Goal: Transaction & Acquisition: Purchase product/service

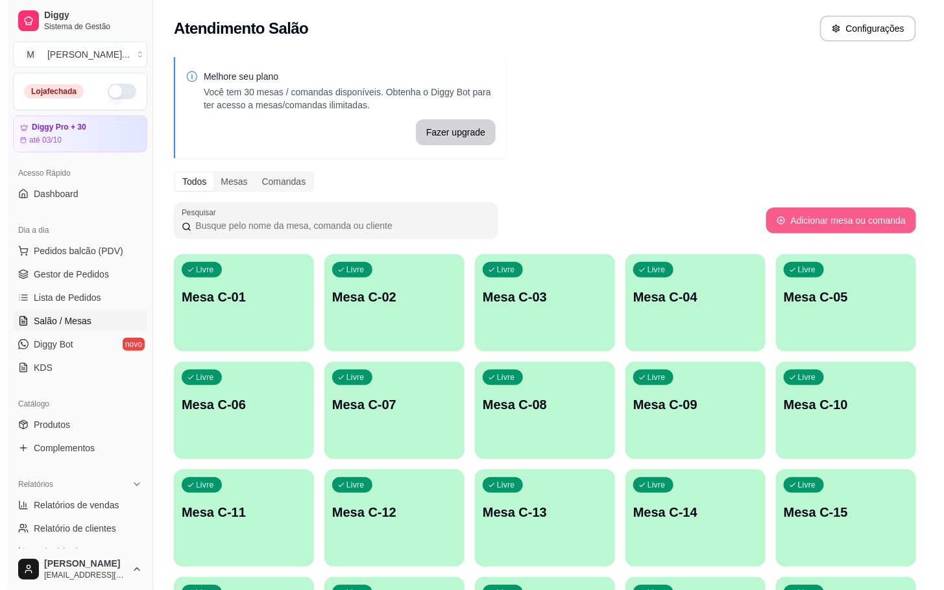
scroll to position [352, 0]
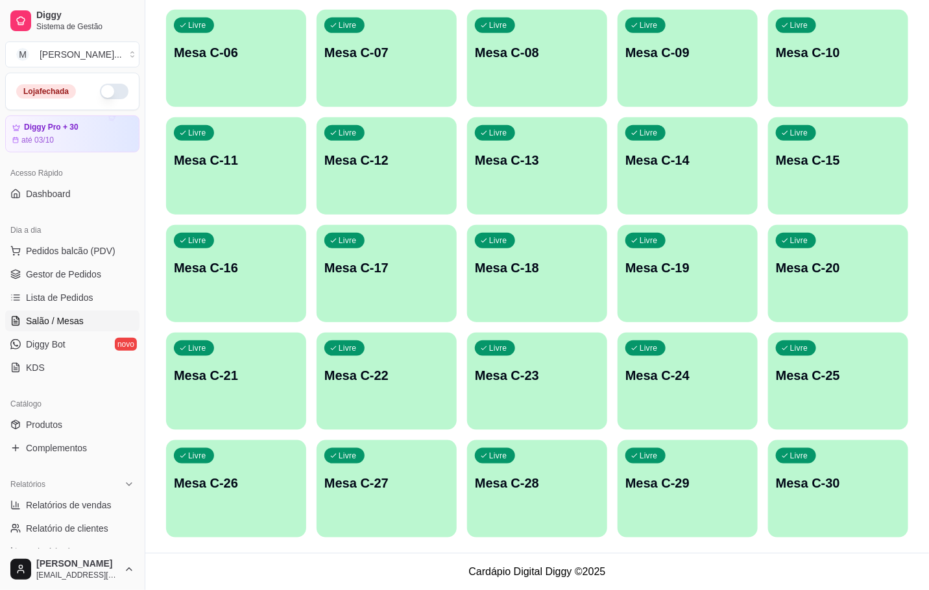
click at [853, 404] on div "Livre Mesa C-25" at bounding box center [838, 374] width 140 height 82
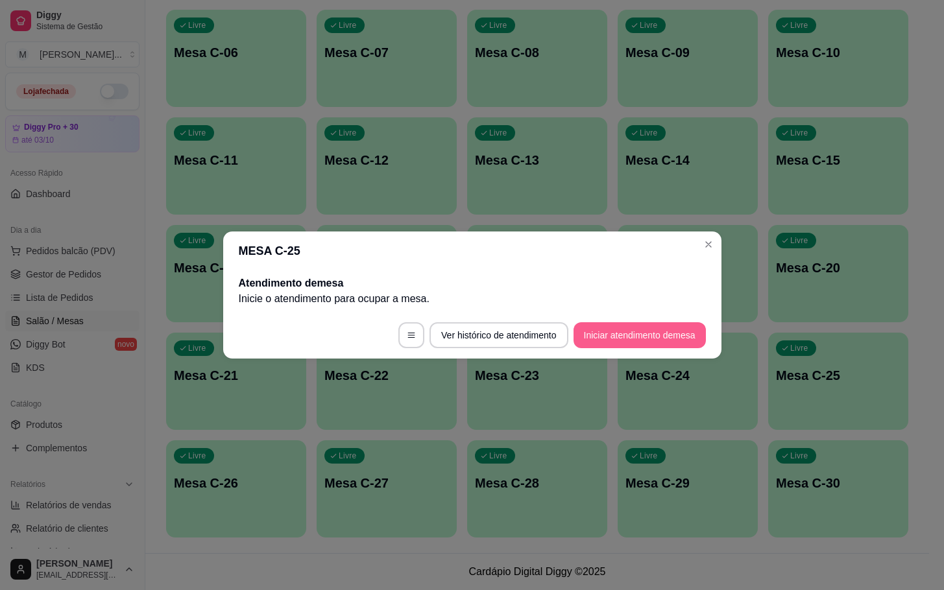
click at [633, 341] on button "Iniciar atendimento de mesa" at bounding box center [640, 336] width 132 height 26
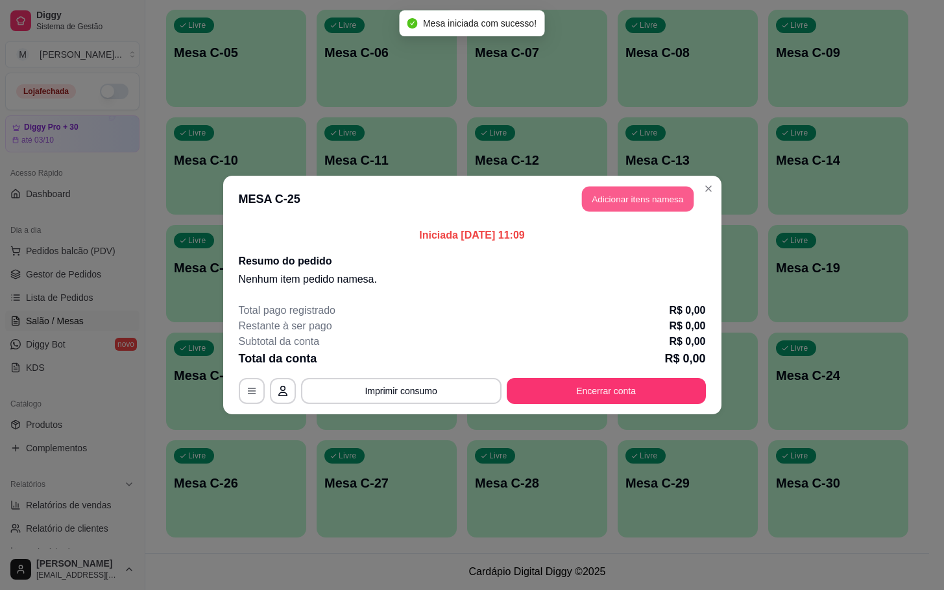
click at [619, 193] on button "Adicionar itens na mesa" at bounding box center [638, 199] width 112 height 25
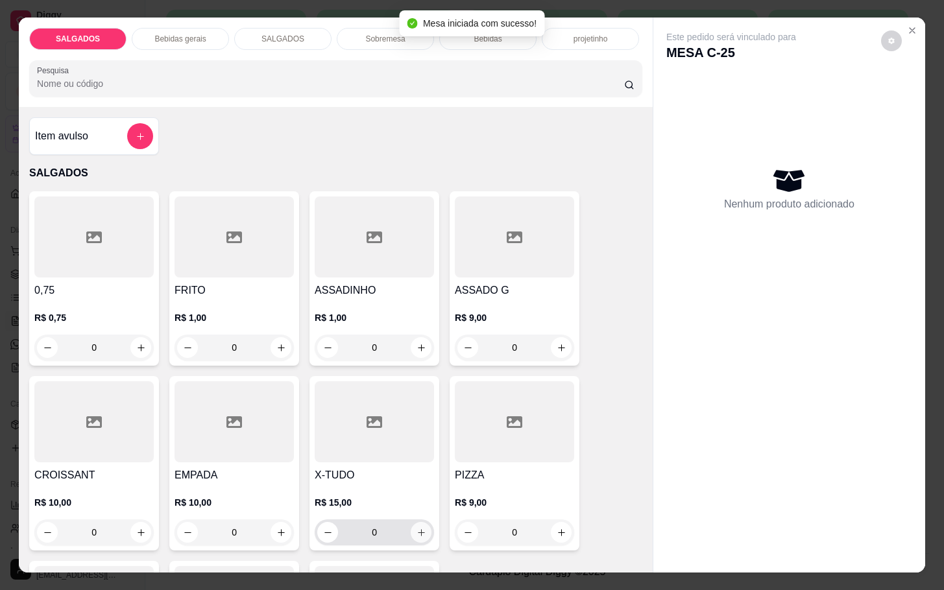
click at [419, 528] on icon "increase-product-quantity" at bounding box center [422, 533] width 10 height 10
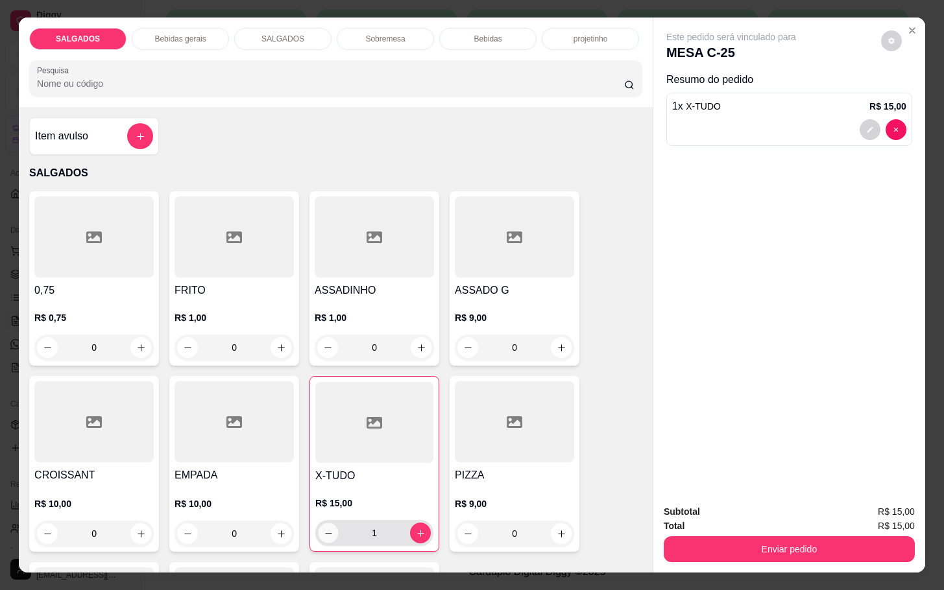
click at [325, 529] on icon "decrease-product-quantity" at bounding box center [329, 534] width 10 height 10
type input "0"
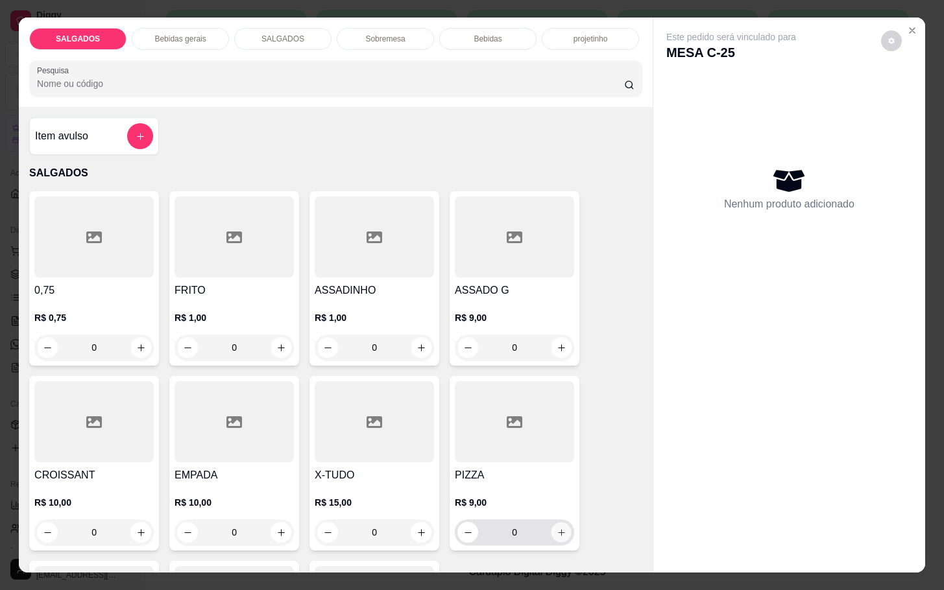
click at [559, 528] on icon "increase-product-quantity" at bounding box center [562, 533] width 10 height 10
type input "1"
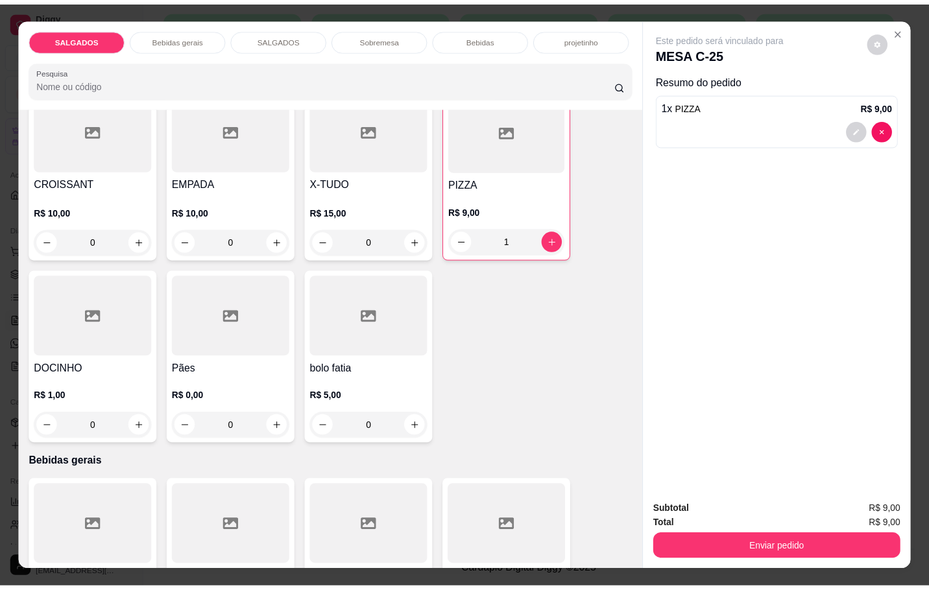
scroll to position [584, 0]
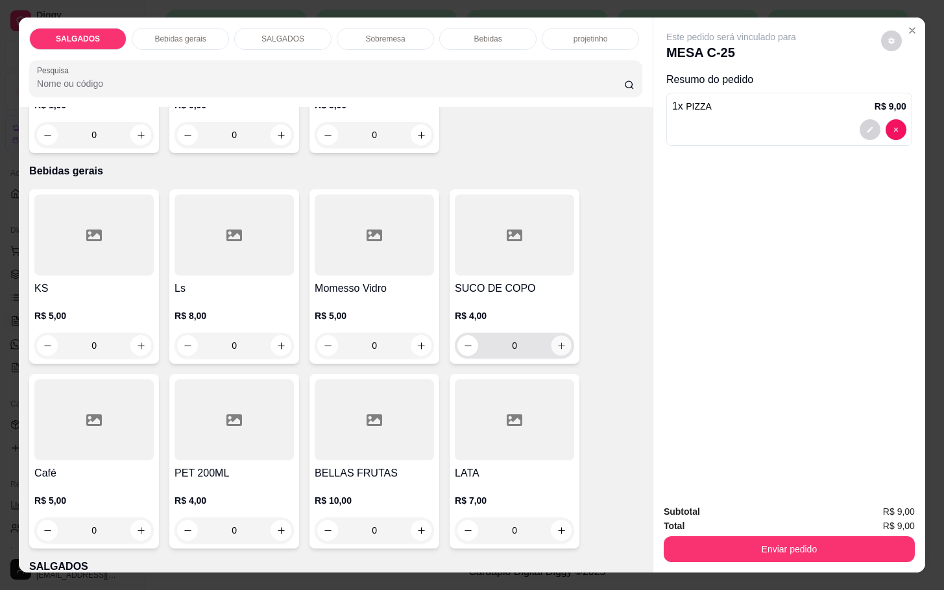
click at [557, 341] on icon "increase-product-quantity" at bounding box center [562, 346] width 10 height 10
type input "1"
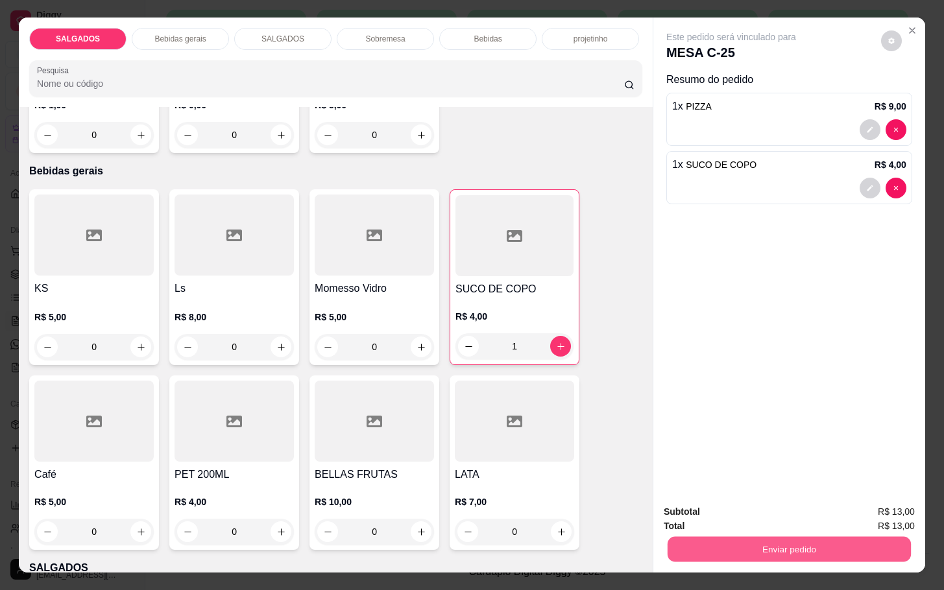
click at [809, 537] on button "Enviar pedido" at bounding box center [789, 549] width 243 height 25
click at [790, 503] on button "Não registrar e enviar pedido" at bounding box center [744, 510] width 131 height 24
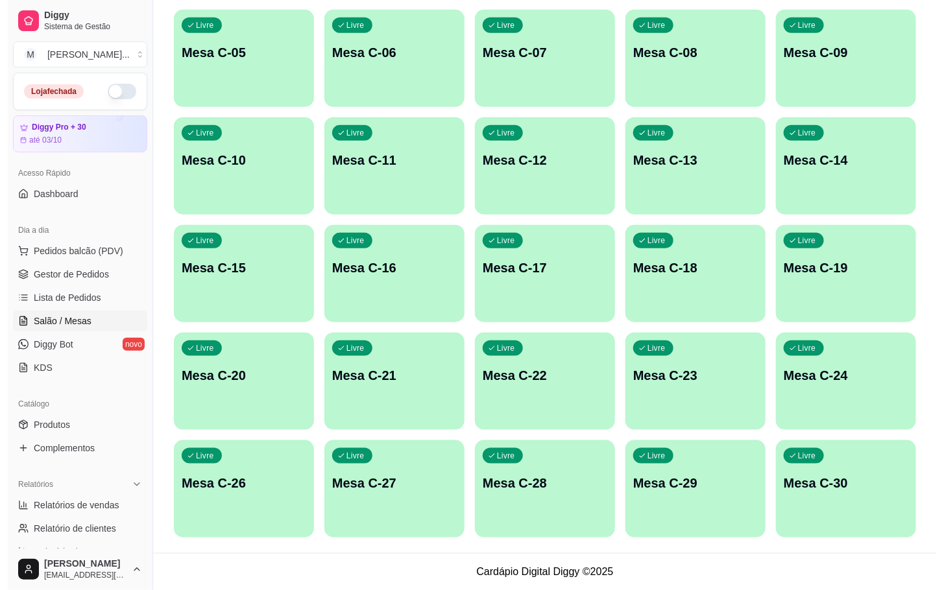
scroll to position [255, 0]
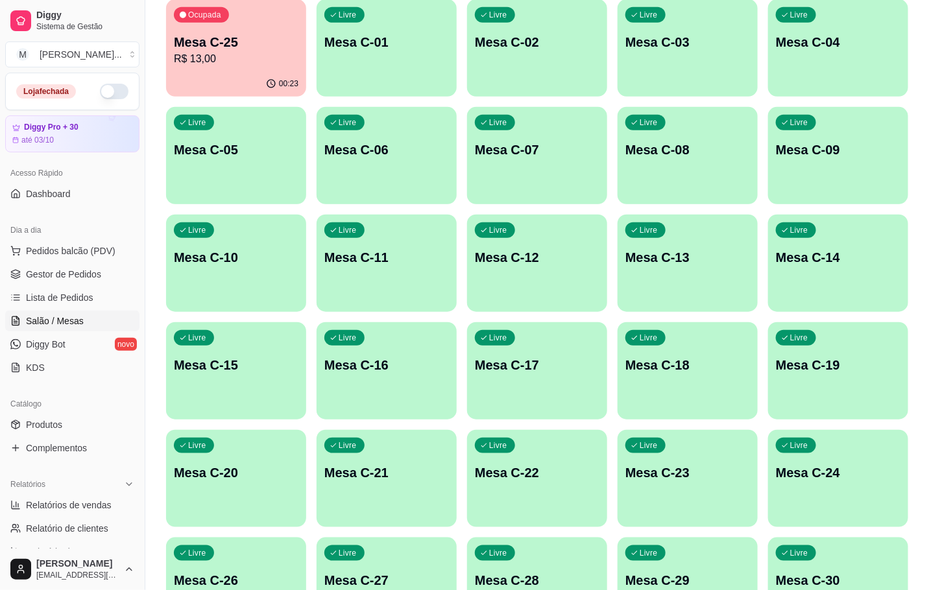
click at [343, 201] on div "button" at bounding box center [387, 197] width 140 height 16
click at [362, 242] on div "Livre Mesa C-11" at bounding box center [387, 256] width 140 height 82
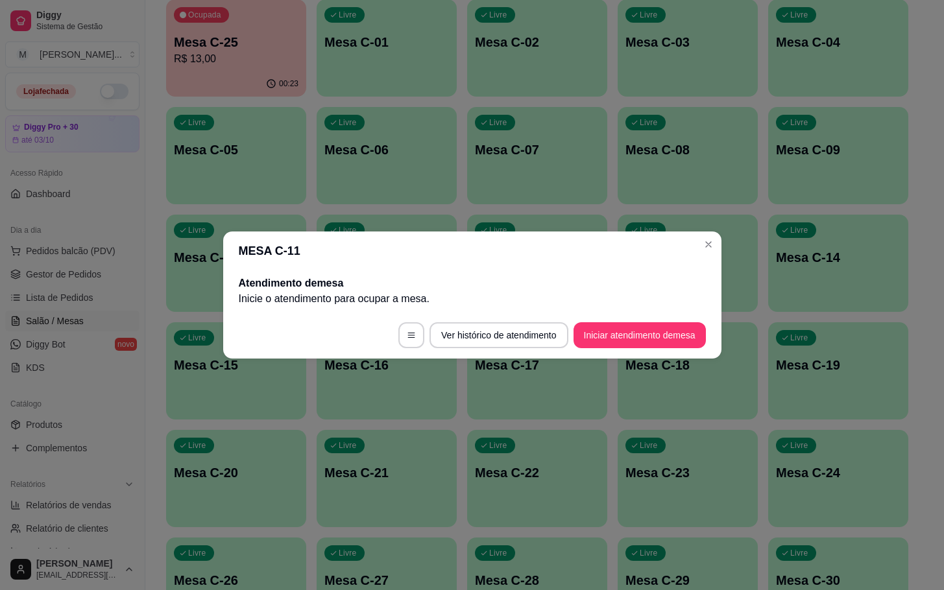
click at [608, 345] on button "Iniciar atendimento de mesa" at bounding box center [640, 336] width 132 height 26
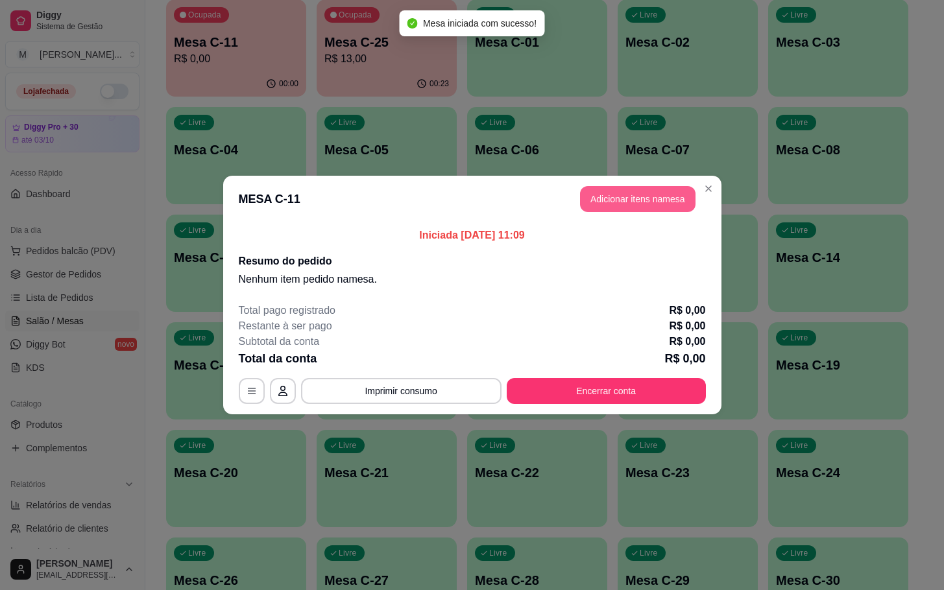
click at [637, 199] on button "Adicionar itens na mesa" at bounding box center [638, 199] width 116 height 26
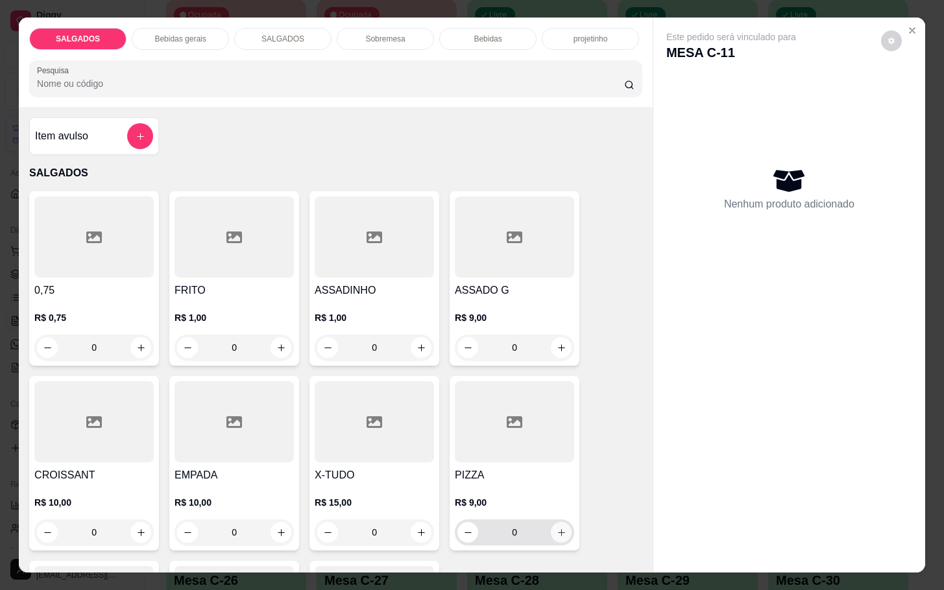
click at [557, 528] on icon "increase-product-quantity" at bounding box center [562, 533] width 10 height 10
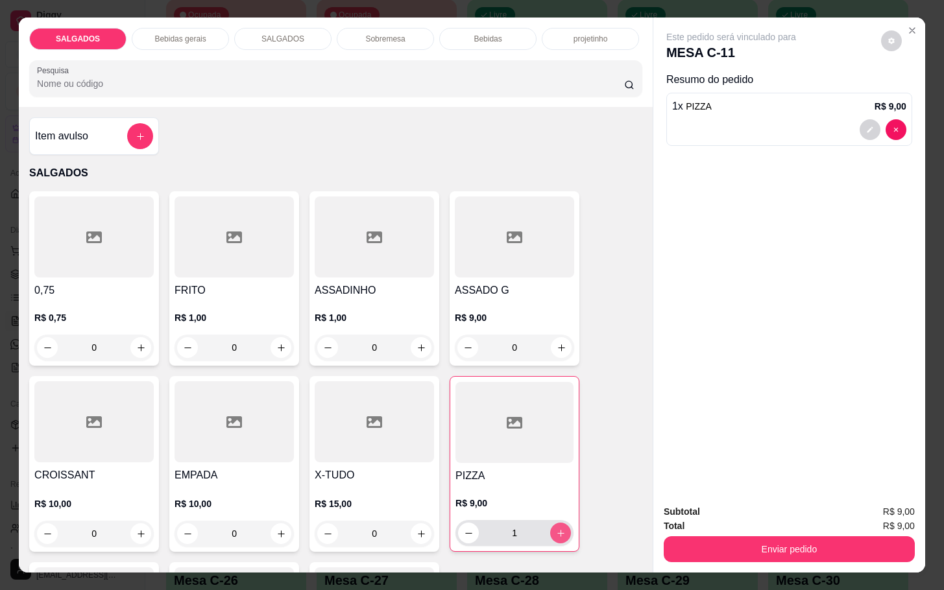
click at [557, 529] on icon "increase-product-quantity" at bounding box center [561, 534] width 10 height 10
type input "2"
click at [557, 343] on icon "increase-product-quantity" at bounding box center [562, 348] width 10 height 10
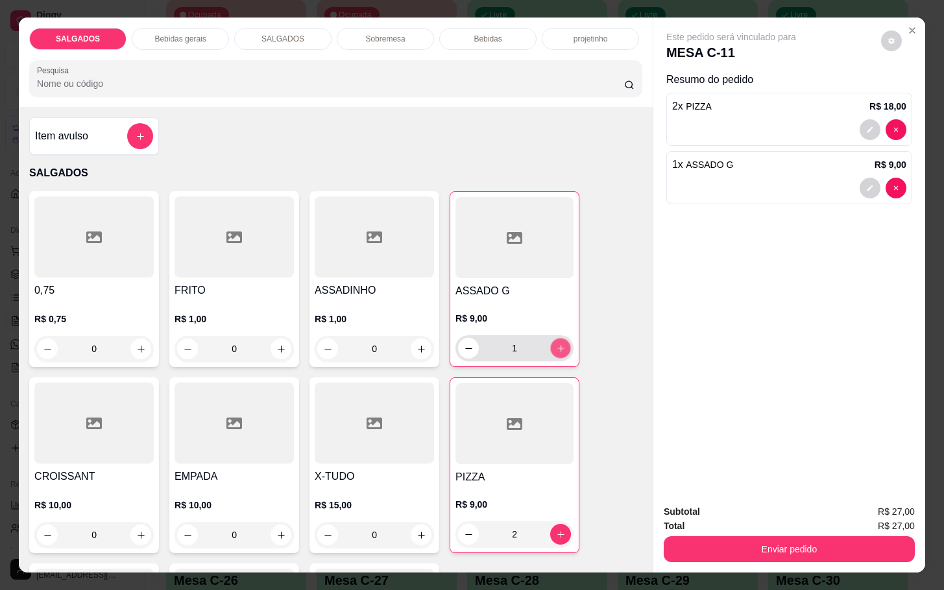
click at [556, 344] on icon "increase-product-quantity" at bounding box center [561, 349] width 10 height 10
type input "2"
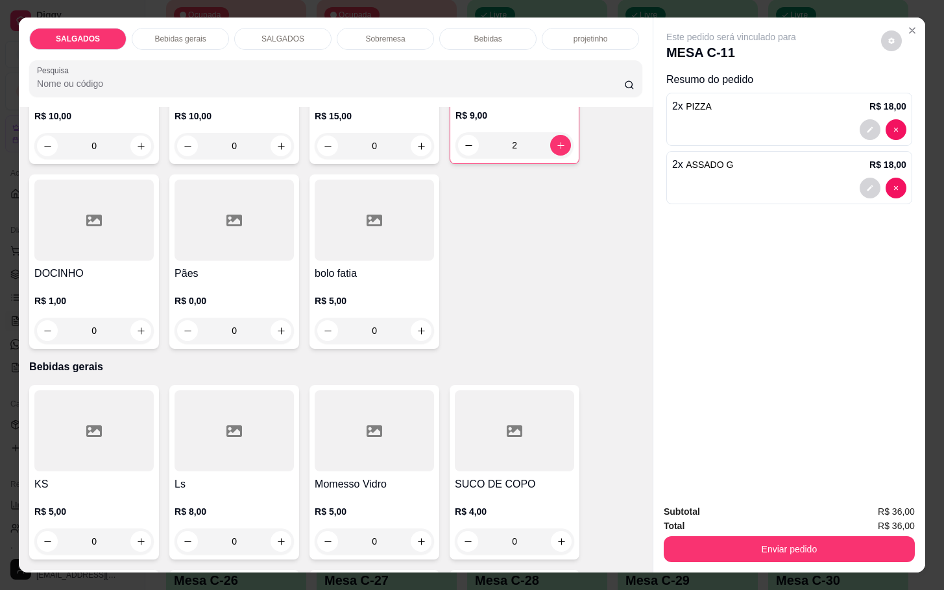
scroll to position [584, 0]
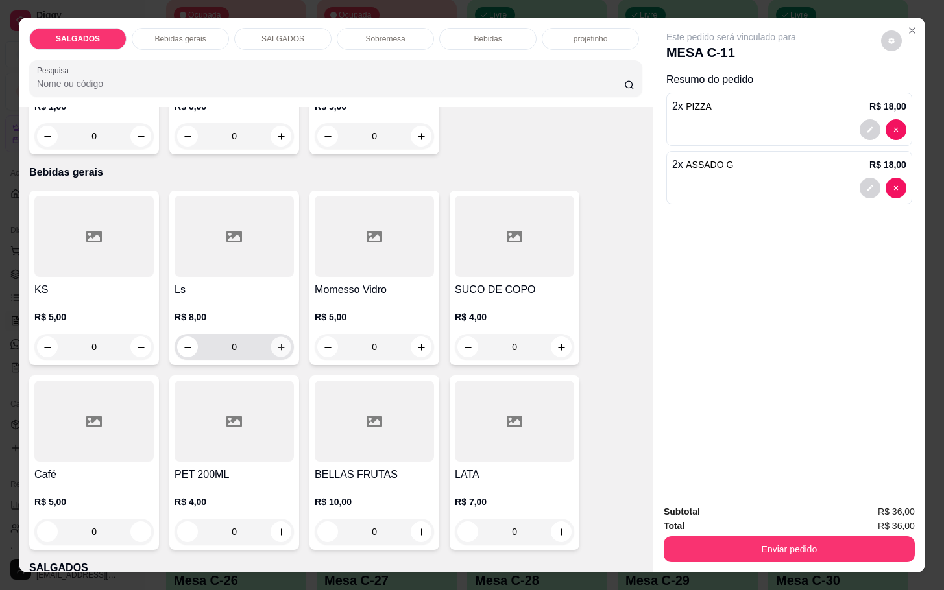
click at [276, 345] on icon "increase-product-quantity" at bounding box center [281, 348] width 10 height 10
type input "1"
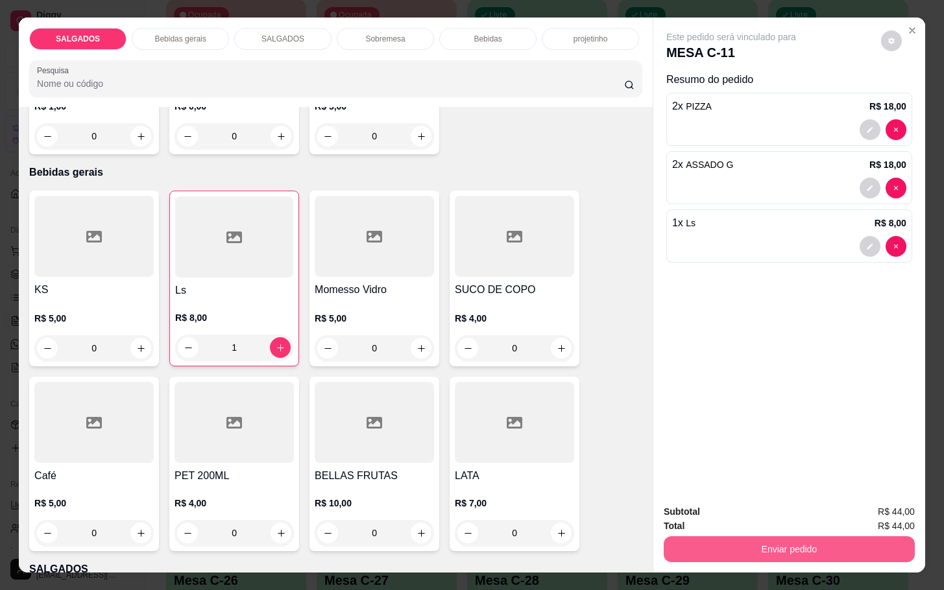
click at [744, 537] on button "Enviar pedido" at bounding box center [789, 550] width 251 height 26
click at [742, 511] on button "Não registrar e enviar pedido" at bounding box center [744, 510] width 131 height 24
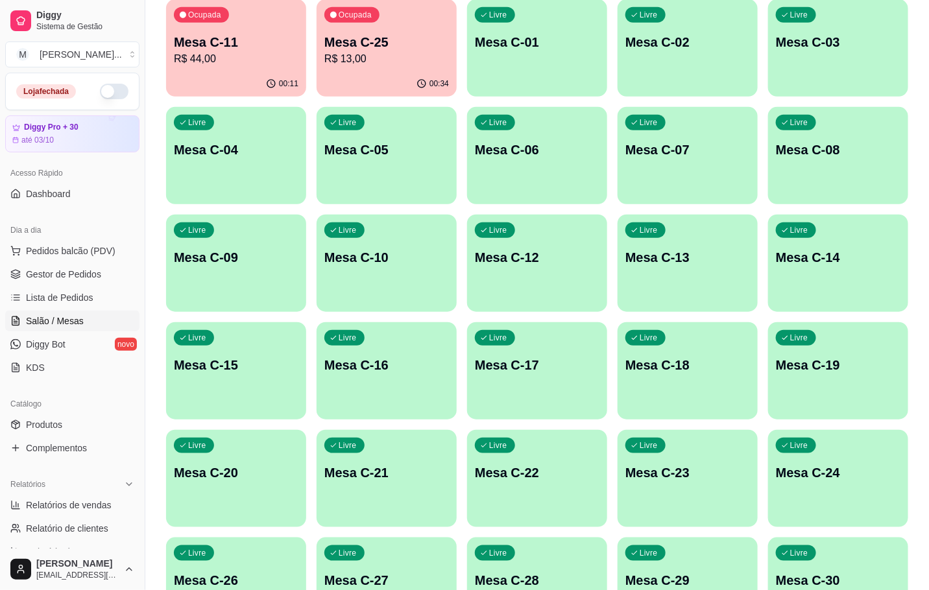
click at [245, 70] on div "Ocupada Mesa C-11 R$ 44,00" at bounding box center [236, 35] width 140 height 72
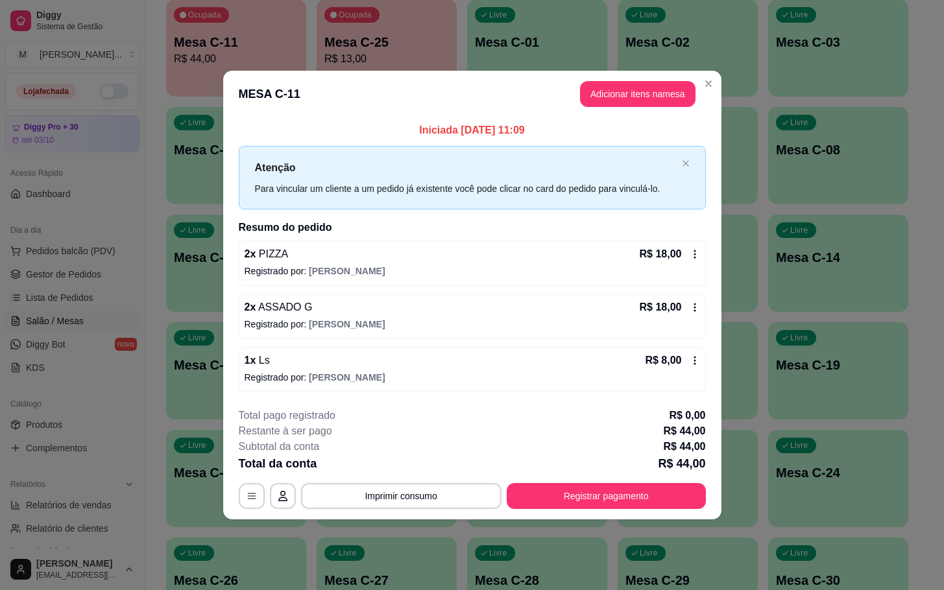
click at [656, 93] on button "Adicionar itens na mesa" at bounding box center [638, 94] width 116 height 26
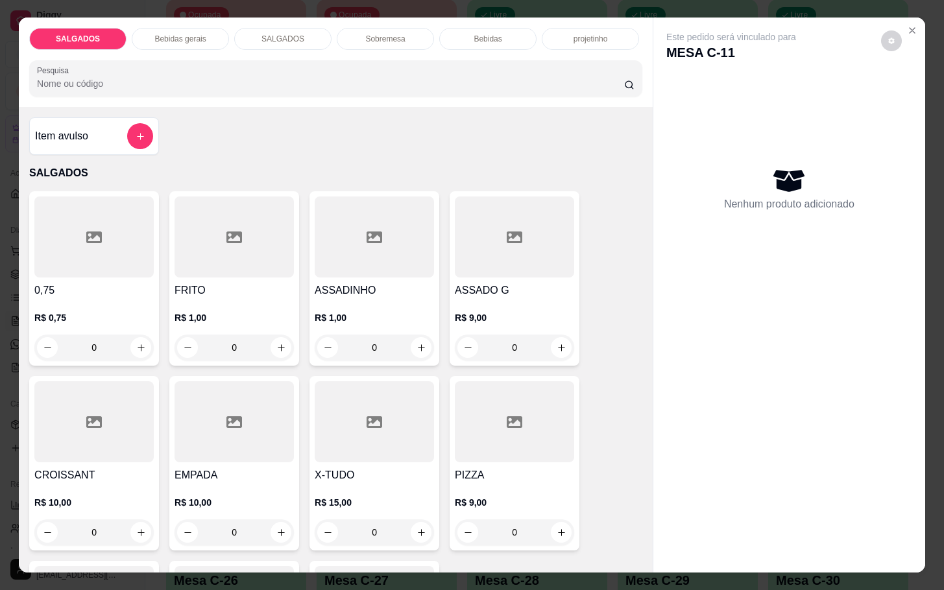
click at [236, 209] on div at bounding box center [234, 237] width 119 height 81
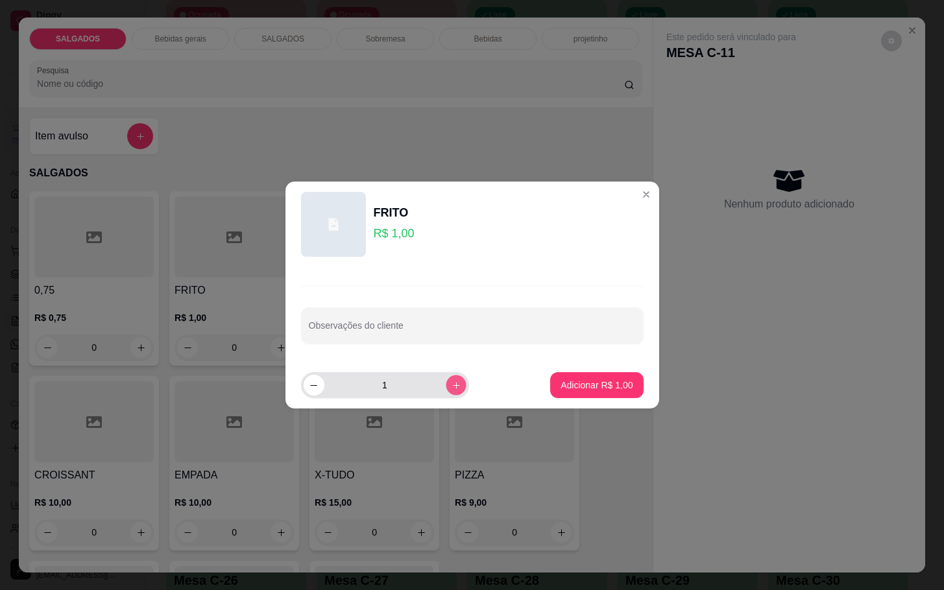
click at [451, 387] on icon "increase-product-quantity" at bounding box center [456, 386] width 10 height 10
click at [451, 385] on icon "increase-product-quantity" at bounding box center [456, 386] width 10 height 10
click at [451, 383] on icon "increase-product-quantity" at bounding box center [456, 386] width 10 height 10
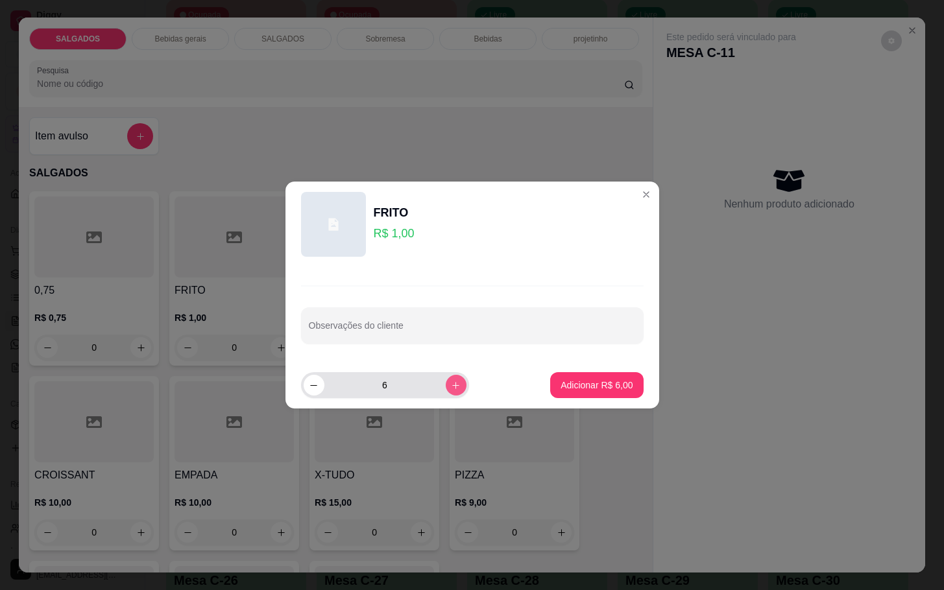
click at [448, 378] on button "increase-product-quantity" at bounding box center [456, 385] width 21 height 21
click at [446, 372] on div "7" at bounding box center [385, 385] width 163 height 26
click at [446, 378] on button "increase-product-quantity" at bounding box center [456, 385] width 20 height 20
click at [451, 382] on icon "increase-product-quantity" at bounding box center [456, 386] width 10 height 10
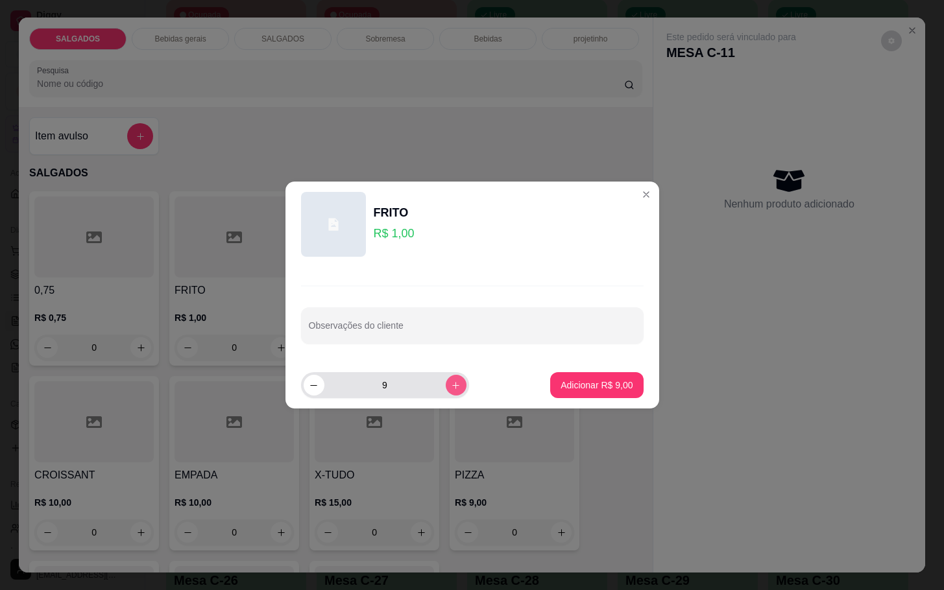
click at [451, 382] on icon "increase-product-quantity" at bounding box center [456, 386] width 10 height 10
type input "10"
click at [533, 378] on footer "10 Adicionar R$ 10,00" at bounding box center [473, 385] width 374 height 47
click at [557, 384] on p "Adicionar R$ 10,00" at bounding box center [593, 385] width 77 height 13
type input "10"
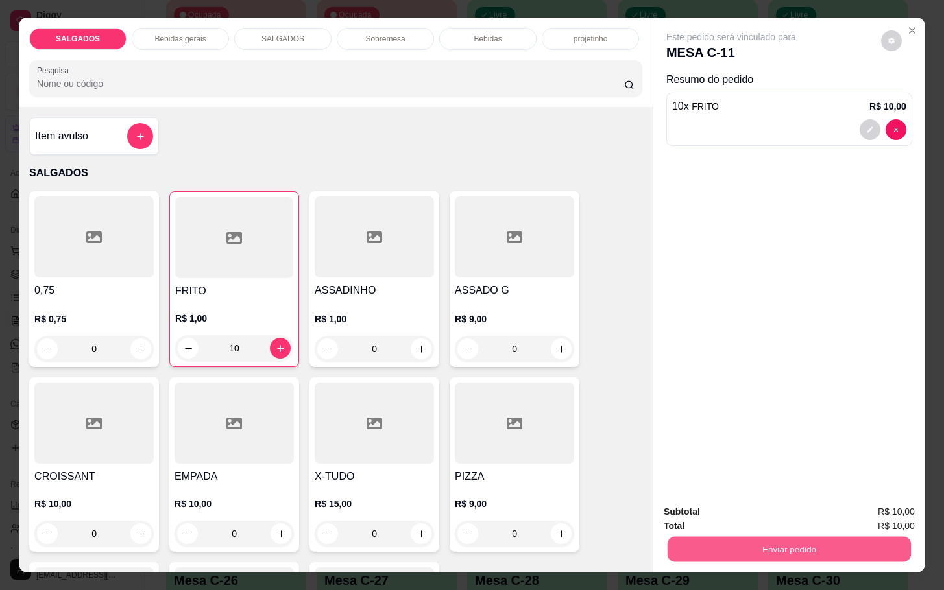
click at [728, 547] on button "Enviar pedido" at bounding box center [789, 549] width 243 height 25
click at [738, 522] on button "Não registrar e enviar pedido" at bounding box center [744, 510] width 135 height 25
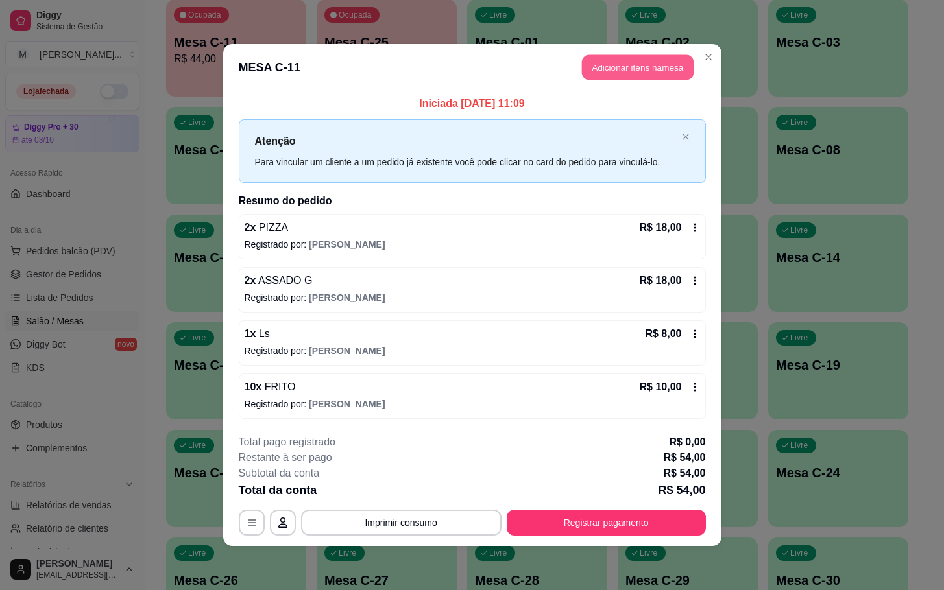
click at [627, 64] on button "Adicionar itens na mesa" at bounding box center [638, 67] width 112 height 25
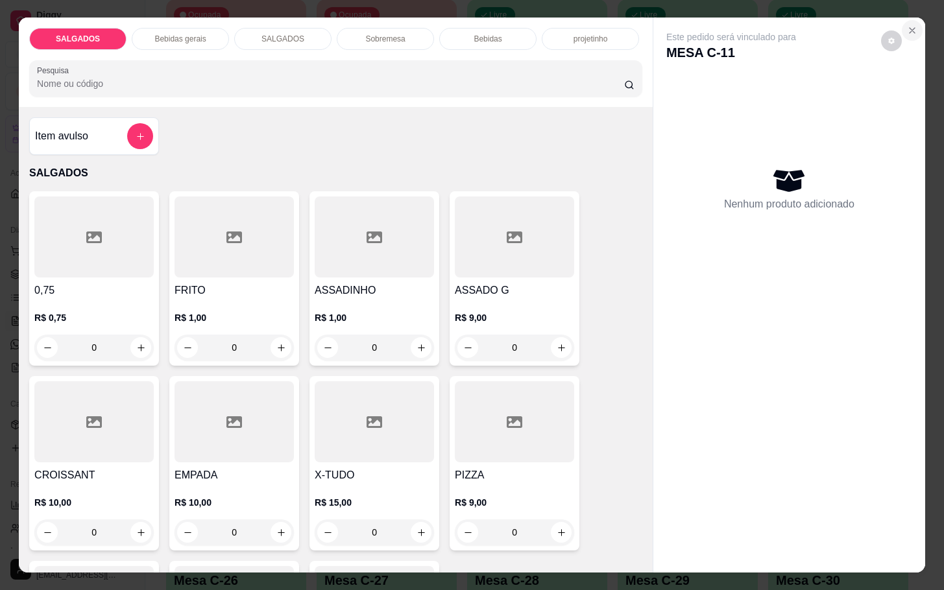
click at [909, 30] on button "Close" at bounding box center [912, 30] width 21 height 21
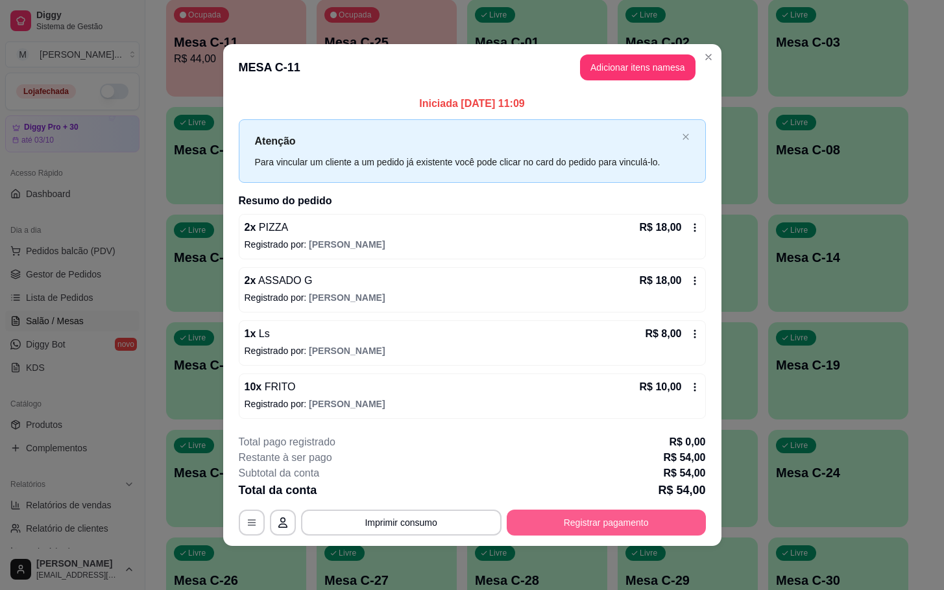
click at [602, 512] on button "Registrar pagamento" at bounding box center [606, 523] width 199 height 26
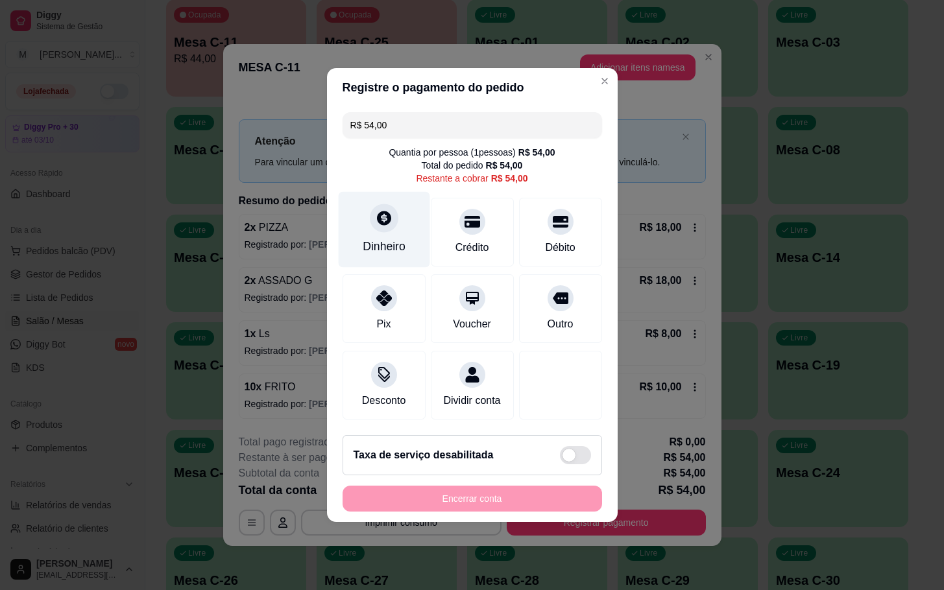
click at [409, 238] on div "Dinheiro" at bounding box center [383, 230] width 91 height 76
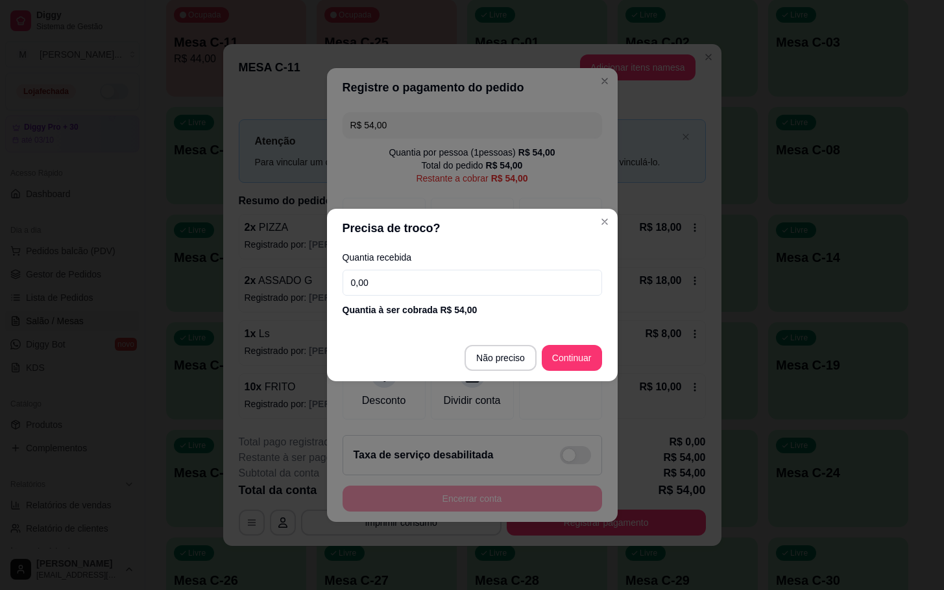
click at [489, 304] on div "Quantia à ser cobrada R$ 54,00" at bounding box center [473, 310] width 260 height 13
click at [493, 289] on input "0,00" at bounding box center [473, 283] width 260 height 26
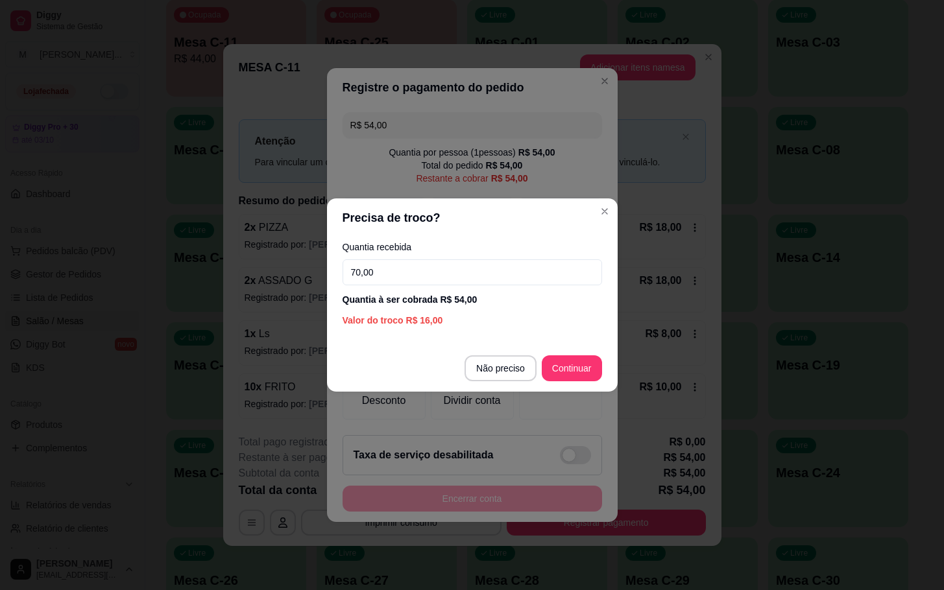
type input "70,00"
click at [611, 362] on footer "Não preciso Continuar" at bounding box center [472, 368] width 291 height 47
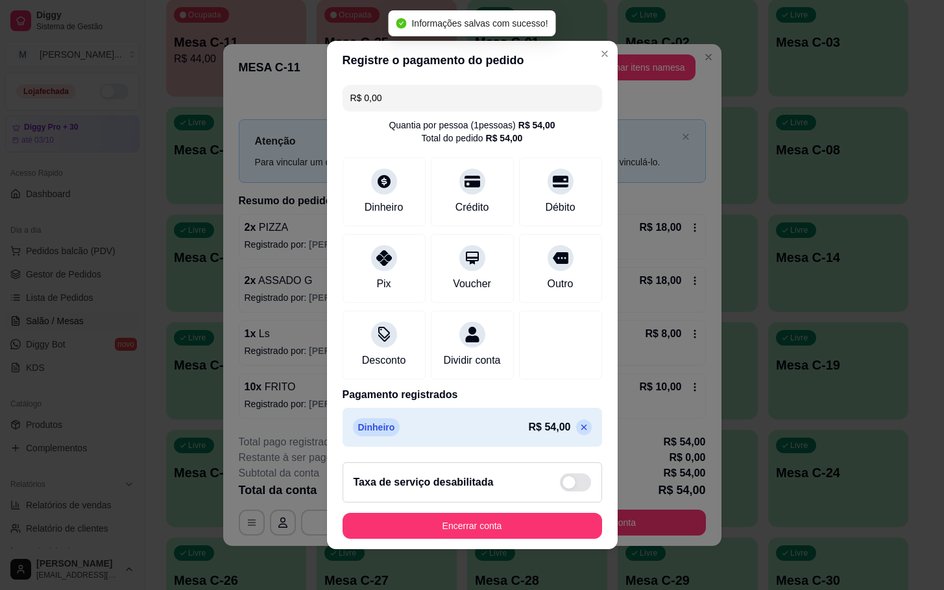
type input "R$ 0,00"
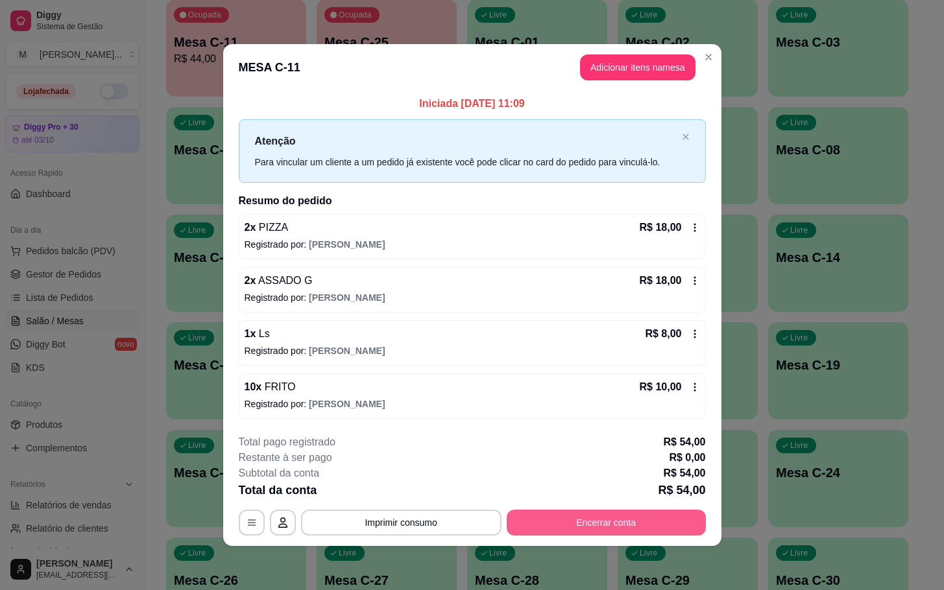
click at [607, 541] on footer "**********" at bounding box center [472, 485] width 498 height 122
click at [622, 518] on button "Encerrar conta" at bounding box center [605, 522] width 193 height 25
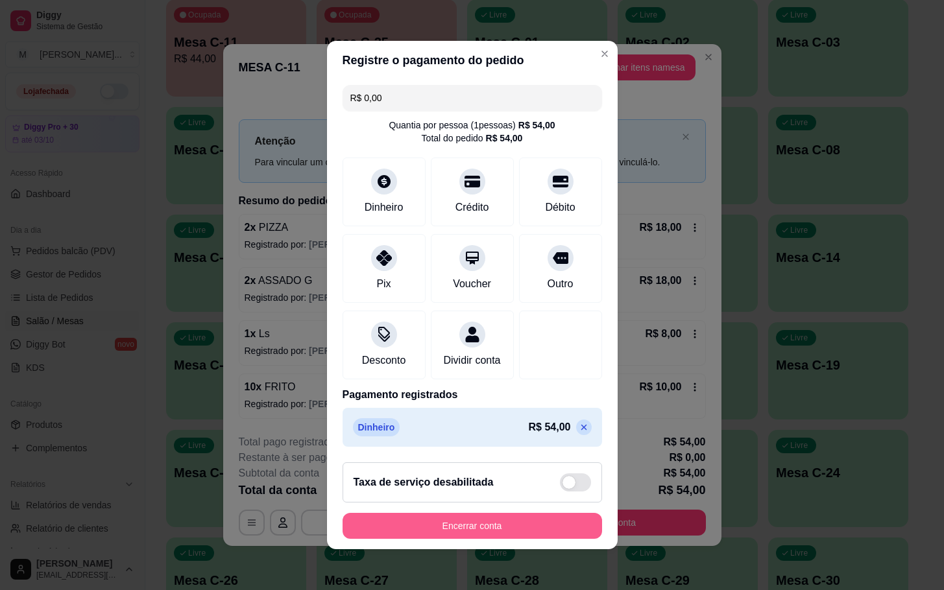
click at [567, 533] on button "Encerrar conta" at bounding box center [473, 526] width 260 height 26
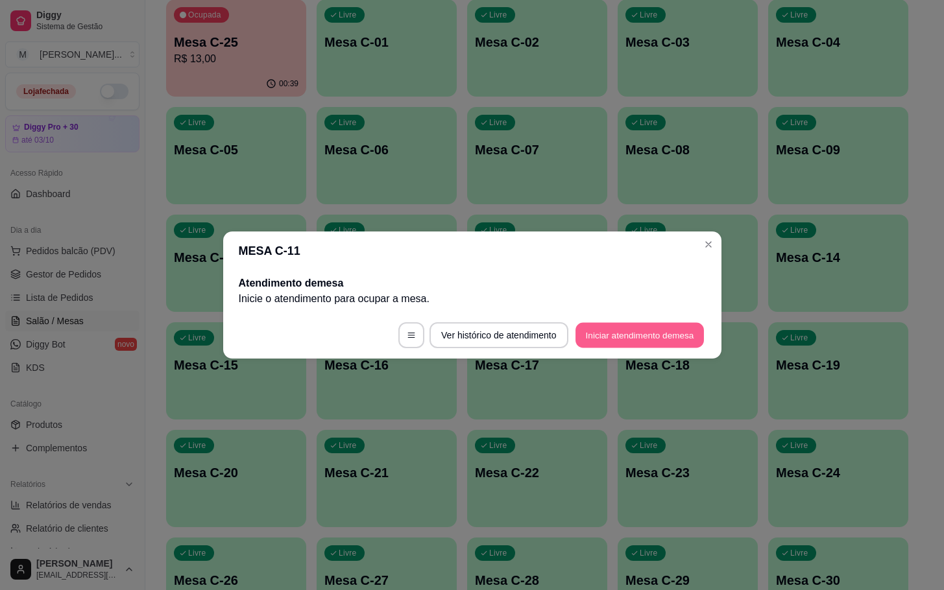
click at [640, 339] on button "Iniciar atendimento de mesa" at bounding box center [640, 335] width 128 height 25
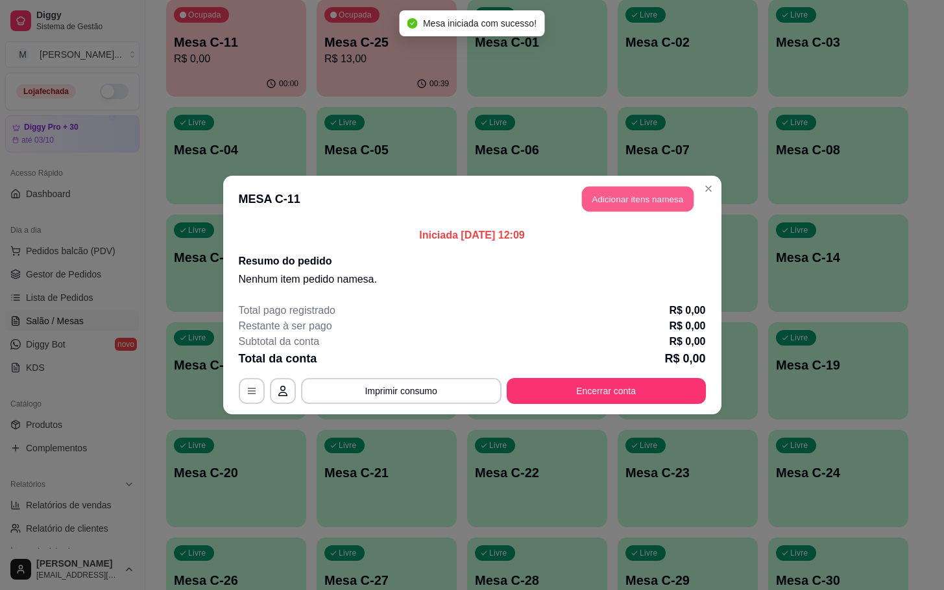
click at [651, 202] on button "Adicionar itens na mesa" at bounding box center [638, 199] width 112 height 25
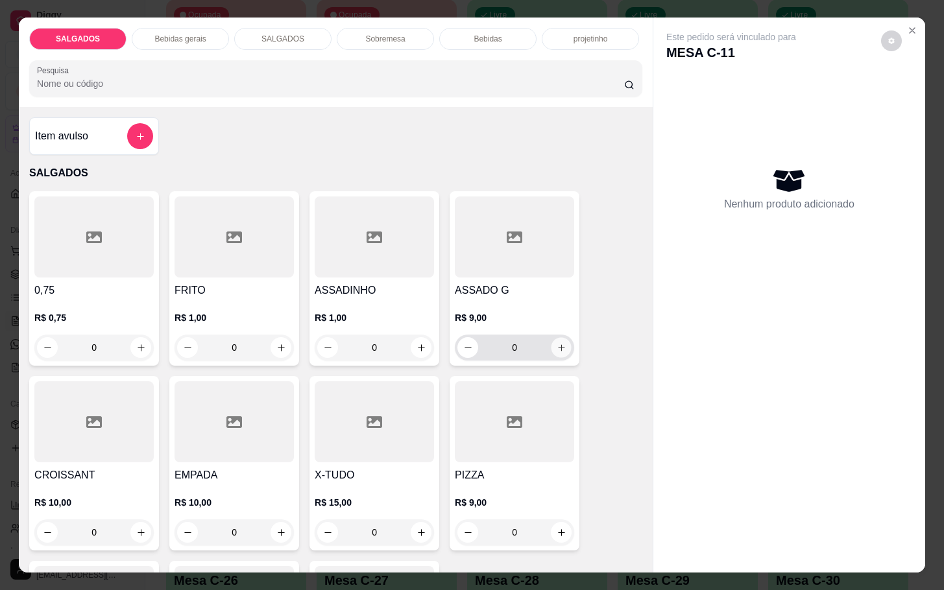
click at [552, 349] on button "increase-product-quantity" at bounding box center [562, 348] width 20 height 20
type input "1"
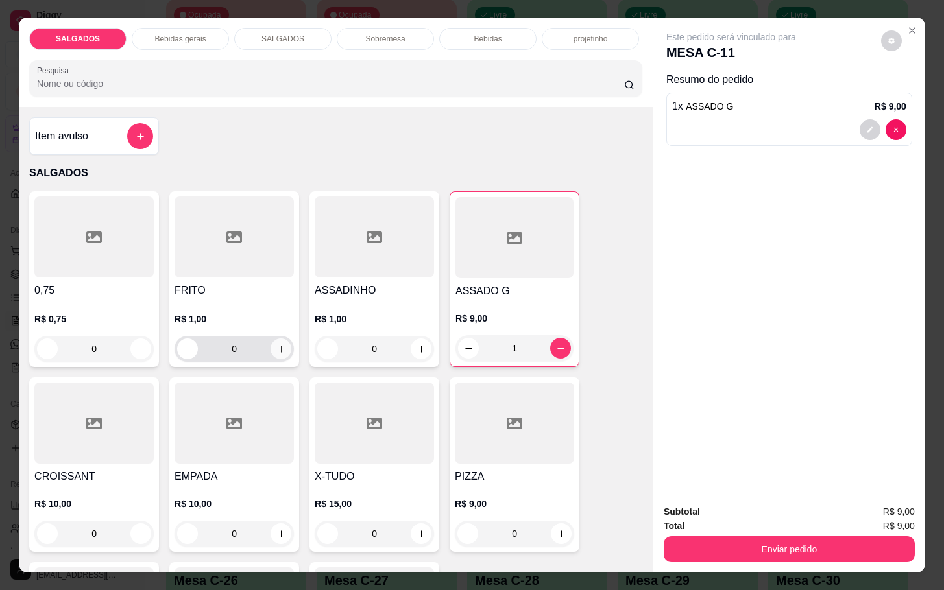
click at [280, 350] on button "increase-product-quantity" at bounding box center [281, 349] width 21 height 21
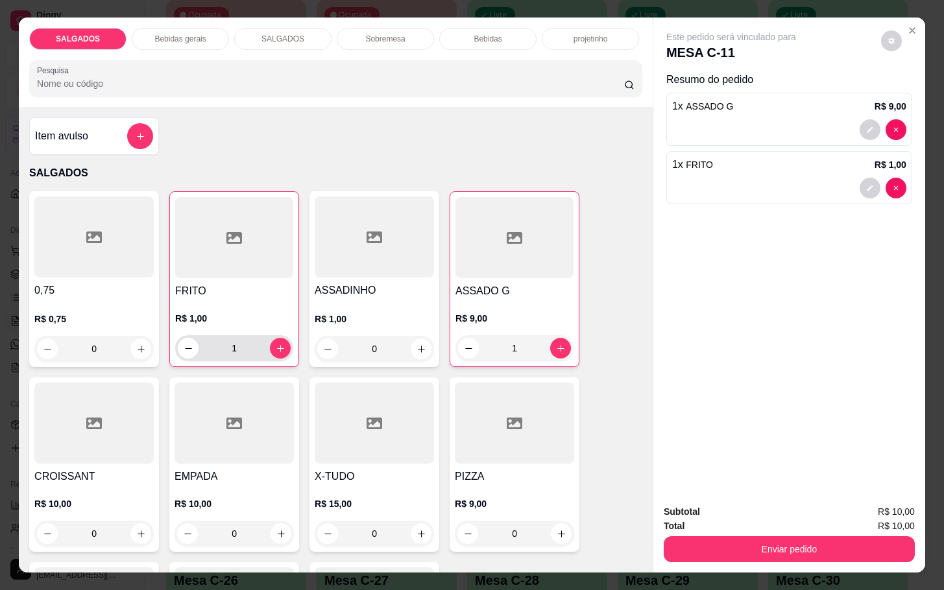
click at [280, 350] on div "1" at bounding box center [234, 348] width 113 height 26
click at [280, 345] on button "increase-product-quantity" at bounding box center [280, 348] width 21 height 21
type input "3"
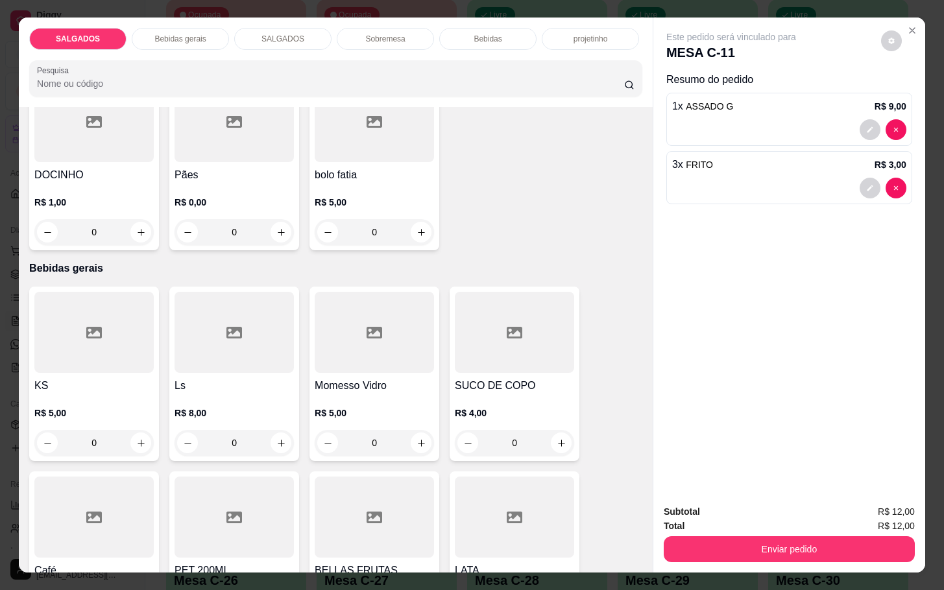
scroll to position [681, 0]
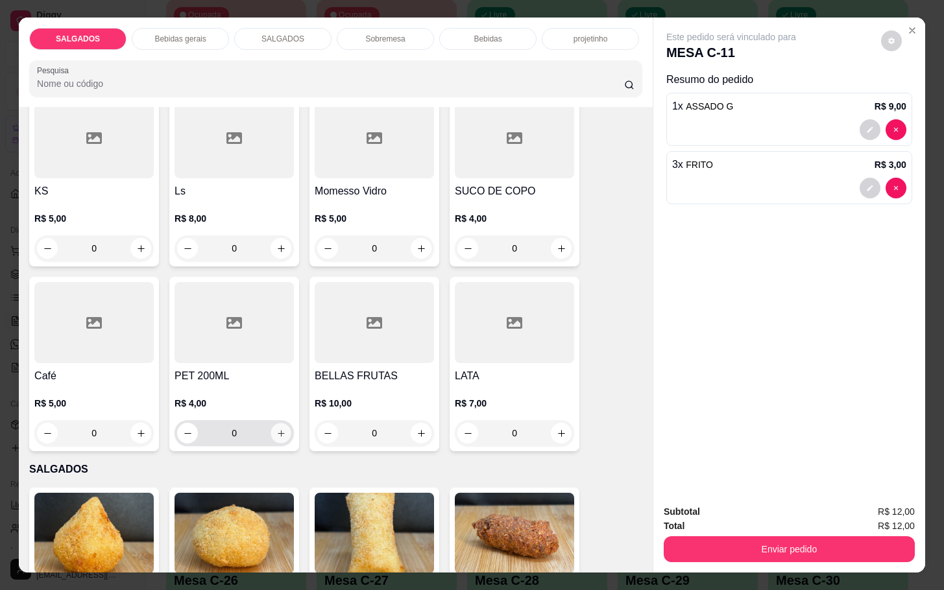
click at [276, 435] on button "increase-product-quantity" at bounding box center [281, 434] width 20 height 20
type input "1"
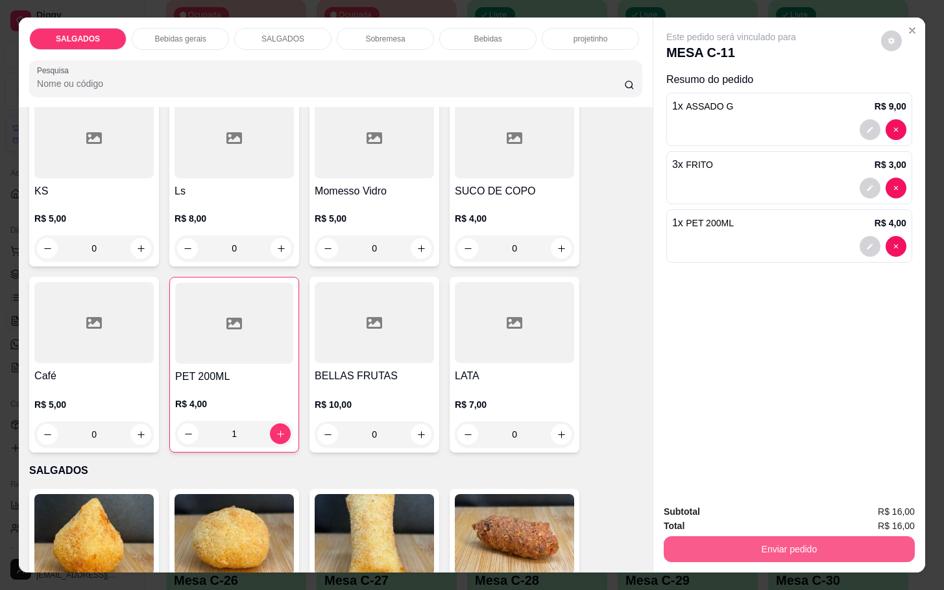
click at [749, 552] on button "Enviar pedido" at bounding box center [789, 550] width 251 height 26
click at [744, 511] on button "Não registrar e enviar pedido" at bounding box center [744, 510] width 131 height 24
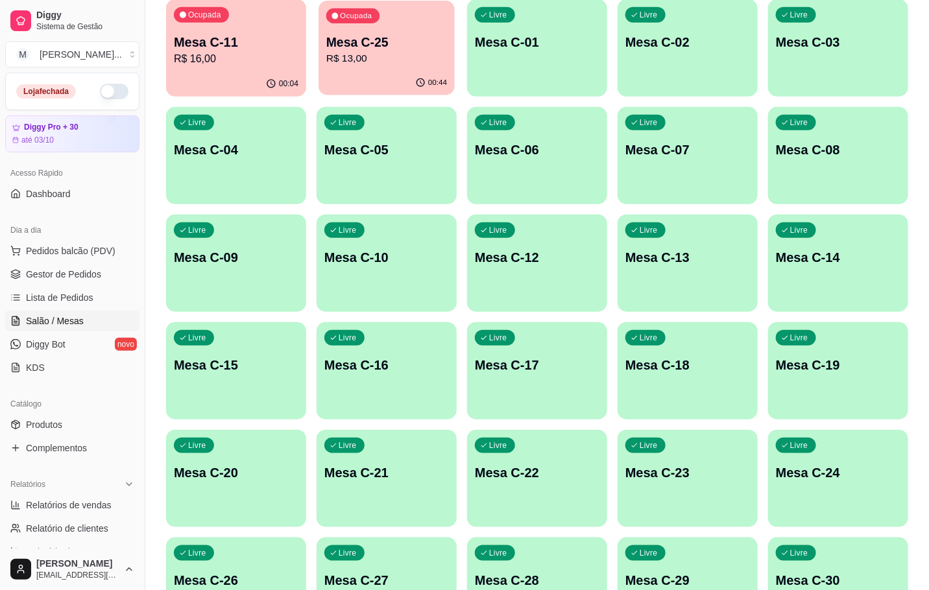
click at [378, 82] on div "00:44" at bounding box center [387, 83] width 136 height 25
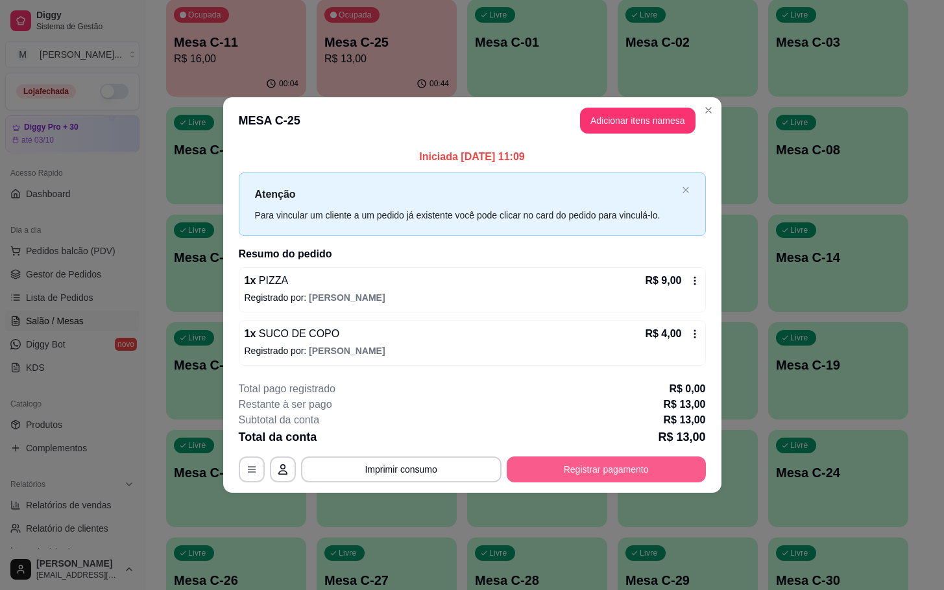
click at [555, 470] on button "Registrar pagamento" at bounding box center [606, 470] width 199 height 26
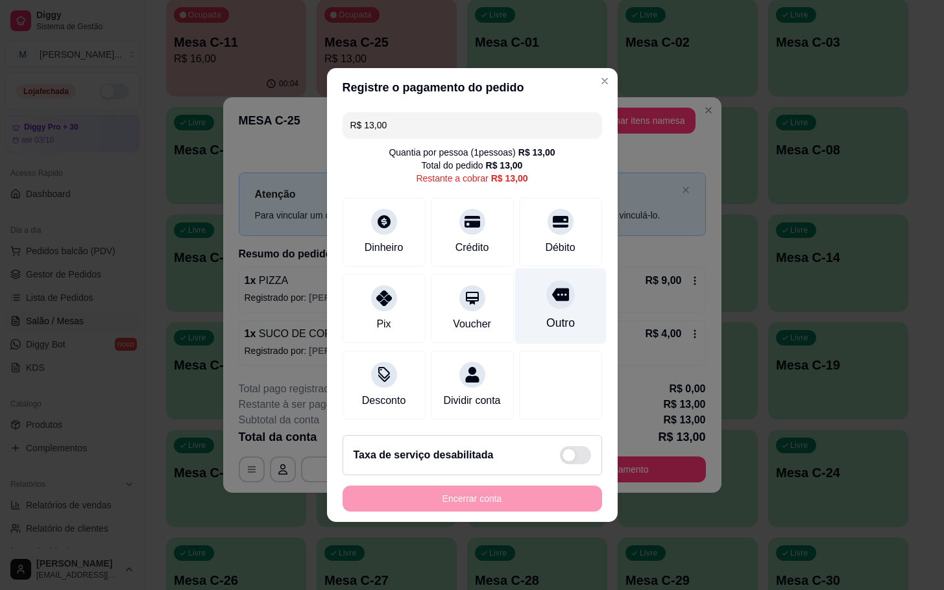
click at [542, 302] on div "Outro" at bounding box center [560, 307] width 91 height 76
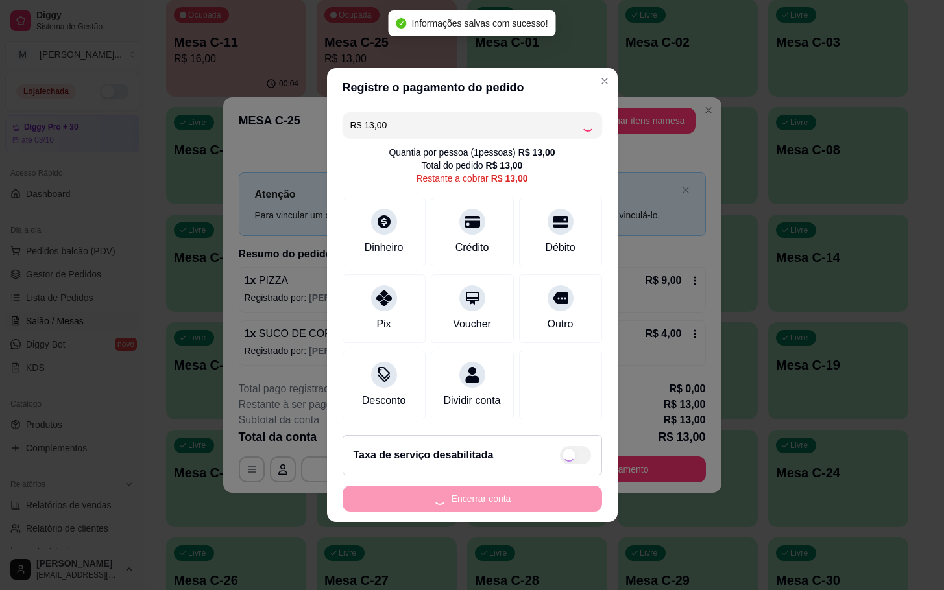
type input "R$ 0,00"
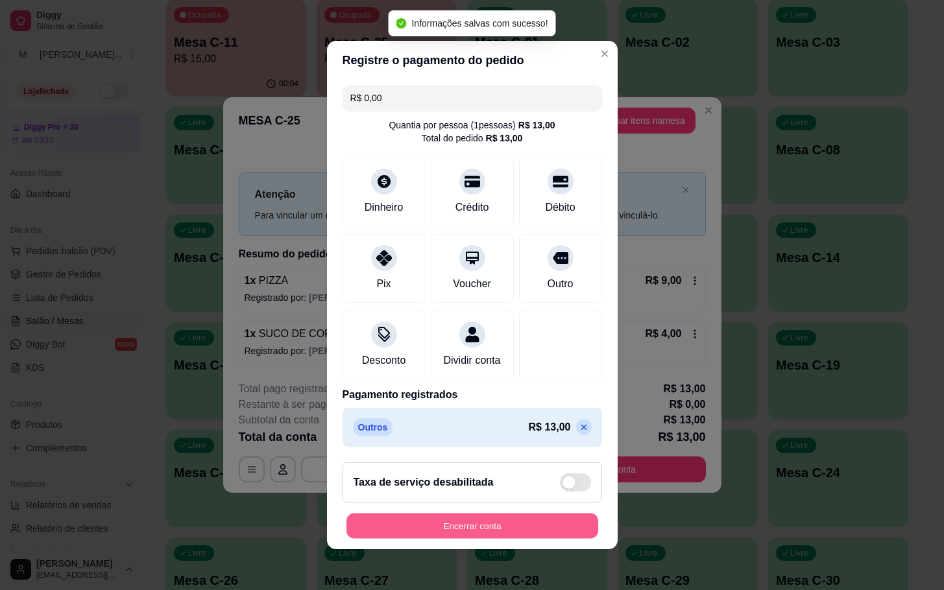
click at [505, 537] on button "Encerrar conta" at bounding box center [473, 526] width 252 height 25
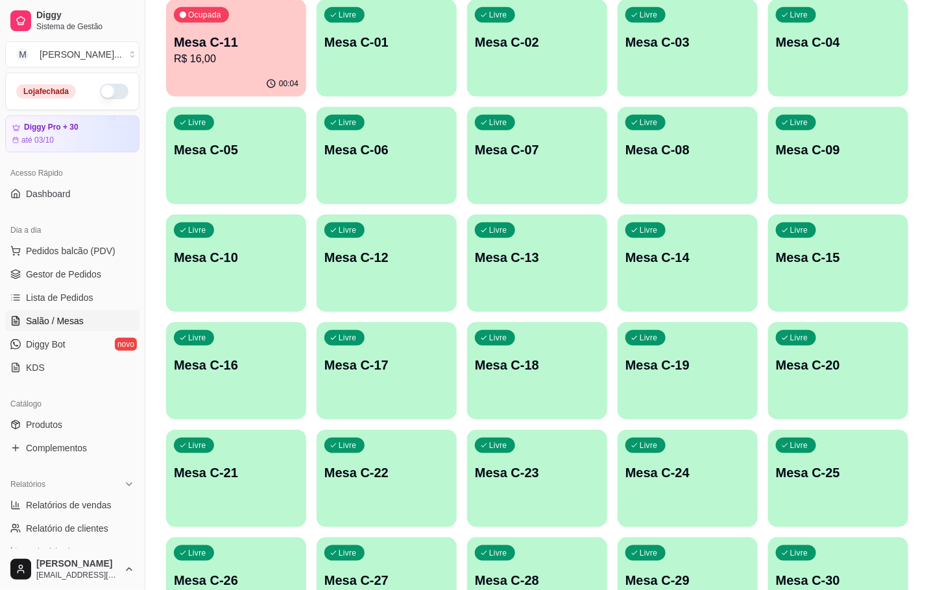
click at [799, 481] on p "Mesa C-25" at bounding box center [838, 473] width 125 height 18
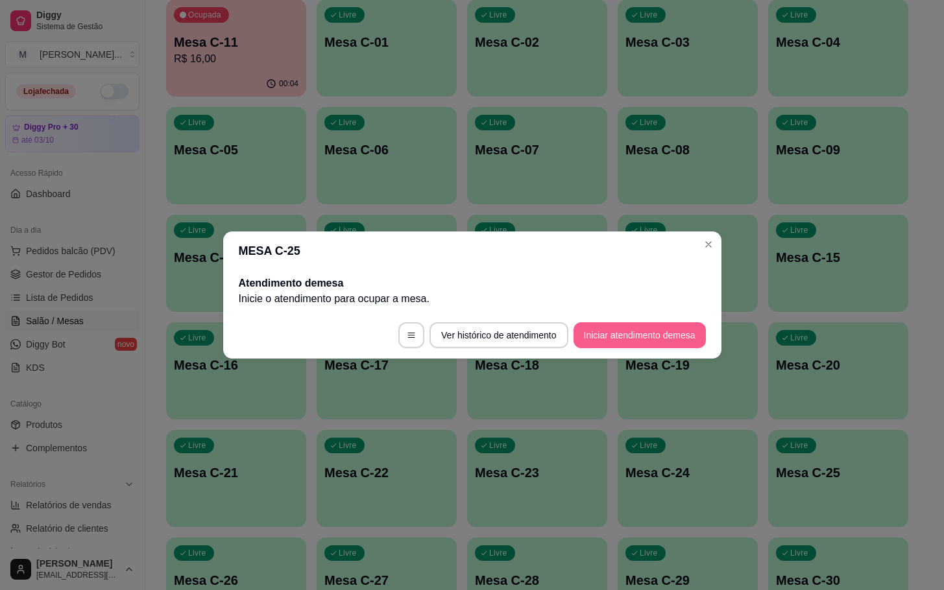
click at [666, 339] on button "Iniciar atendimento de mesa" at bounding box center [640, 336] width 132 height 26
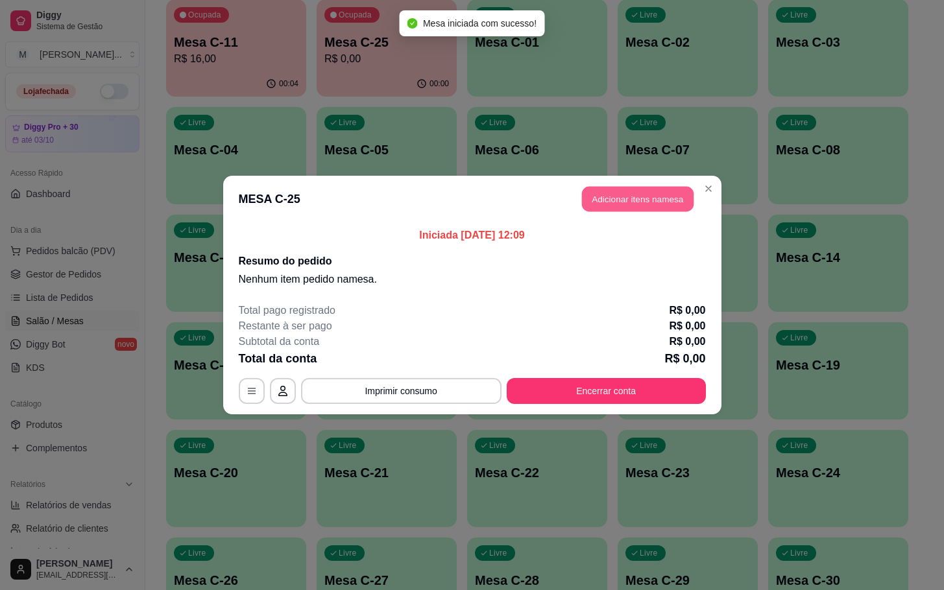
click at [641, 205] on button "Adicionar itens na mesa" at bounding box center [638, 199] width 112 height 25
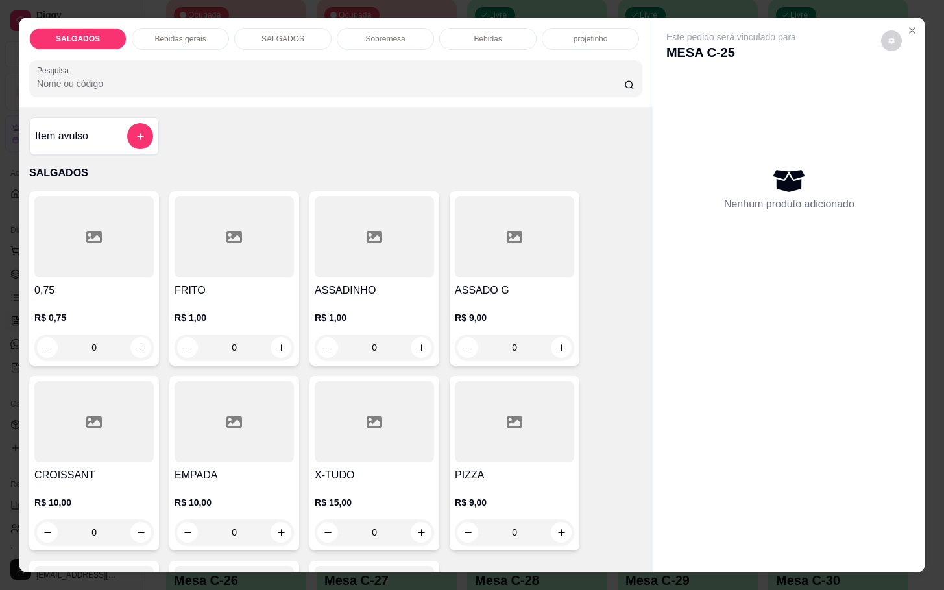
click at [261, 354] on input "0" at bounding box center [234, 348] width 73 height 26
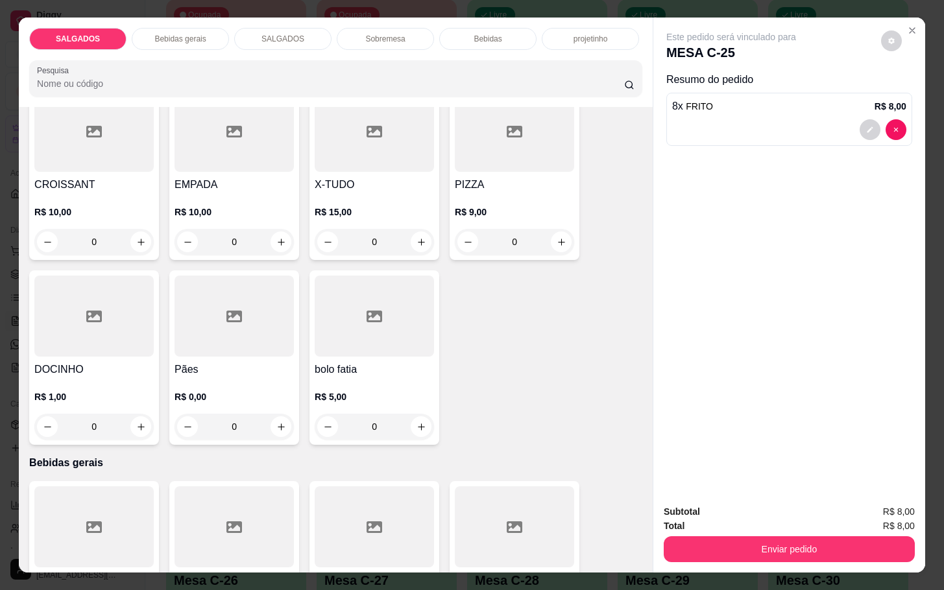
scroll to position [389, 0]
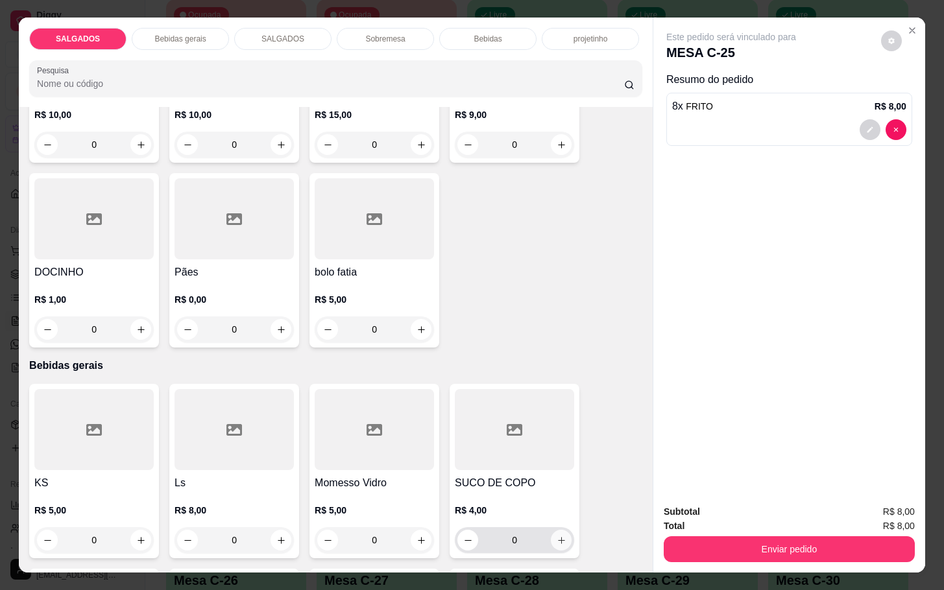
type input "8"
click at [557, 542] on button "increase-product-quantity" at bounding box center [561, 540] width 21 height 21
type input "1"
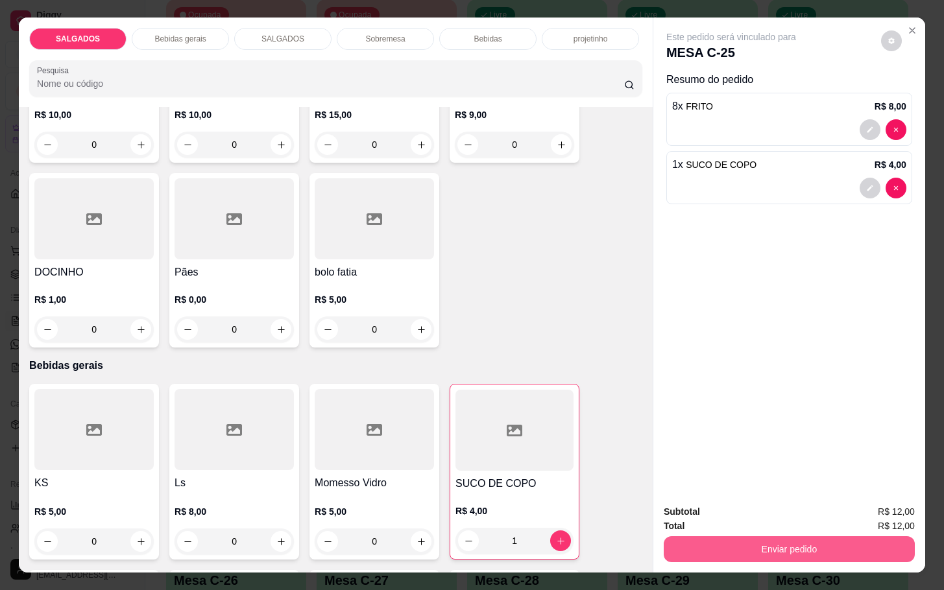
click at [798, 548] on button "Enviar pedido" at bounding box center [789, 550] width 251 height 26
click at [791, 516] on button "Não registrar e enviar pedido" at bounding box center [744, 510] width 135 height 25
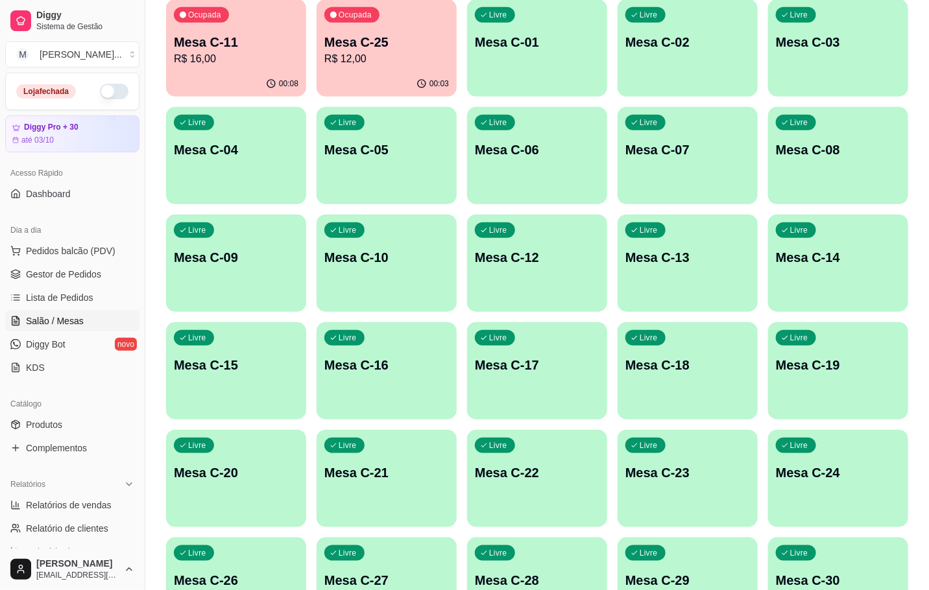
click at [370, 37] on p "Mesa C-25" at bounding box center [386, 42] width 125 height 18
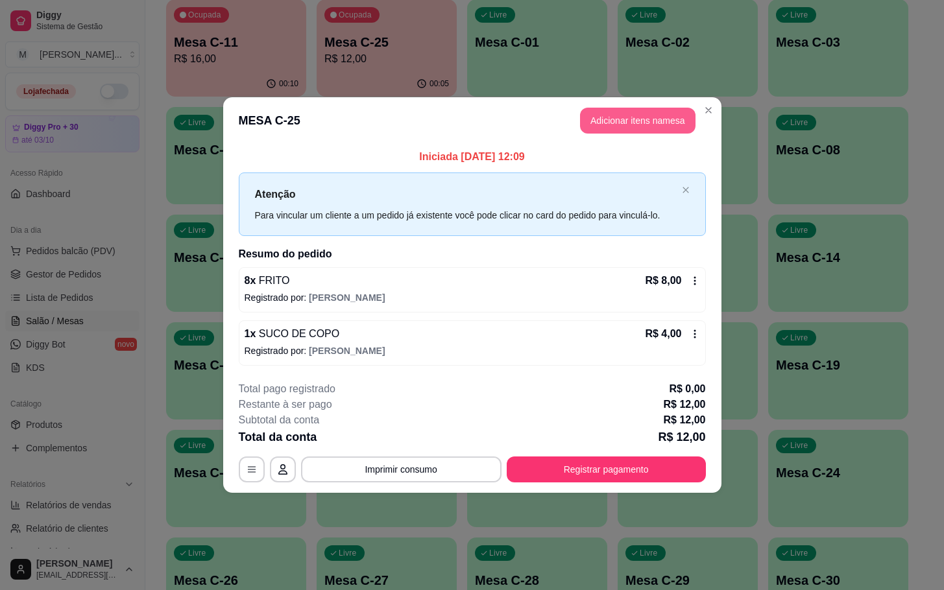
click at [629, 114] on button "Adicionar itens na mesa" at bounding box center [638, 121] width 116 height 26
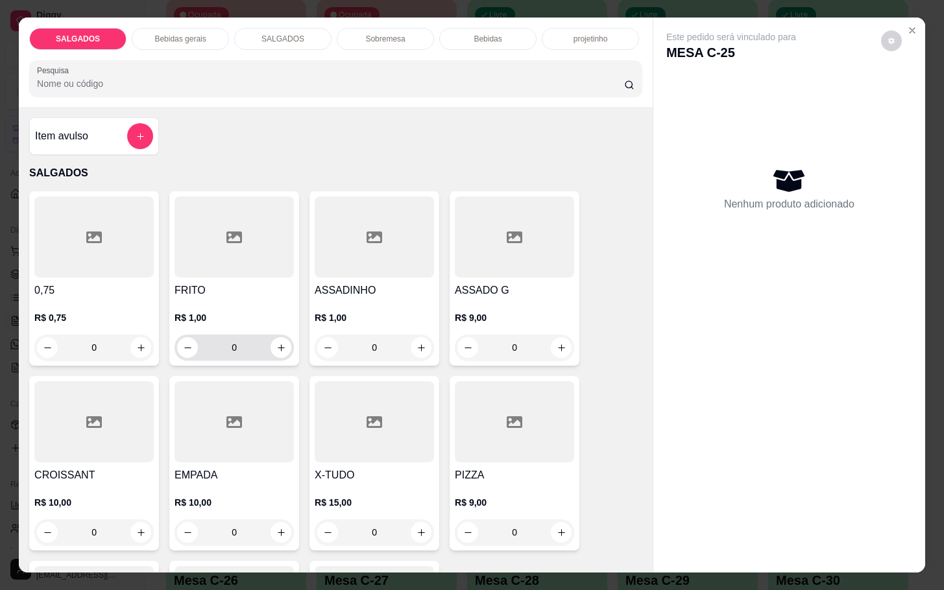
click at [234, 341] on input "0" at bounding box center [234, 348] width 73 height 26
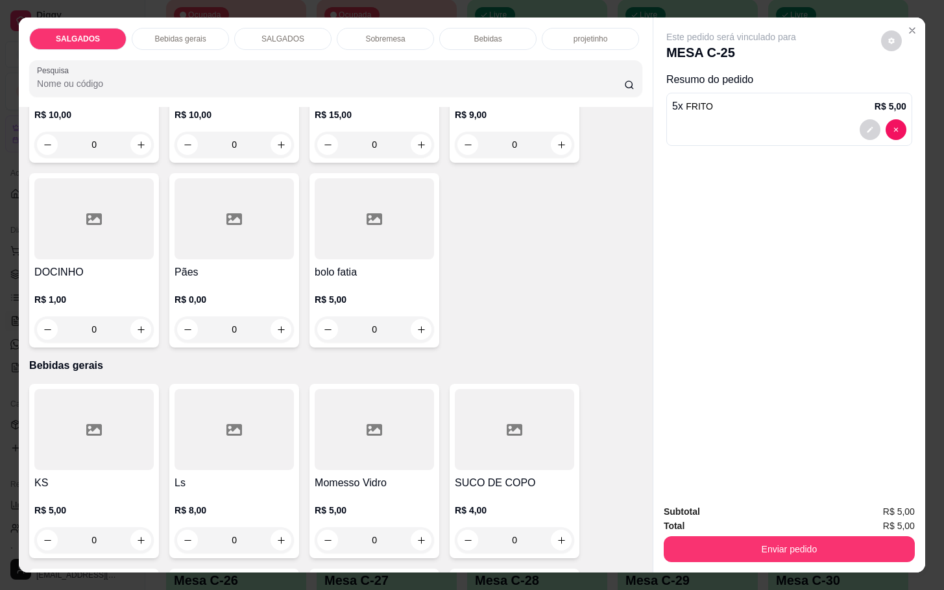
scroll to position [487, 0]
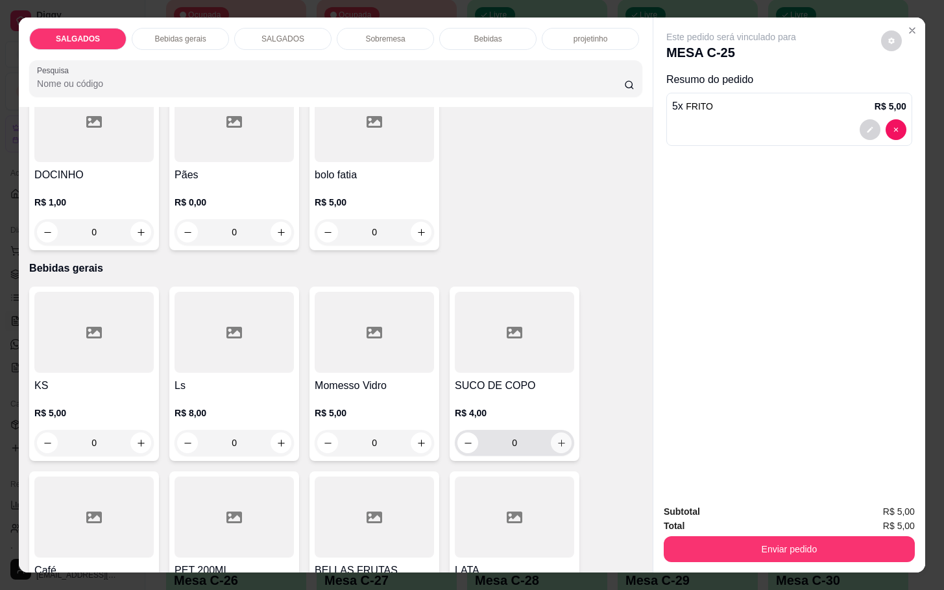
type input "5"
click at [557, 441] on icon "increase-product-quantity" at bounding box center [562, 444] width 10 height 10
type input "1"
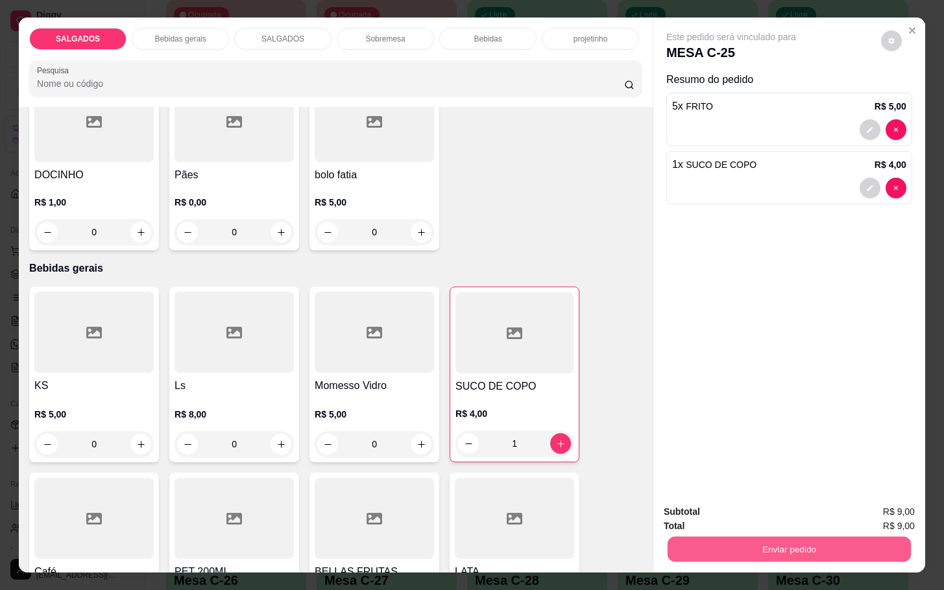
click at [770, 552] on button "Enviar pedido" at bounding box center [789, 549] width 243 height 25
click at [763, 513] on button "Não registrar e enviar pedido" at bounding box center [744, 510] width 131 height 24
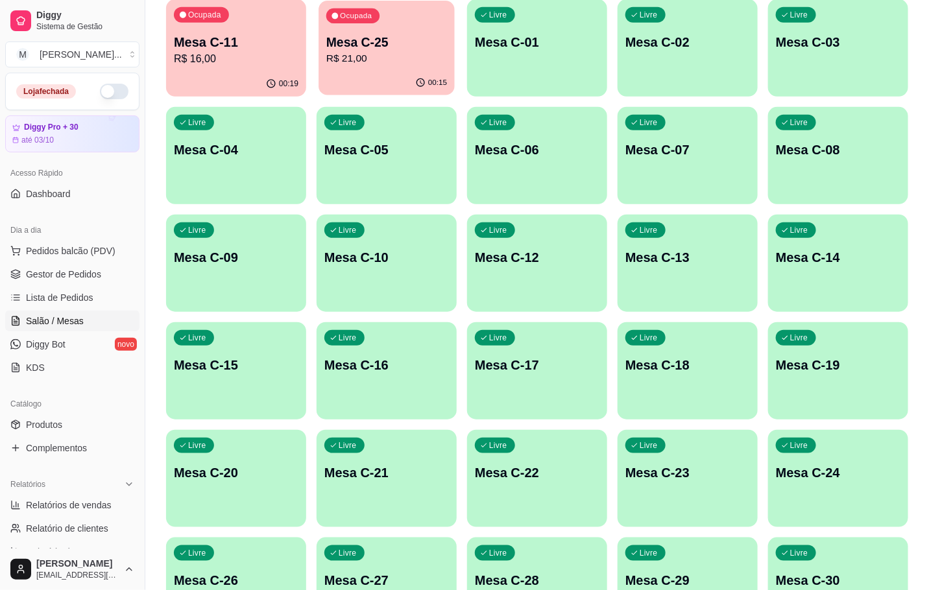
click at [401, 53] on p "R$ 21,00" at bounding box center [386, 58] width 121 height 15
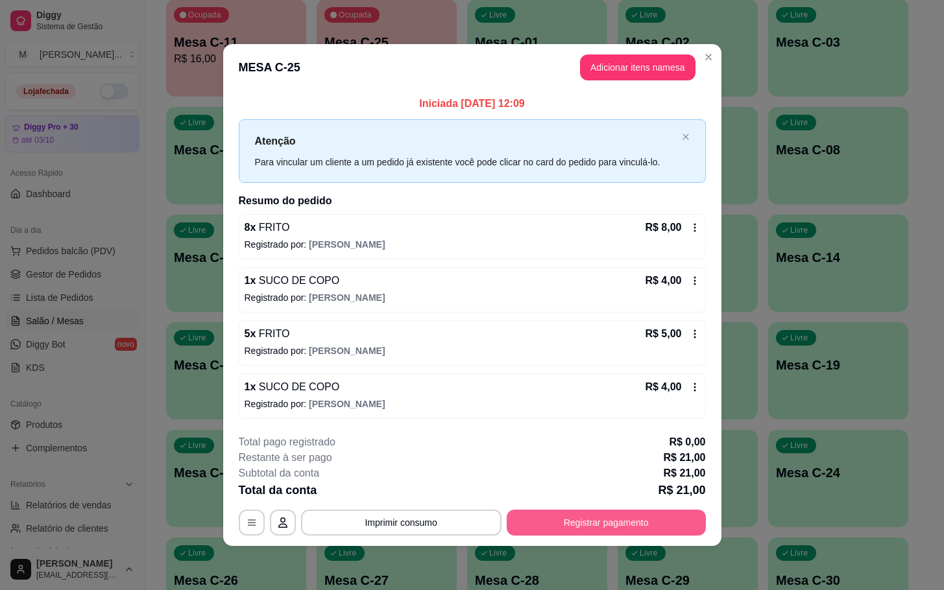
click at [569, 518] on button "Registrar pagamento" at bounding box center [606, 523] width 199 height 26
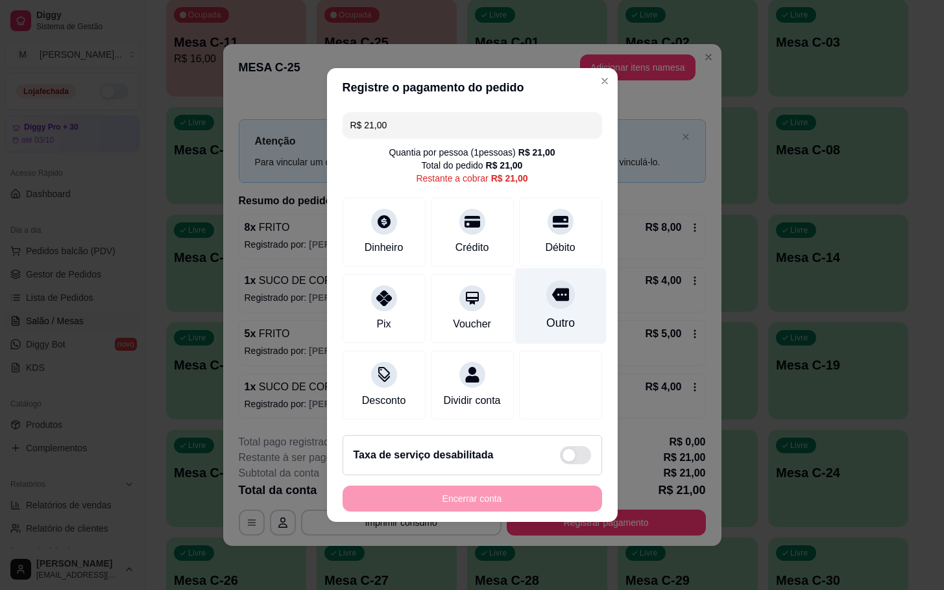
click at [518, 275] on div "Outro" at bounding box center [560, 307] width 91 height 76
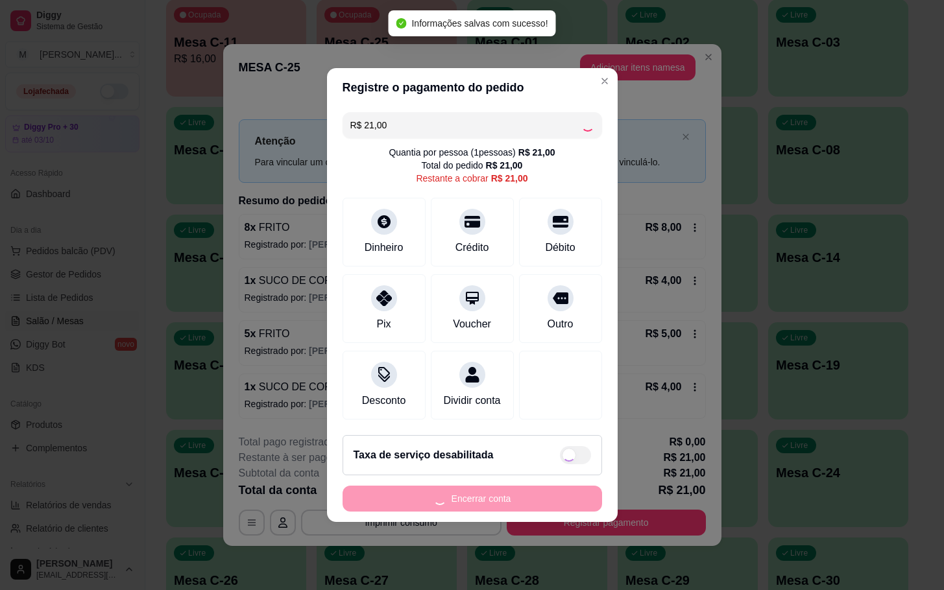
type input "R$ 0,00"
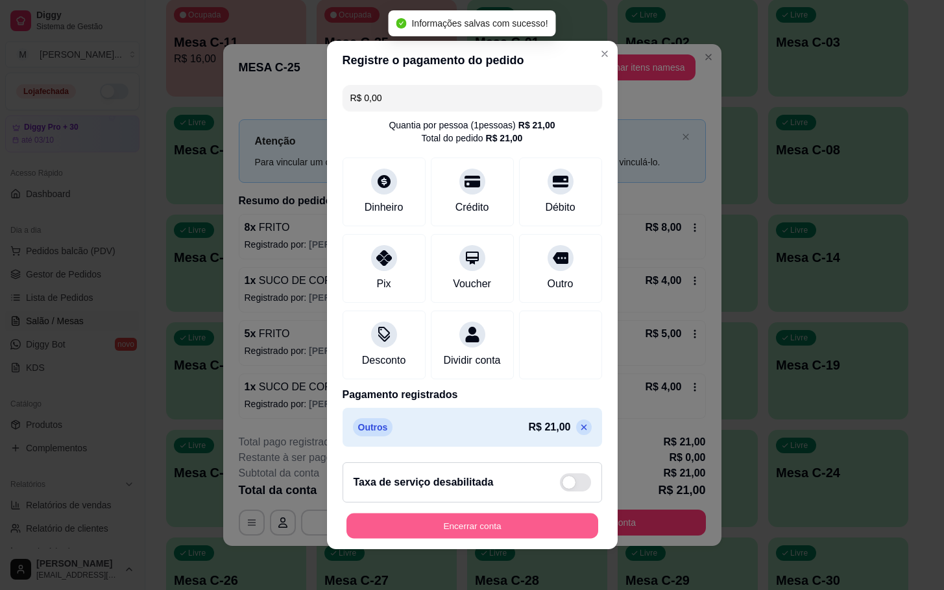
click at [478, 531] on button "Encerrar conta" at bounding box center [473, 526] width 252 height 25
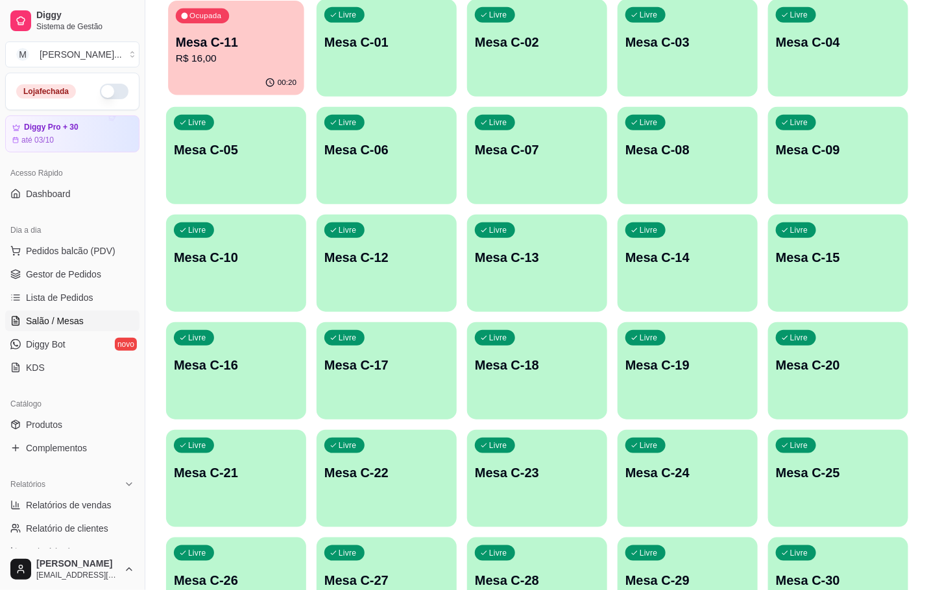
click at [191, 62] on p "R$ 16,00" at bounding box center [236, 58] width 121 height 15
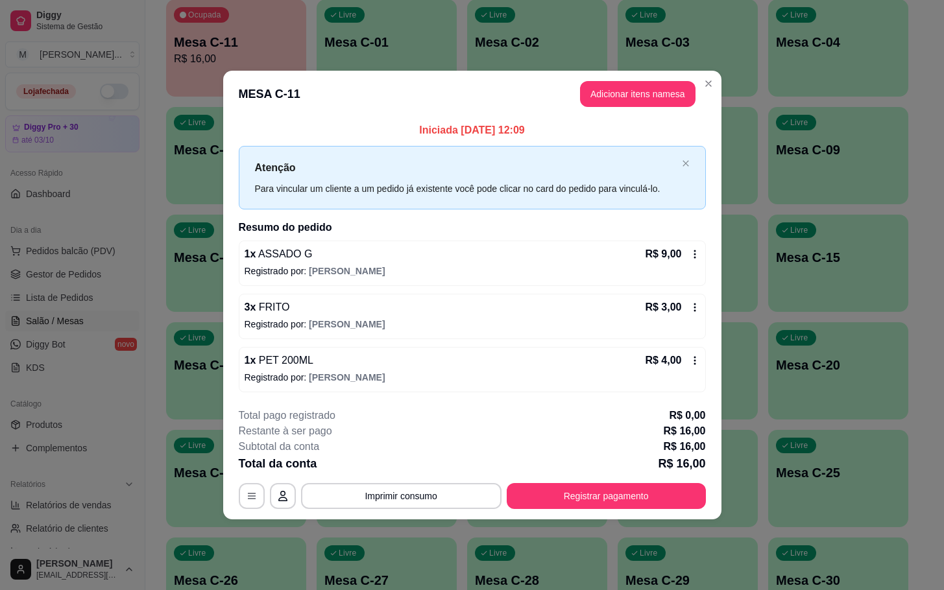
click at [615, 79] on header "MESA C-11 Adicionar itens na mesa" at bounding box center [472, 94] width 498 height 47
click at [594, 96] on button "Adicionar itens na mesa" at bounding box center [638, 94] width 116 height 26
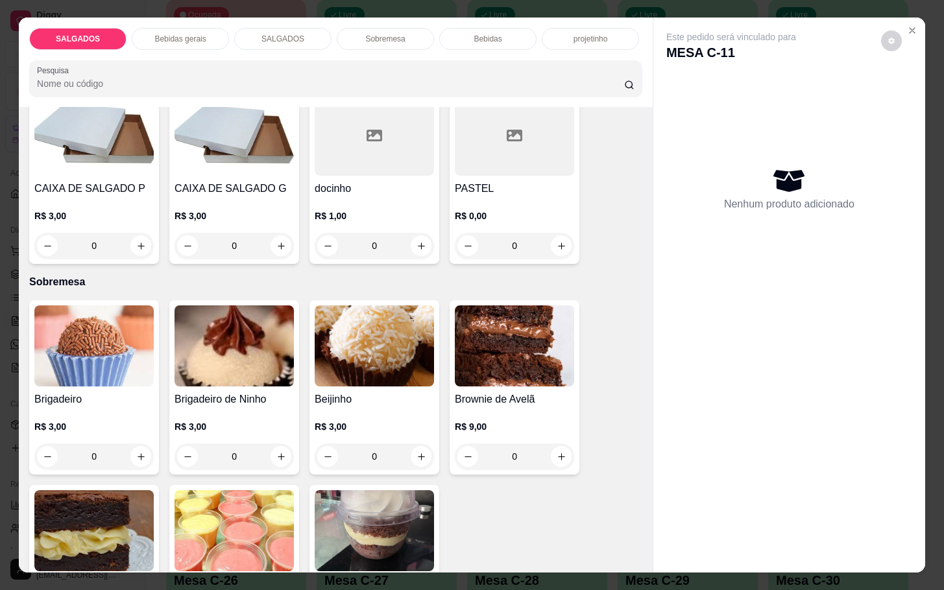
scroll to position [2044, 0]
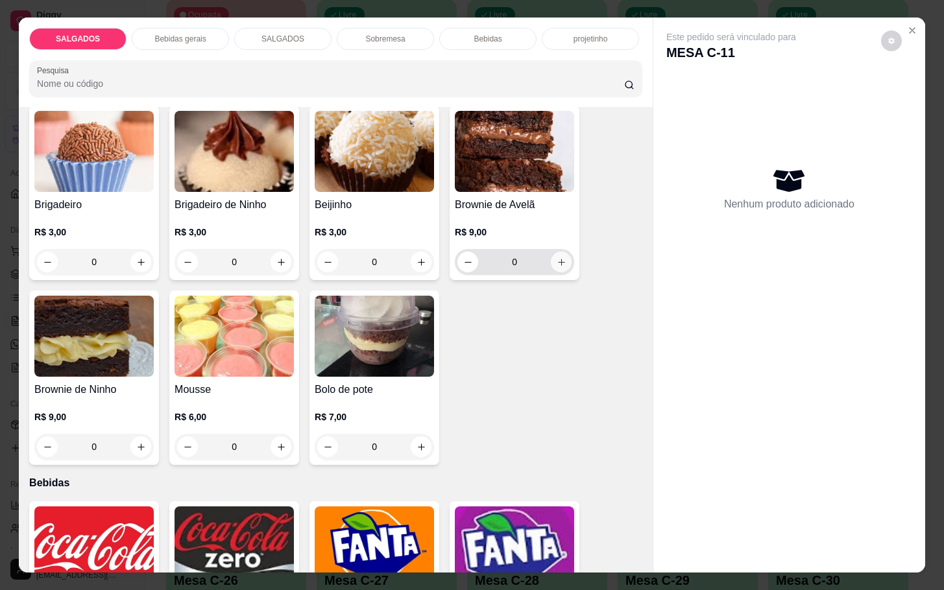
click at [557, 258] on icon "increase-product-quantity" at bounding box center [562, 263] width 10 height 10
type input "1"
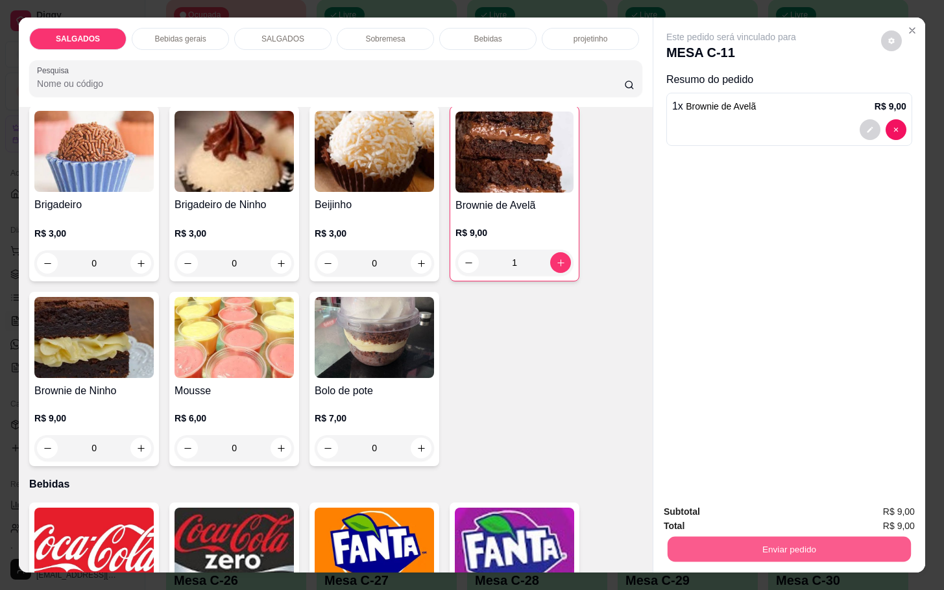
click at [775, 541] on button "Enviar pedido" at bounding box center [789, 549] width 243 height 25
click at [759, 514] on button "Não registrar e enviar pedido" at bounding box center [744, 510] width 135 height 25
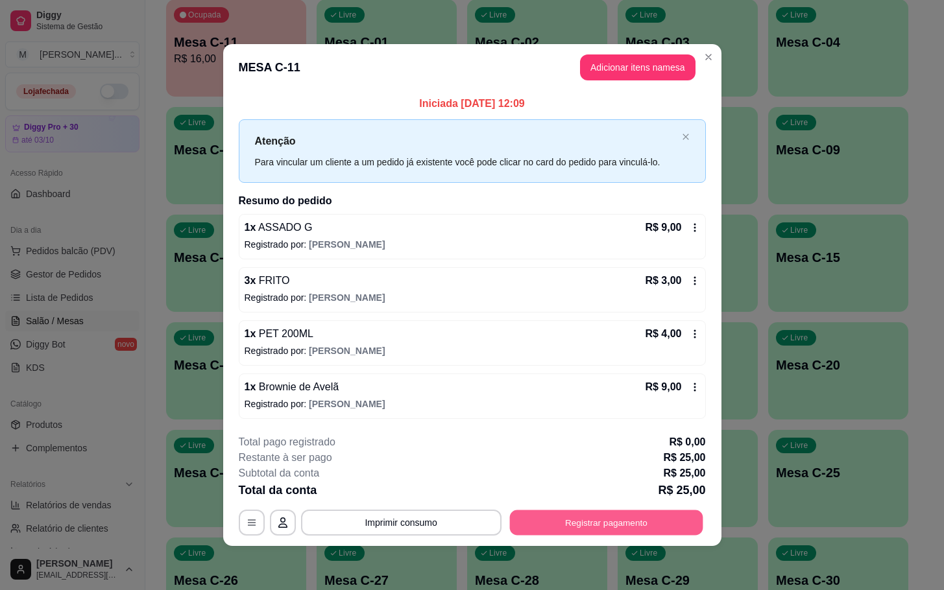
click at [598, 514] on button "Registrar pagamento" at bounding box center [605, 522] width 193 height 25
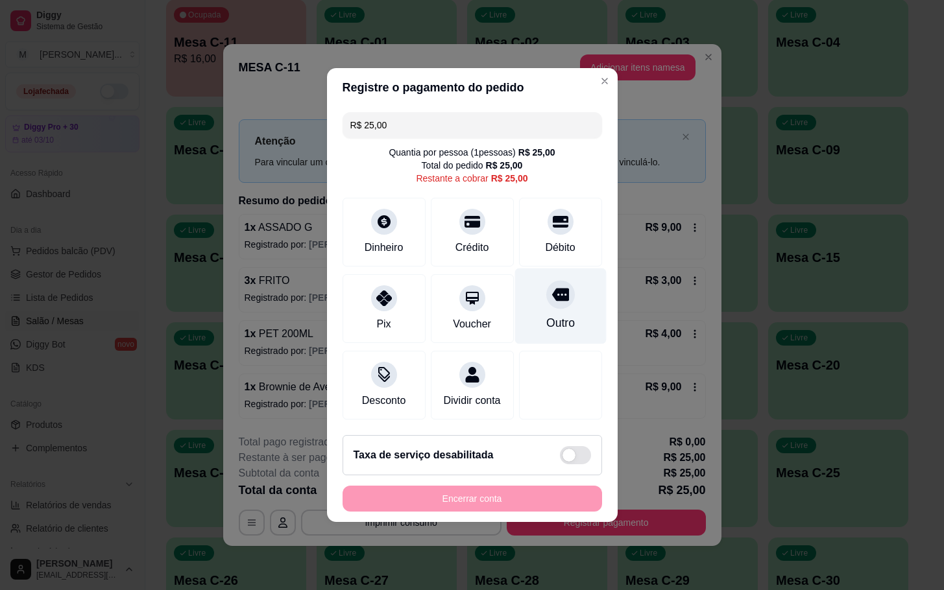
click at [554, 304] on div "Outro" at bounding box center [560, 307] width 91 height 76
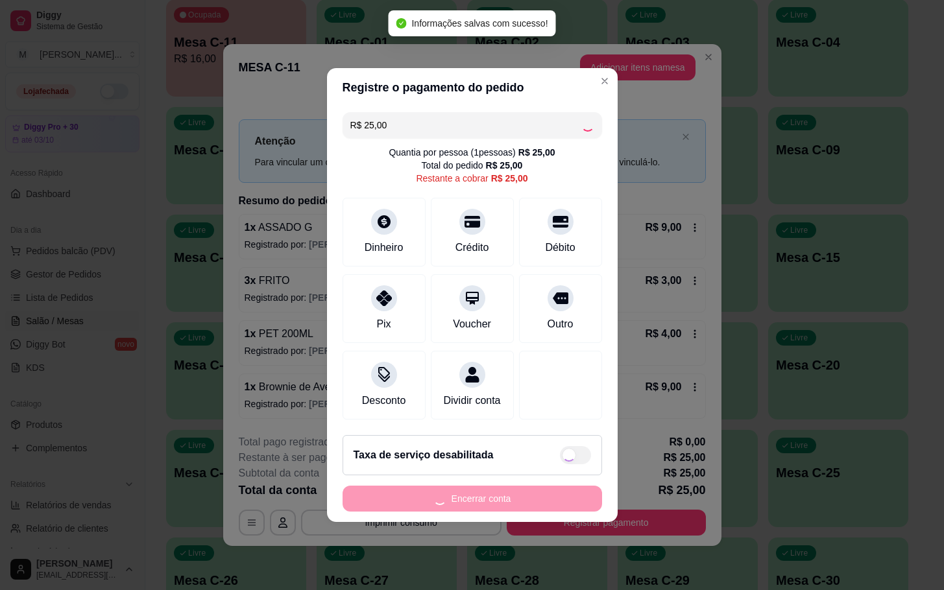
type input "R$ 0,00"
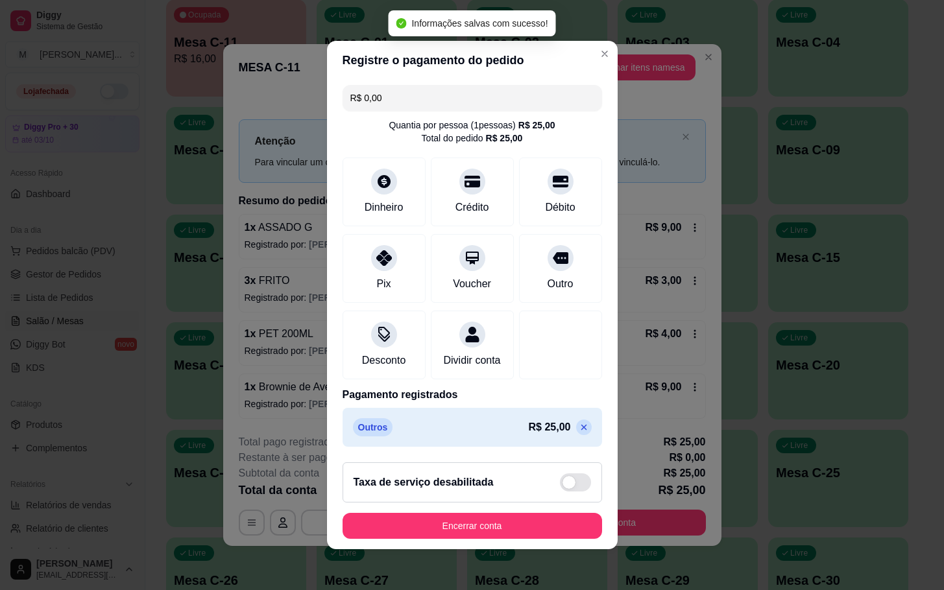
click at [533, 518] on footer "Taxa de serviço desabilitada Encerrar conta" at bounding box center [472, 500] width 291 height 97
click at [534, 535] on button "Encerrar conta" at bounding box center [473, 526] width 252 height 25
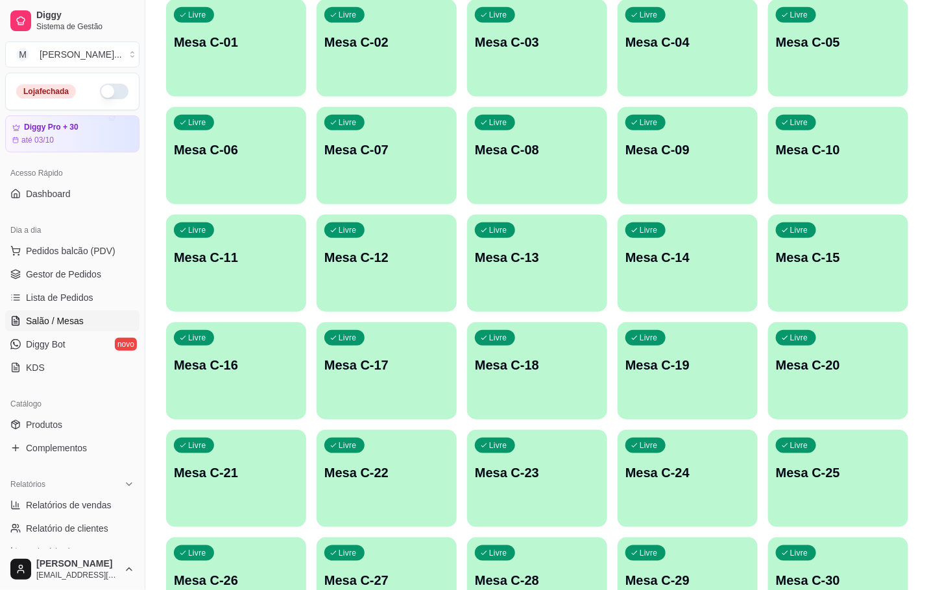
click at [241, 236] on div "Livre Mesa C-11" at bounding box center [236, 256] width 140 height 82
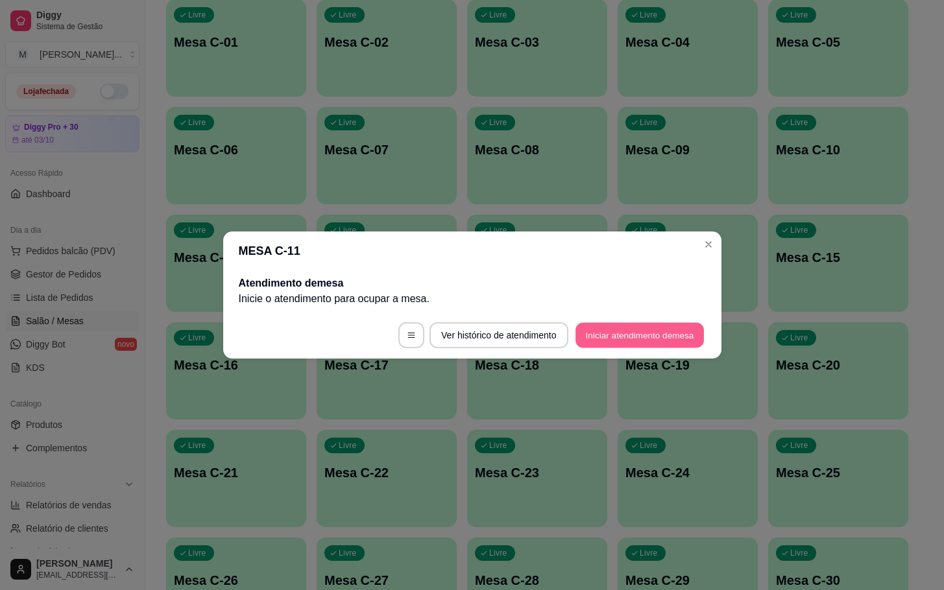
click at [645, 347] on button "Iniciar atendimento de mesa" at bounding box center [640, 335] width 128 height 25
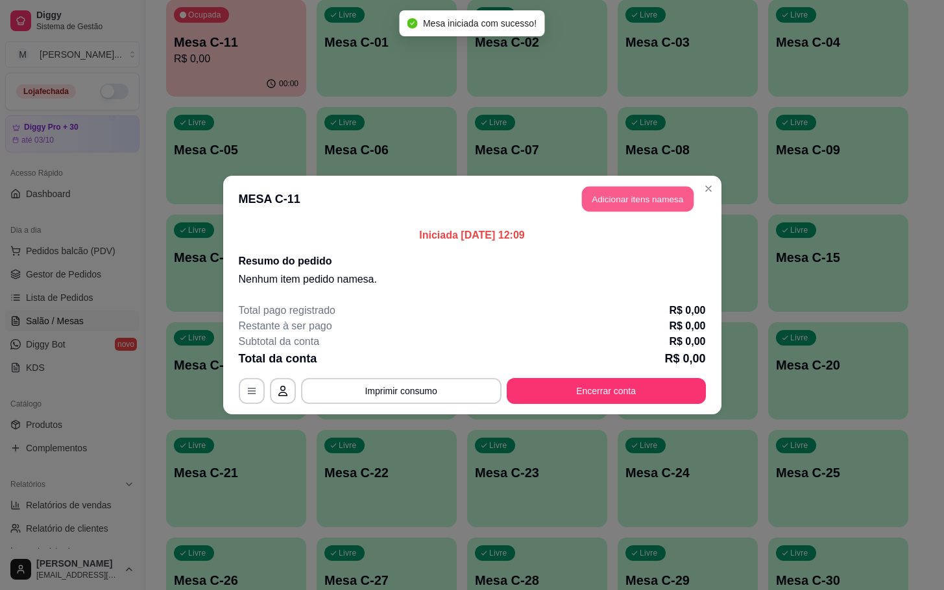
click at [656, 191] on button "Adicionar itens na mesa" at bounding box center [638, 199] width 112 height 25
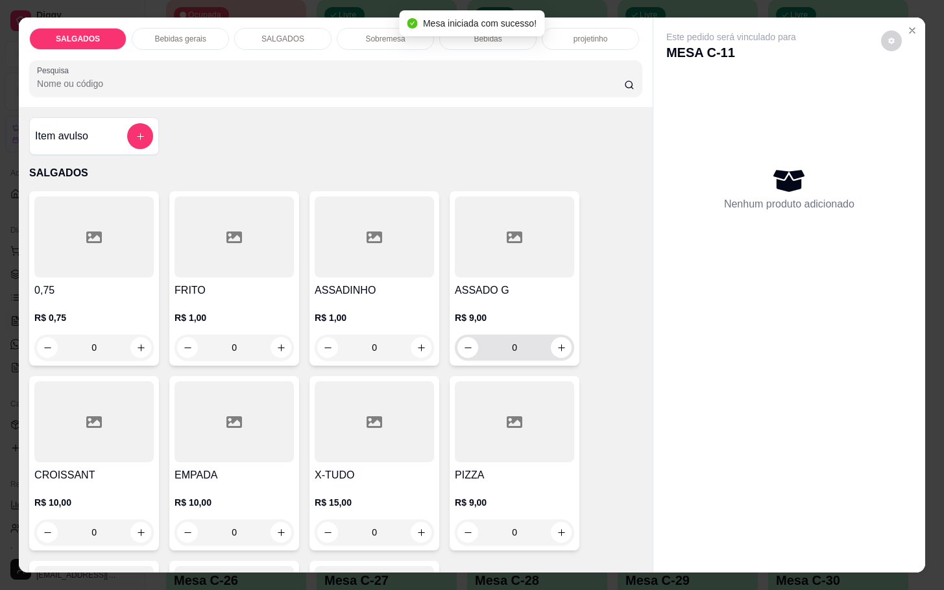
click at [559, 345] on button "increase-product-quantity" at bounding box center [561, 347] width 21 height 21
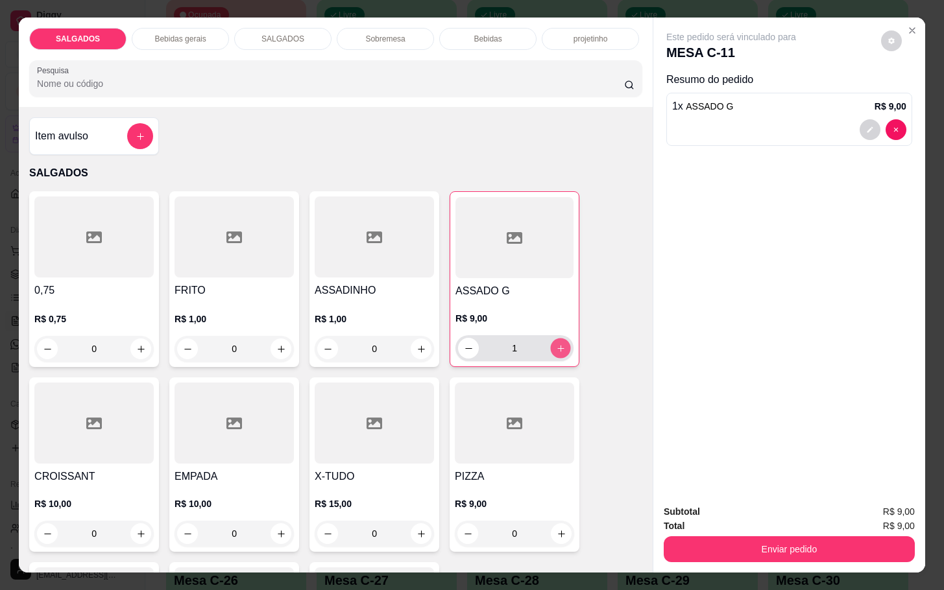
click at [559, 345] on button "increase-product-quantity" at bounding box center [561, 349] width 20 height 20
type input "2"
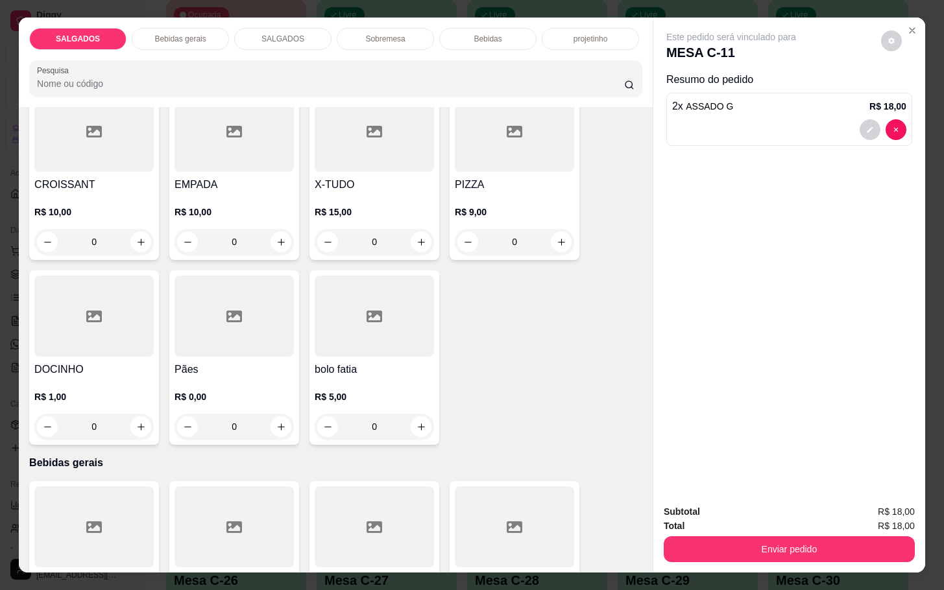
scroll to position [584, 0]
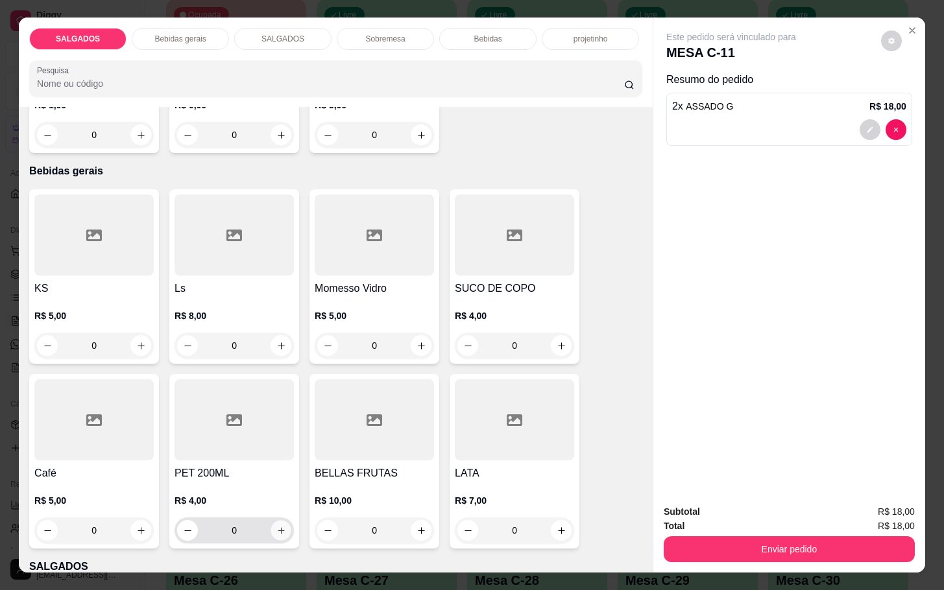
click at [276, 526] on icon "increase-product-quantity" at bounding box center [281, 531] width 10 height 10
type input "1"
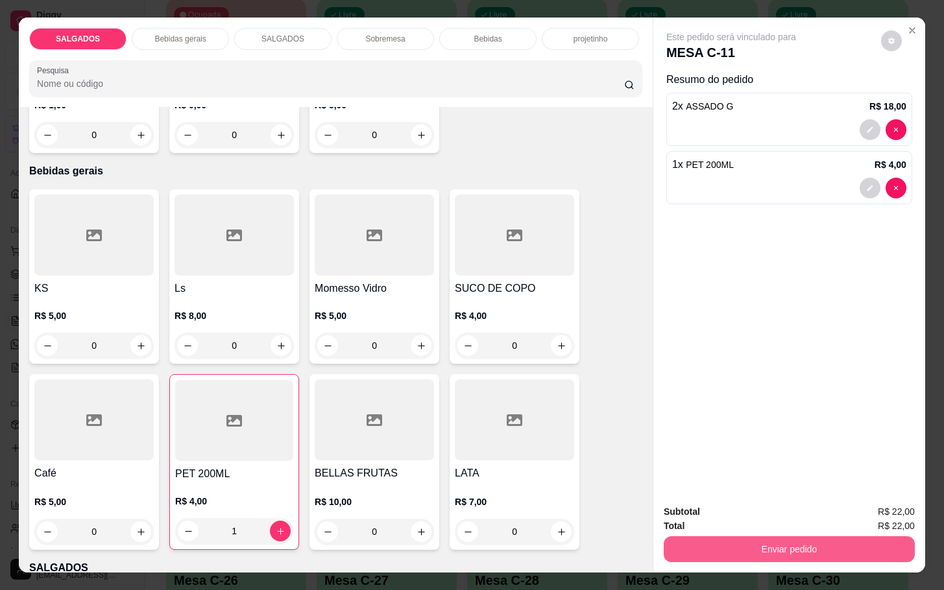
click at [680, 537] on button "Enviar pedido" at bounding box center [789, 550] width 251 height 26
click at [688, 515] on button "Não registrar e enviar pedido" at bounding box center [744, 510] width 135 height 25
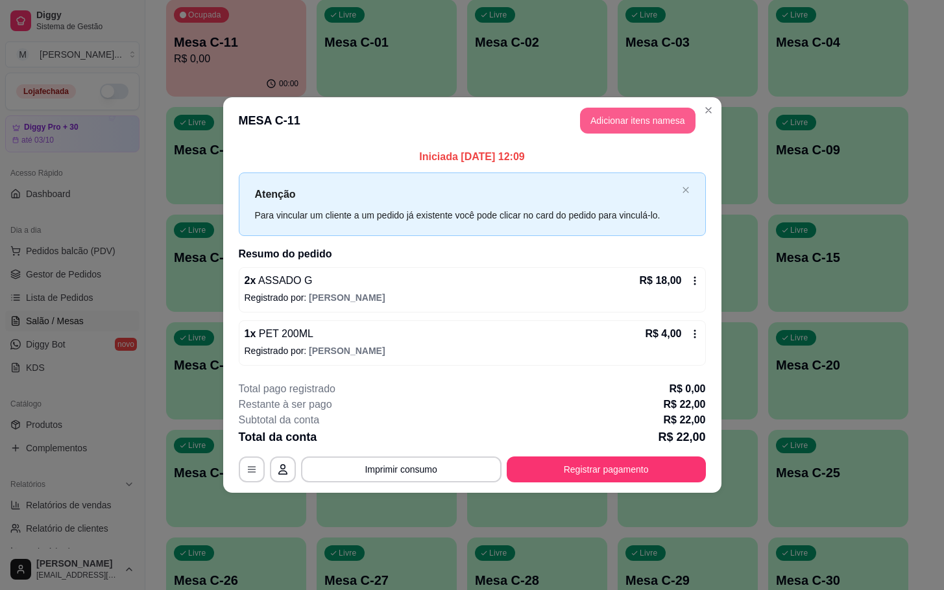
click at [631, 116] on button "Adicionar itens na mesa" at bounding box center [638, 121] width 116 height 26
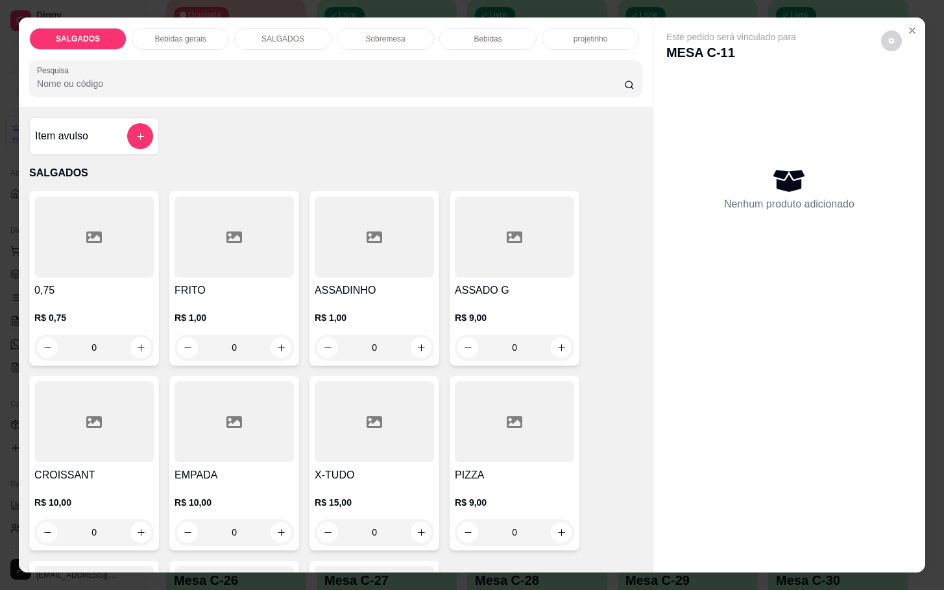
click at [454, 45] on div "SALGADOS Bebidas gerais SALGADOS Sobremesa Bebidas projetinho Pesquisa" at bounding box center [336, 63] width 634 height 90
click at [461, 29] on div "Bebidas" at bounding box center [487, 39] width 97 height 22
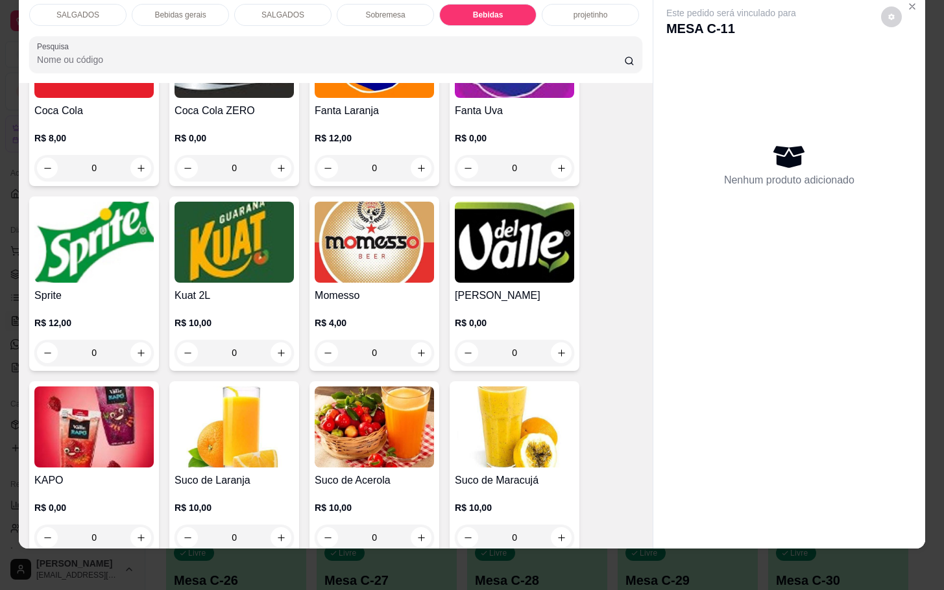
scroll to position [2607, 0]
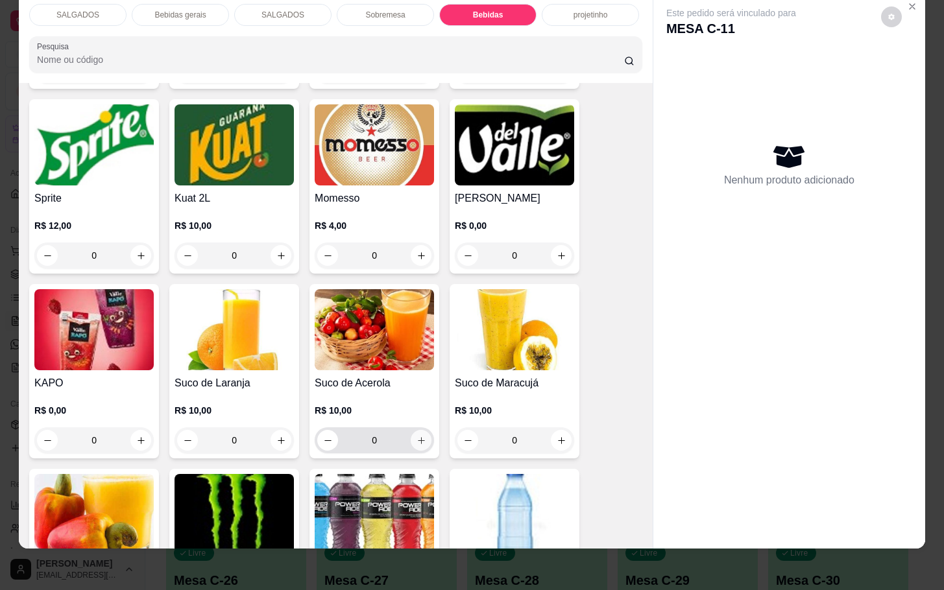
click at [411, 435] on button "increase-product-quantity" at bounding box center [421, 440] width 21 height 21
type input "1"
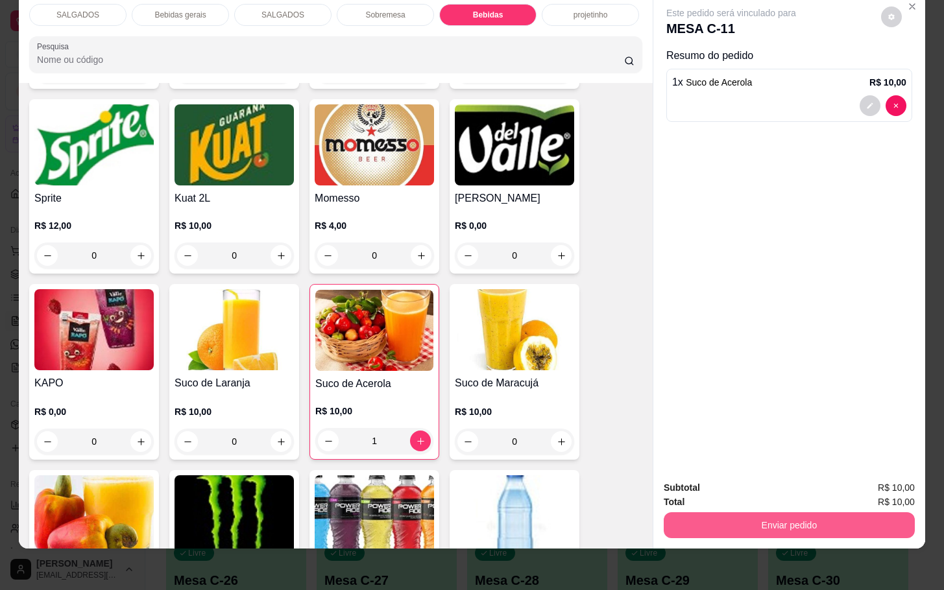
click at [750, 513] on button "Enviar pedido" at bounding box center [789, 526] width 251 height 26
click at [746, 485] on button "Não registrar e enviar pedido" at bounding box center [744, 479] width 135 height 25
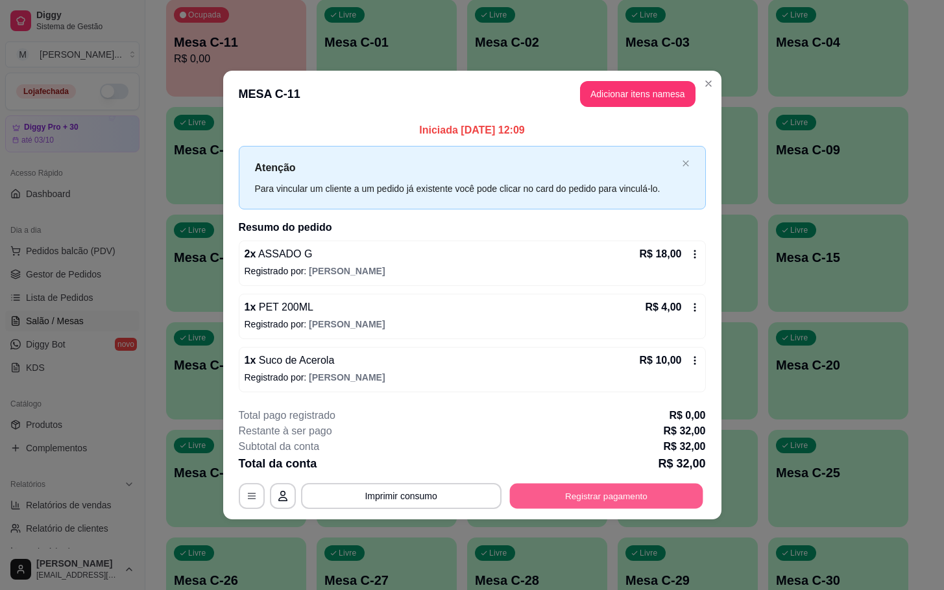
click at [611, 509] on button "Registrar pagamento" at bounding box center [605, 495] width 193 height 25
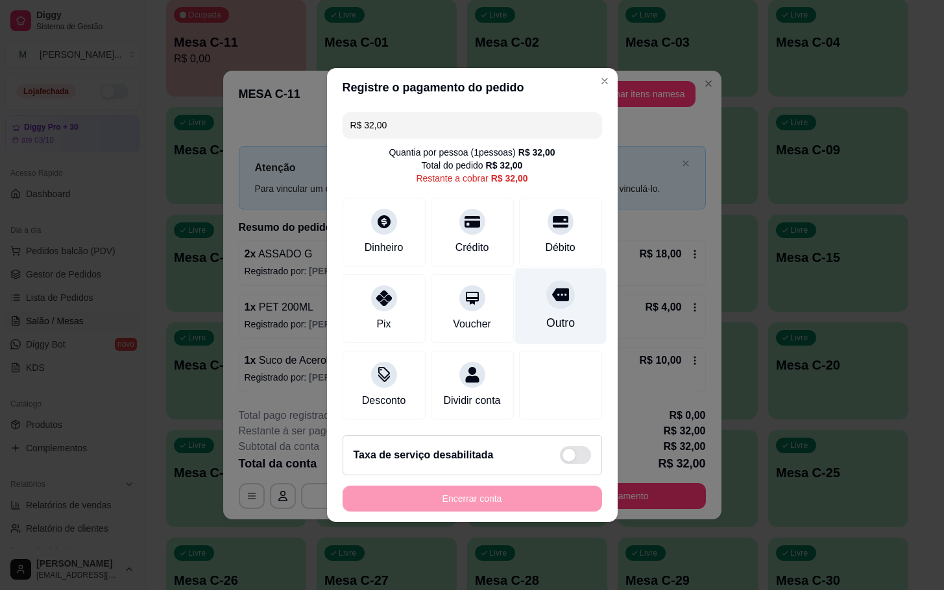
click at [563, 308] on div "Outro" at bounding box center [560, 307] width 91 height 76
type input "R$ 0,00"
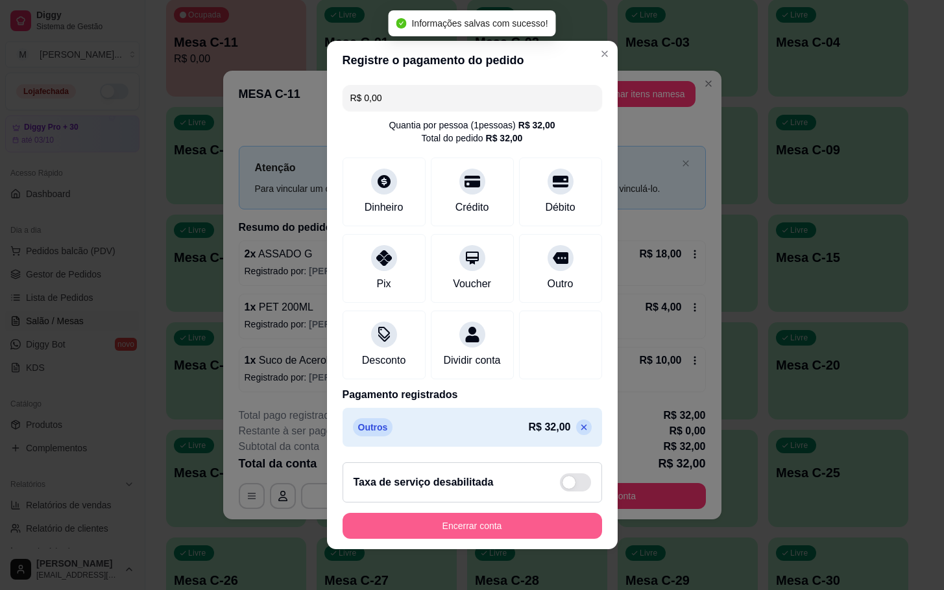
click at [483, 539] on button "Encerrar conta" at bounding box center [473, 526] width 260 height 26
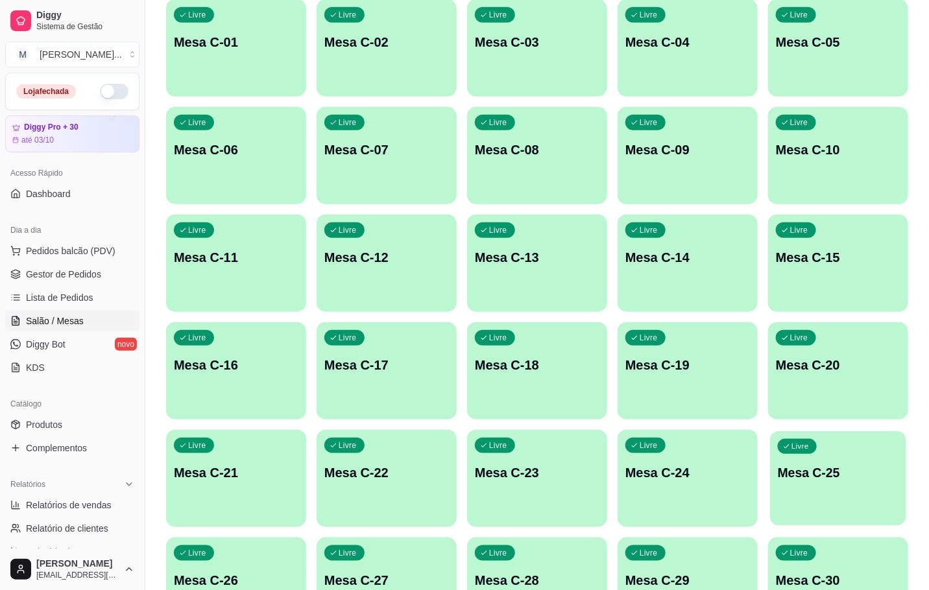
click at [842, 468] on p "Mesa C-25" at bounding box center [838, 474] width 121 height 18
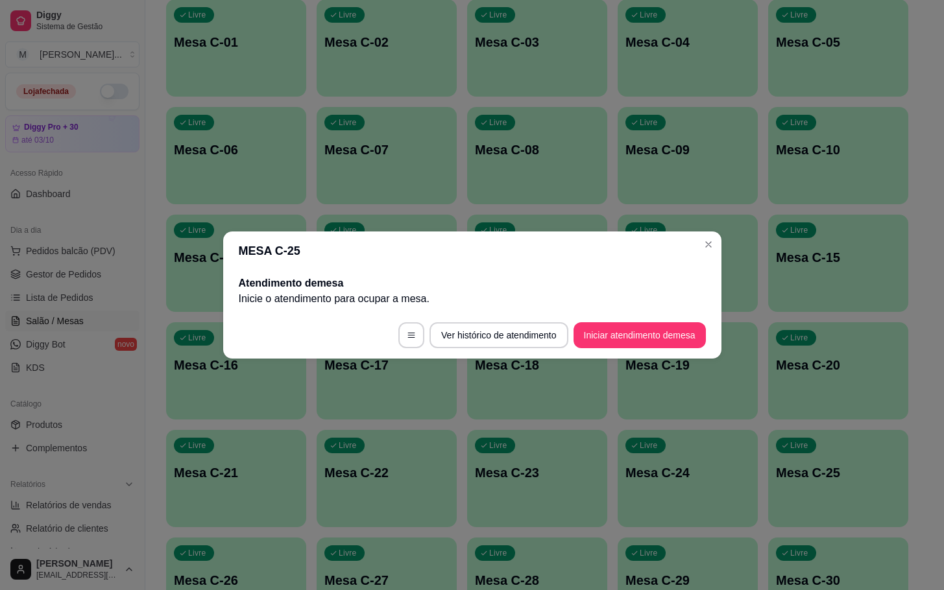
click at [651, 349] on footer "Ver histórico de atendimento Iniciar atendimento de mesa" at bounding box center [472, 335] width 498 height 47
click at [640, 339] on button "Iniciar atendimento de mesa" at bounding box center [640, 336] width 132 height 26
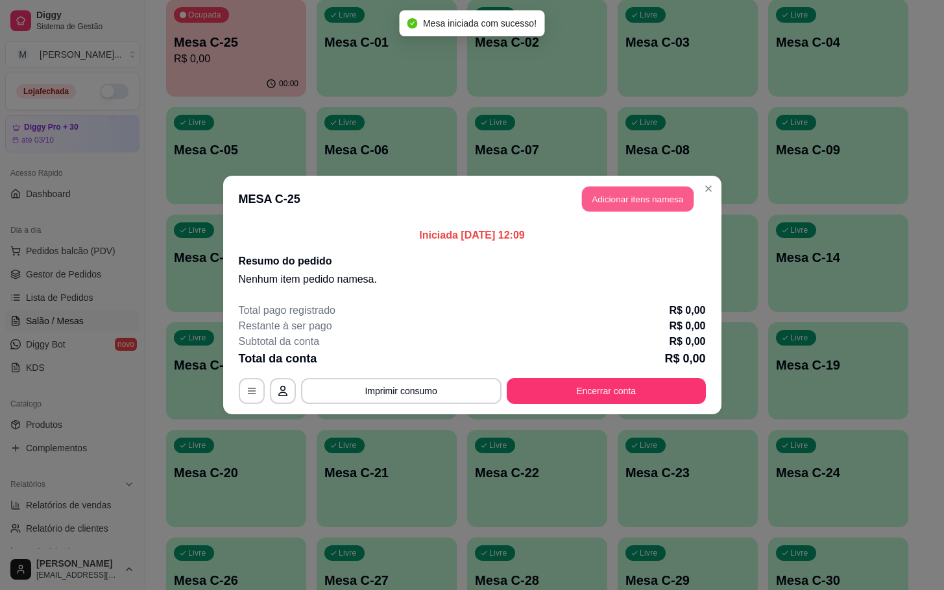
click at [588, 209] on button "Adicionar itens na mesa" at bounding box center [638, 199] width 112 height 25
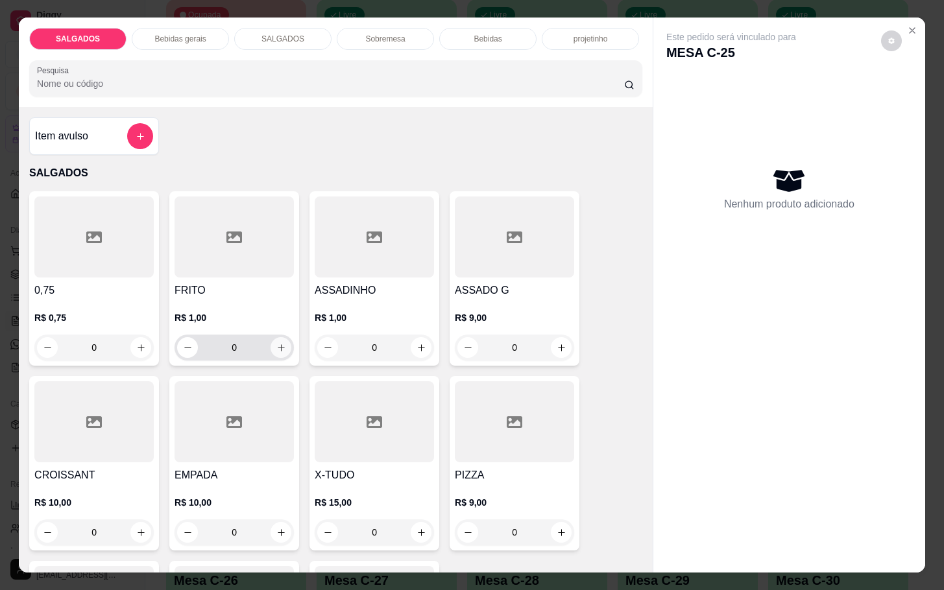
click at [271, 347] on button "increase-product-quantity" at bounding box center [281, 347] width 21 height 21
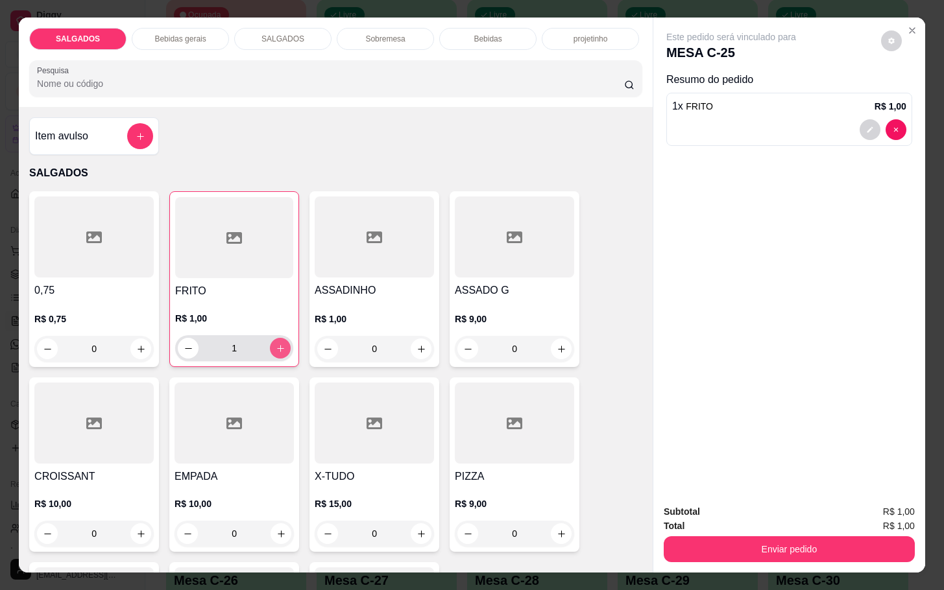
click at [276, 347] on icon "increase-product-quantity" at bounding box center [281, 349] width 10 height 10
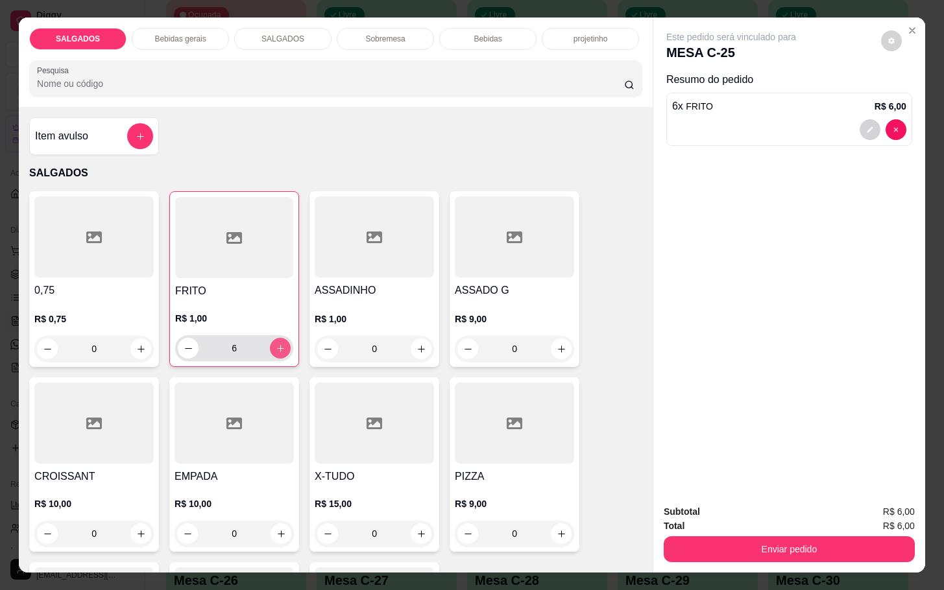
click at [276, 347] on icon "increase-product-quantity" at bounding box center [281, 349] width 10 height 10
click at [184, 344] on icon "decrease-product-quantity" at bounding box center [189, 349] width 10 height 10
type input "8"
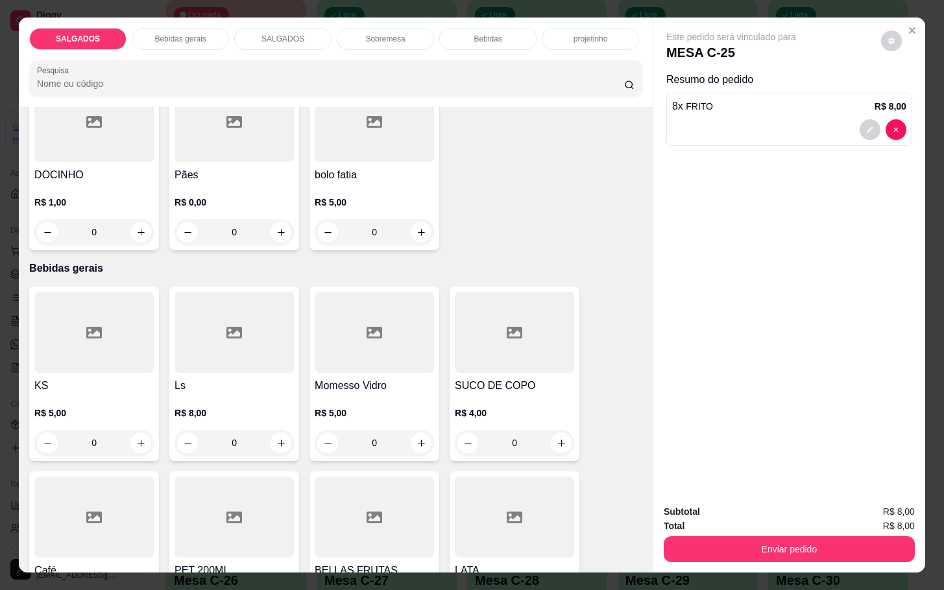
scroll to position [584, 0]
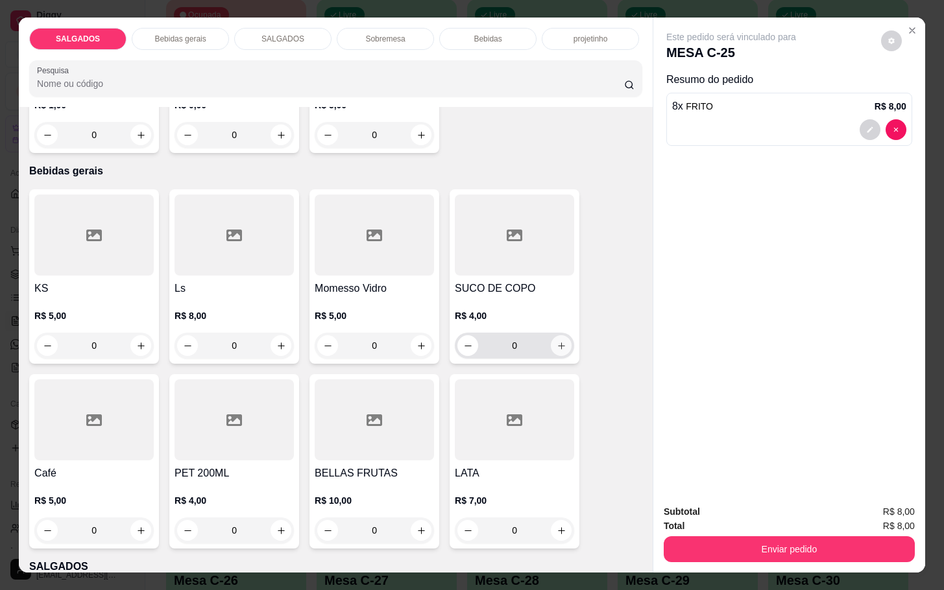
click at [557, 341] on icon "increase-product-quantity" at bounding box center [562, 346] width 10 height 10
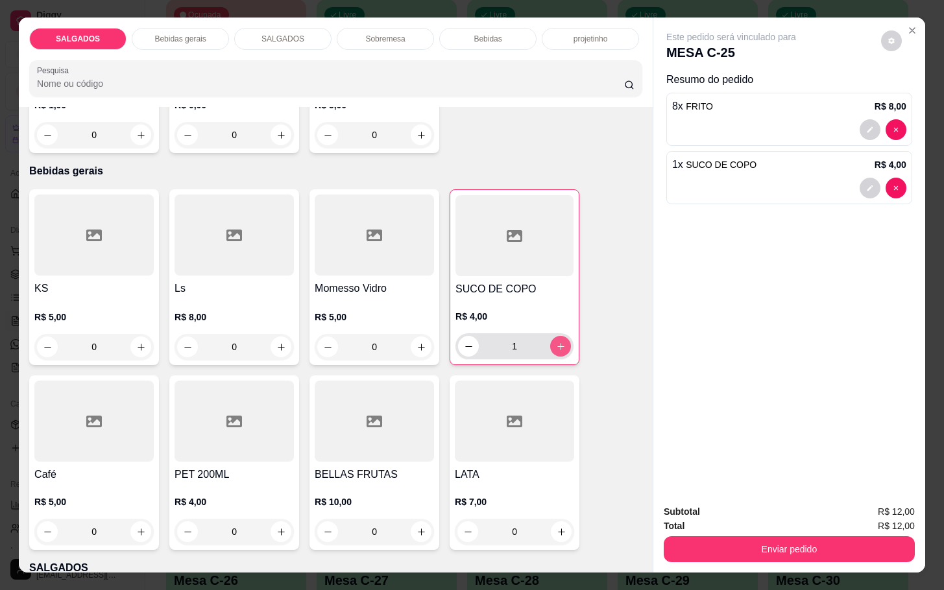
click at [556, 342] on icon "increase-product-quantity" at bounding box center [561, 347] width 10 height 10
type input "2"
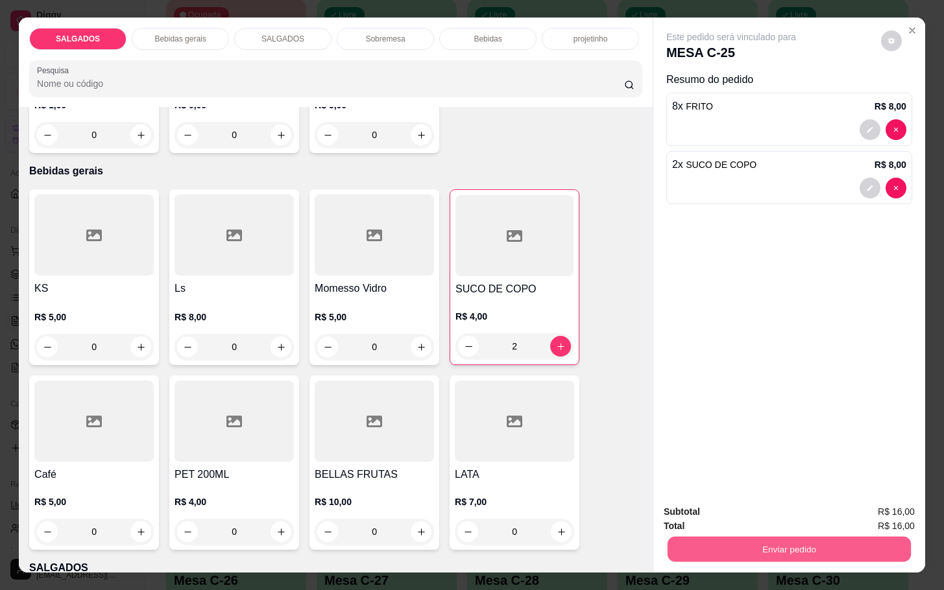
click at [764, 552] on button "Enviar pedido" at bounding box center [789, 549] width 243 height 25
click at [761, 510] on button "Não registrar e enviar pedido" at bounding box center [744, 510] width 131 height 24
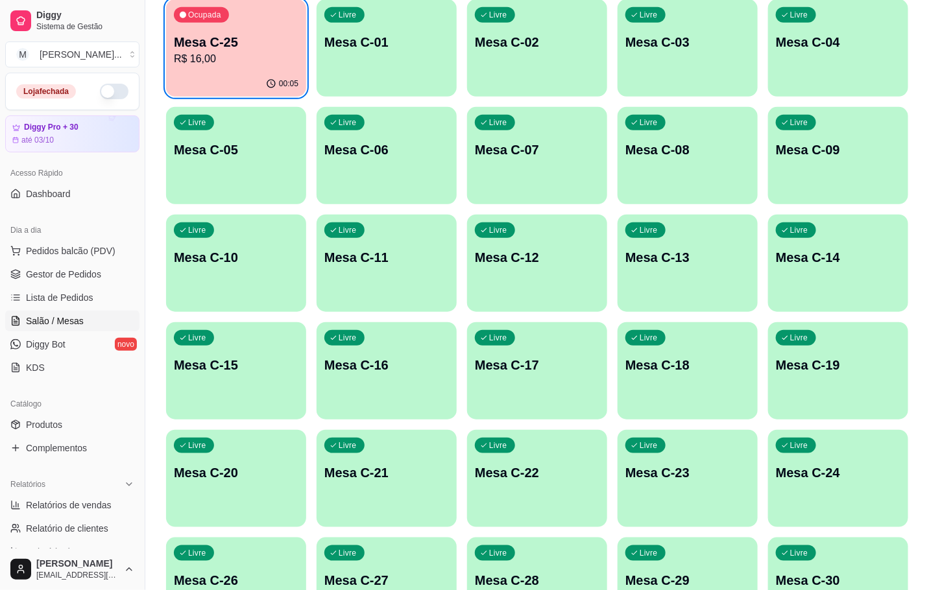
click at [250, 61] on p "R$ 16,00" at bounding box center [236, 59] width 125 height 16
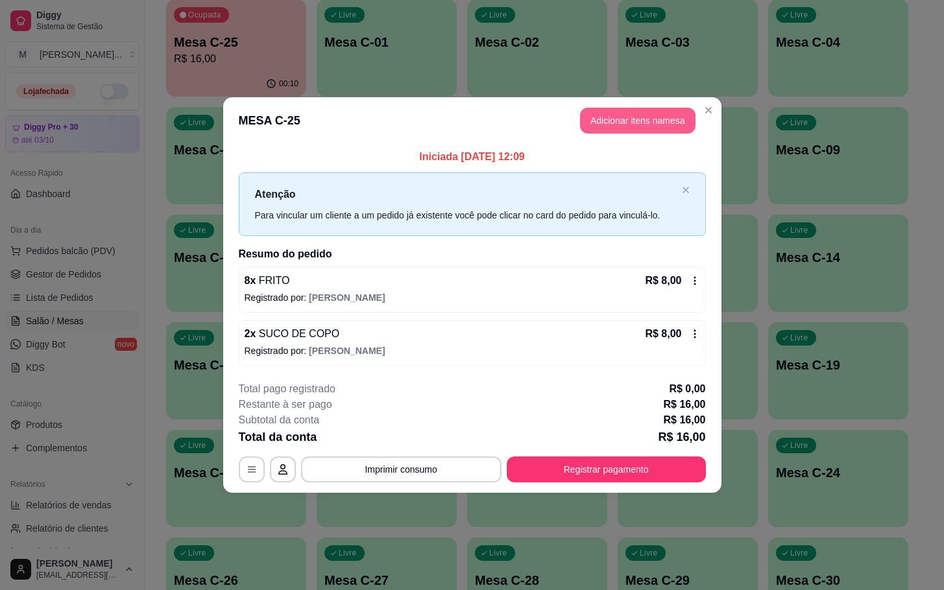
click at [607, 125] on button "Adicionar itens na mesa" at bounding box center [638, 121] width 116 height 26
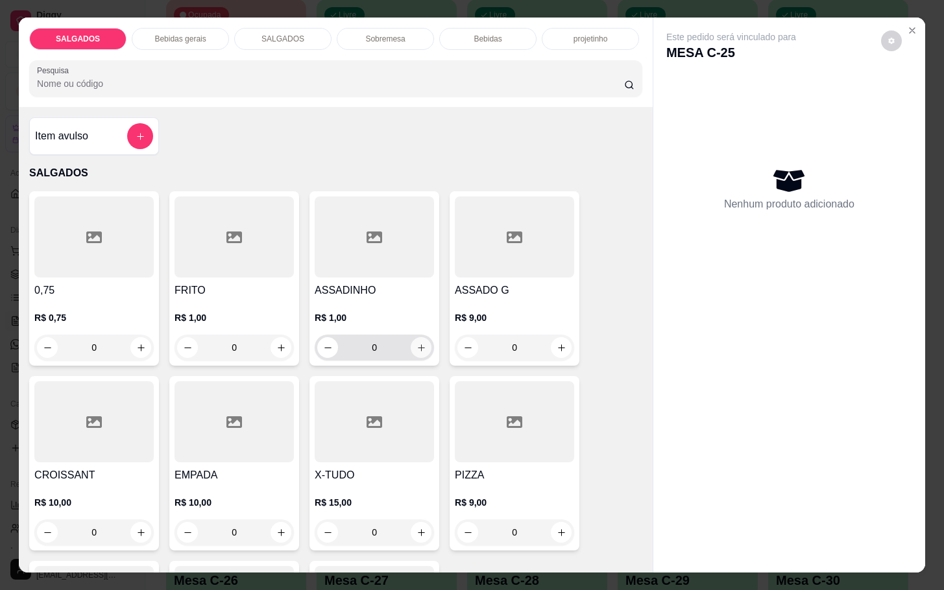
click at [421, 347] on button "increase-product-quantity" at bounding box center [421, 347] width 21 height 21
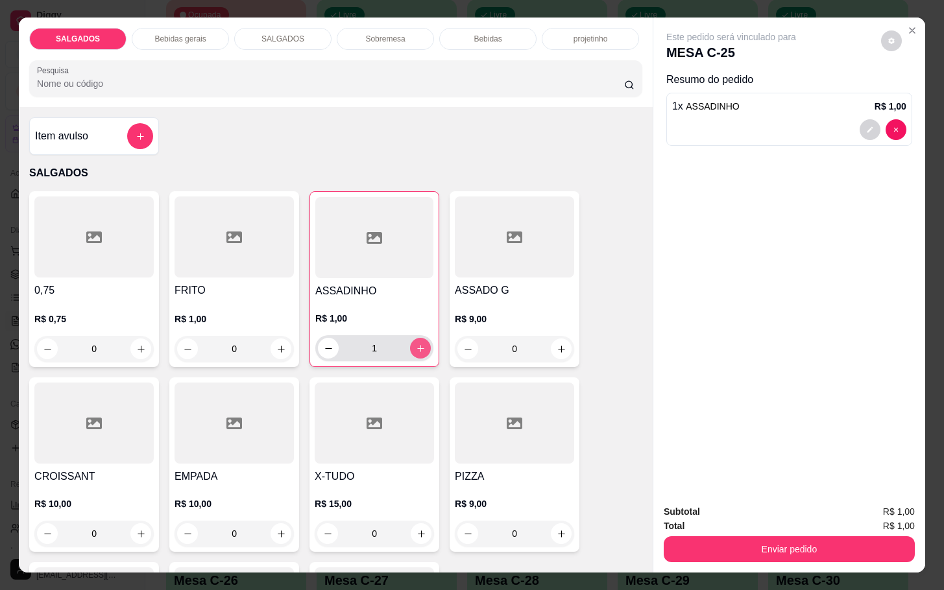
click at [421, 347] on button "increase-product-quantity" at bounding box center [420, 348] width 21 height 21
click at [421, 347] on button "increase-product-quantity" at bounding box center [421, 349] width 20 height 20
type input "4"
click at [760, 533] on div "Enviar pedido" at bounding box center [789, 547] width 251 height 29
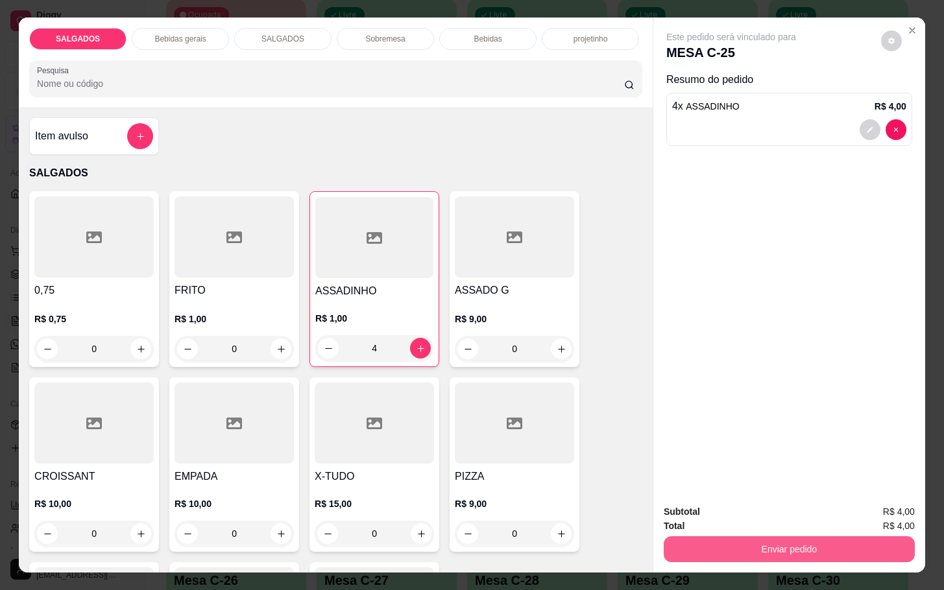
click at [758, 545] on button "Enviar pedido" at bounding box center [789, 550] width 251 height 26
click at [744, 515] on button "Não registrar e enviar pedido" at bounding box center [744, 510] width 135 height 25
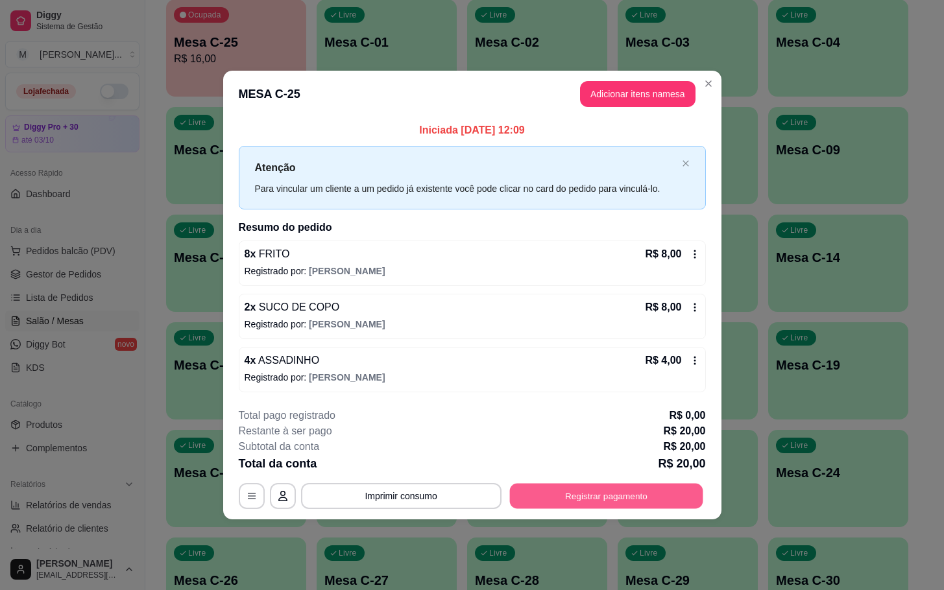
click at [681, 491] on button "Registrar pagamento" at bounding box center [605, 495] width 193 height 25
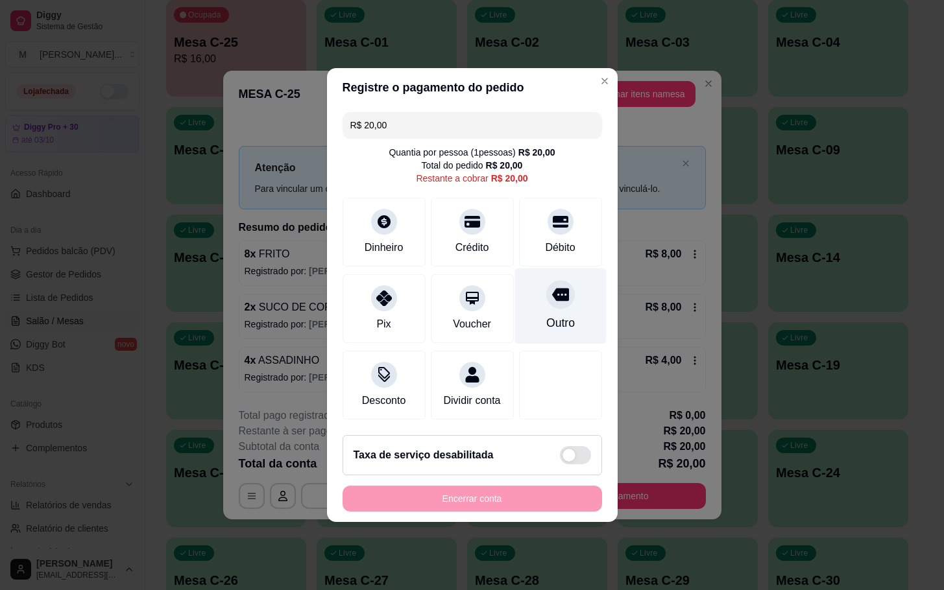
click at [566, 273] on div "Outro" at bounding box center [560, 307] width 91 height 76
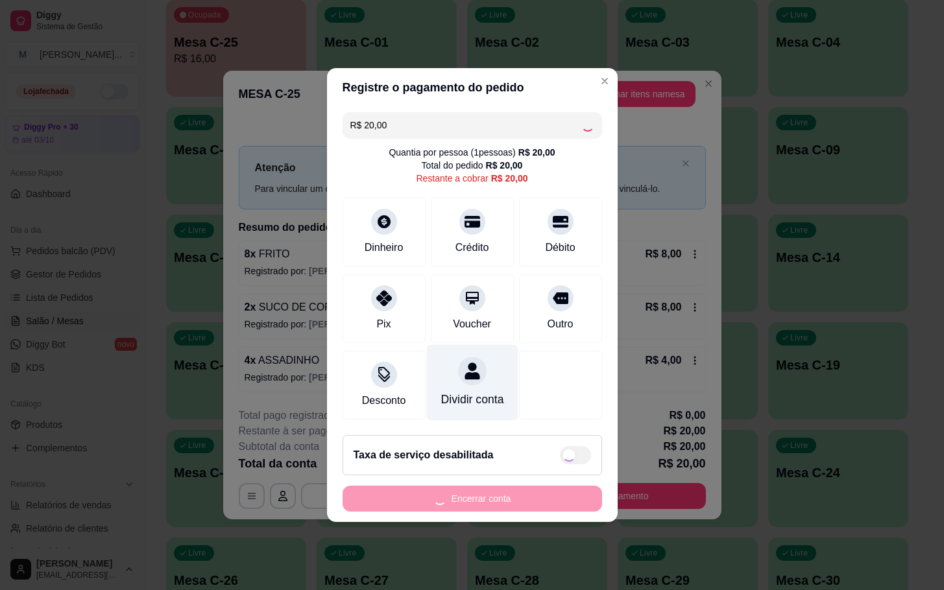
type input "R$ 0,00"
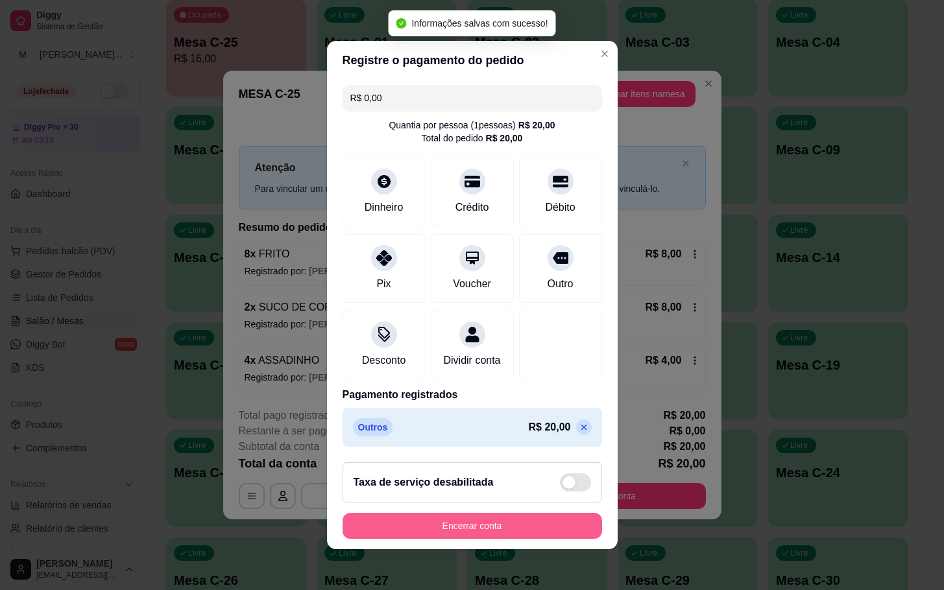
click at [510, 530] on button "Encerrar conta" at bounding box center [473, 526] width 260 height 26
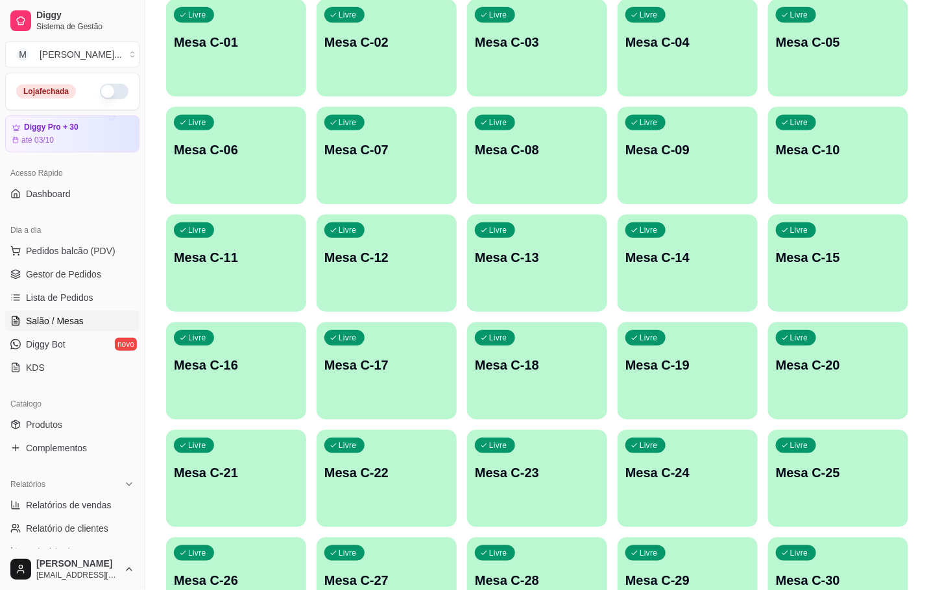
click at [391, 577] on p "Mesa C-27" at bounding box center [386, 581] width 125 height 18
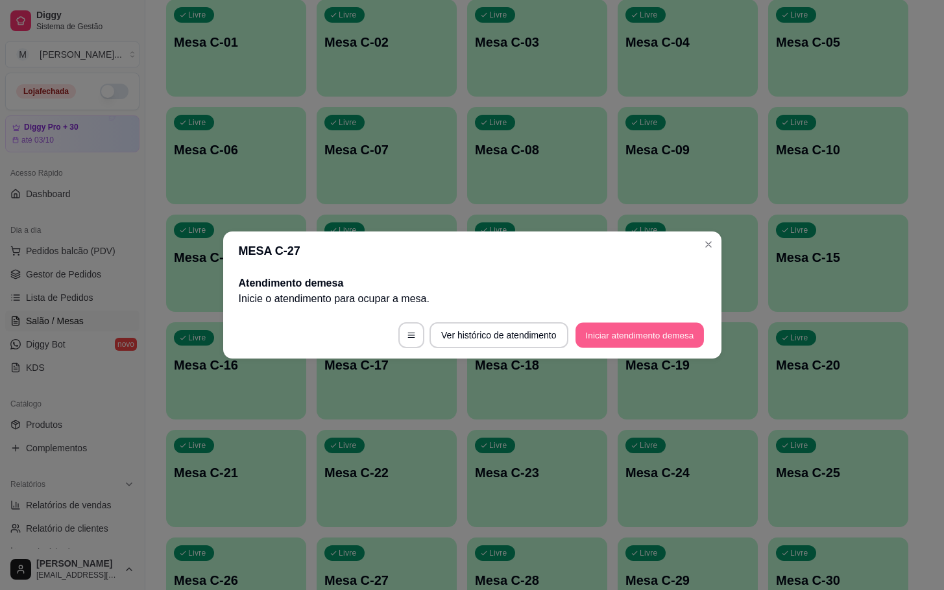
click at [646, 337] on button "Iniciar atendimento de mesa" at bounding box center [640, 335] width 128 height 25
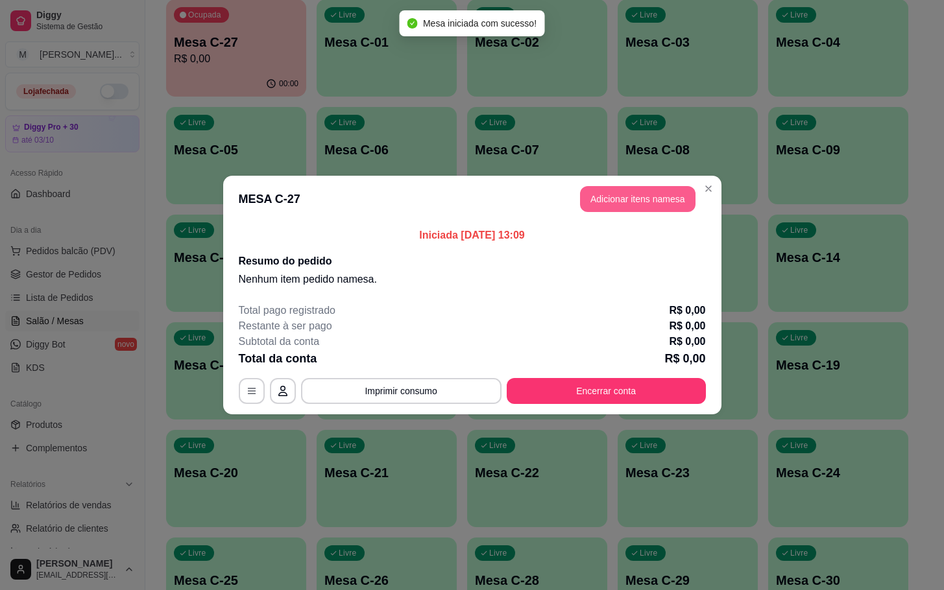
click at [598, 212] on button "Adicionar itens na mesa" at bounding box center [638, 199] width 116 height 26
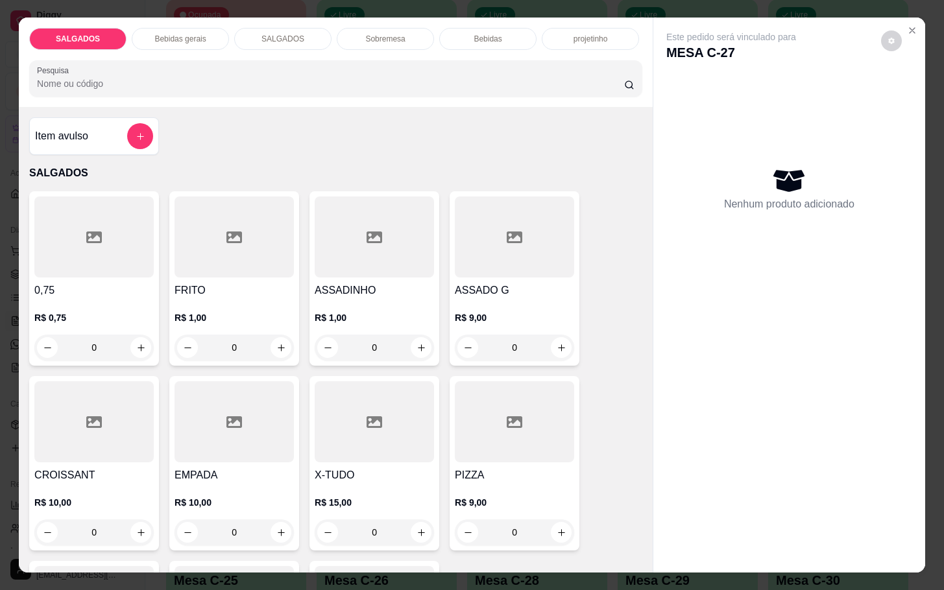
scroll to position [195, 0]
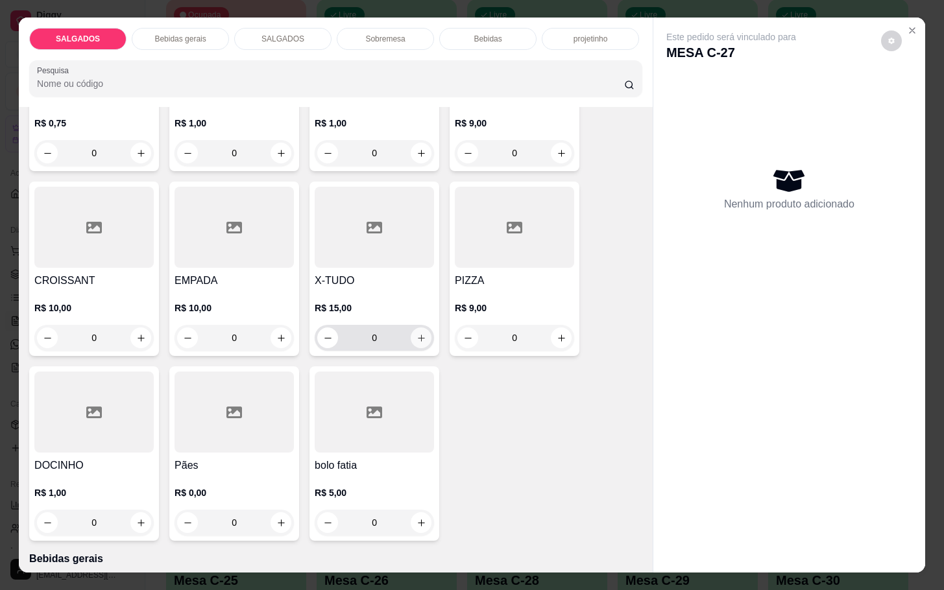
click at [411, 331] on button "increase-product-quantity" at bounding box center [421, 338] width 21 height 21
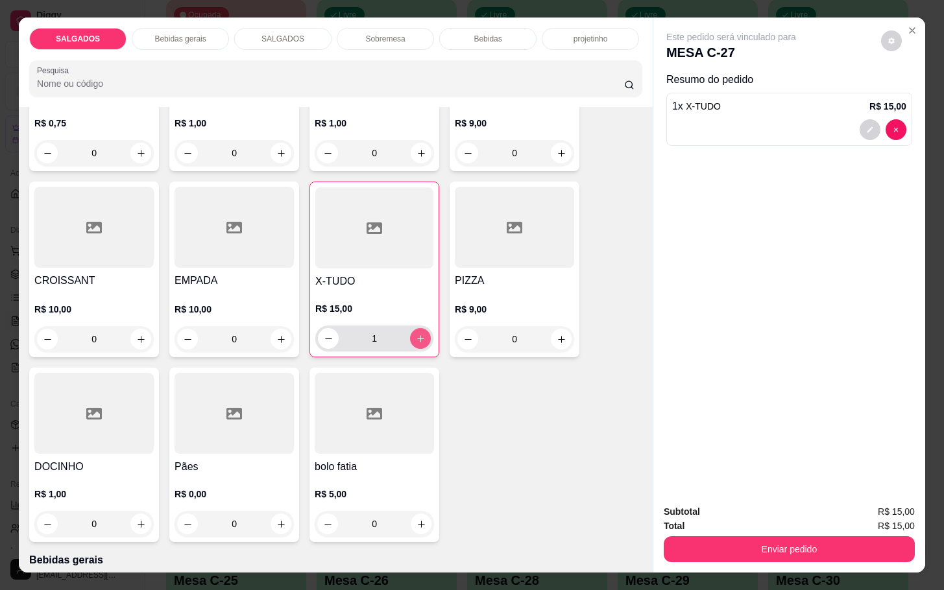
click at [416, 334] on icon "increase-product-quantity" at bounding box center [421, 339] width 10 height 10
type input "3"
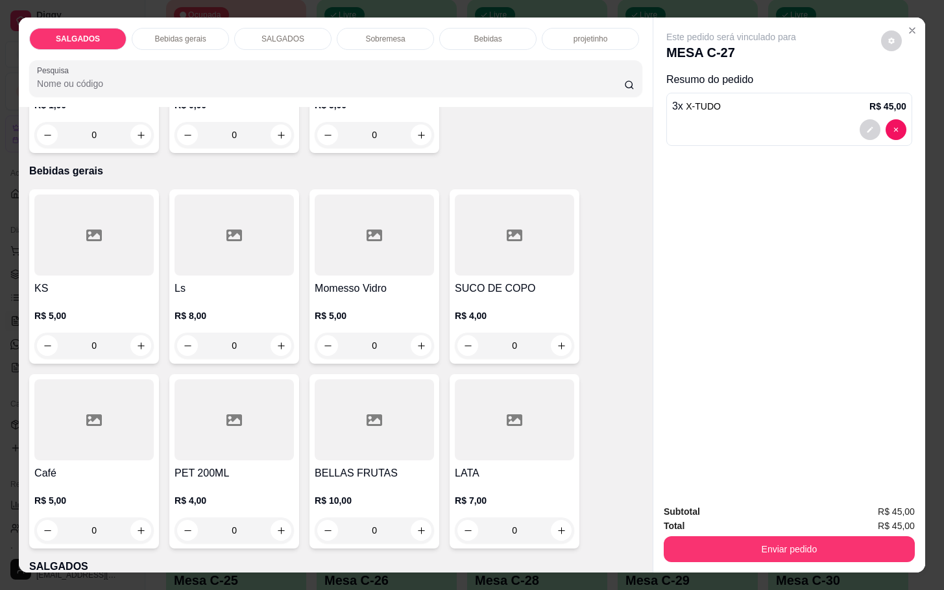
scroll to position [681, 0]
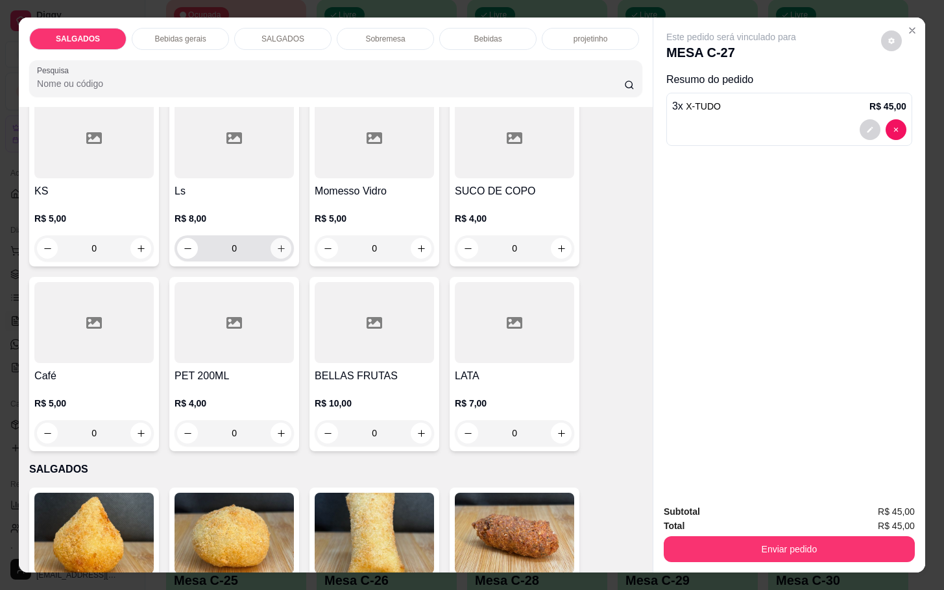
click at [271, 249] on button "increase-product-quantity" at bounding box center [281, 248] width 21 height 21
type input "1"
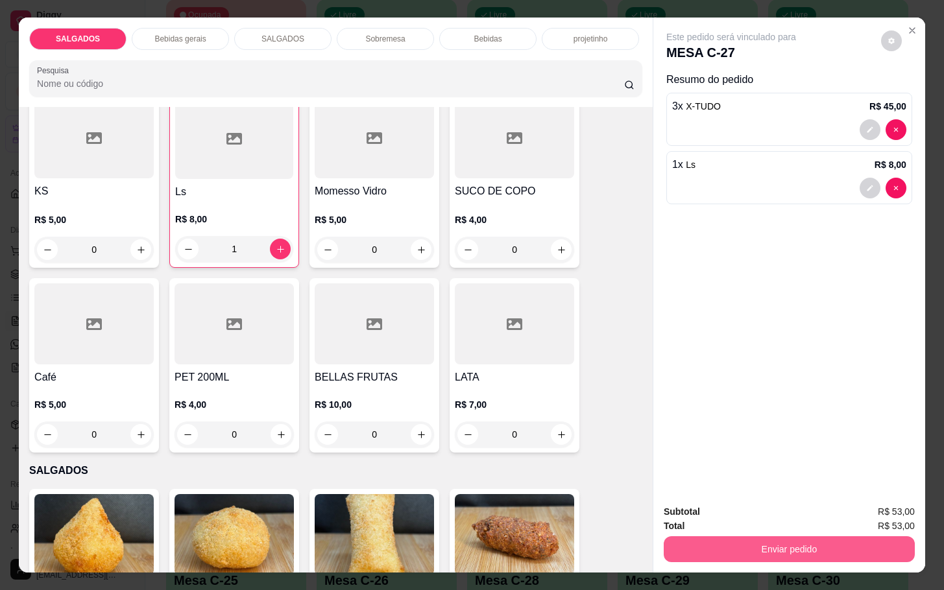
click at [713, 546] on button "Enviar pedido" at bounding box center [789, 550] width 251 height 26
click at [715, 506] on button "Não registrar e enviar pedido" at bounding box center [744, 510] width 135 height 25
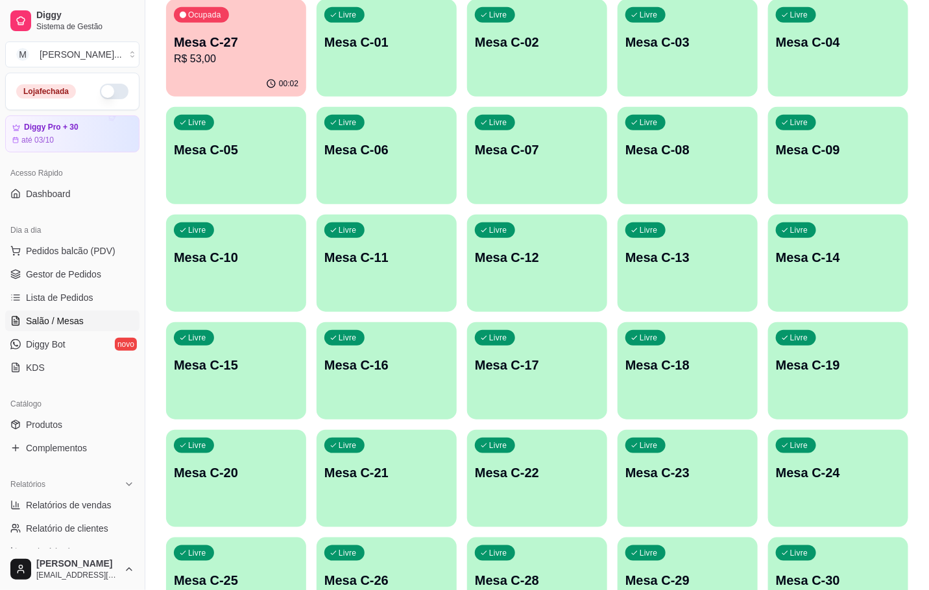
click at [209, 47] on p "Mesa C-27" at bounding box center [236, 42] width 125 height 18
click at [300, 555] on div "Livre Mesa C-25" at bounding box center [236, 579] width 140 height 82
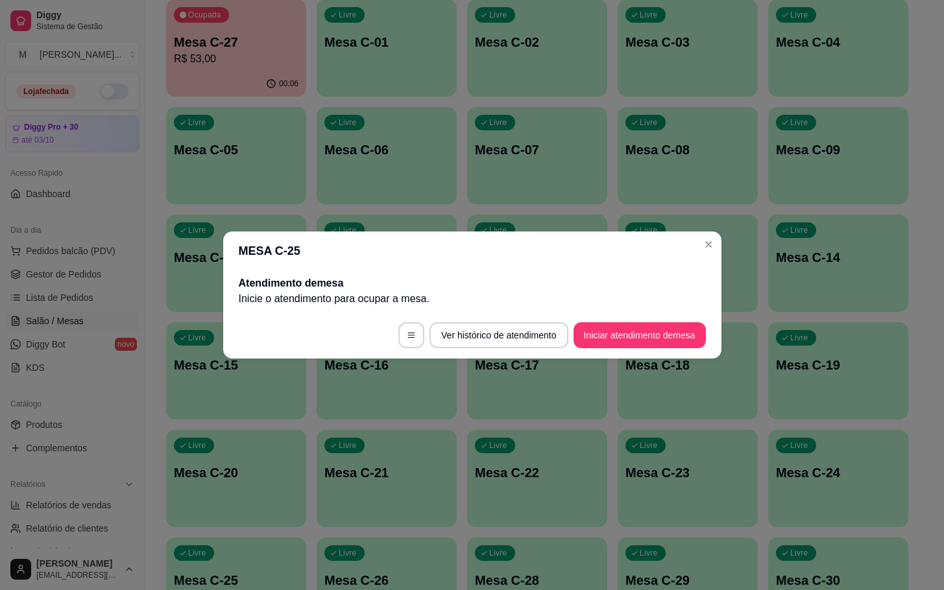
click at [629, 353] on footer "Ver histórico de atendimento Iniciar atendimento de mesa" at bounding box center [472, 335] width 498 height 47
click at [635, 331] on button "Iniciar atendimento de mesa" at bounding box center [640, 336] width 132 height 26
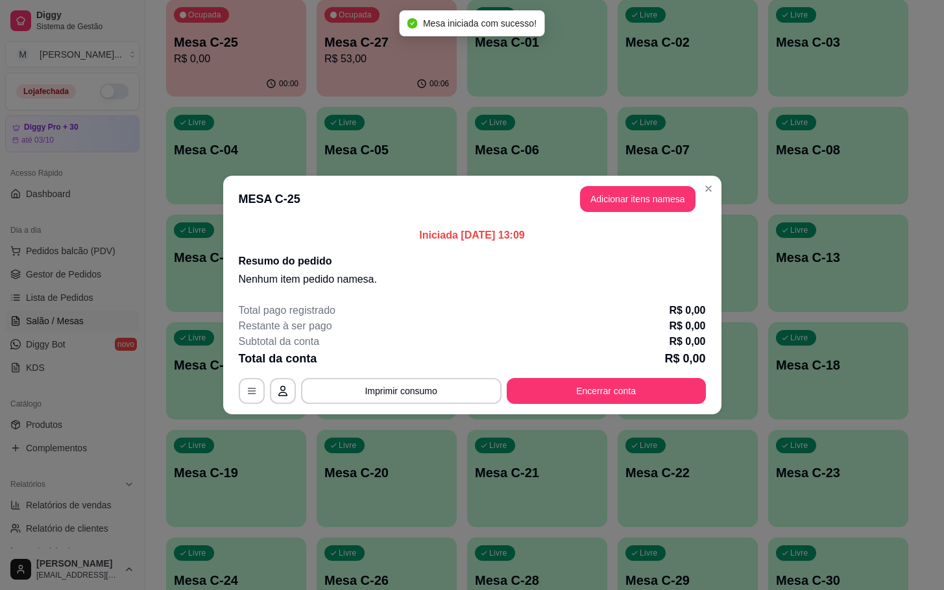
click at [615, 201] on button "Adicionar itens na mesa" at bounding box center [638, 199] width 116 height 26
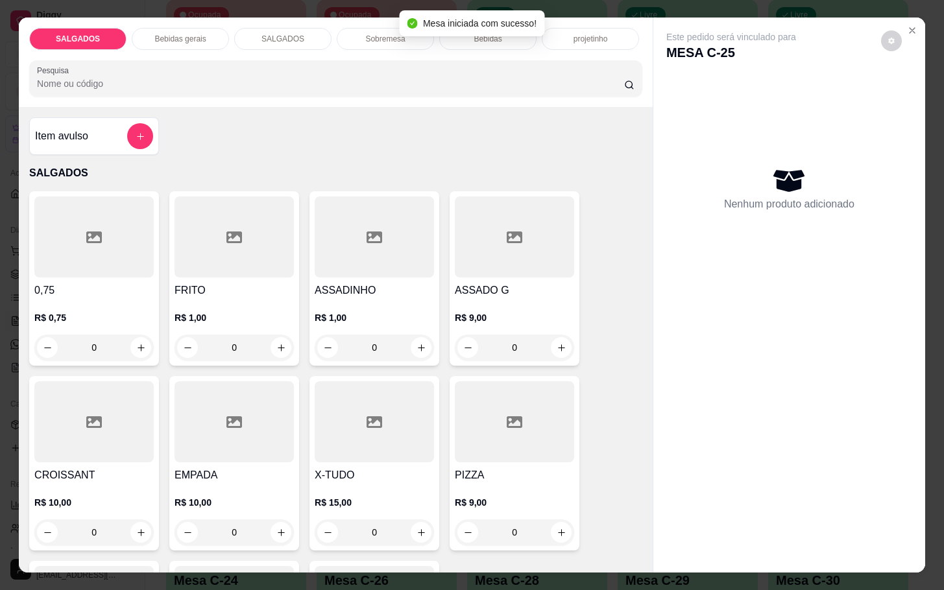
click at [497, 311] on p "R$ 9,00" at bounding box center [514, 317] width 119 height 13
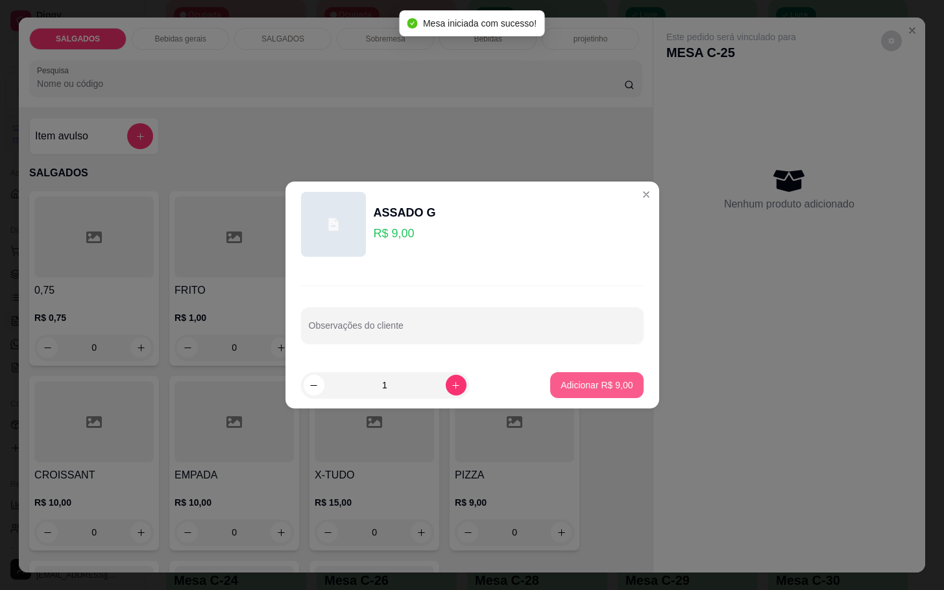
click at [579, 380] on p "Adicionar R$ 9,00" at bounding box center [597, 385] width 72 height 13
type input "1"
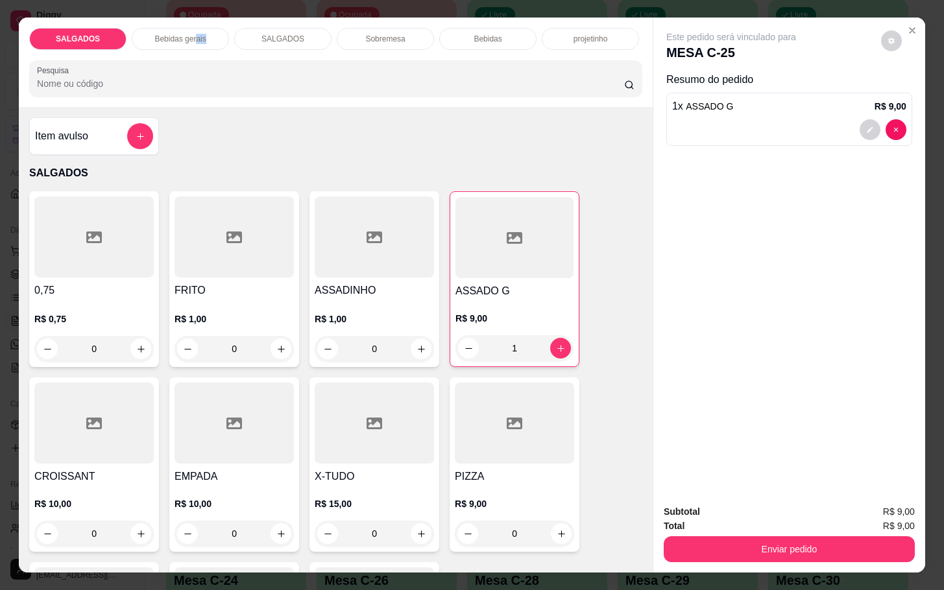
drag, startPoint x: 189, startPoint y: 35, endPoint x: 219, endPoint y: 62, distance: 39.9
click at [199, 28] on div "Bebidas gerais" at bounding box center [180, 39] width 97 height 22
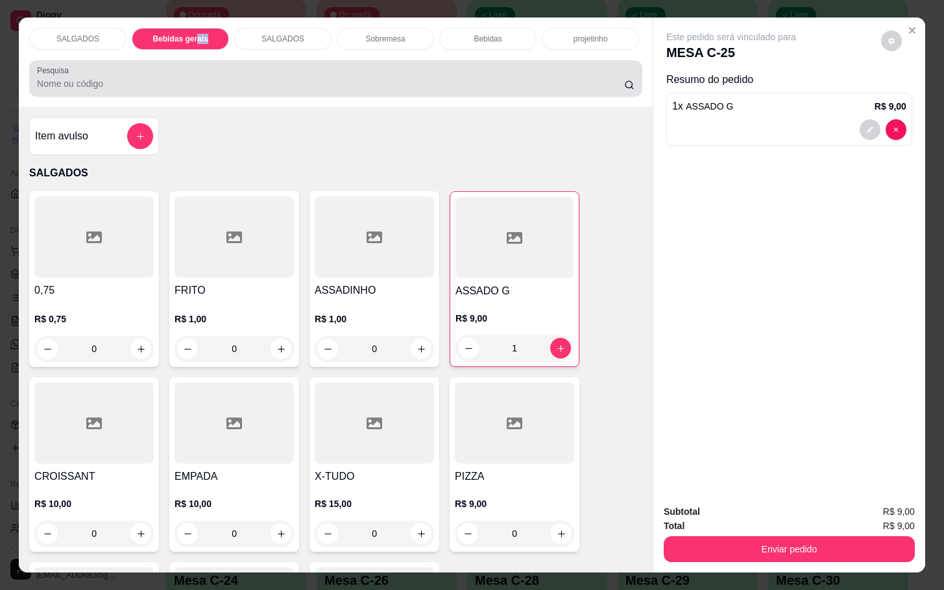
scroll to position [31, 0]
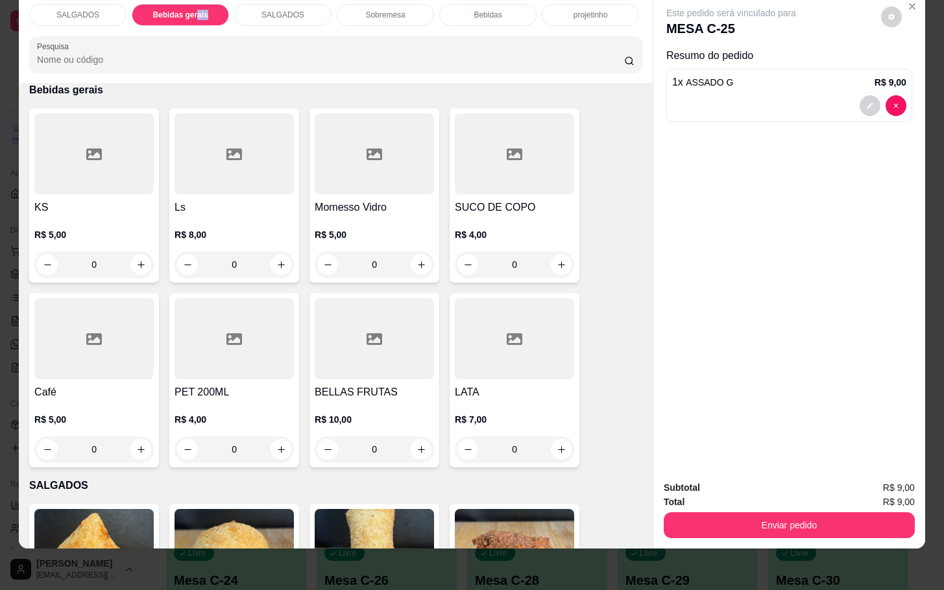
click at [372, 150] on div at bounding box center [374, 154] width 119 height 81
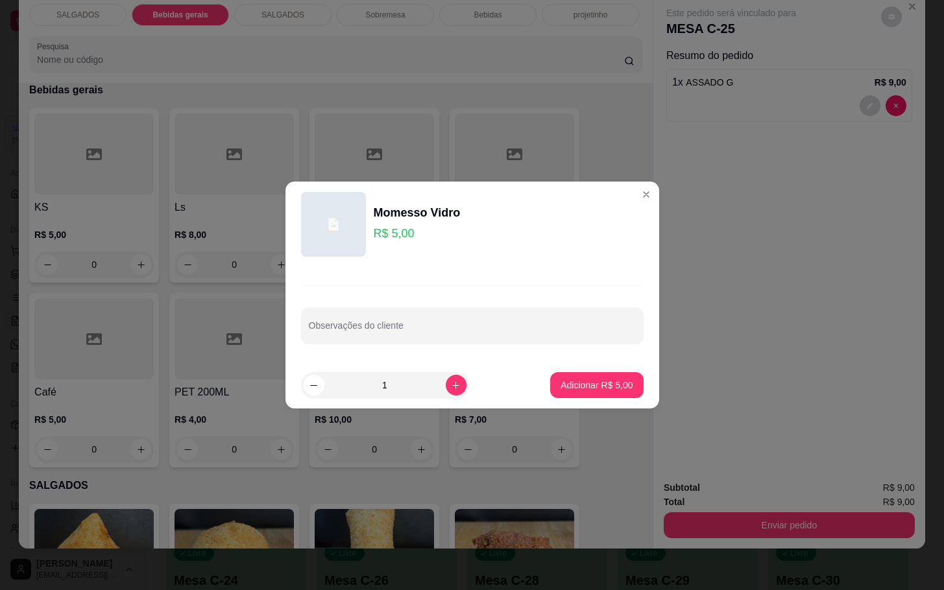
drag, startPoint x: 600, startPoint y: 400, endPoint x: 607, endPoint y: 389, distance: 13.0
click at [602, 400] on footer "1 Adicionar R$ 5,00" at bounding box center [473, 385] width 374 height 47
click at [612, 380] on p "Adicionar R$ 5,00" at bounding box center [597, 385] width 72 height 13
type input "1"
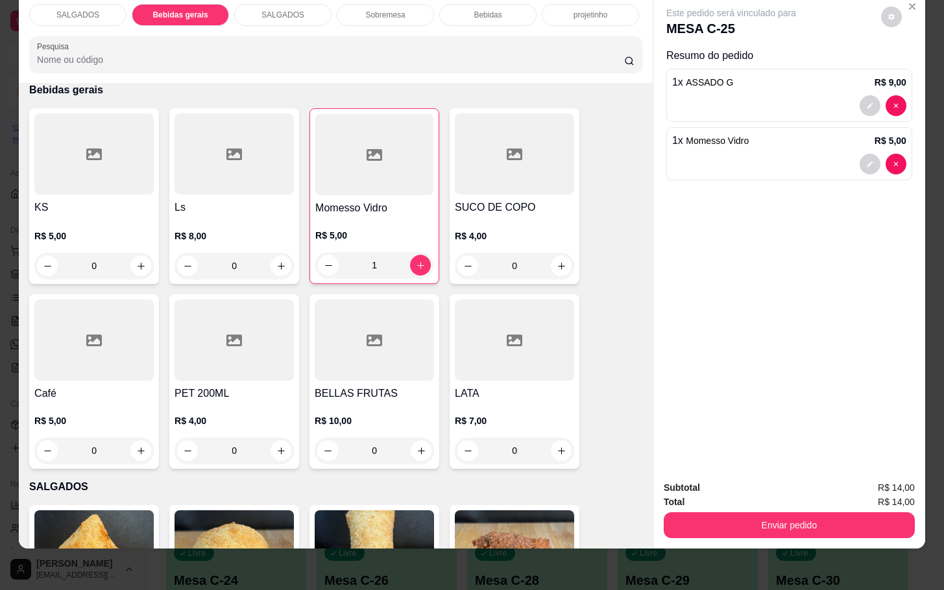
click at [773, 513] on button "Enviar pedido" at bounding box center [789, 526] width 251 height 26
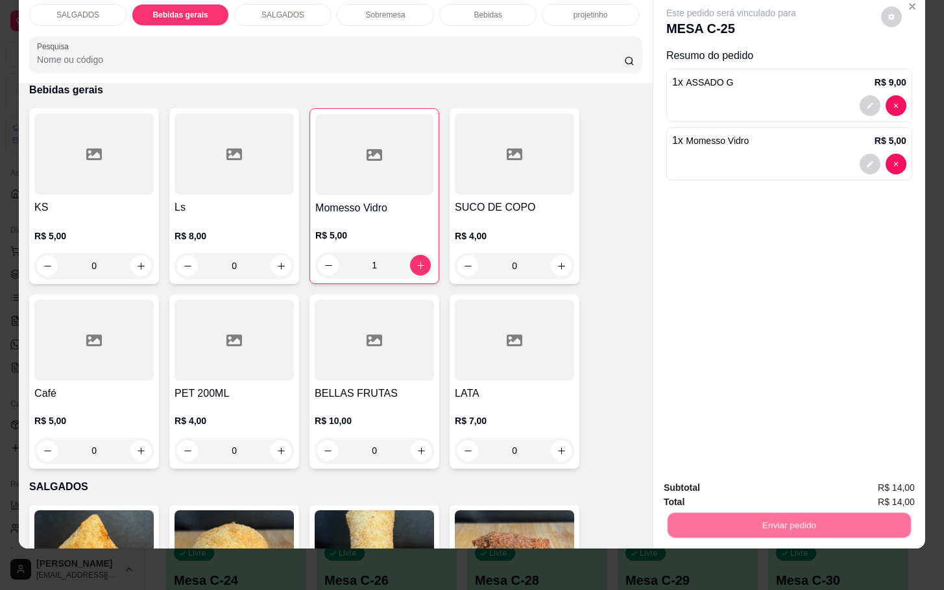
click at [756, 491] on button "Não registrar e enviar pedido" at bounding box center [744, 479] width 135 height 25
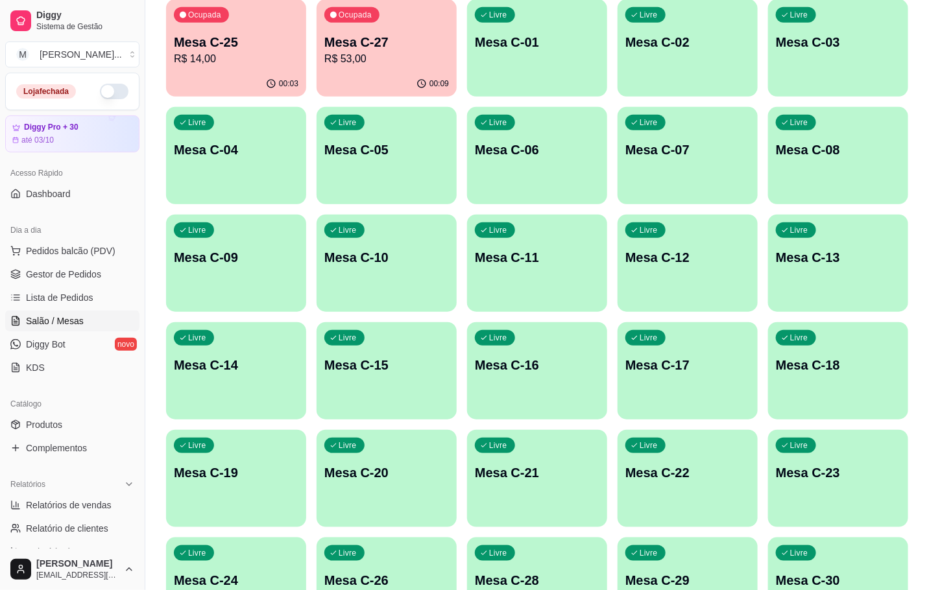
click at [383, 34] on p "Mesa C-27" at bounding box center [386, 42] width 125 height 18
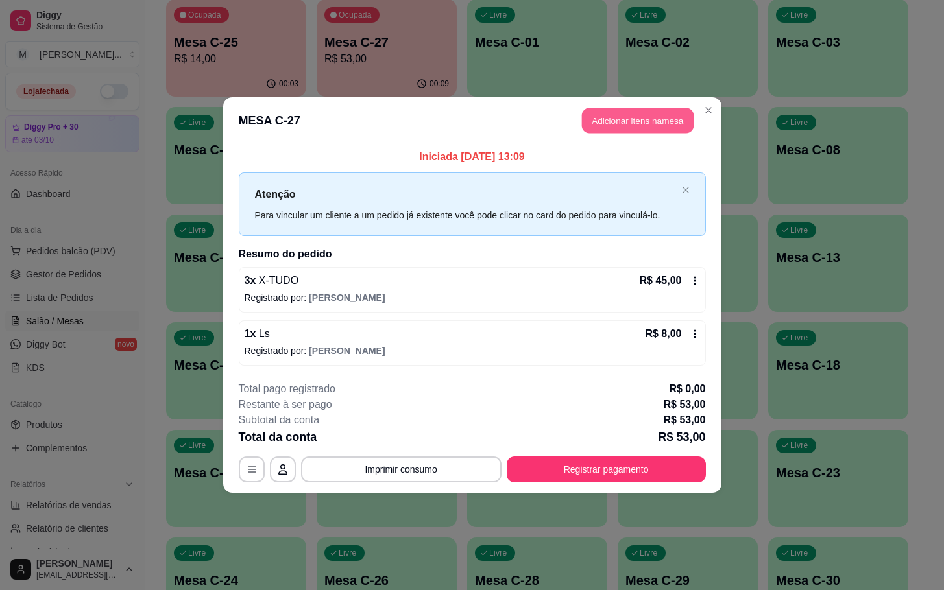
click at [602, 123] on button "Adicionar itens na mesa" at bounding box center [638, 120] width 112 height 25
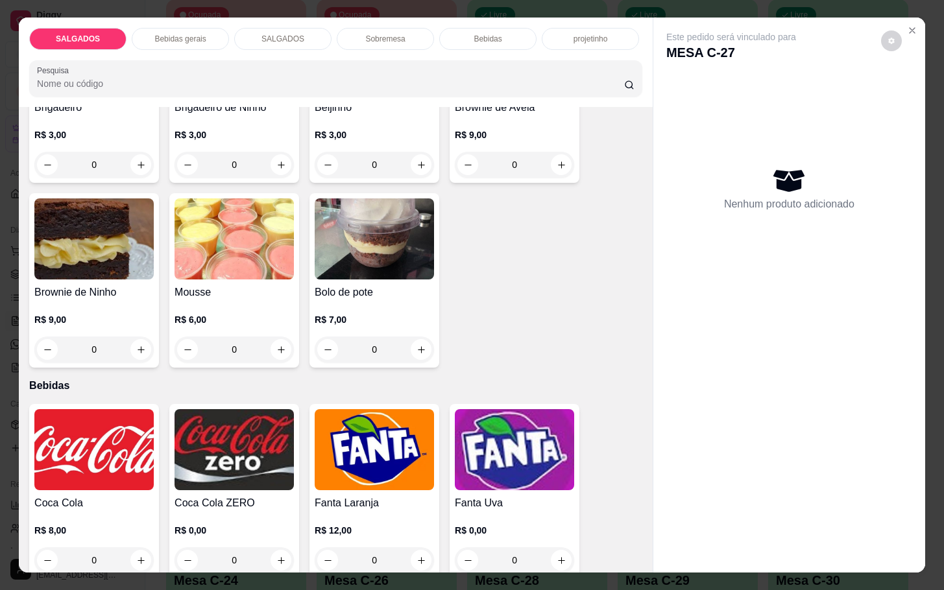
scroll to position [1947, 0]
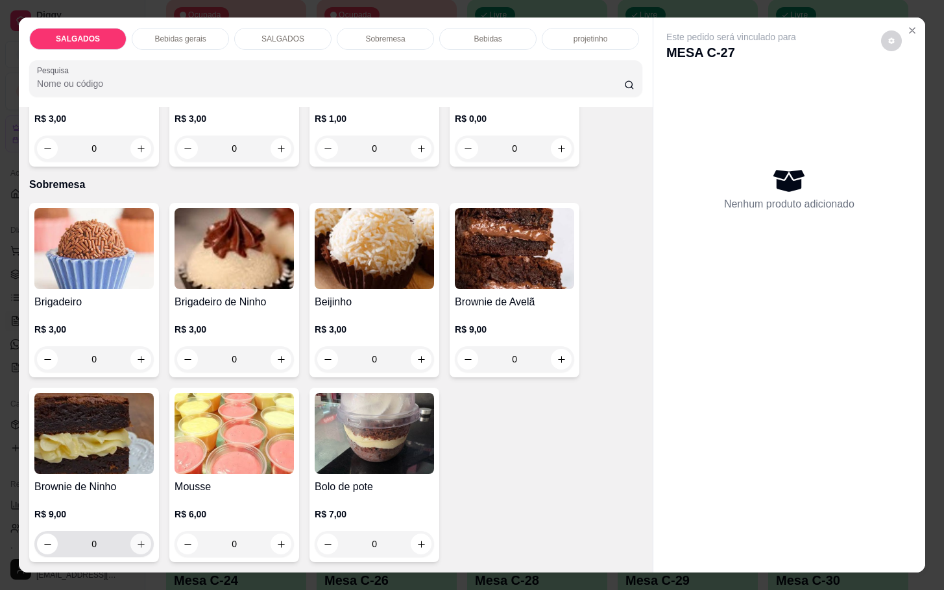
click at [136, 540] on icon "increase-product-quantity" at bounding box center [141, 545] width 10 height 10
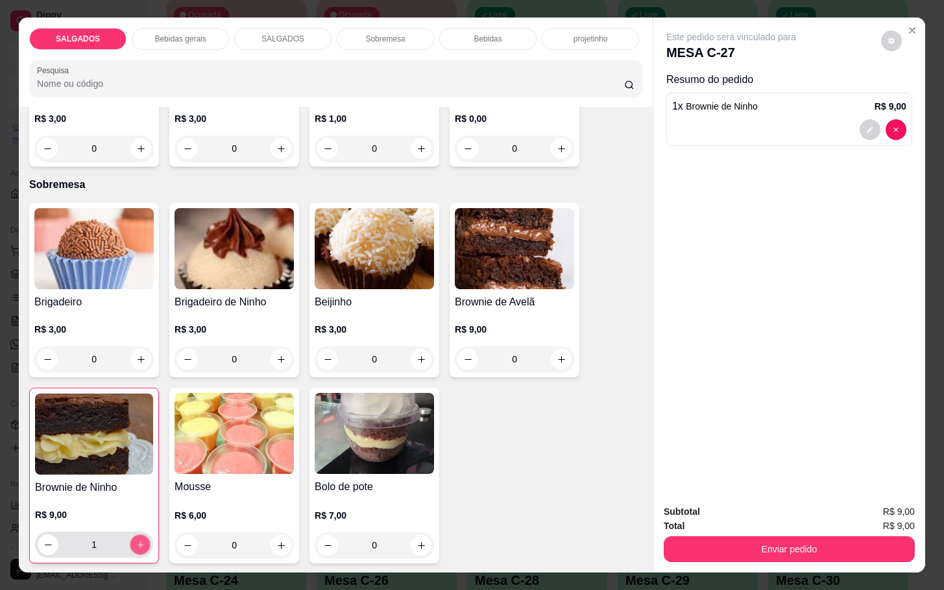
click at [136, 541] on icon "increase-product-quantity" at bounding box center [141, 546] width 10 height 10
type input "3"
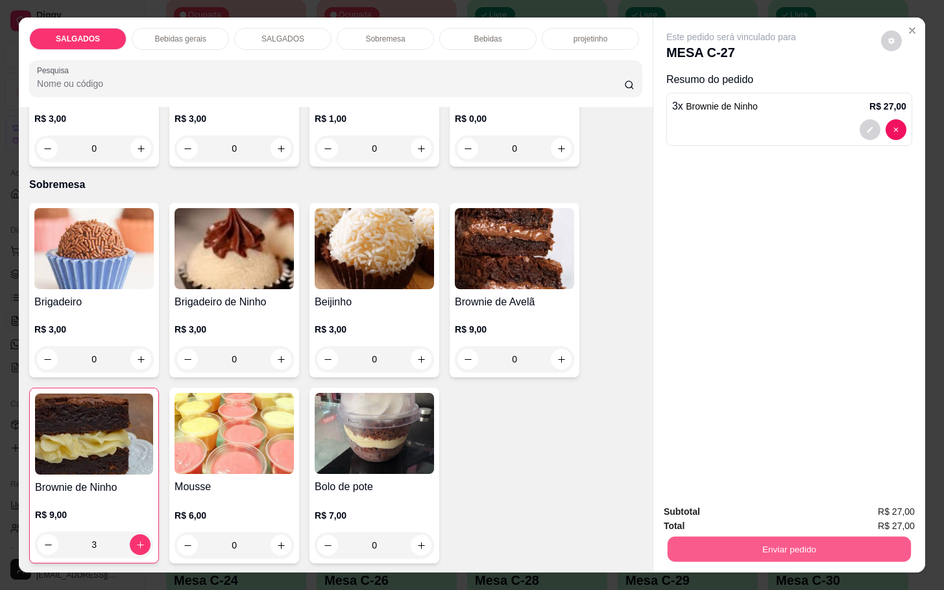
click at [765, 537] on button "Enviar pedido" at bounding box center [789, 549] width 243 height 25
click at [742, 503] on button "Não registrar e enviar pedido" at bounding box center [744, 510] width 131 height 24
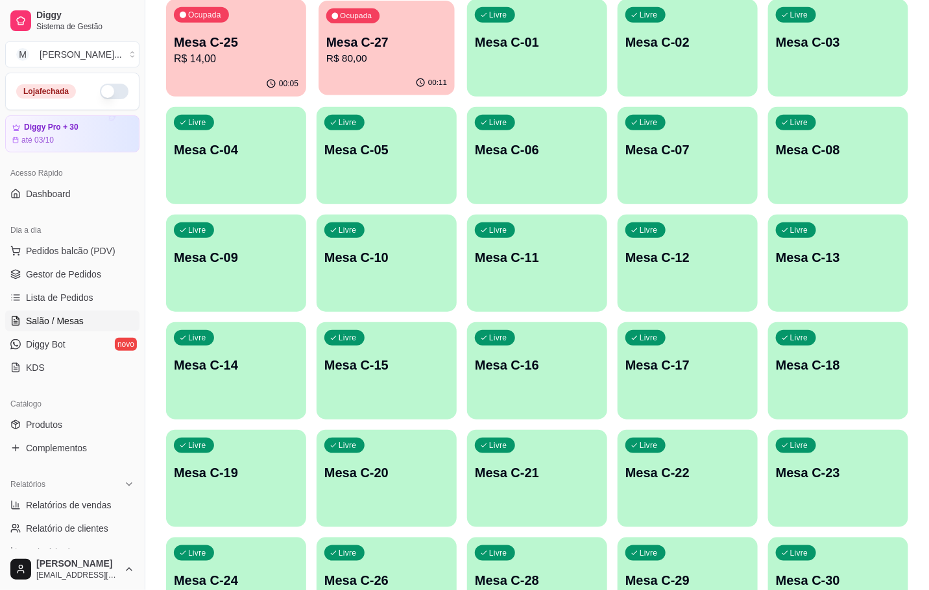
click at [382, 60] on p "R$ 80,00" at bounding box center [386, 58] width 121 height 15
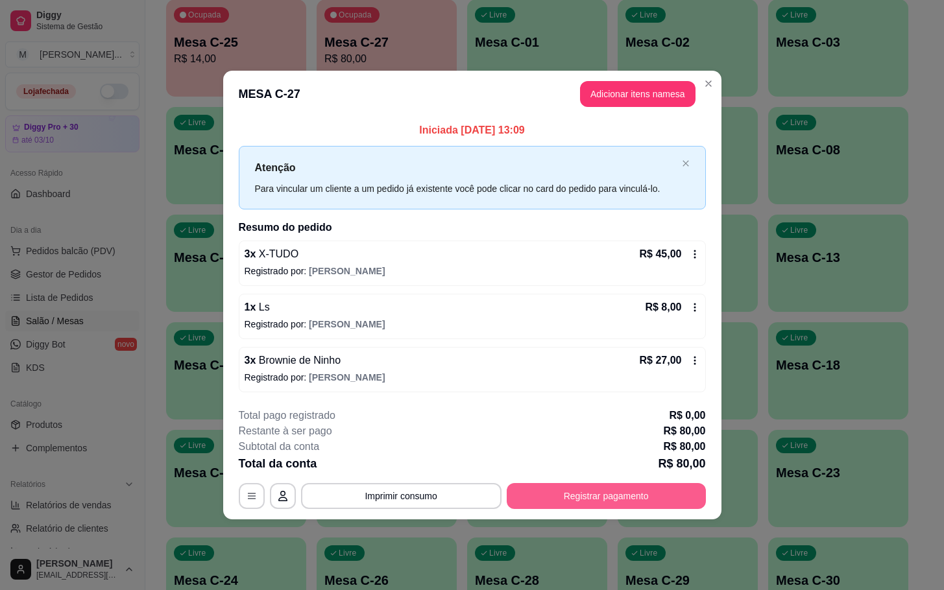
click at [605, 493] on button "Registrar pagamento" at bounding box center [606, 496] width 199 height 26
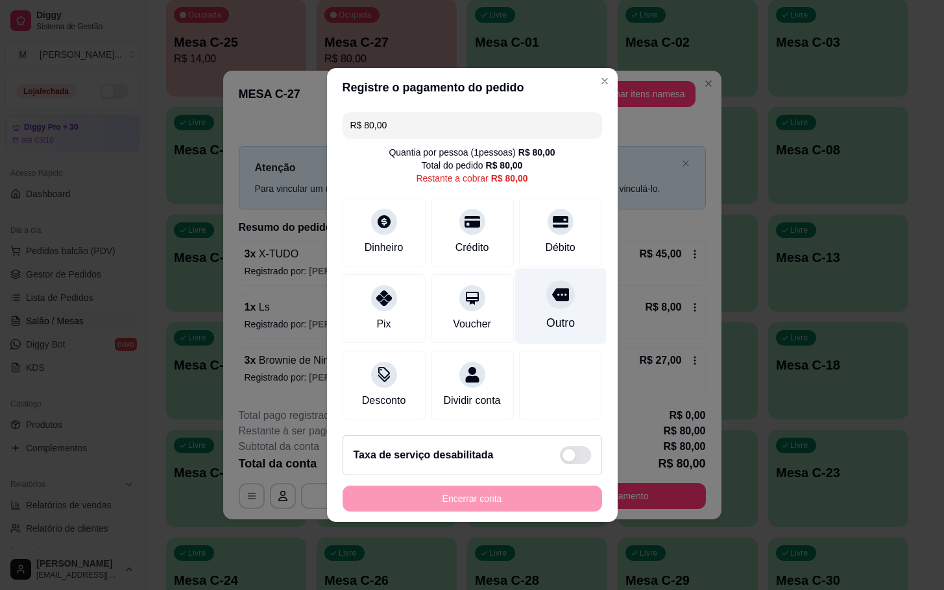
click at [572, 302] on div "Outro" at bounding box center [560, 307] width 91 height 76
type input "R$ 0,00"
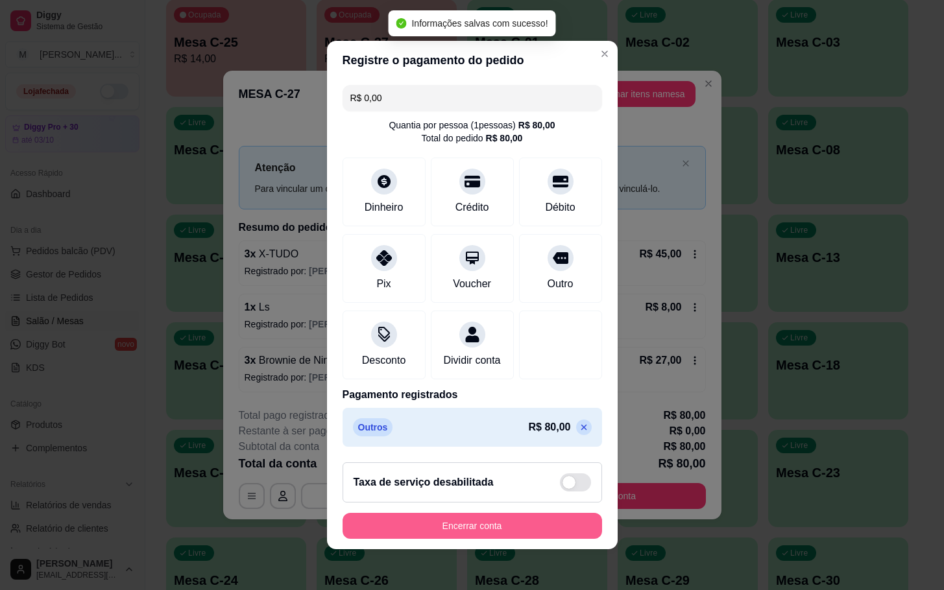
click at [517, 528] on button "Encerrar conta" at bounding box center [473, 526] width 260 height 26
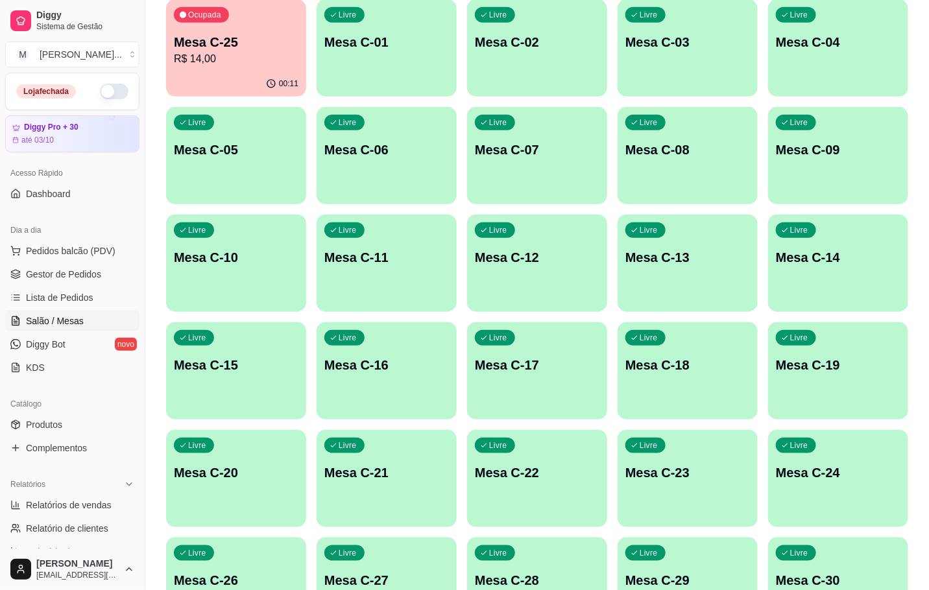
click at [387, 199] on div "button" at bounding box center [387, 197] width 140 height 16
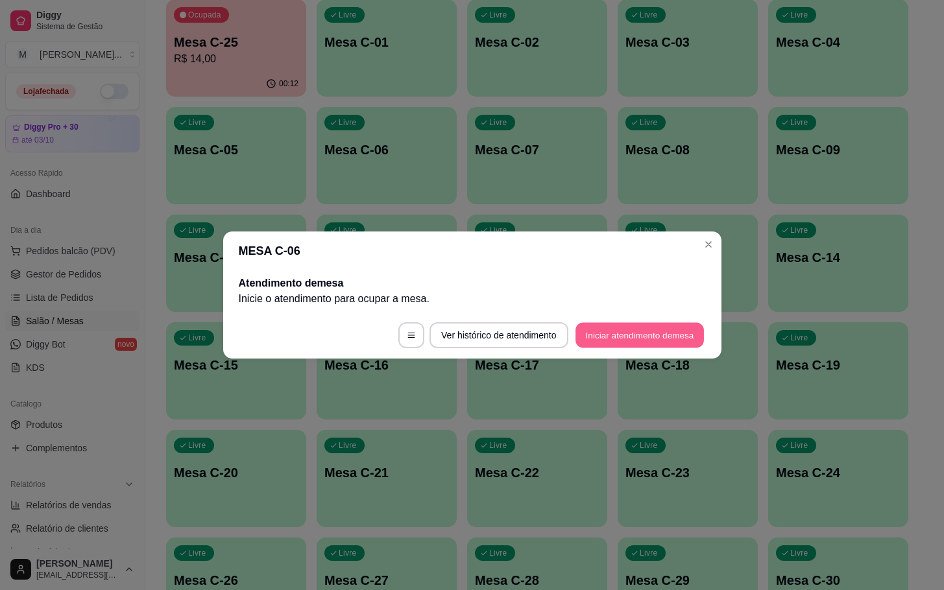
click at [642, 325] on button "Iniciar atendimento de mesa" at bounding box center [640, 335] width 128 height 25
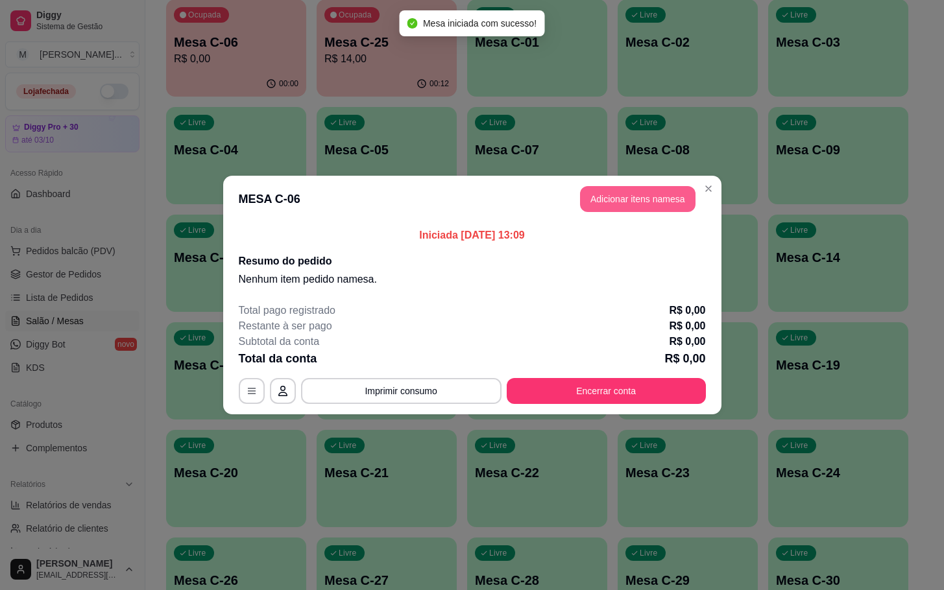
click at [635, 191] on button "Adicionar itens na mesa" at bounding box center [638, 199] width 116 height 26
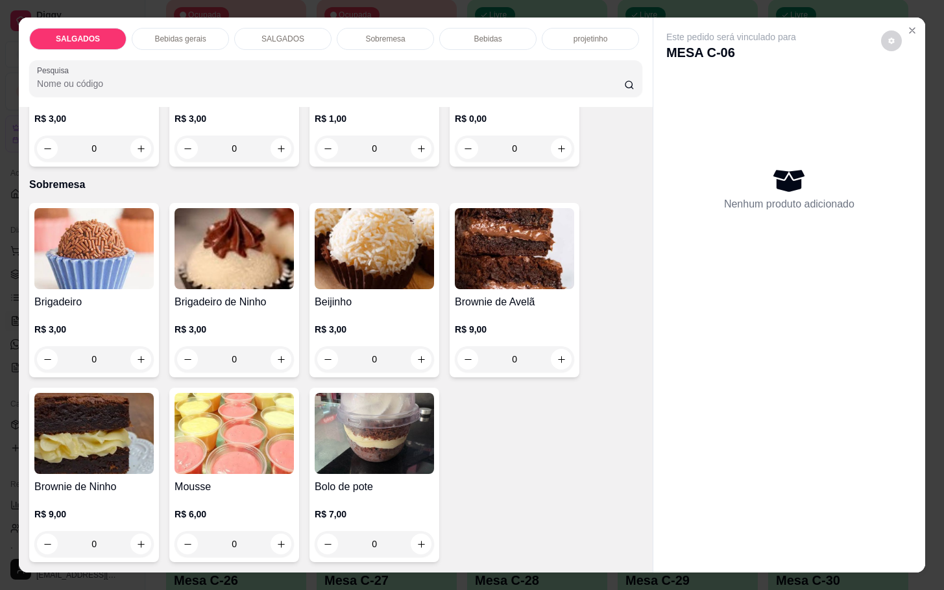
click at [532, 295] on h4 "Brownie de Avelã" at bounding box center [514, 303] width 119 height 16
click at [908, 25] on icon "Close" at bounding box center [912, 30] width 10 height 10
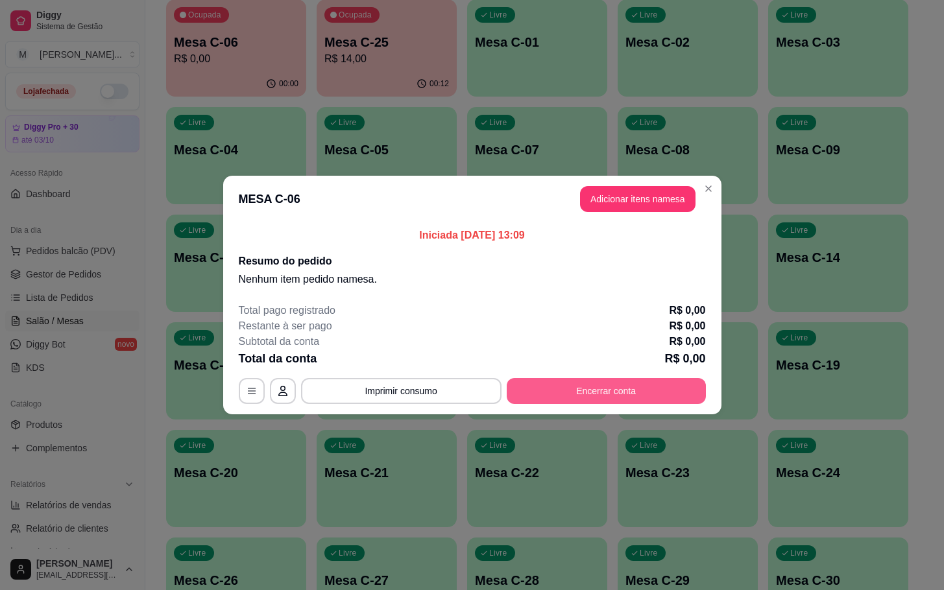
click at [608, 386] on button "Encerrar conta" at bounding box center [606, 391] width 199 height 26
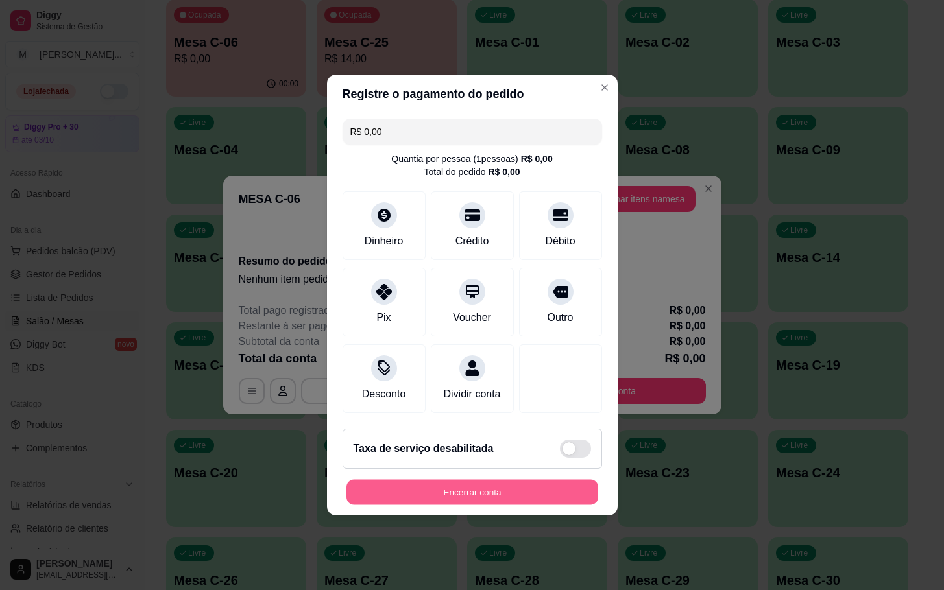
click at [540, 505] on button "Encerrar conta" at bounding box center [473, 492] width 252 height 25
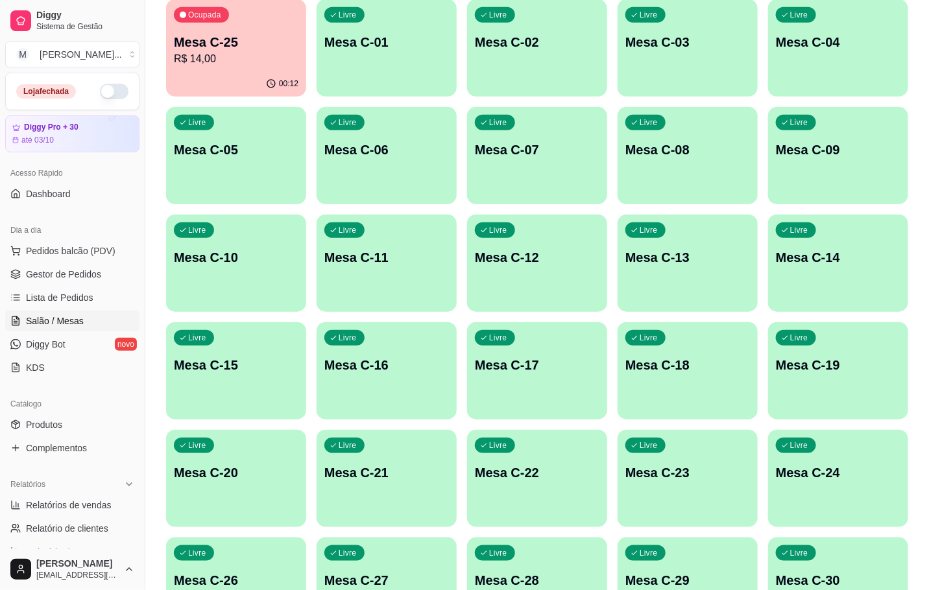
click at [929, 335] on html "Diggy Sistema de Gestão M Mila Salgados ... Loja fechada Diggy Pro + 30 até 03/…" at bounding box center [464, 40] width 929 height 590
click at [278, 49] on div "Mesa C-25 R$ 14,00" at bounding box center [236, 50] width 125 height 34
click at [265, 55] on p "R$ 14,00" at bounding box center [236, 58] width 121 height 15
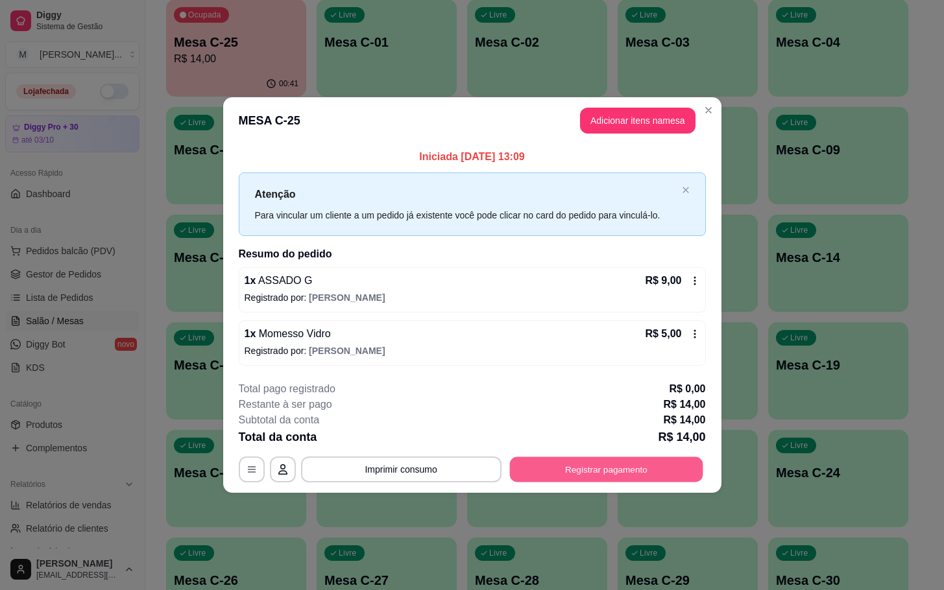
click at [650, 473] on button "Registrar pagamento" at bounding box center [605, 469] width 193 height 25
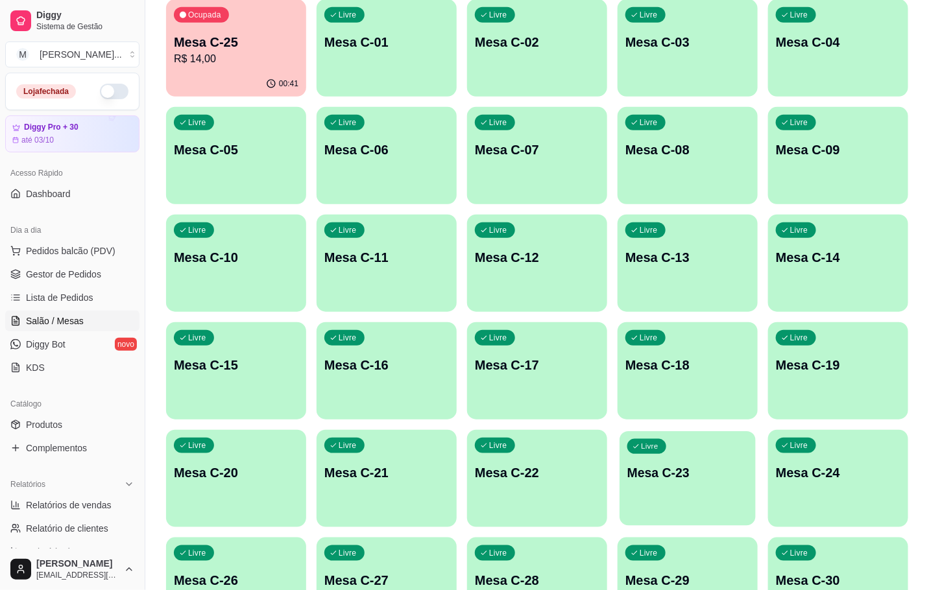
click at [707, 461] on div "Livre Mesa C-23" at bounding box center [688, 471] width 136 height 79
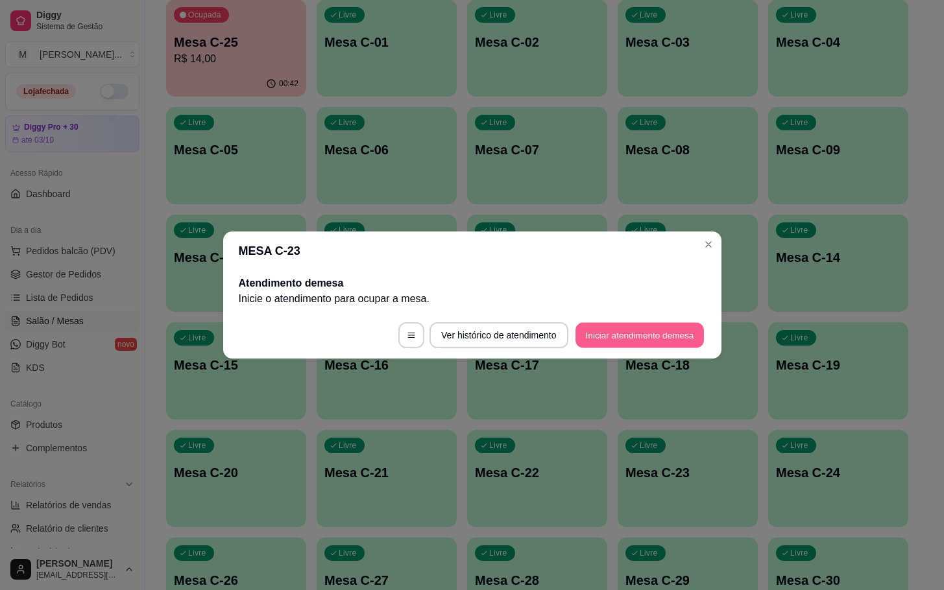
click at [648, 333] on button "Iniciar atendimento de mesa" at bounding box center [640, 335] width 128 height 25
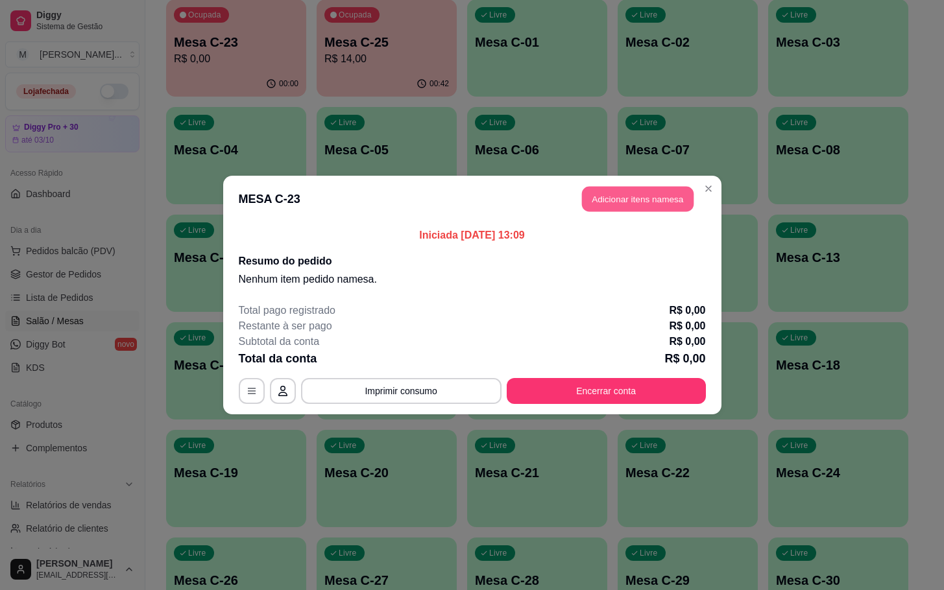
click at [657, 191] on button "Adicionar itens na mesa" at bounding box center [638, 199] width 112 height 25
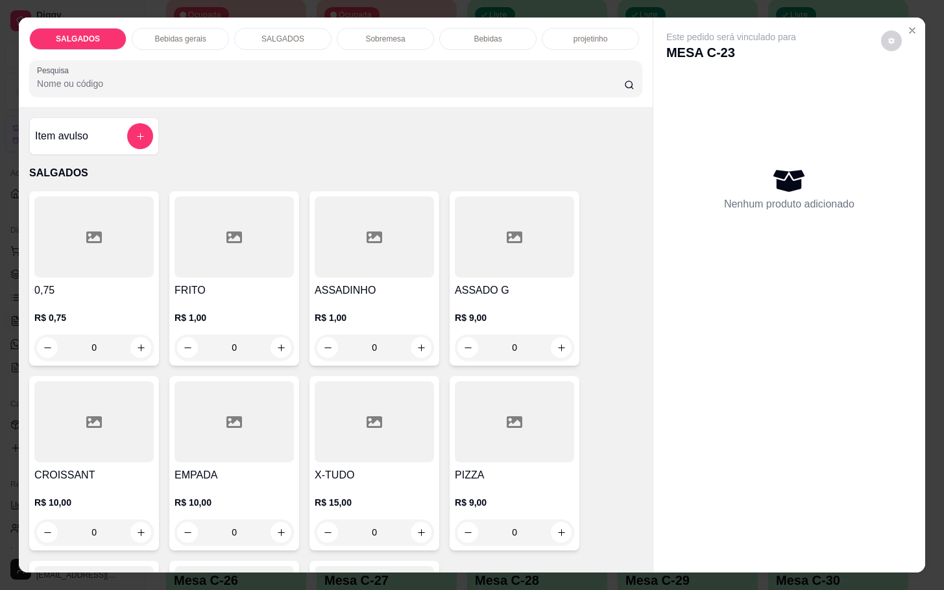
click at [256, 526] on input "0" at bounding box center [234, 533] width 73 height 26
click at [269, 537] on div "0" at bounding box center [234, 533] width 114 height 26
click at [276, 530] on icon "increase-product-quantity" at bounding box center [281, 533] width 10 height 10
type input "1"
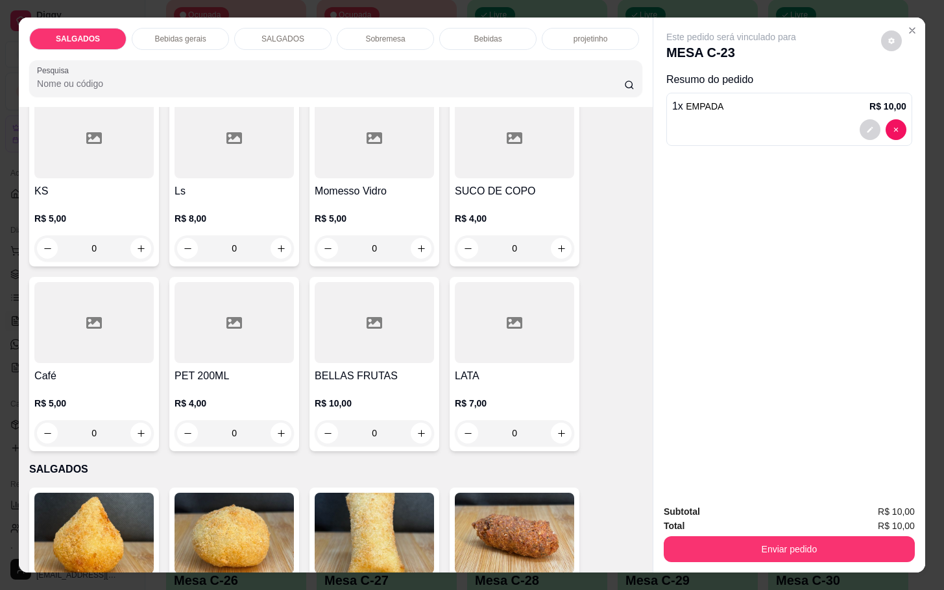
scroll to position [779, 0]
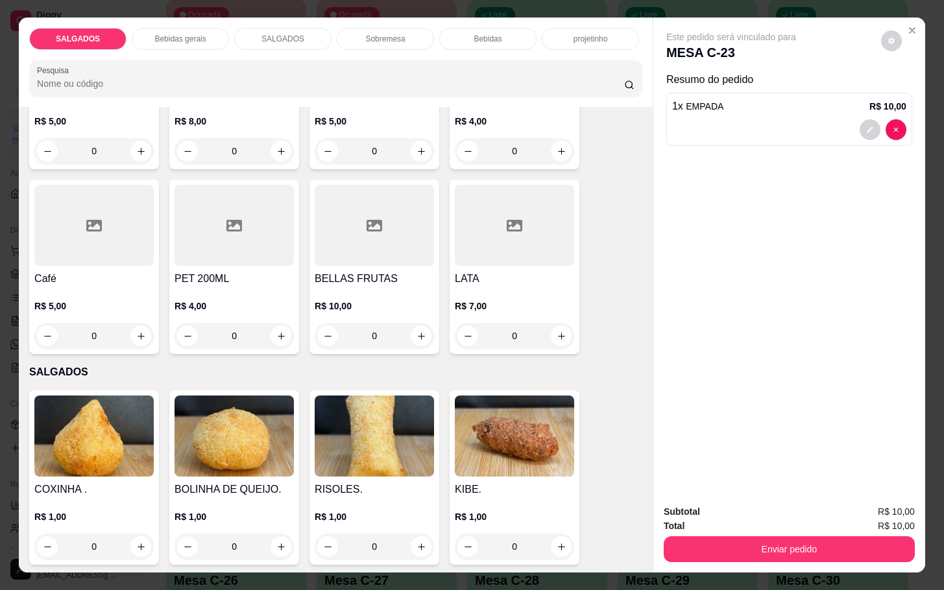
click at [86, 220] on icon at bounding box center [94, 226] width 16 height 12
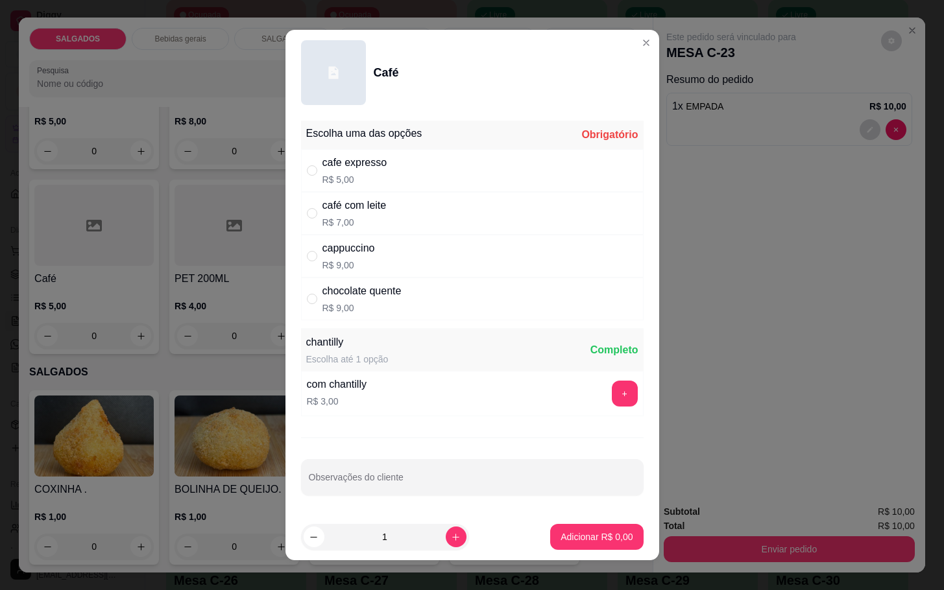
click at [368, 166] on div "cafe expresso" at bounding box center [355, 163] width 65 height 16
radio input "true"
click at [579, 536] on p "Adicionar R$ 5,00" at bounding box center [597, 537] width 72 height 13
type input "1"
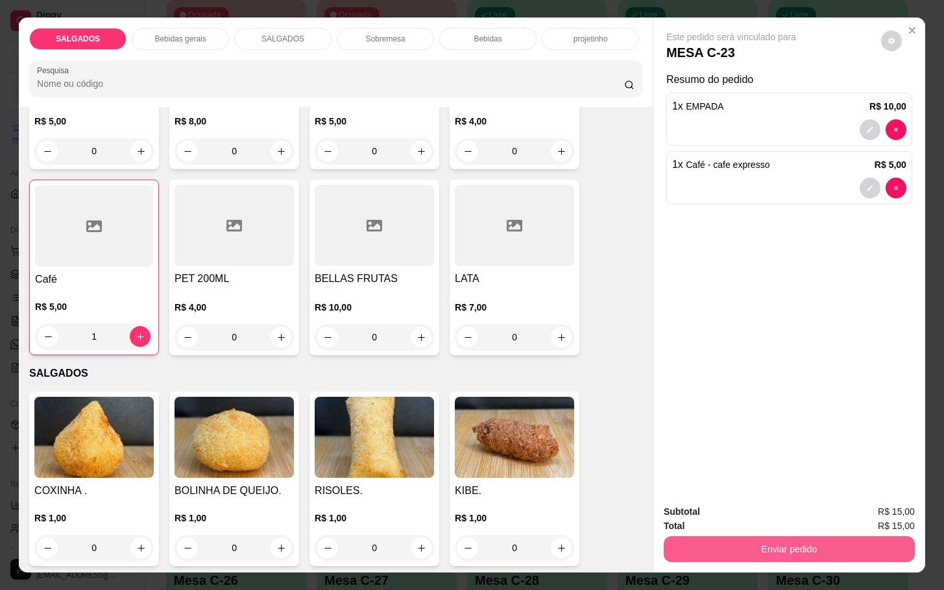
click at [740, 547] on button "Enviar pedido" at bounding box center [789, 550] width 251 height 26
click at [735, 518] on button "Não registrar e enviar pedido" at bounding box center [744, 510] width 135 height 25
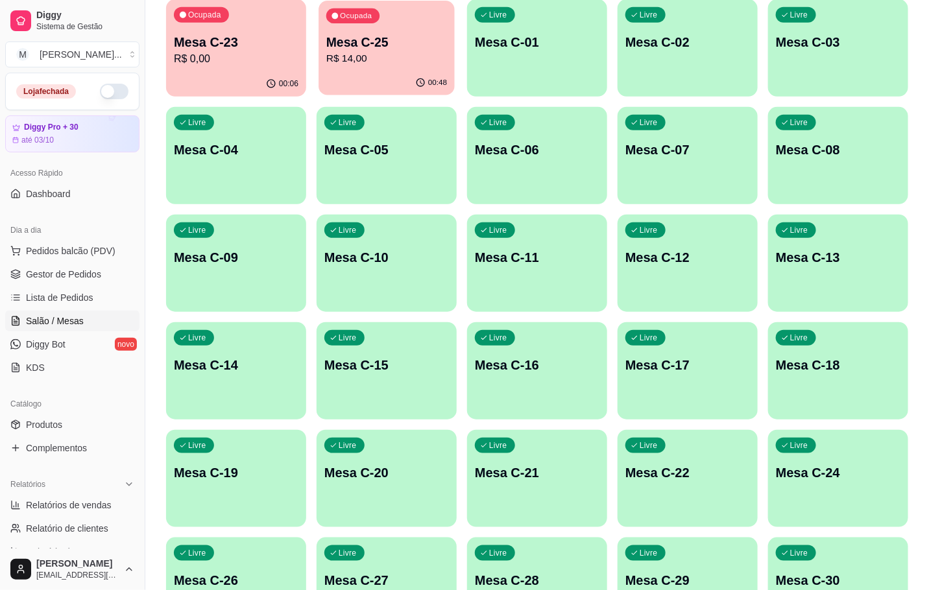
click at [401, 49] on p "Mesa C-25" at bounding box center [386, 43] width 121 height 18
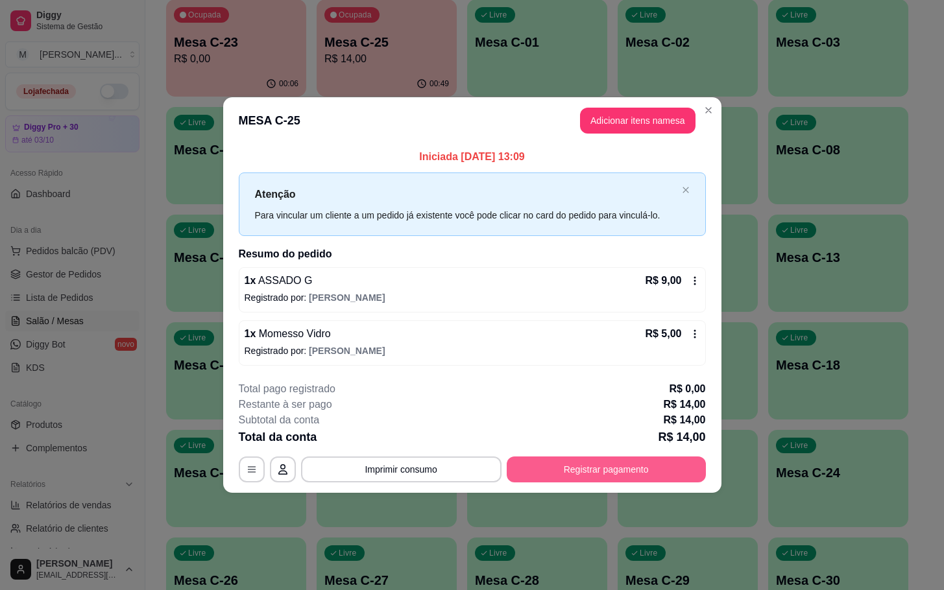
click at [596, 472] on button "Registrar pagamento" at bounding box center [606, 470] width 199 height 26
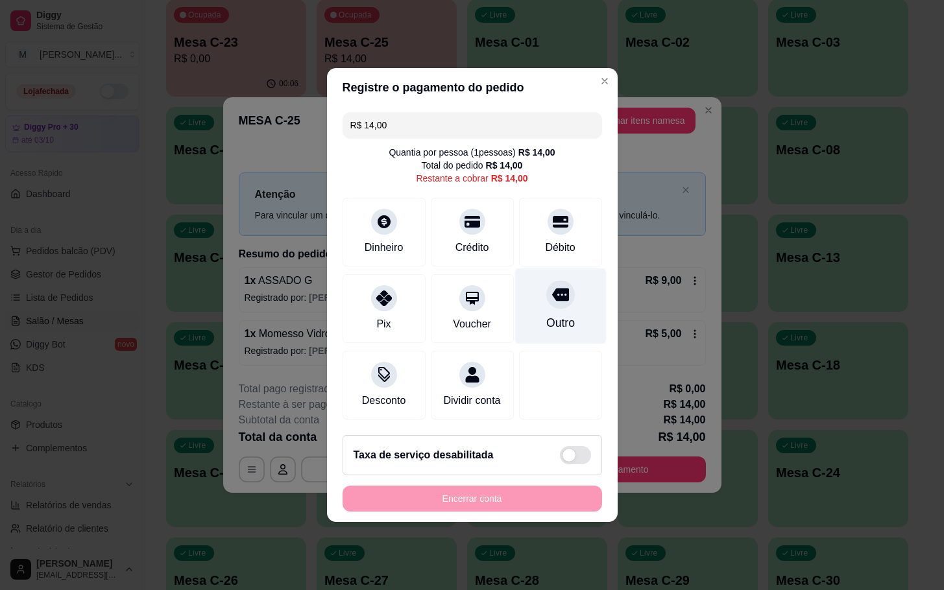
click at [557, 290] on div at bounding box center [560, 294] width 29 height 29
type input "R$ 0,00"
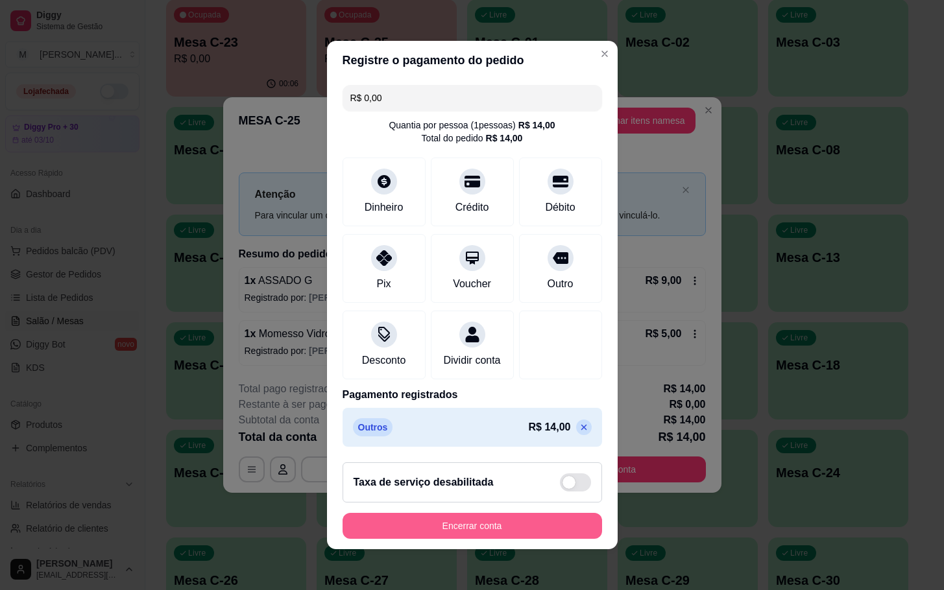
click at [483, 533] on button "Encerrar conta" at bounding box center [473, 526] width 260 height 26
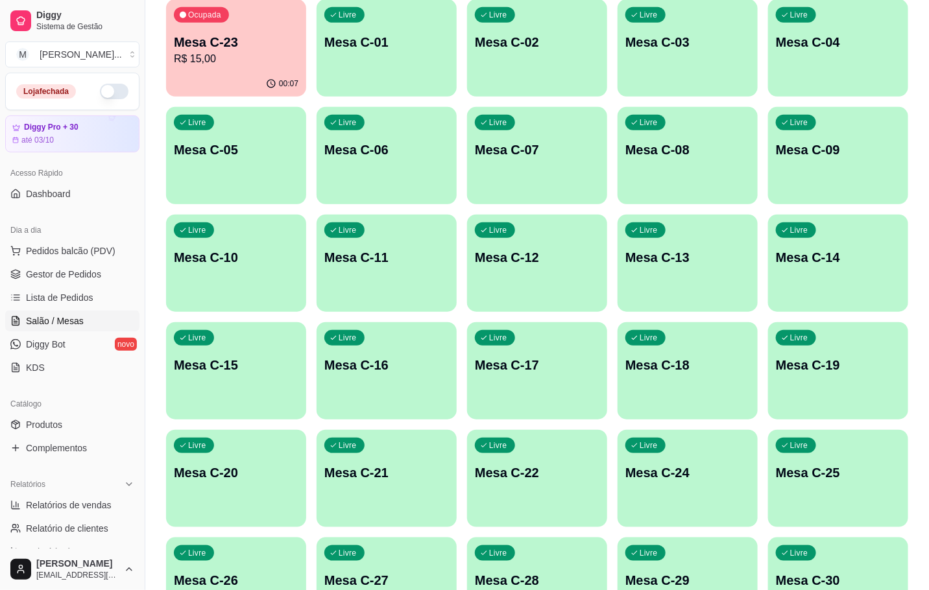
click at [770, 487] on div "Ocupada Mesa C-23 R$ 15,00 00:07 Livre Mesa C-01 Livre Mesa C-02 Livre Mesa C-0…" at bounding box center [537, 317] width 742 height 636
click at [806, 470] on p "Mesa C-25" at bounding box center [838, 473] width 125 height 18
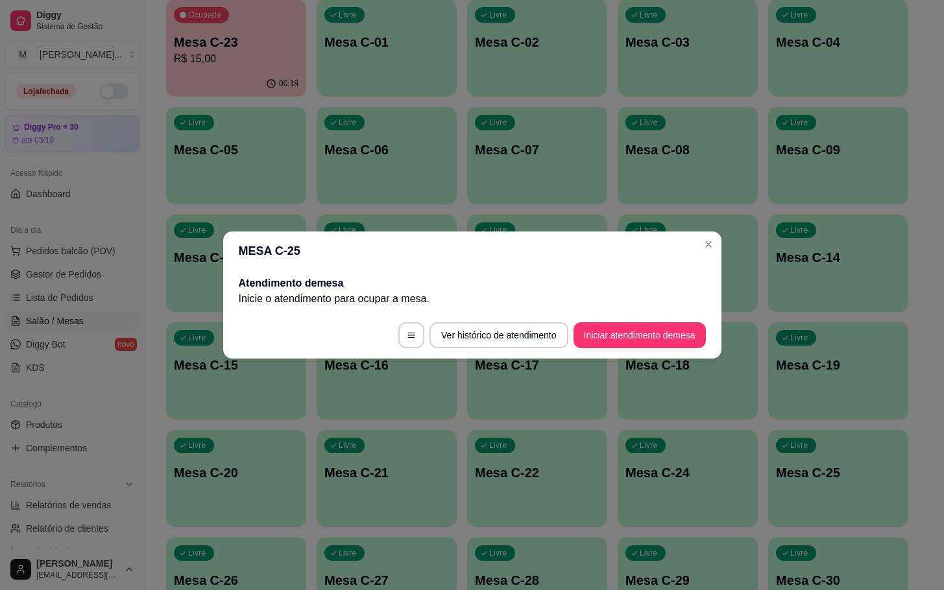
click at [686, 351] on footer "Ver histórico de atendimento Iniciar atendimento de mesa" at bounding box center [472, 335] width 498 height 47
click at [676, 327] on button "Iniciar atendimento de mesa" at bounding box center [640, 335] width 128 height 25
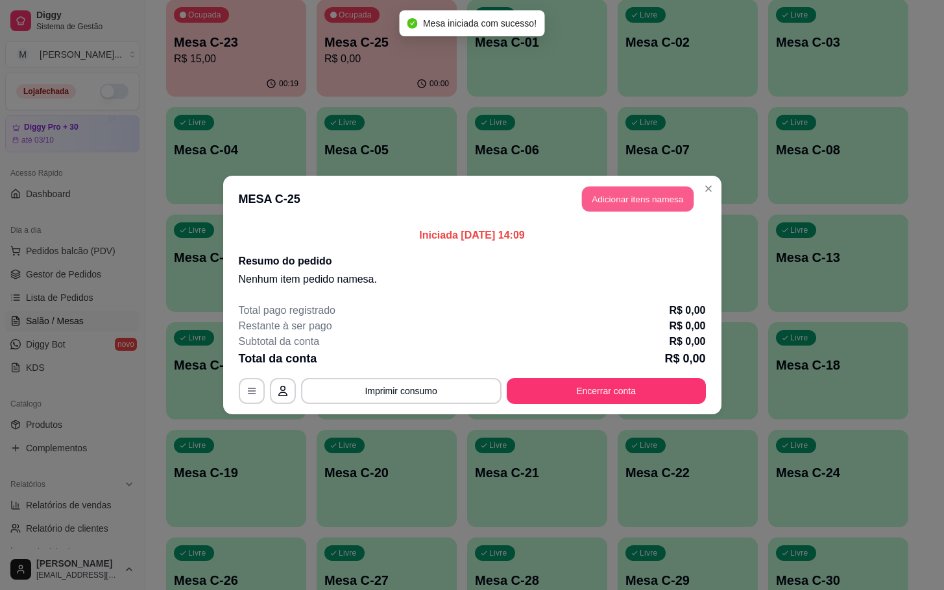
click at [622, 199] on button "Adicionar itens na mesa" at bounding box center [638, 199] width 112 height 25
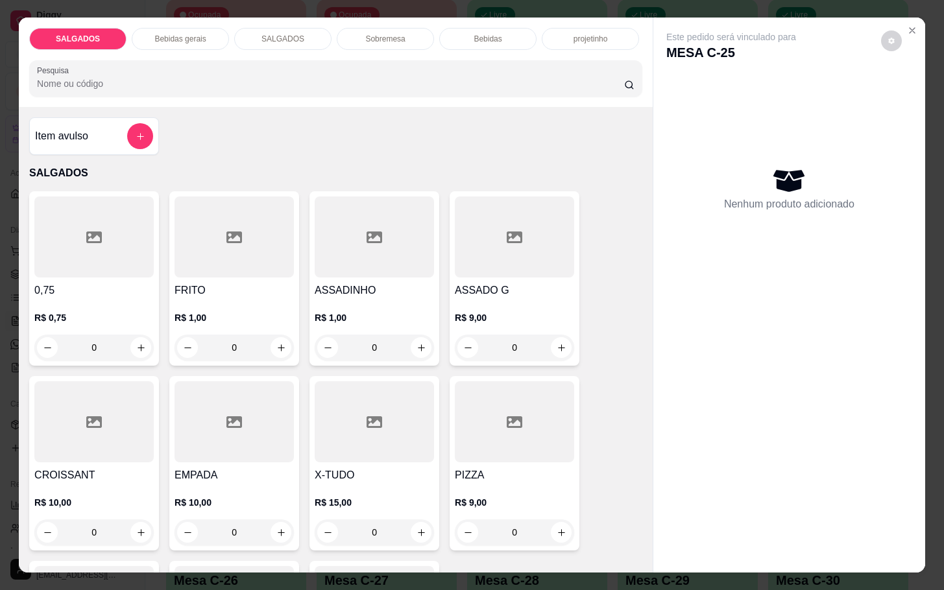
click at [258, 335] on input "0" at bounding box center [234, 348] width 73 height 26
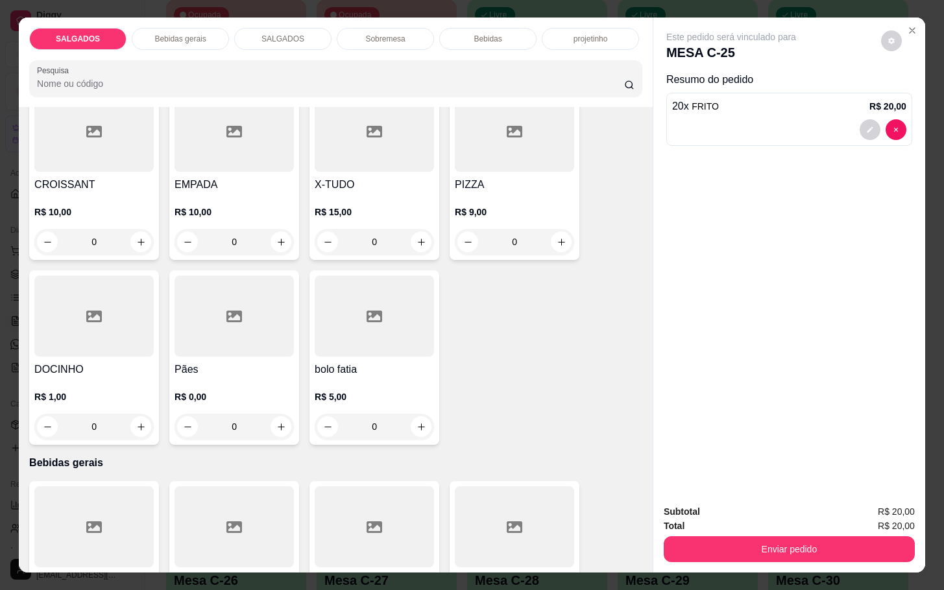
scroll to position [389, 0]
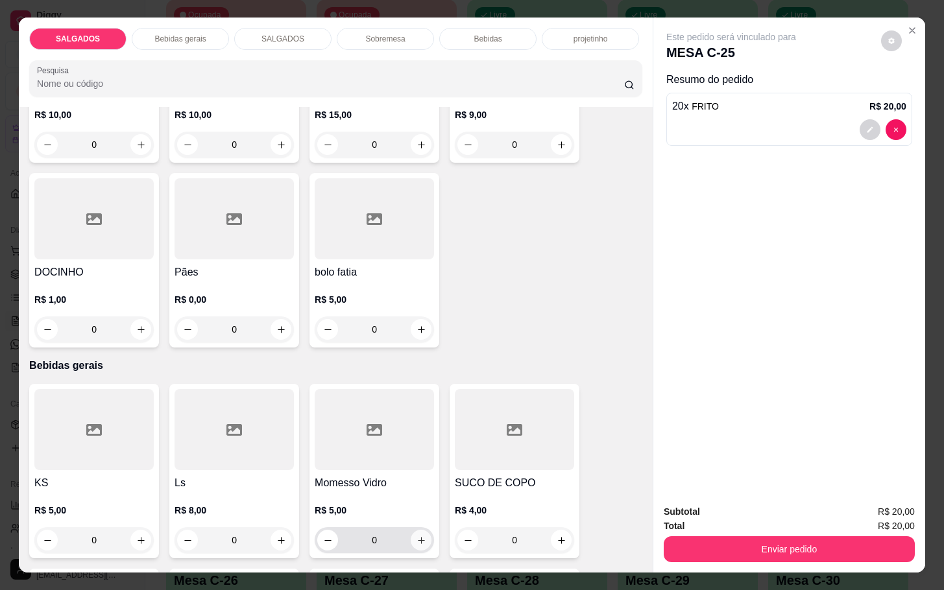
type input "20"
click at [419, 539] on button "increase-product-quantity" at bounding box center [421, 540] width 21 height 21
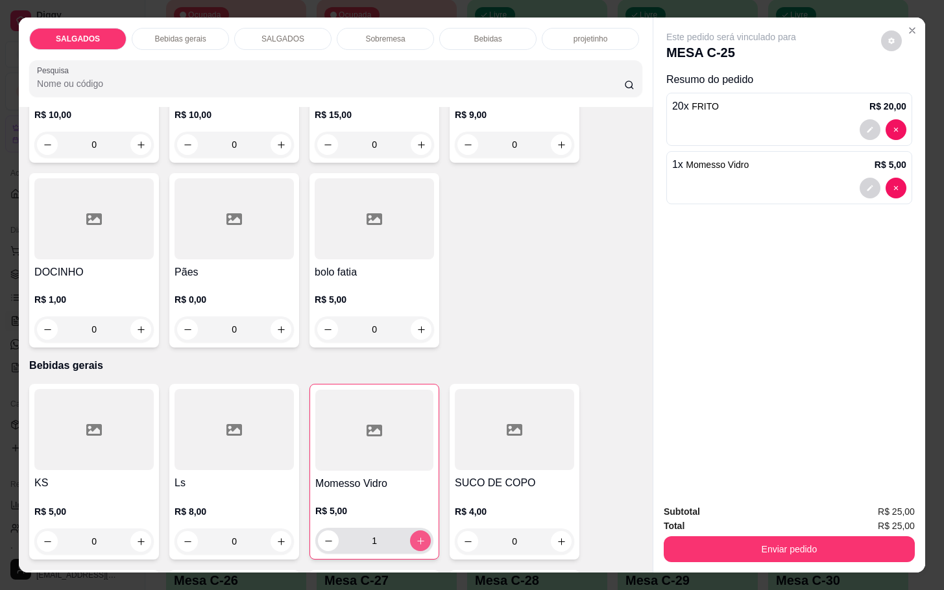
click at [419, 539] on button "increase-product-quantity" at bounding box center [420, 541] width 21 height 21
type input "2"
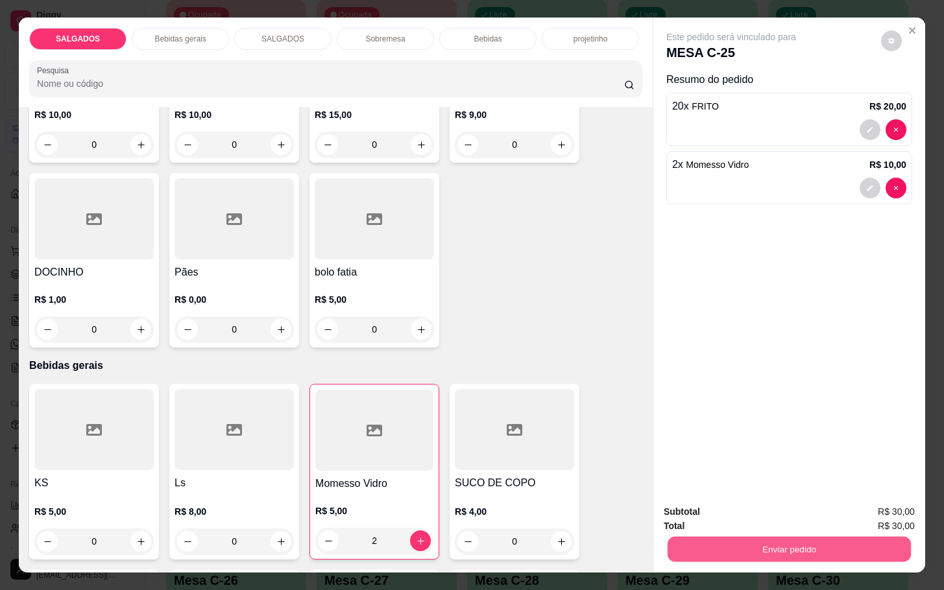
click at [744, 549] on button "Enviar pedido" at bounding box center [789, 549] width 243 height 25
click at [744, 505] on button "Não registrar e enviar pedido" at bounding box center [744, 510] width 131 height 24
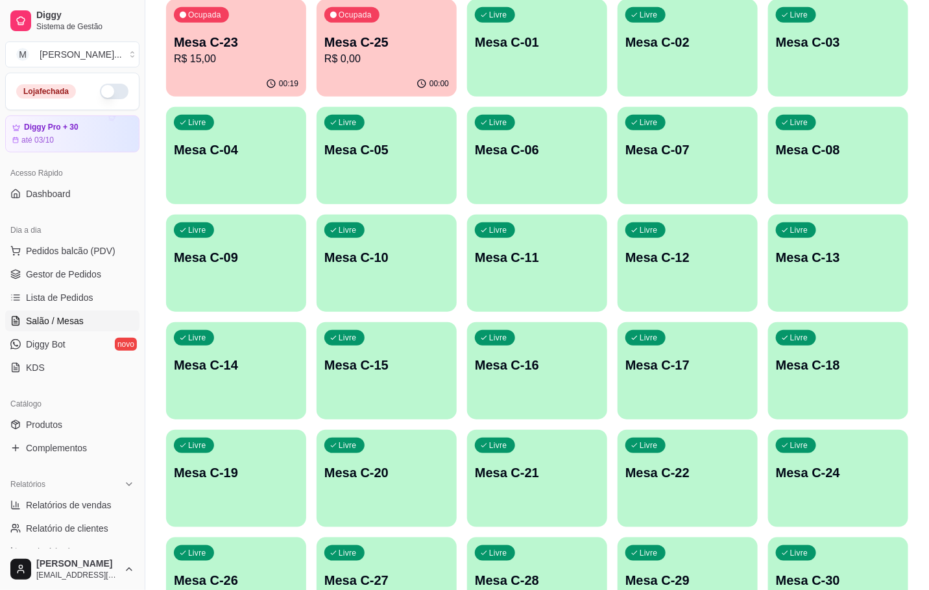
click at [236, 47] on p "Mesa C-23" at bounding box center [236, 42] width 125 height 18
click at [376, 43] on p "Mesa C-25" at bounding box center [386, 43] width 121 height 18
click at [347, 32] on div "Ocupada Mesa C-25 R$ 0,00" at bounding box center [387, 35] width 140 height 72
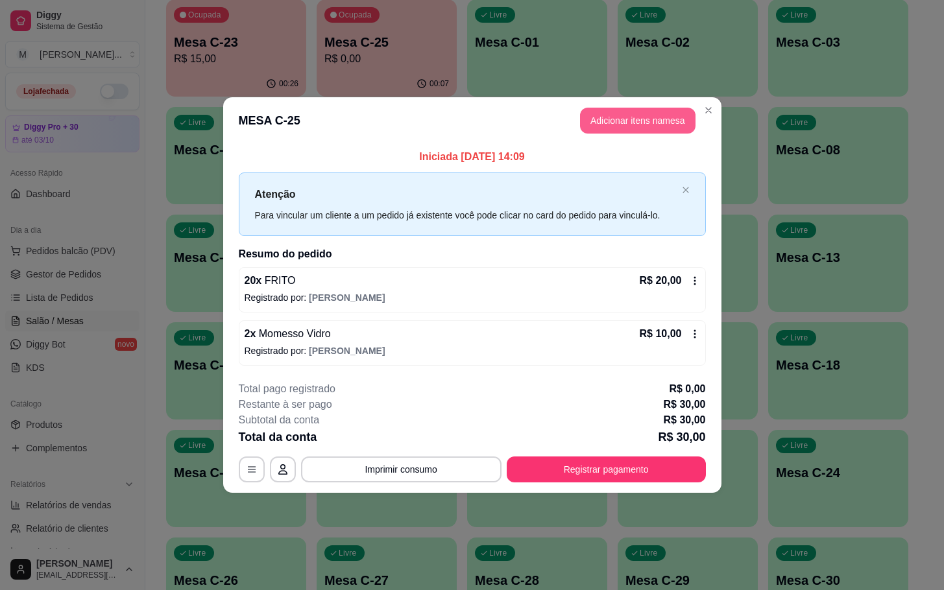
click at [668, 119] on button "Adicionar itens na mesa" at bounding box center [638, 121] width 116 height 26
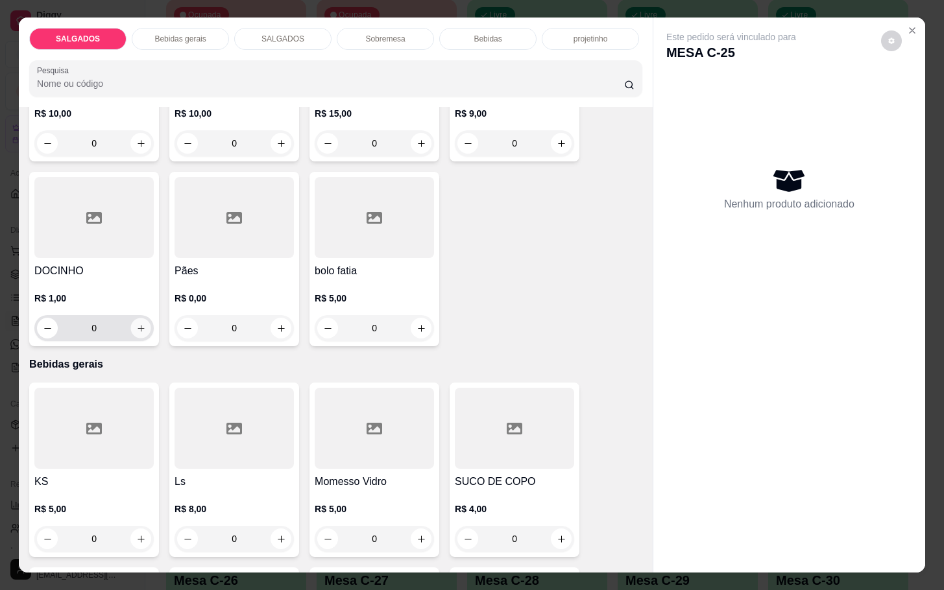
click at [131, 319] on button "increase-product-quantity" at bounding box center [141, 329] width 20 height 20
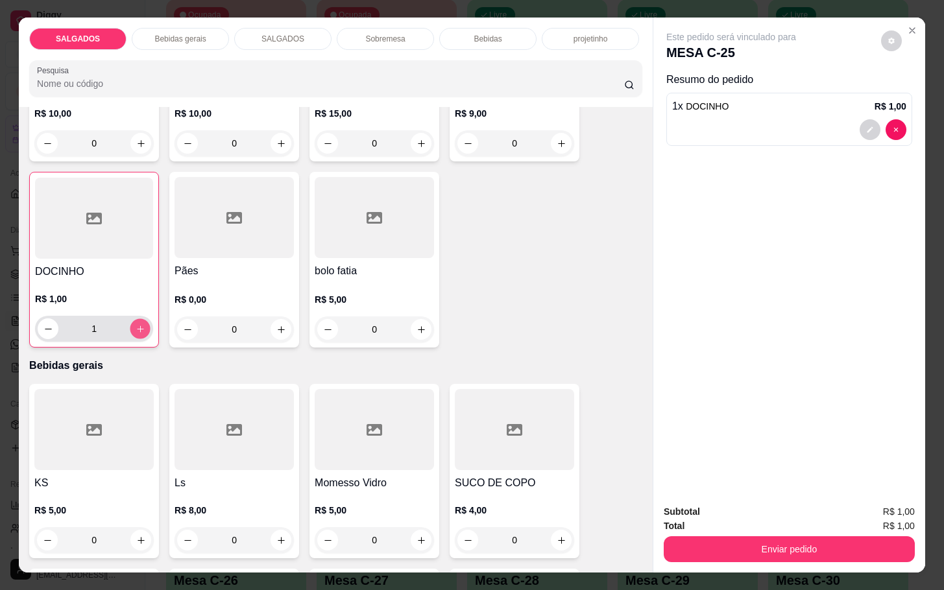
click at [131, 319] on button "increase-product-quantity" at bounding box center [140, 329] width 20 height 20
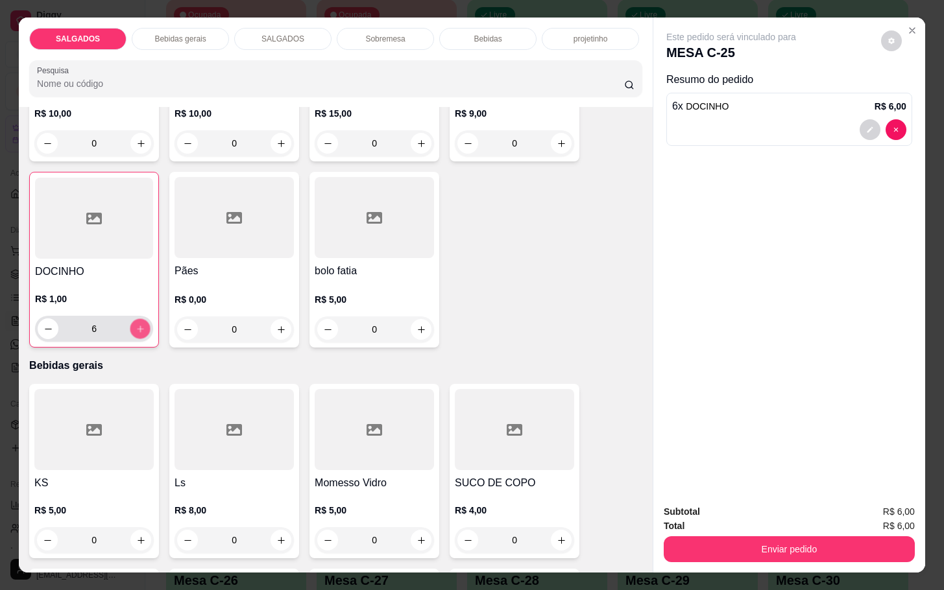
click at [131, 319] on button "increase-product-quantity" at bounding box center [140, 329] width 20 height 20
click at [131, 319] on button "increase-product-quantity" at bounding box center [140, 329] width 21 height 21
type input "10"
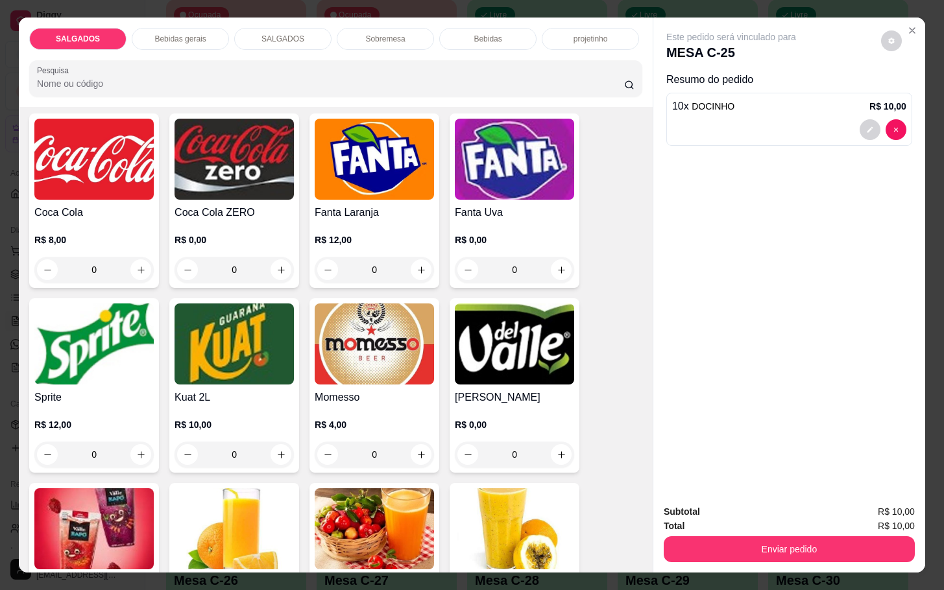
scroll to position [2531, 0]
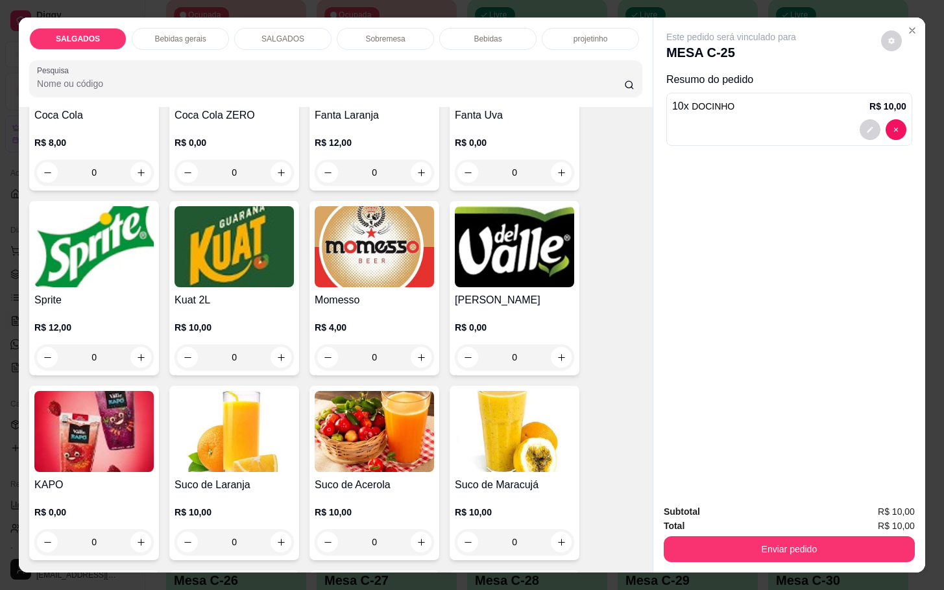
click at [366, 279] on img at bounding box center [374, 246] width 119 height 81
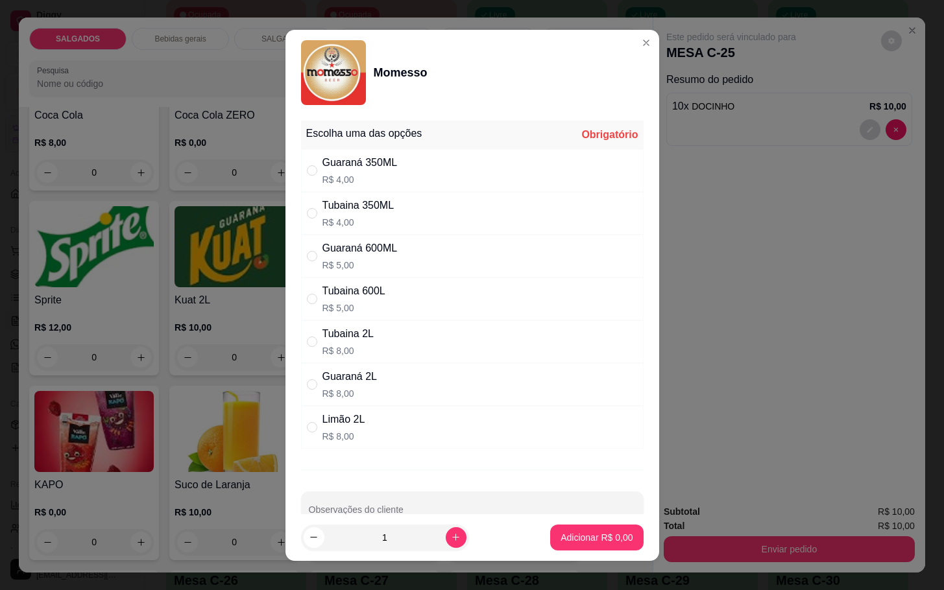
click at [354, 374] on div "Guaraná 2L" at bounding box center [350, 377] width 55 height 16
radio input "true"
click at [567, 543] on p "Adicionar R$ 8,00" at bounding box center [597, 537] width 72 height 13
type input "1"
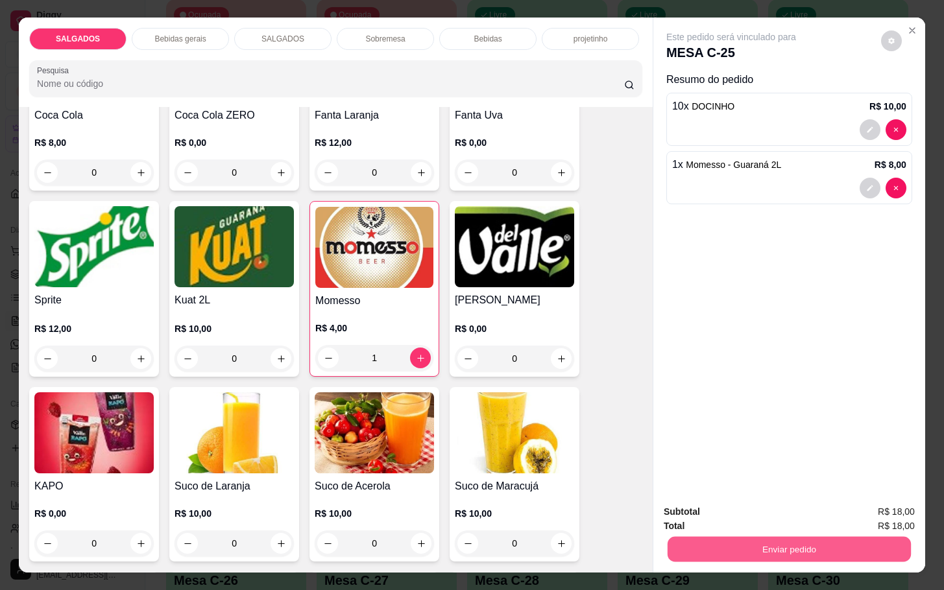
click at [711, 538] on button "Enviar pedido" at bounding box center [789, 549] width 243 height 25
click at [711, 513] on button "Não registrar e enviar pedido" at bounding box center [744, 510] width 131 height 24
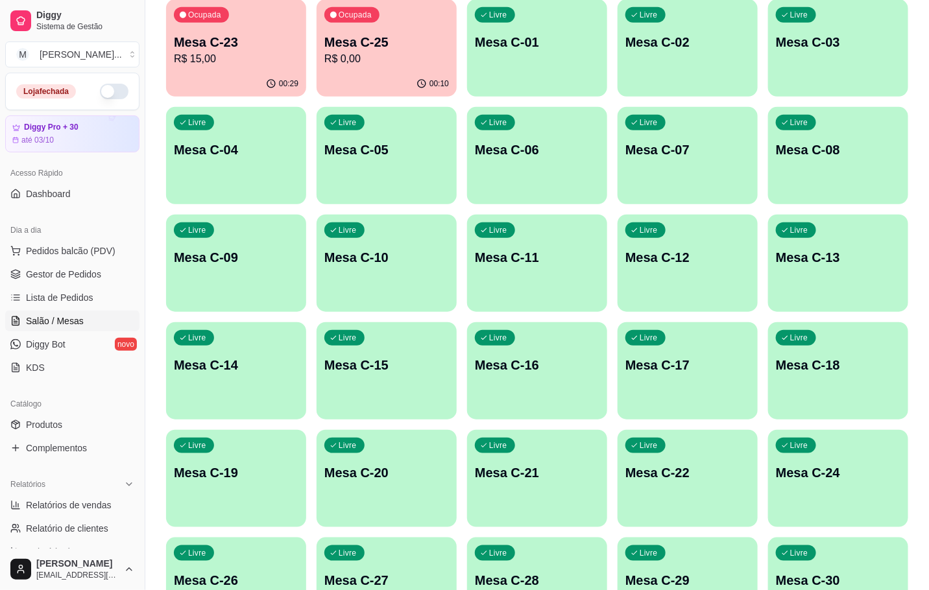
click at [383, 66] on div "Ocupada Mesa C-25 R$ 0,00" at bounding box center [387, 35] width 140 height 72
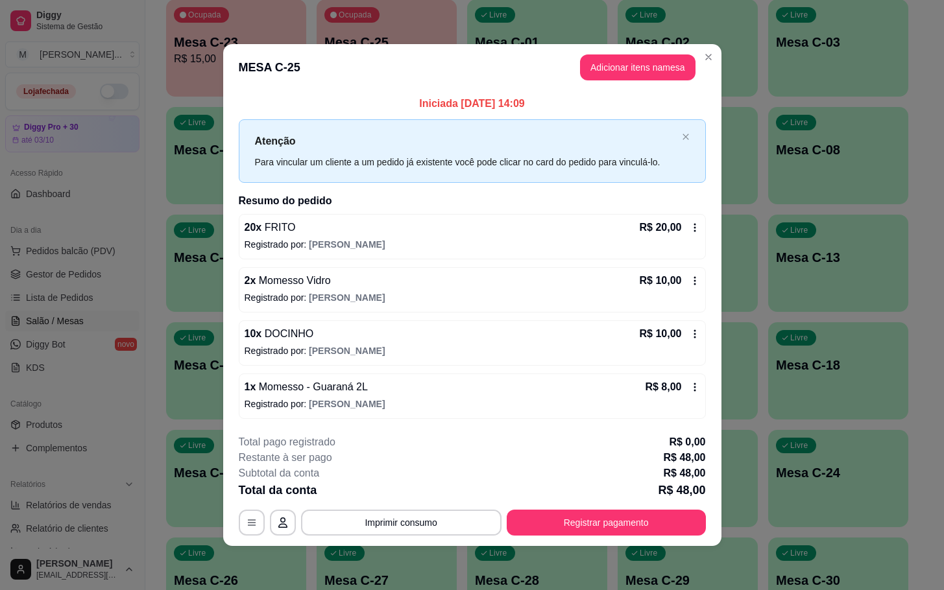
click at [697, 385] on icon at bounding box center [695, 387] width 10 height 10
click at [694, 393] on icon at bounding box center [695, 387] width 10 height 10
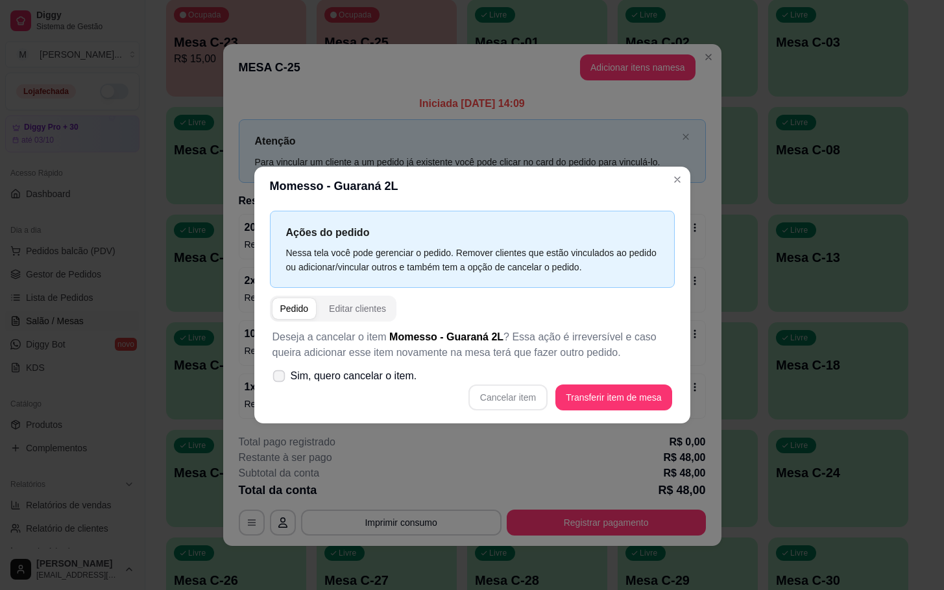
click at [280, 369] on label "Sim, quero cancelar o item." at bounding box center [344, 376] width 155 height 26
click at [280, 379] on input "Sim, quero cancelar o item." at bounding box center [276, 383] width 8 height 8
checkbox input "true"
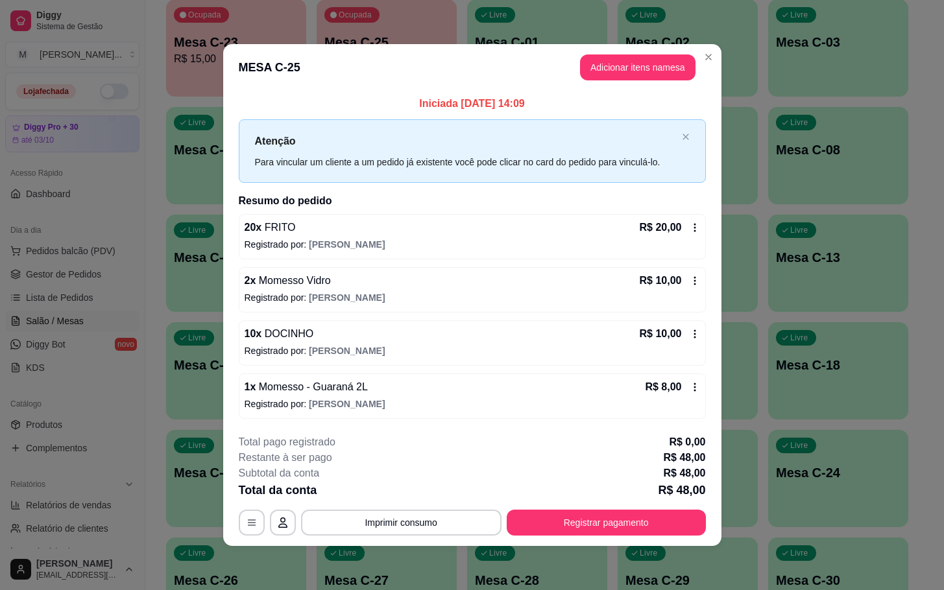
click at [692, 382] on div "R$ 8,00" at bounding box center [672, 388] width 55 height 16
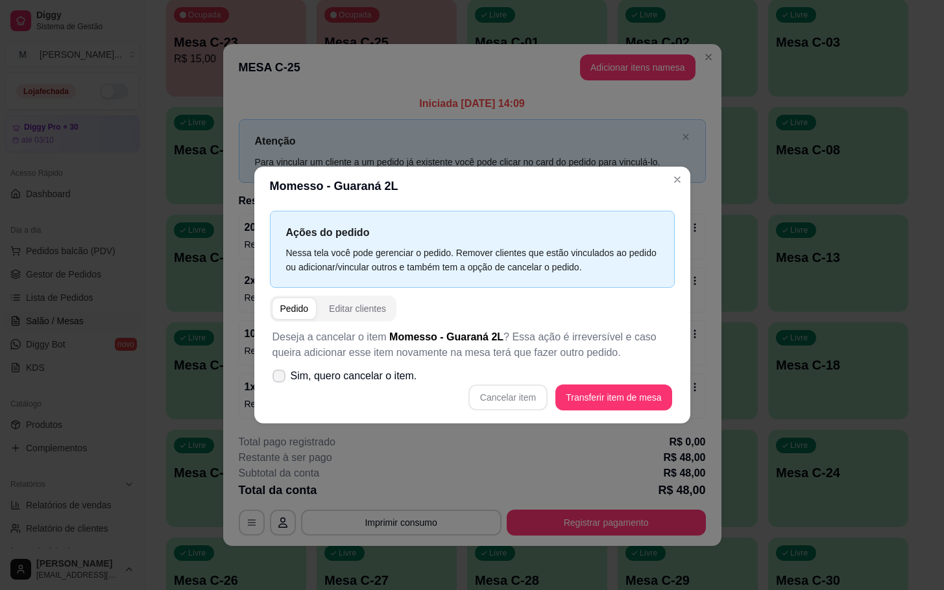
click at [277, 383] on label "Sim, quero cancelar o item." at bounding box center [344, 376] width 155 height 26
click at [277, 383] on input "Sim, quero cancelar o item." at bounding box center [276, 383] width 8 height 8
checkbox input "true"
click at [520, 404] on button "Cancelar item" at bounding box center [508, 397] width 77 height 25
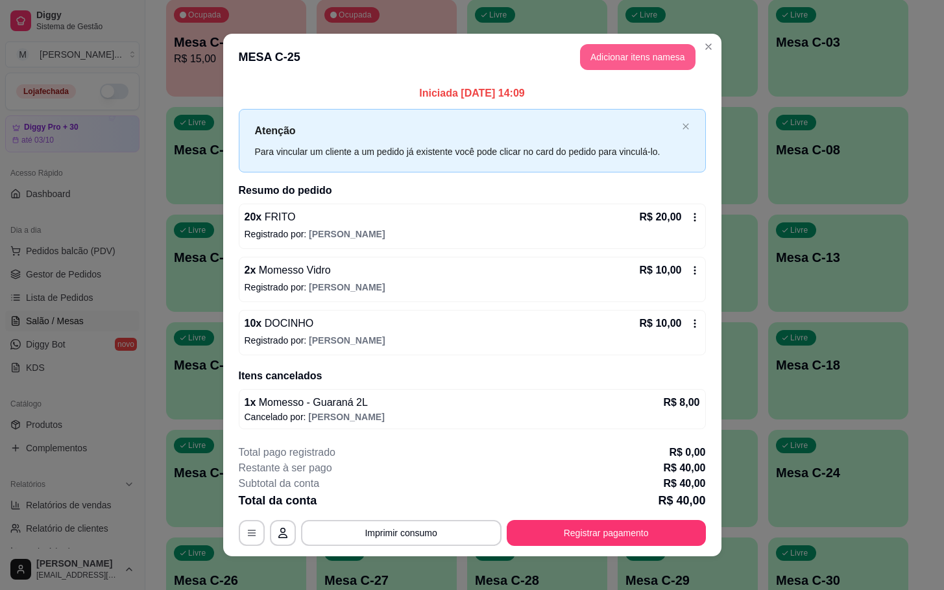
click at [627, 64] on button "Adicionar itens na mesa" at bounding box center [638, 57] width 116 height 26
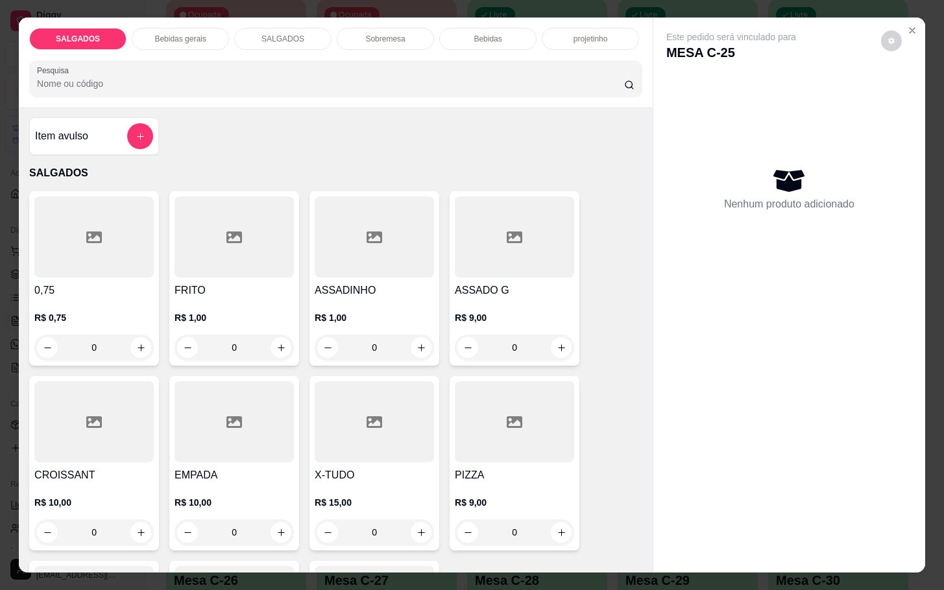
scroll to position [487, 0]
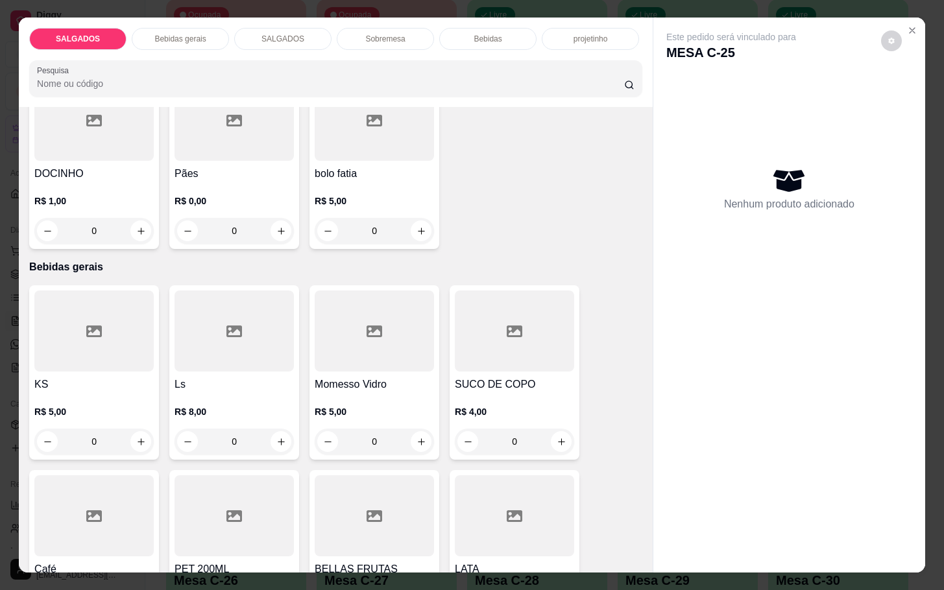
click at [408, 419] on div "R$ 5,00 0" at bounding box center [374, 430] width 119 height 49
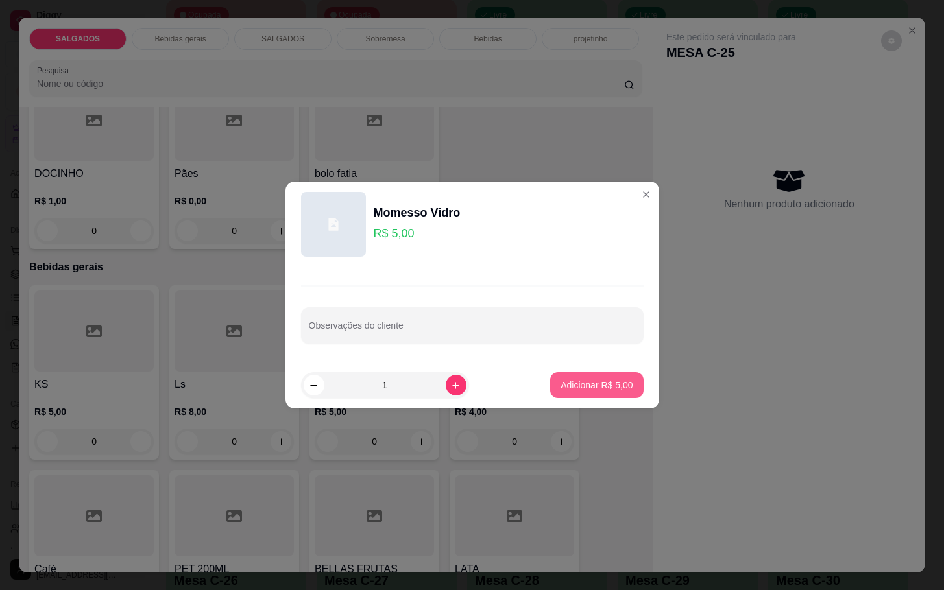
click at [614, 376] on button "Adicionar R$ 5,00" at bounding box center [596, 385] width 93 height 26
type input "1"
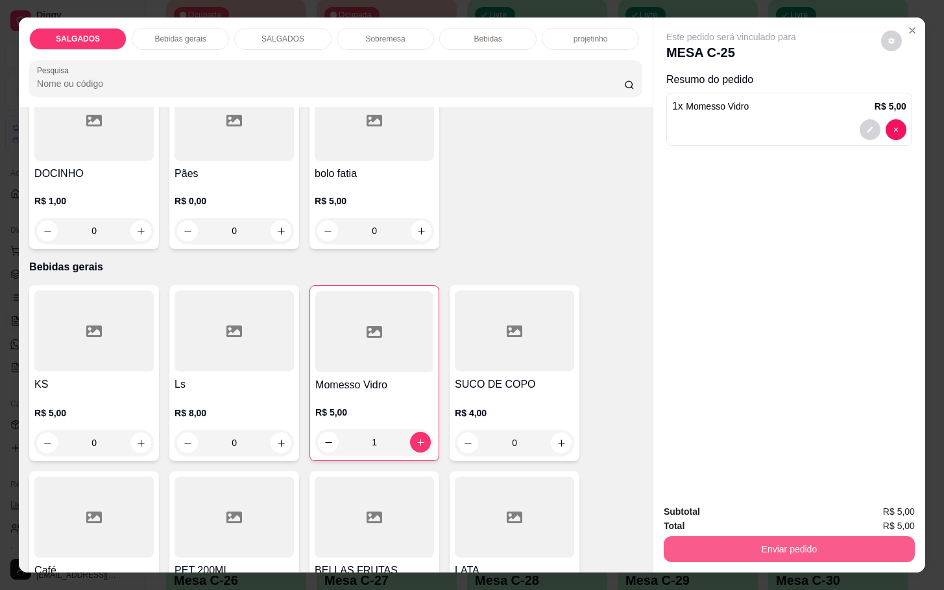
click at [810, 554] on button "Enviar pedido" at bounding box center [789, 550] width 251 height 26
click at [770, 507] on button "Não registrar e enviar pedido" at bounding box center [744, 510] width 135 height 25
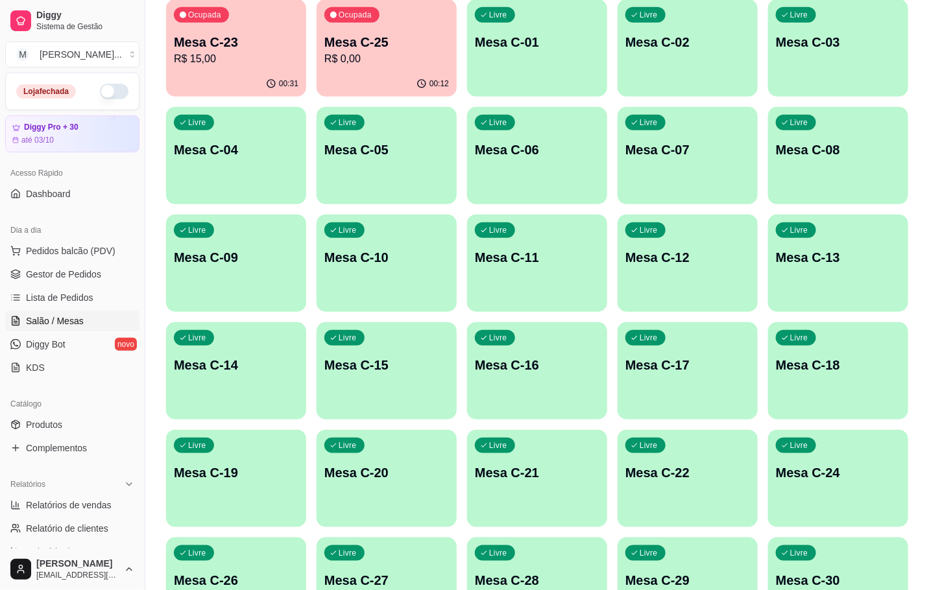
click at [522, 256] on p "Mesa C-11" at bounding box center [537, 258] width 125 height 18
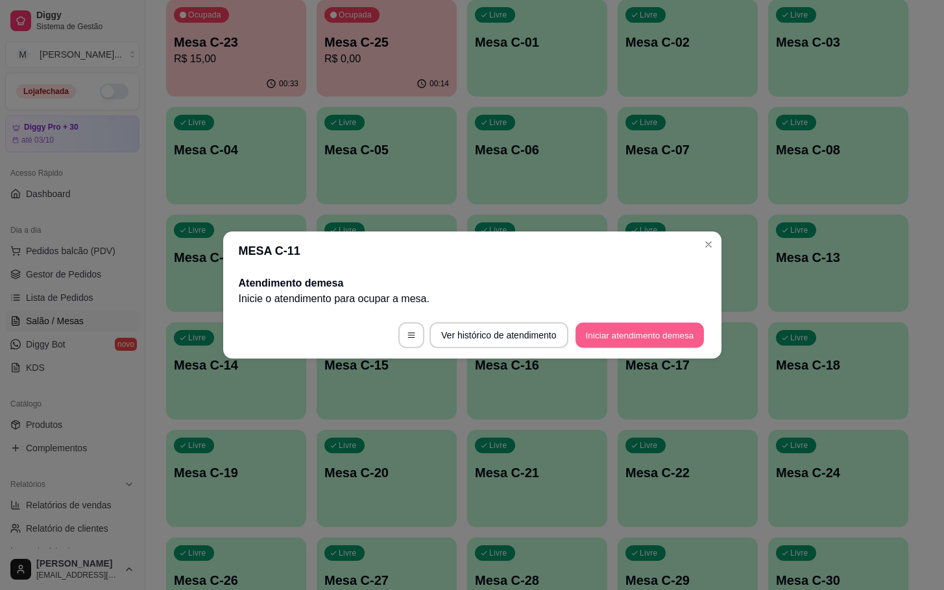
click at [608, 331] on button "Iniciar atendimento de mesa" at bounding box center [640, 335] width 128 height 25
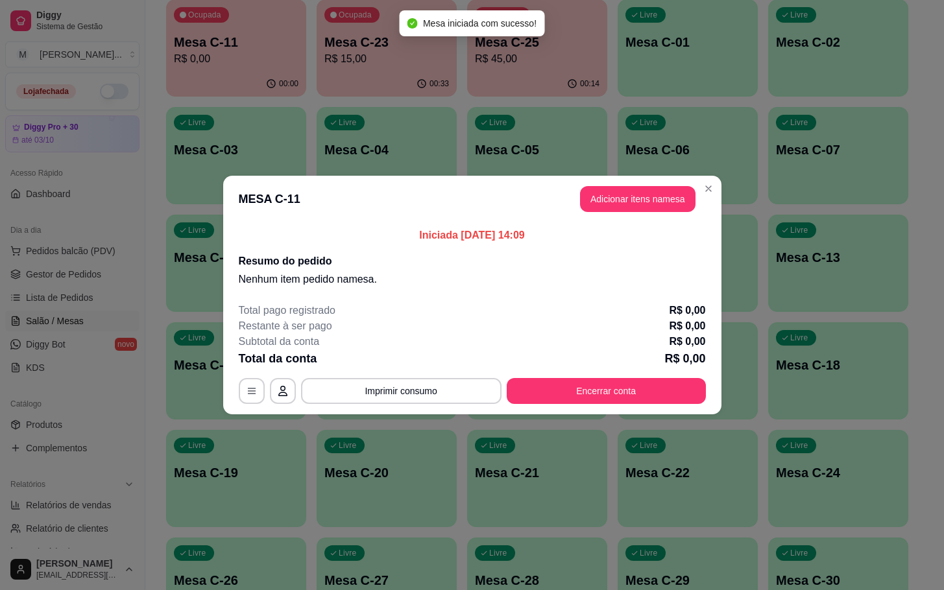
click at [653, 215] on header "MESA C-11 Adicionar itens na mesa" at bounding box center [472, 199] width 498 height 47
click at [637, 191] on button "Adicionar itens na mesa" at bounding box center [638, 199] width 116 height 26
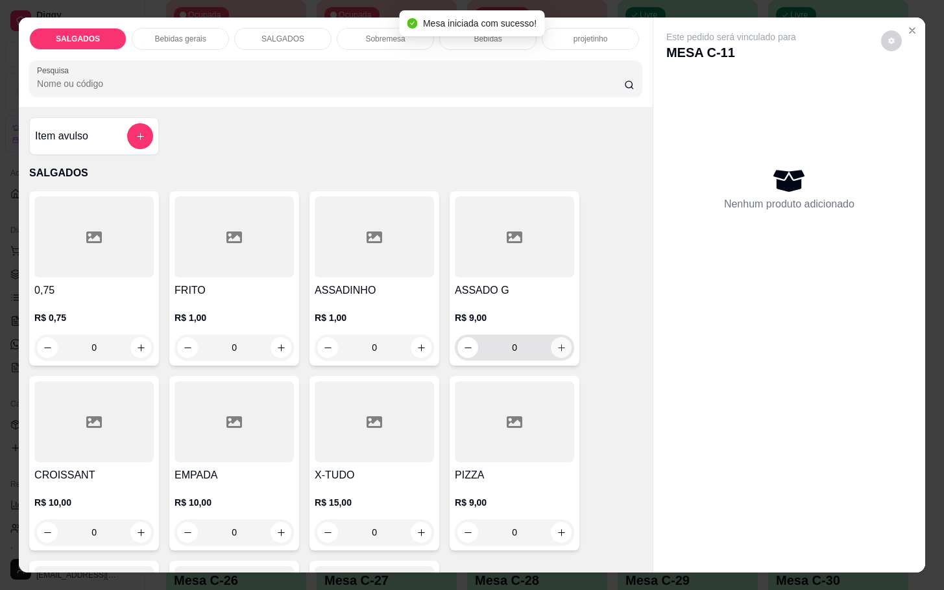
click at [563, 343] on button "increase-product-quantity" at bounding box center [561, 347] width 21 height 21
type input "1"
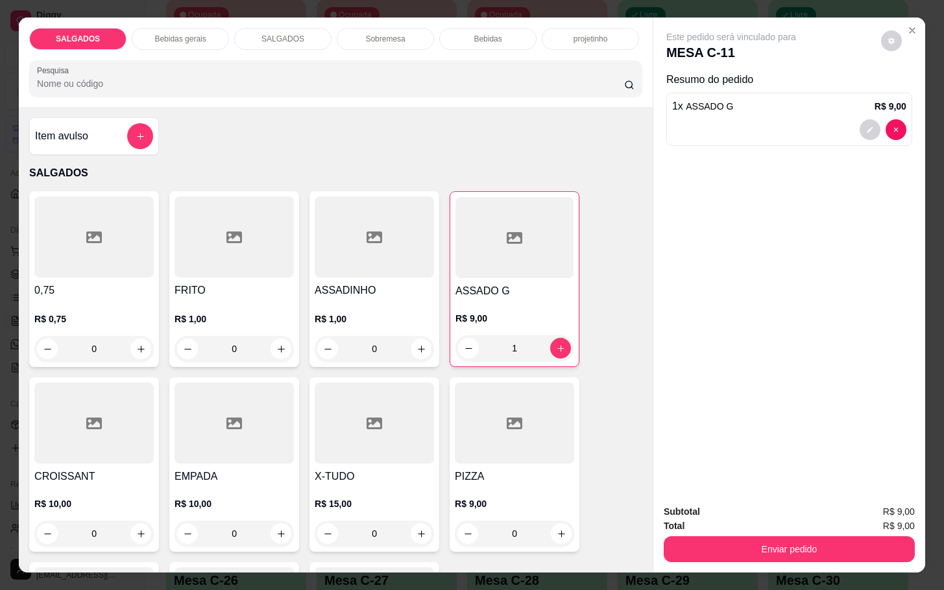
scroll to position [389, 0]
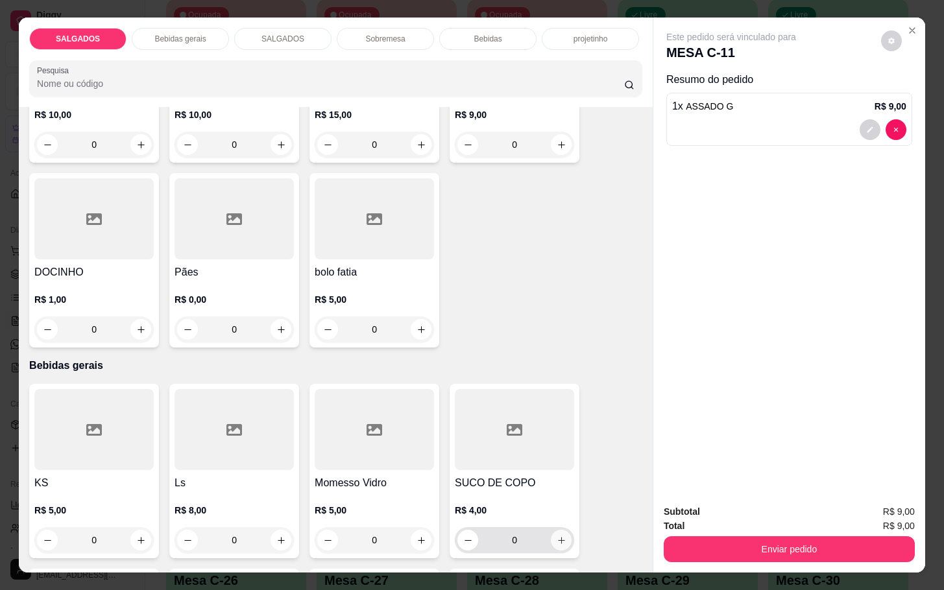
click at [552, 530] on button "increase-product-quantity" at bounding box center [561, 540] width 21 height 21
type input "1"
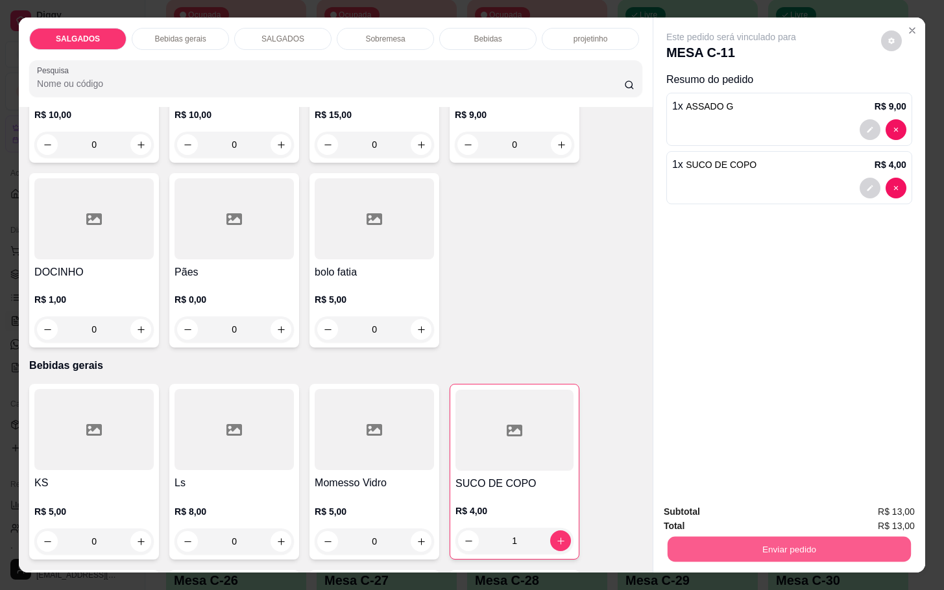
click at [705, 545] on button "Enviar pedido" at bounding box center [789, 549] width 243 height 25
click at [707, 517] on button "Não registrar e enviar pedido" at bounding box center [742, 510] width 136 height 25
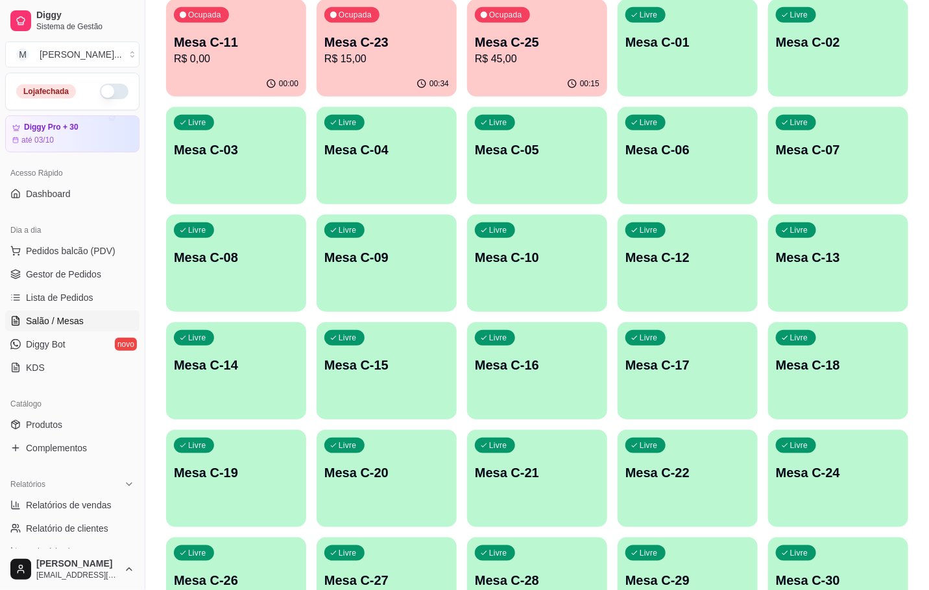
click at [499, 74] on div "00:15" at bounding box center [537, 83] width 140 height 25
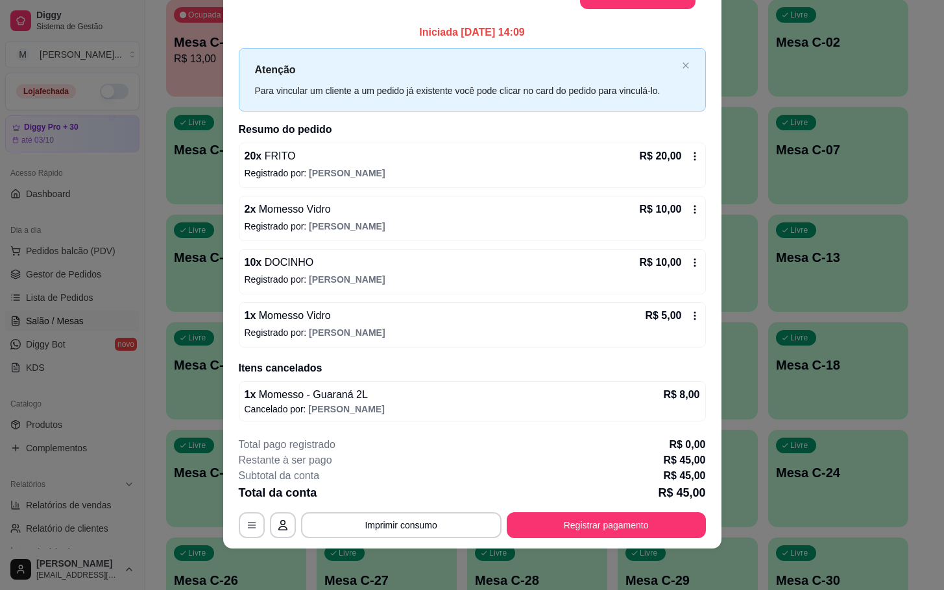
scroll to position [0, 0]
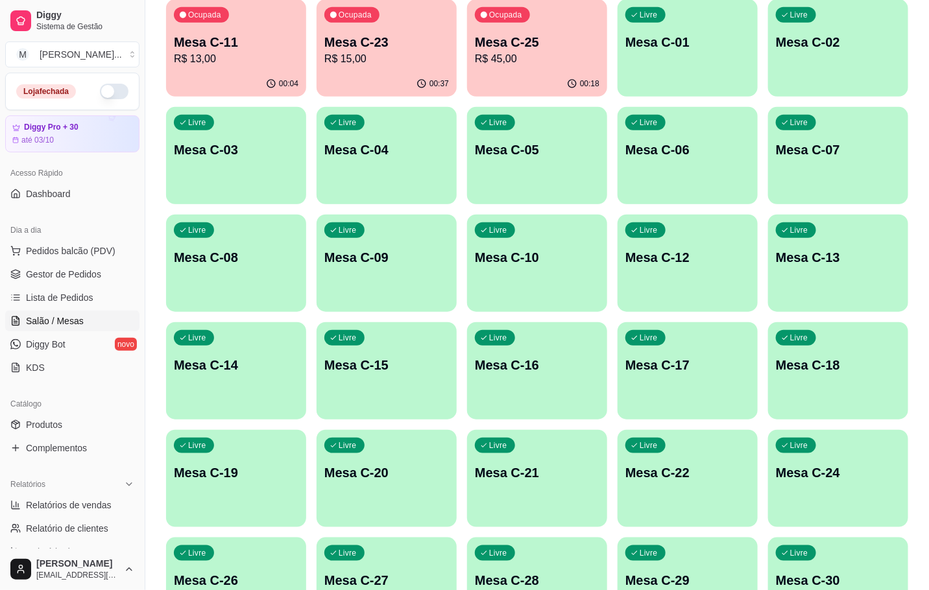
click at [202, 77] on div "00:04" at bounding box center [236, 83] width 140 height 25
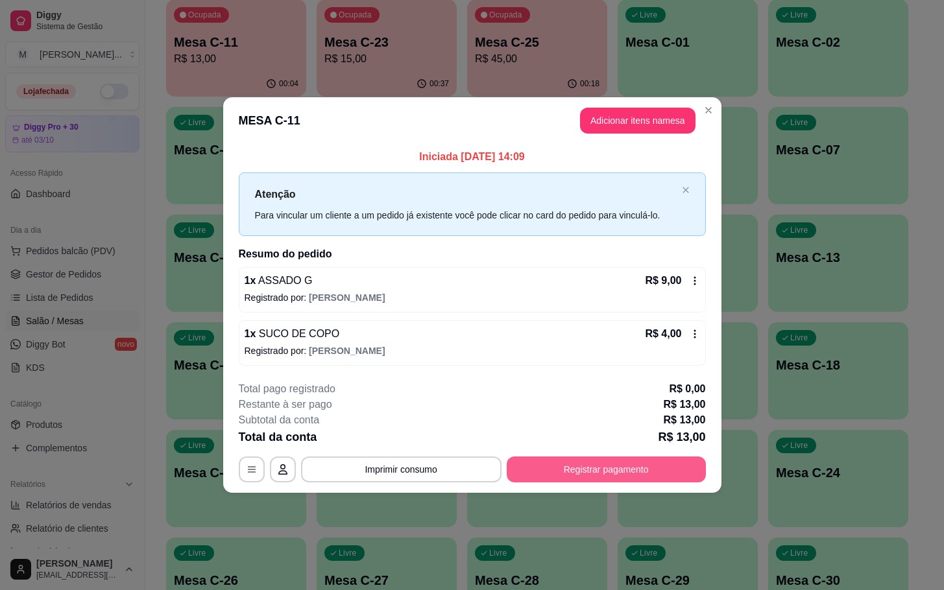
click at [555, 480] on button "Registrar pagamento" at bounding box center [606, 470] width 199 height 26
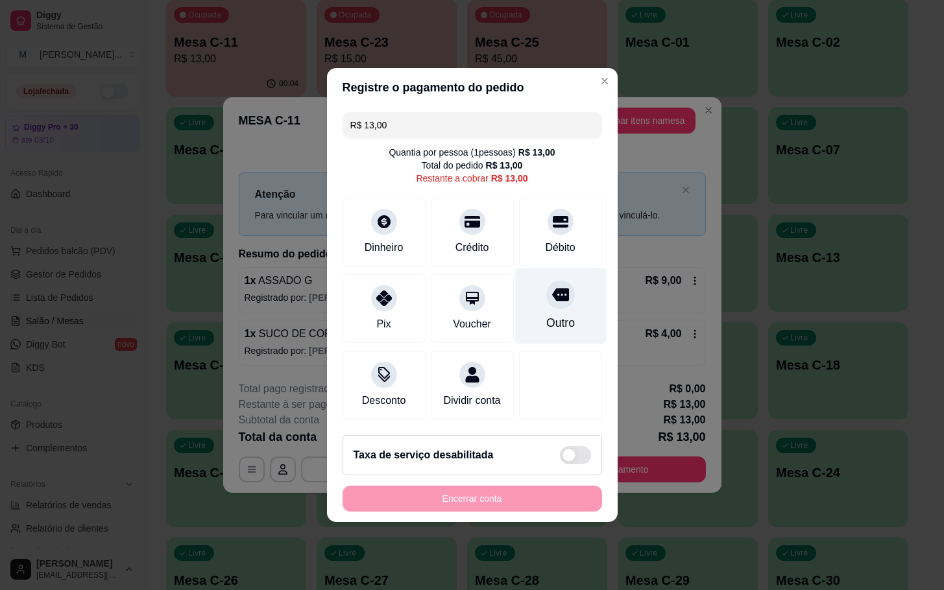
click at [552, 296] on icon at bounding box center [560, 294] width 17 height 17
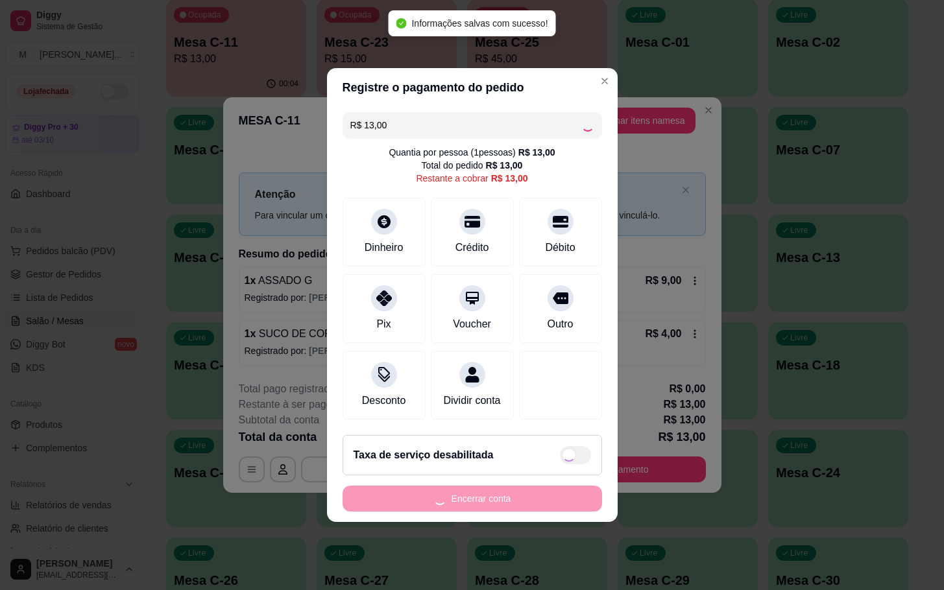
type input "R$ 0,00"
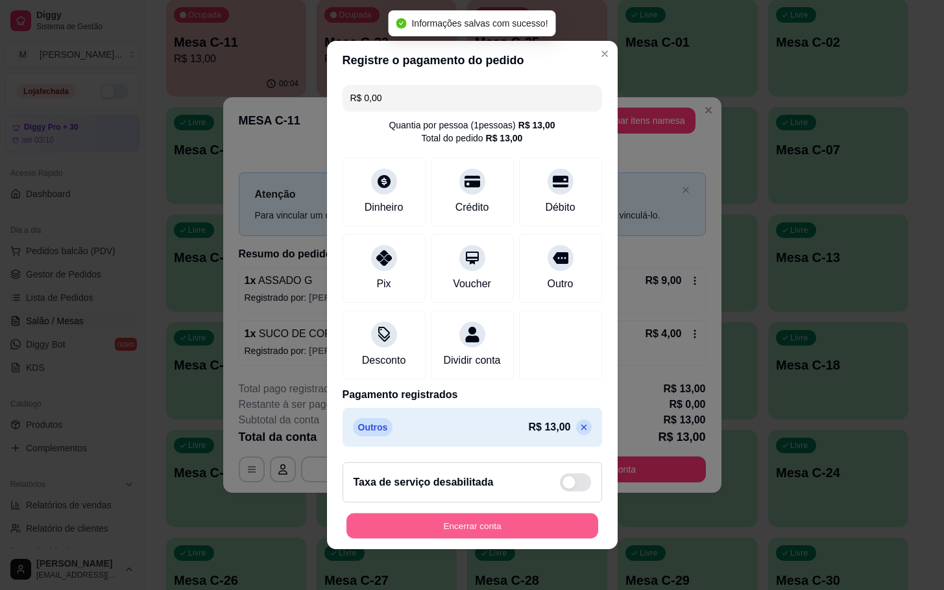
click at [480, 533] on button "Encerrar conta" at bounding box center [473, 526] width 252 height 25
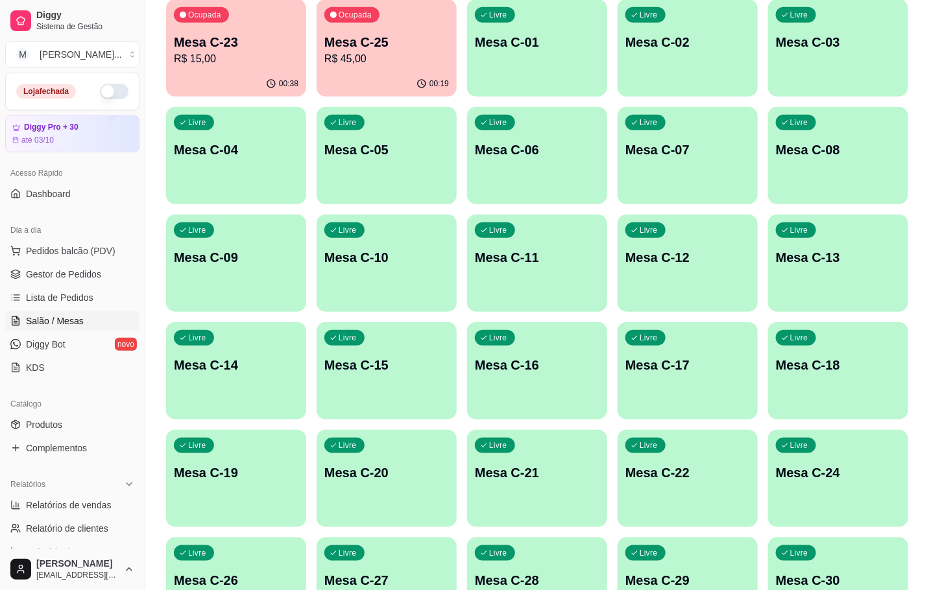
click at [347, 37] on p "Mesa C-25" at bounding box center [386, 42] width 125 height 18
click at [339, 31] on div "Ocupada Mesa C-25 R$ 45,00" at bounding box center [387, 35] width 140 height 72
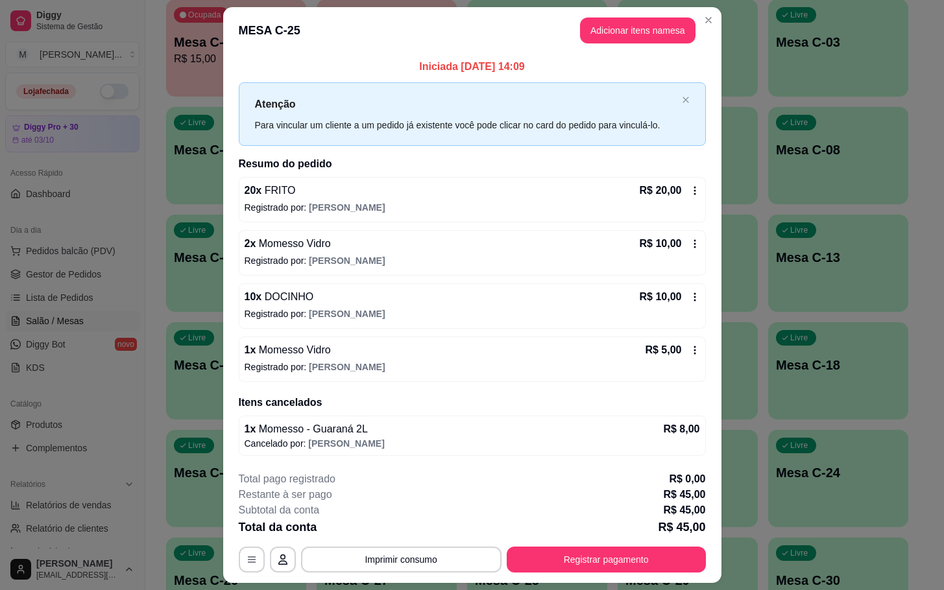
scroll to position [36, 0]
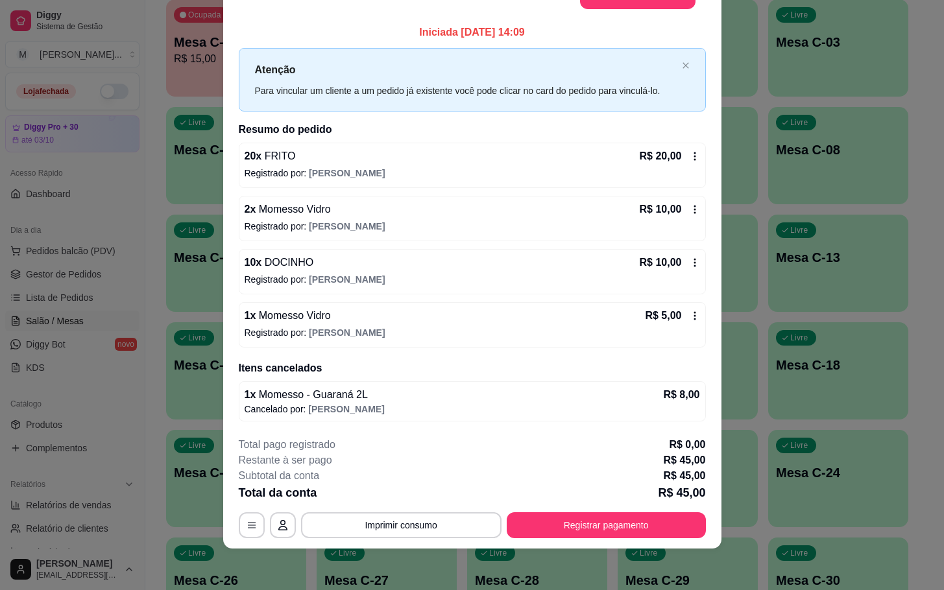
click at [690, 314] on icon at bounding box center [695, 316] width 10 height 10
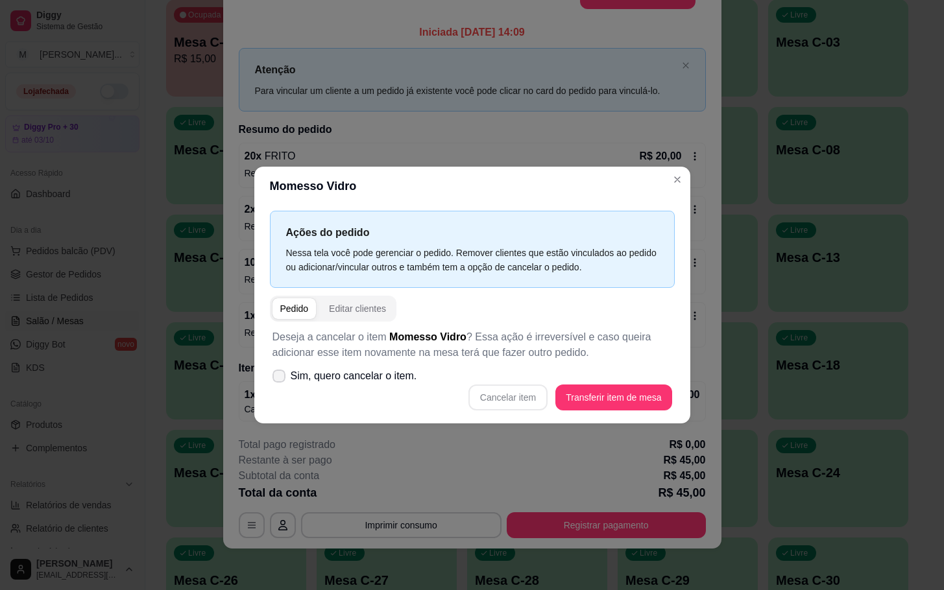
click at [284, 374] on span at bounding box center [279, 376] width 13 height 13
click at [280, 379] on input "Sim, quero cancelar o item." at bounding box center [276, 383] width 8 height 8
checkbox input "true"
click at [501, 382] on div "Deseja a cancelar o item Momesso Vidro ? Essa ação é irreversível e caso queira…" at bounding box center [472, 370] width 405 height 97
click at [502, 387] on button "Cancelar item" at bounding box center [508, 398] width 79 height 26
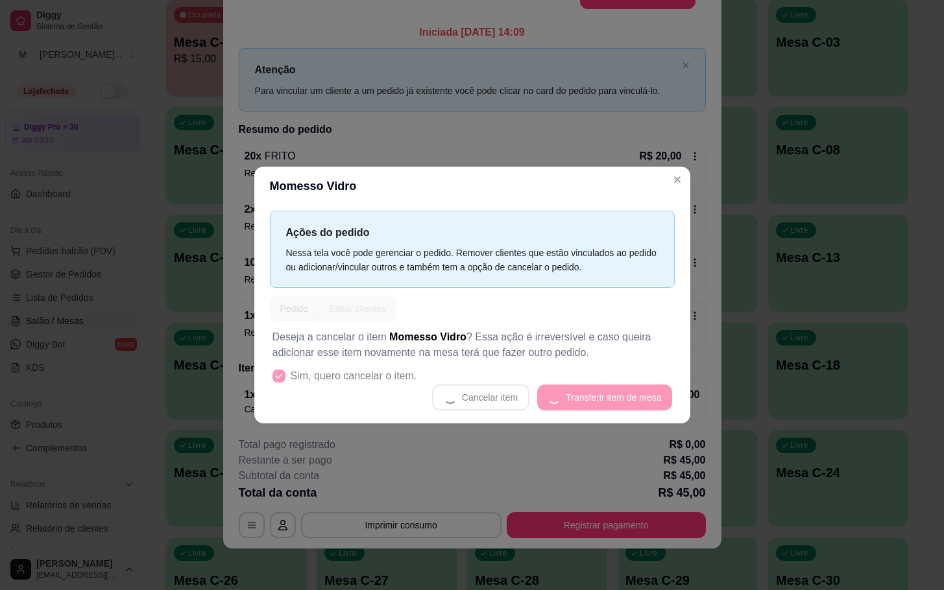
scroll to position [33, 0]
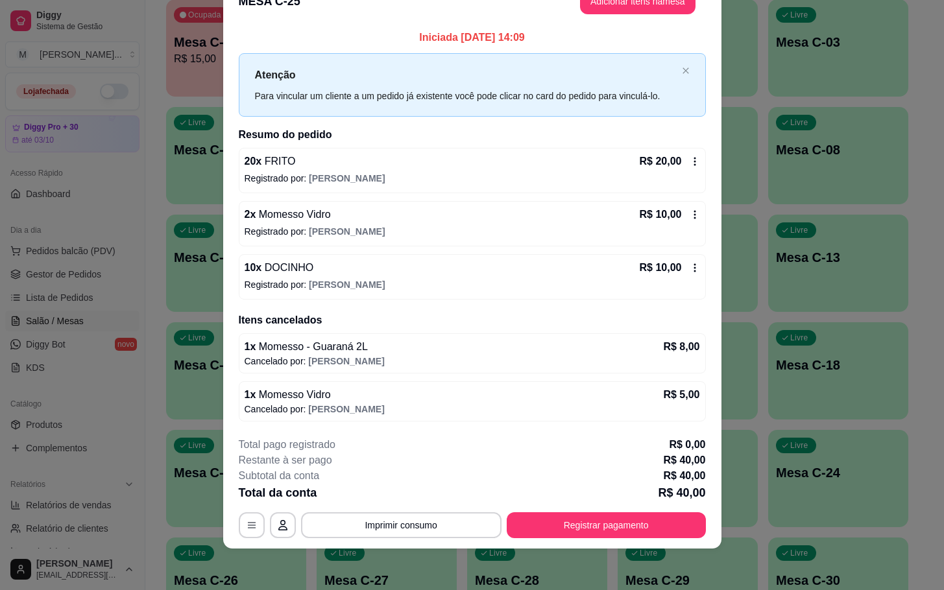
click at [681, 273] on div "R$ 10,00" at bounding box center [670, 268] width 60 height 16
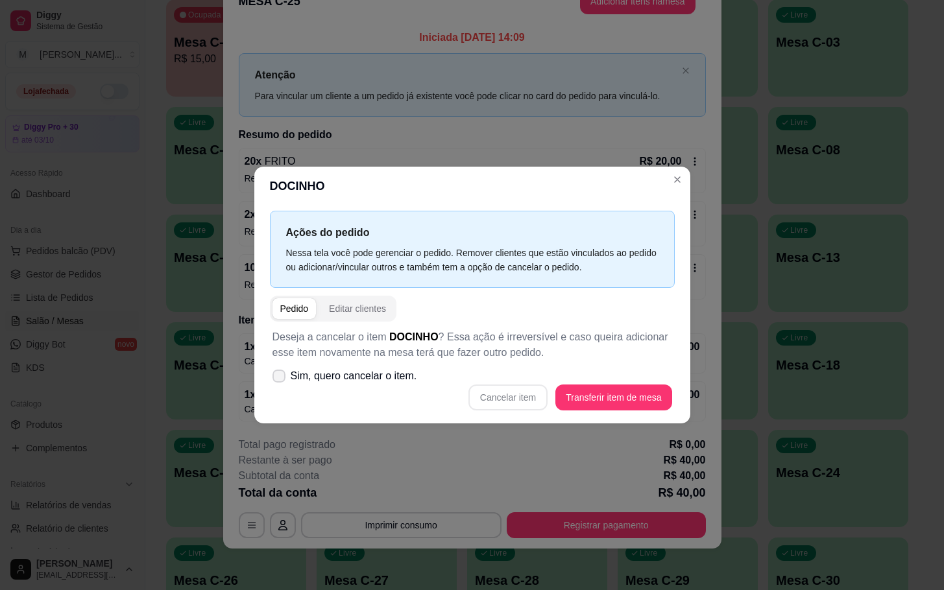
click at [280, 374] on icon at bounding box center [279, 376] width 10 height 8
click at [280, 379] on input "Sim, quero cancelar o item." at bounding box center [276, 383] width 8 height 8
checkbox input "true"
click at [493, 404] on button "Cancelar item" at bounding box center [508, 398] width 79 height 26
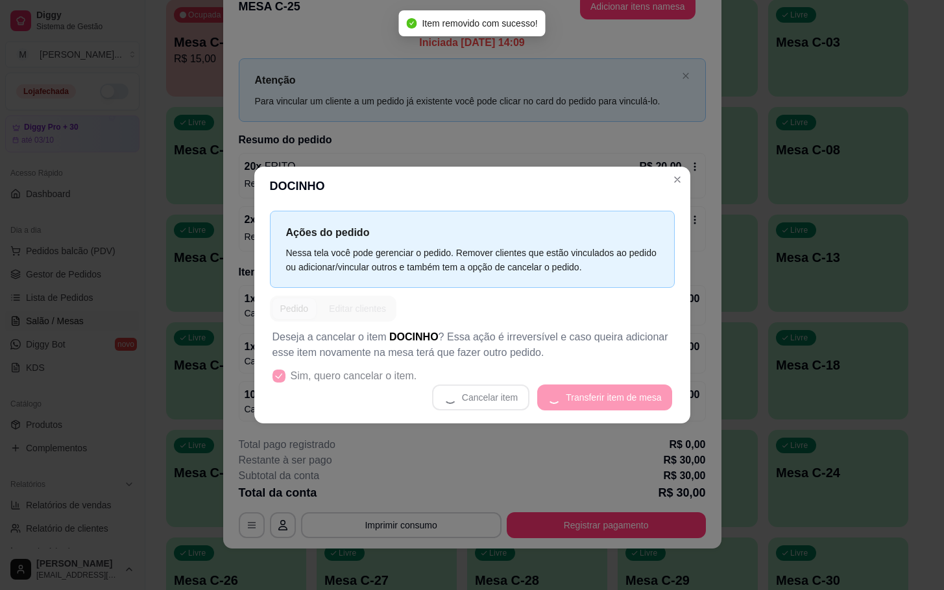
scroll to position [30, 0]
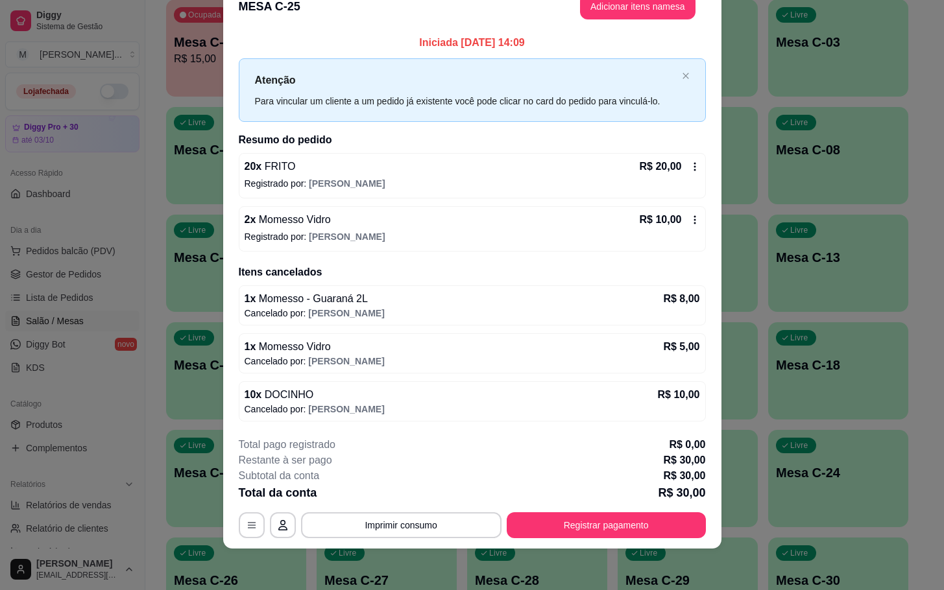
click at [473, 474] on div "Subtotal da conta R$ 30,00" at bounding box center [472, 477] width 467 height 16
click at [690, 217] on icon at bounding box center [695, 220] width 10 height 10
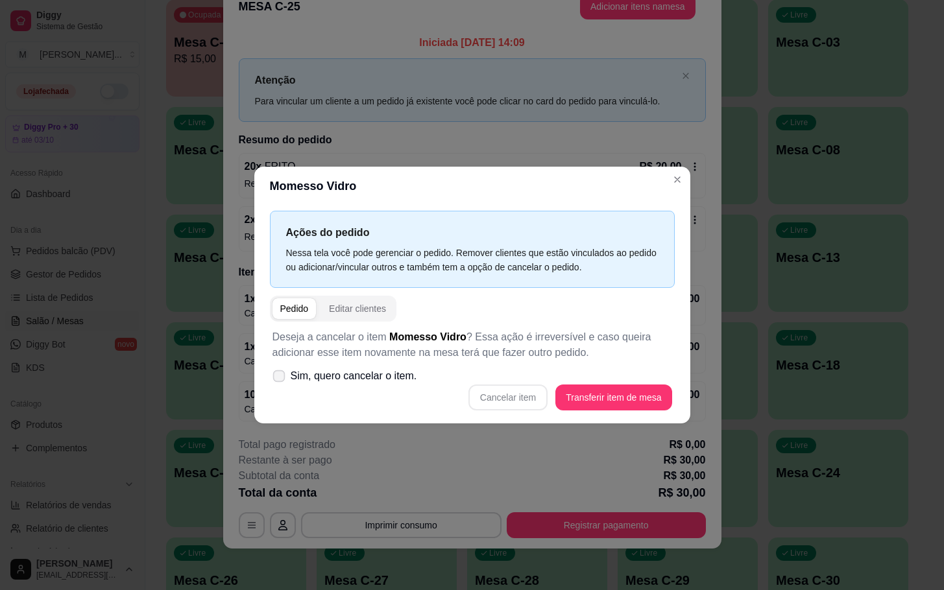
click at [283, 368] on label "Sim, quero cancelar o item." at bounding box center [344, 376] width 155 height 26
click at [280, 379] on input "Sim, quero cancelar o item." at bounding box center [276, 383] width 8 height 8
checkbox input "true"
click at [494, 406] on button "Cancelar item" at bounding box center [508, 398] width 79 height 26
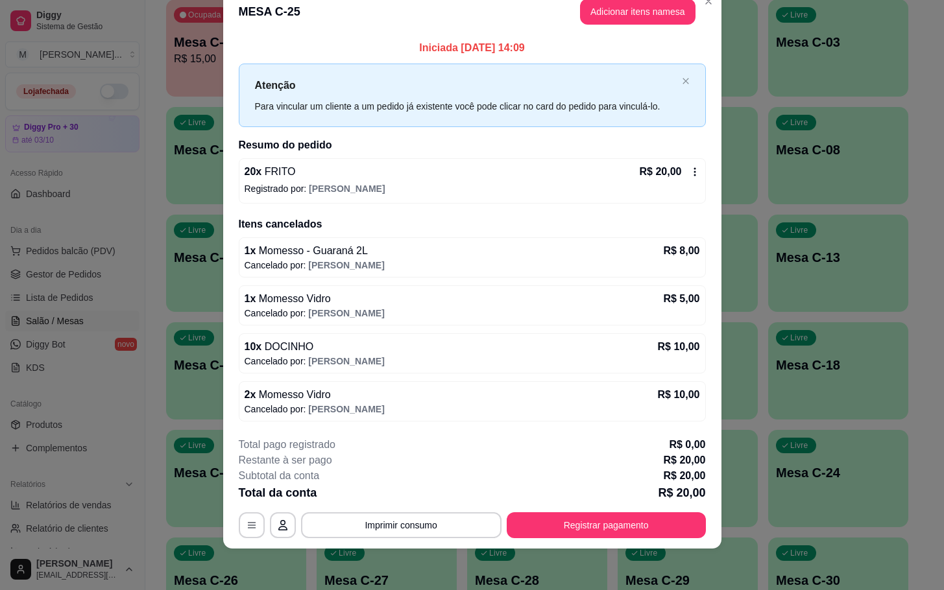
click at [690, 167] on icon at bounding box center [695, 172] width 10 height 10
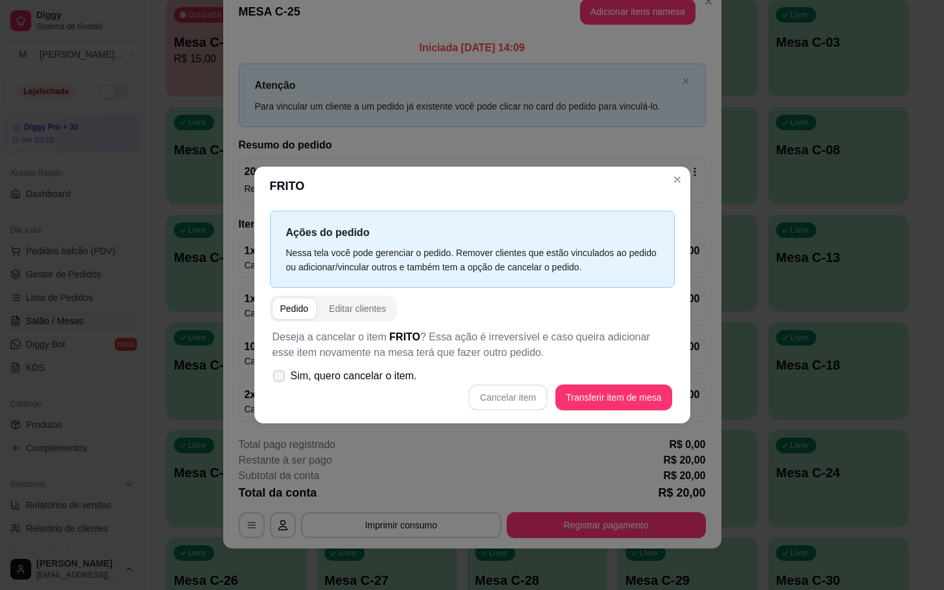
click at [283, 372] on span at bounding box center [279, 377] width 12 height 12
click at [280, 379] on input "Sim, quero cancelar o item." at bounding box center [276, 383] width 8 height 8
checkbox input "true"
click at [515, 394] on button "Cancelar item" at bounding box center [508, 397] width 77 height 25
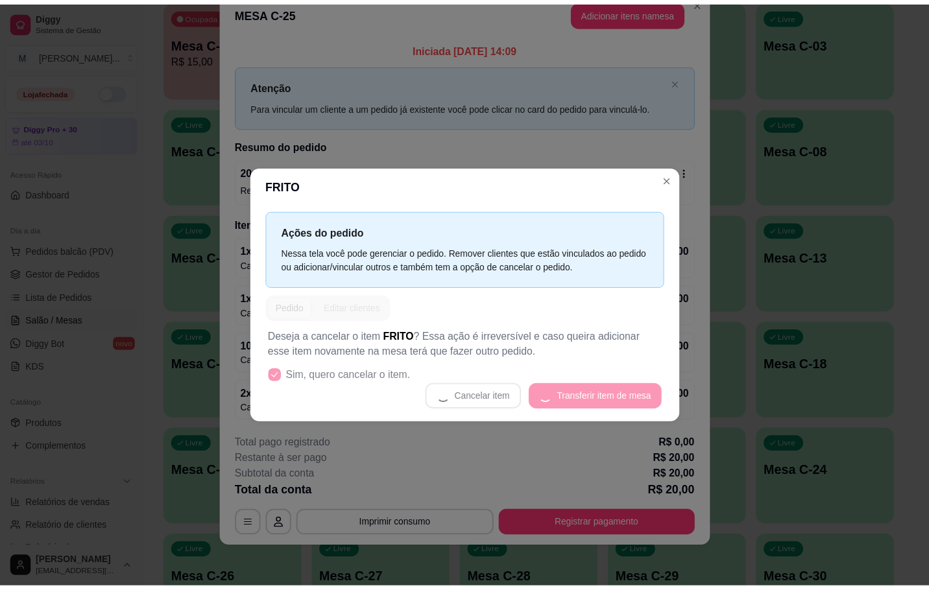
scroll to position [0, 0]
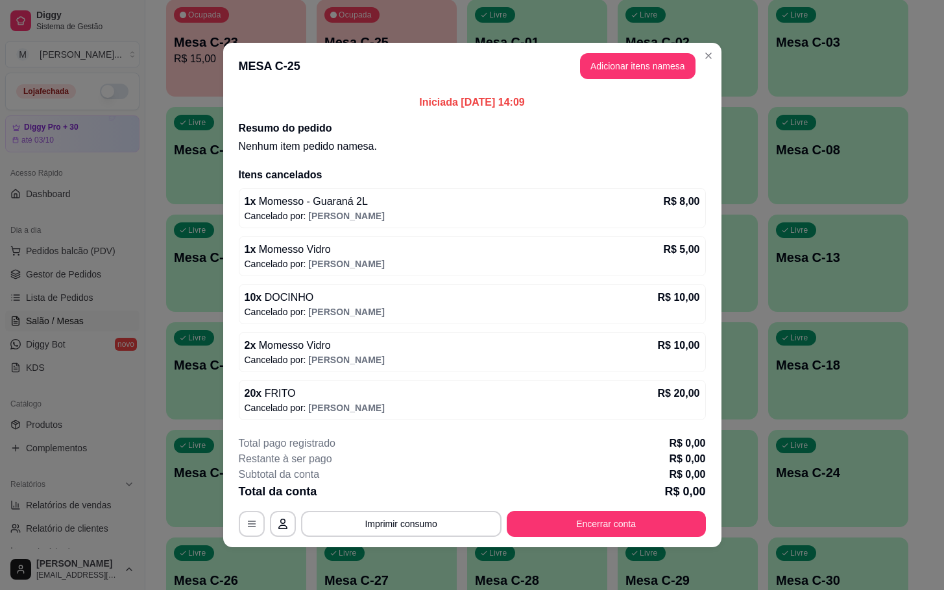
drag, startPoint x: 497, startPoint y: 448, endPoint x: 528, endPoint y: 487, distance: 50.0
click at [497, 448] on div "Total pago registrado R$ 0,00" at bounding box center [472, 444] width 467 height 16
click at [555, 514] on button "Encerrar conta" at bounding box center [606, 524] width 199 height 26
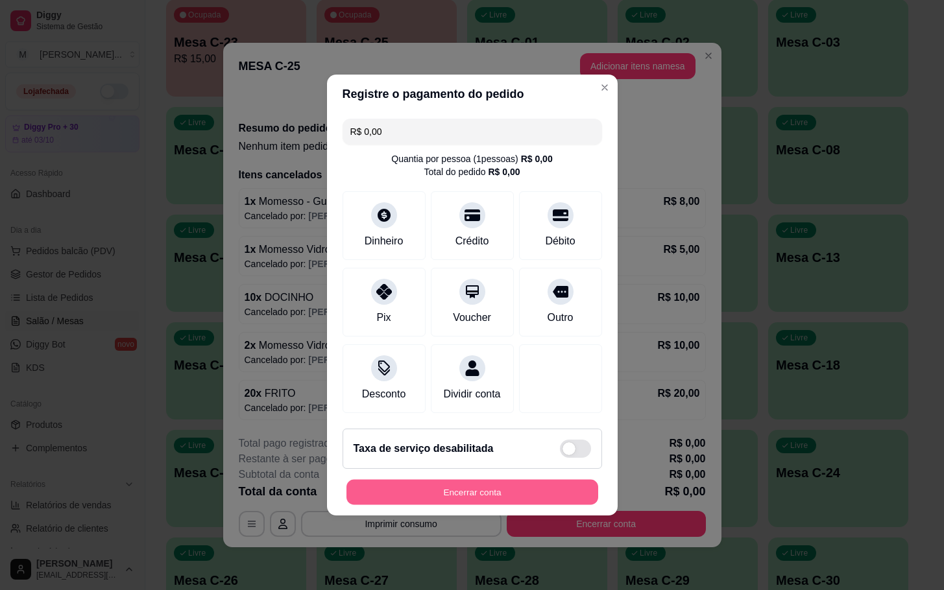
click at [516, 505] on button "Encerrar conta" at bounding box center [473, 492] width 252 height 25
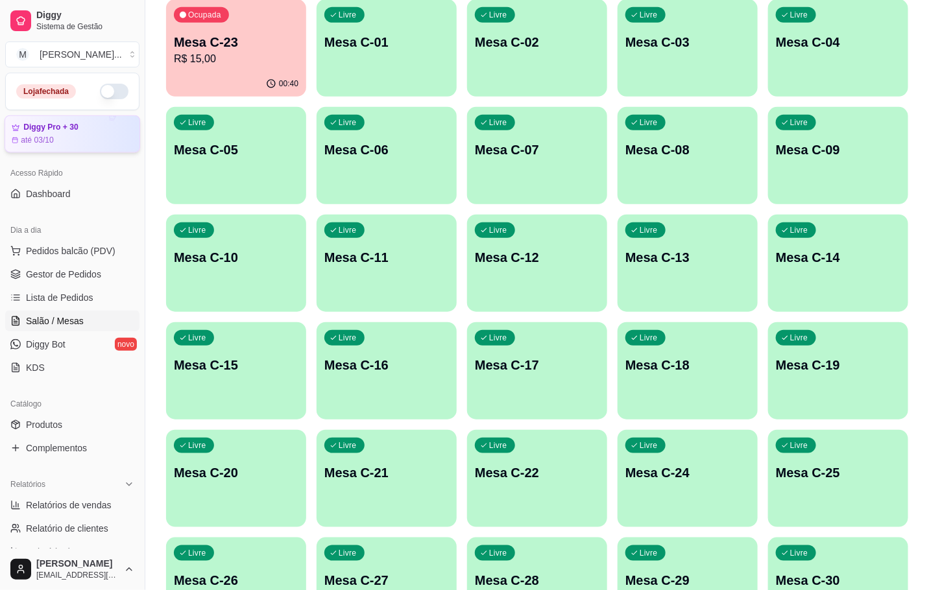
scroll to position [60, 0]
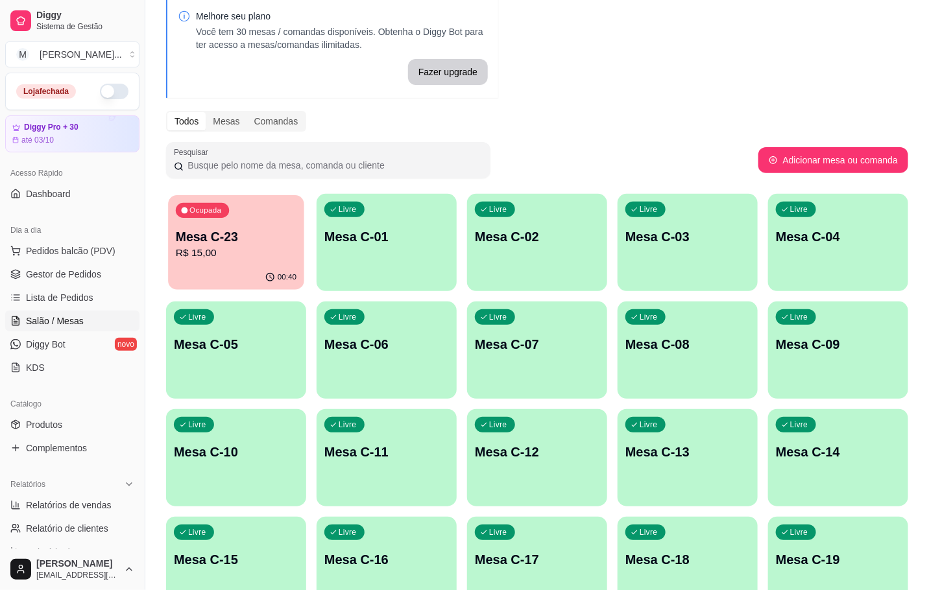
click at [261, 216] on div "Ocupada Mesa C-23 R$ 15,00" at bounding box center [236, 230] width 136 height 70
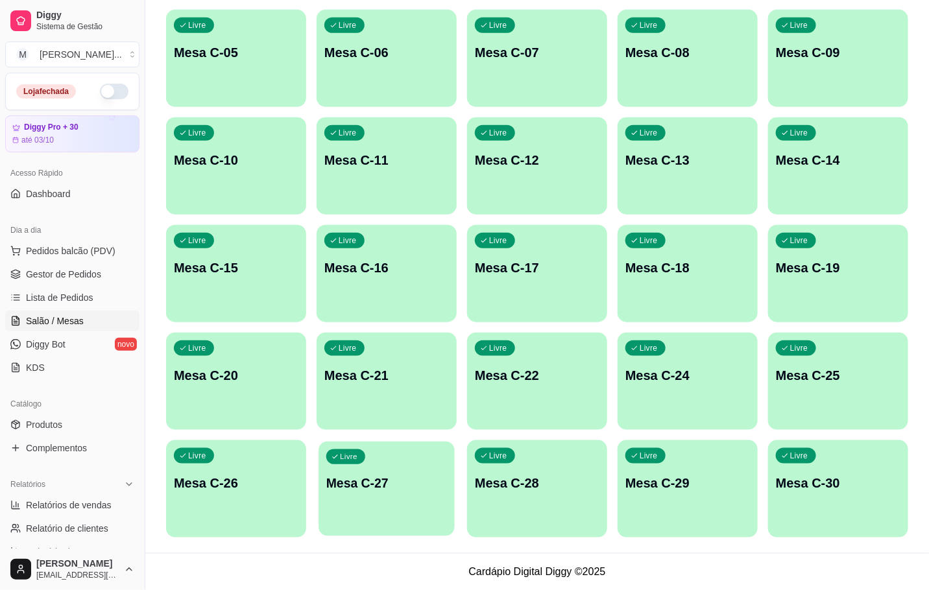
click at [363, 487] on p "Mesa C-27" at bounding box center [386, 484] width 121 height 18
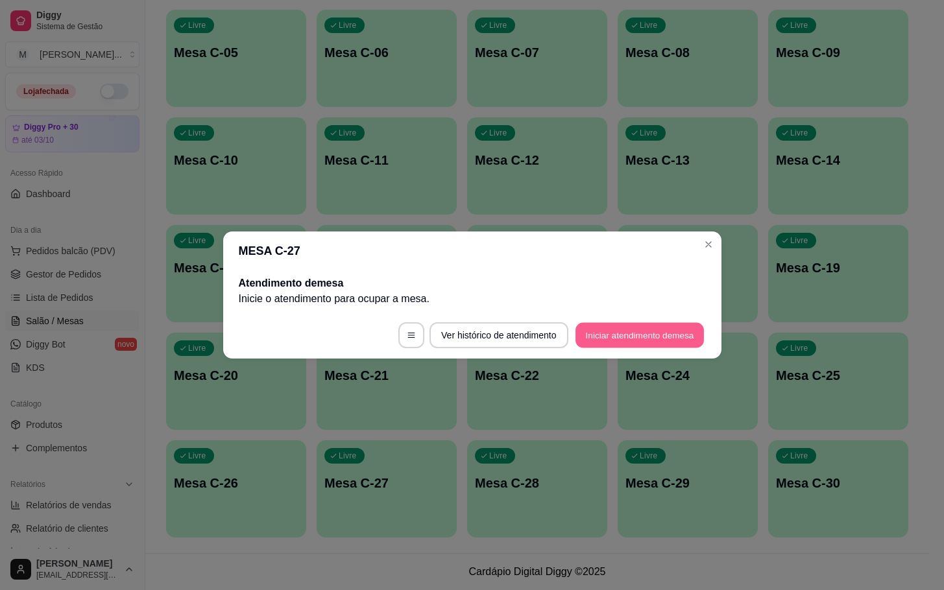
click at [615, 334] on button "Iniciar atendimento de mesa" at bounding box center [640, 335] width 128 height 25
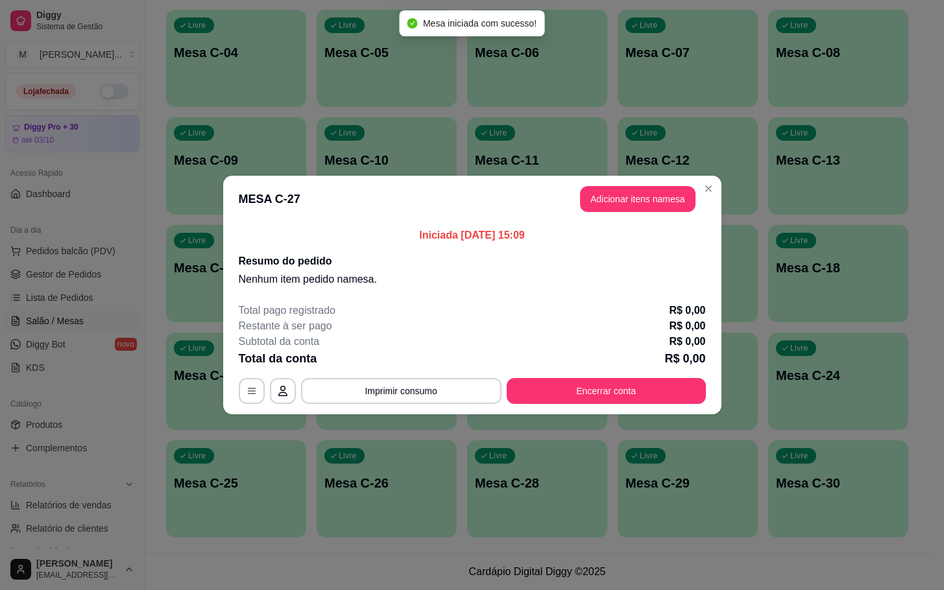
click at [656, 176] on header "MESA C-27 Adicionar itens na mesa" at bounding box center [472, 199] width 498 height 47
click at [656, 187] on button "Adicionar itens na mesa" at bounding box center [638, 199] width 116 height 26
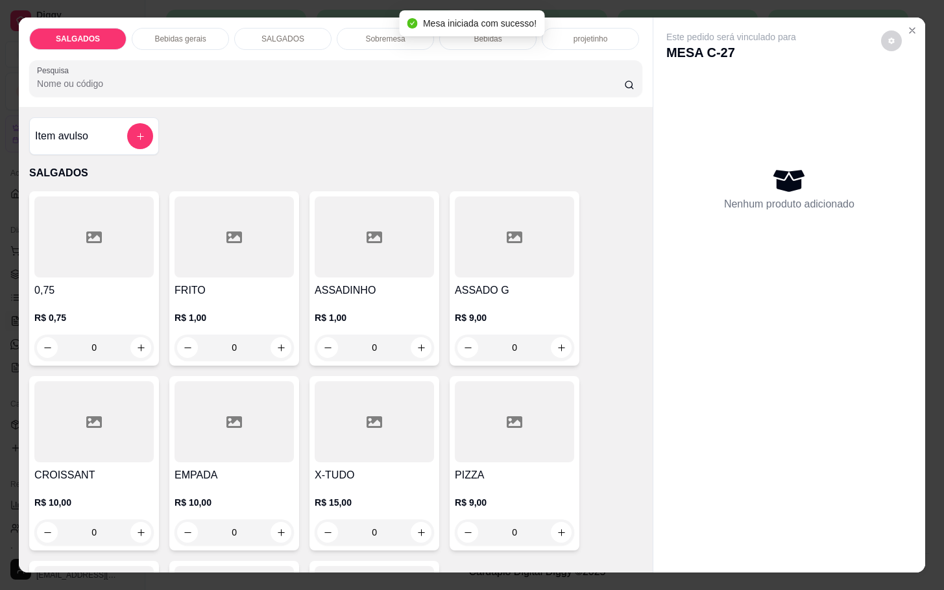
click at [221, 251] on div at bounding box center [234, 237] width 119 height 81
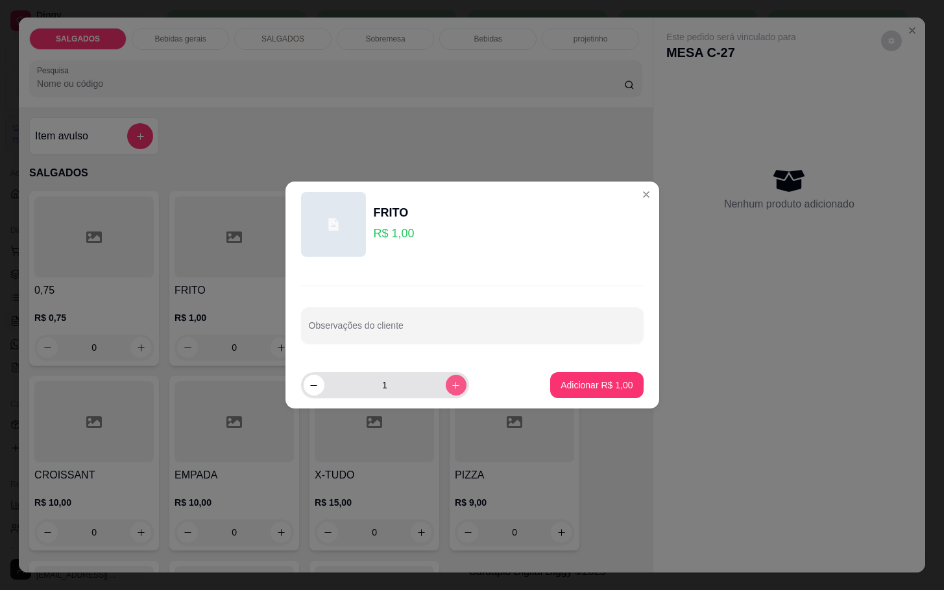
click at [446, 395] on button "increase-product-quantity" at bounding box center [456, 385] width 21 height 21
click at [448, 394] on button "increase-product-quantity" at bounding box center [456, 385] width 21 height 21
click at [458, 394] on div "5" at bounding box center [415, 385] width 229 height 26
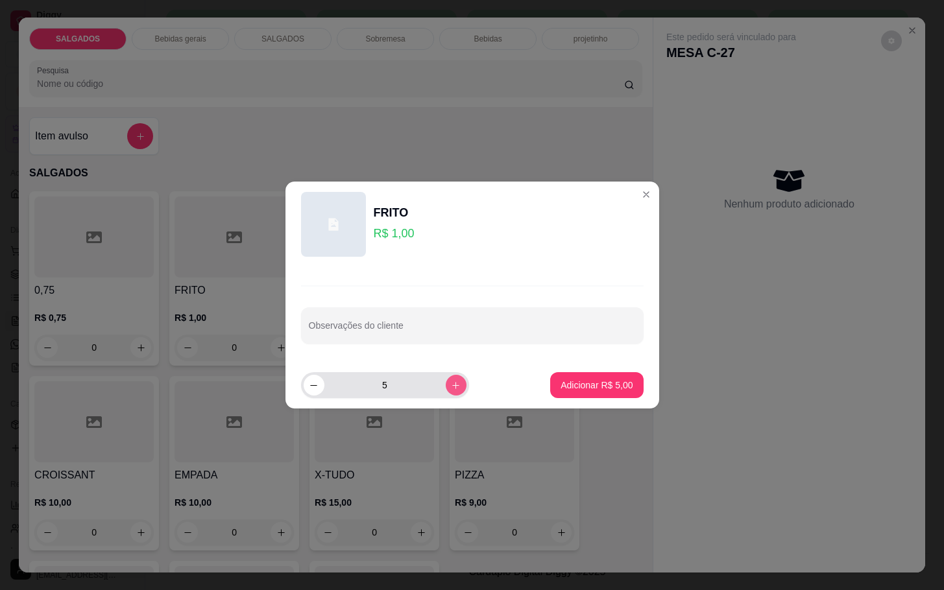
click at [451, 389] on icon "increase-product-quantity" at bounding box center [456, 386] width 10 height 10
type input "7"
click at [563, 378] on button "Adicionar R$ 7,00" at bounding box center [596, 385] width 93 height 26
type input "7"
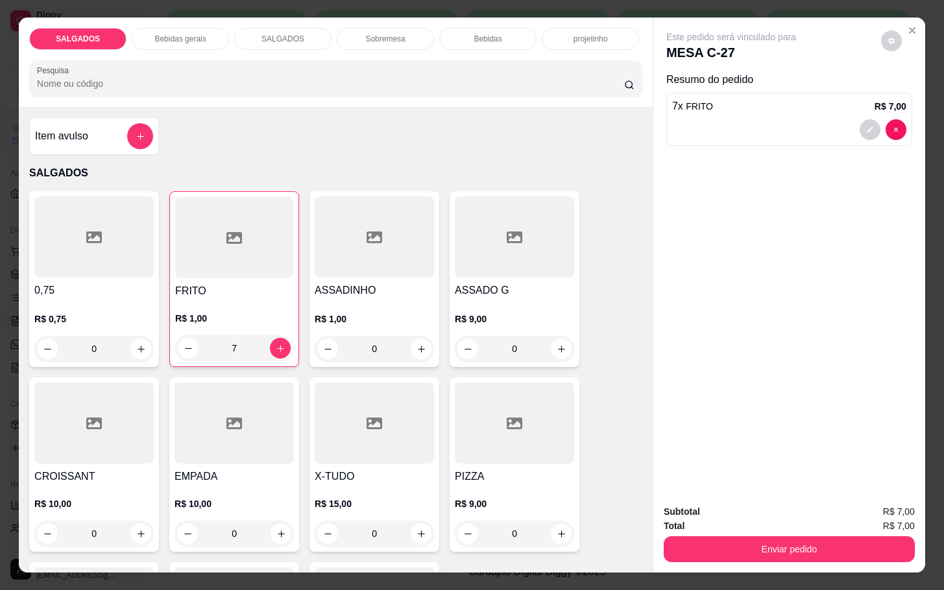
click at [723, 537] on button "Enviar pedido" at bounding box center [789, 550] width 251 height 26
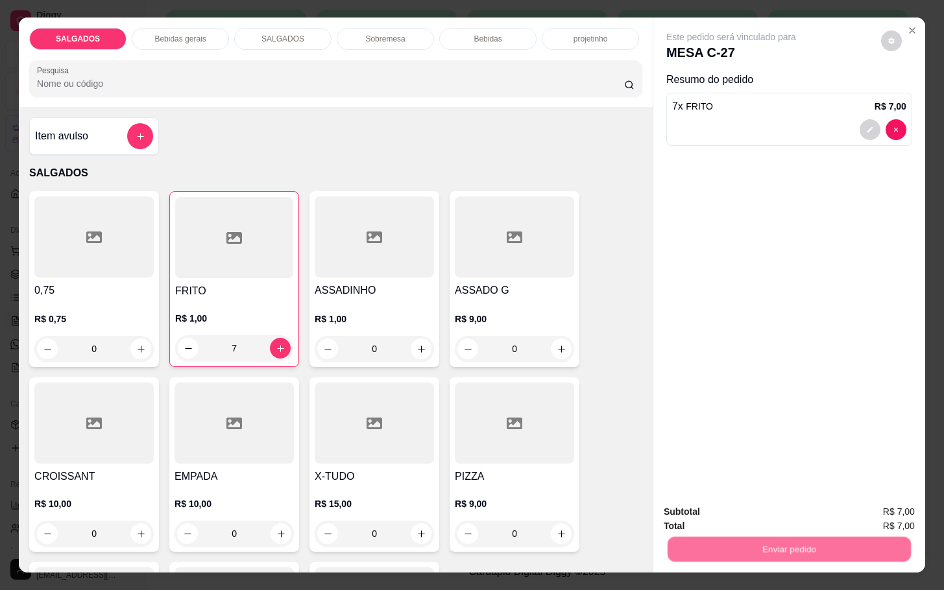
click at [725, 505] on button "Não registrar e enviar pedido" at bounding box center [744, 510] width 131 height 24
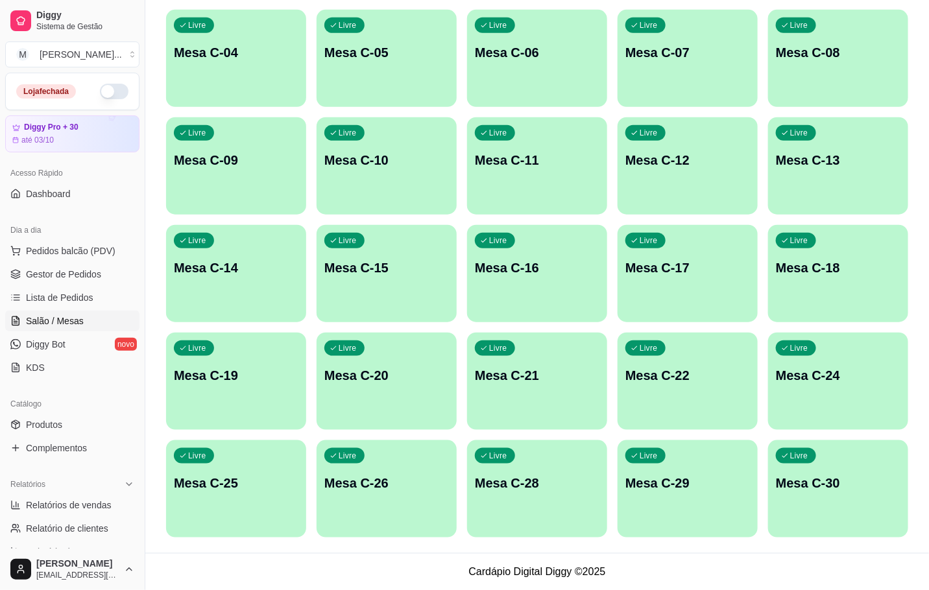
click at [676, 547] on div "Melhore seu plano Você tem 30 mesas / comandas disponíveis. Obtenha o Diggy Bot…" at bounding box center [537, 125] width 784 height 857
click at [688, 505] on div "Livre Mesa C-29" at bounding box center [688, 482] width 140 height 82
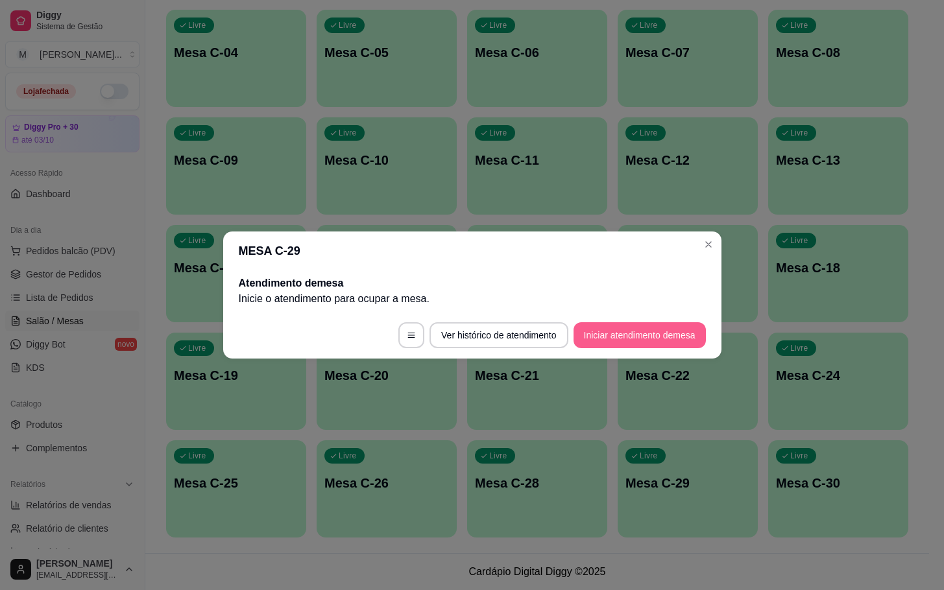
click at [660, 324] on button "Iniciar atendimento de mesa" at bounding box center [640, 336] width 132 height 26
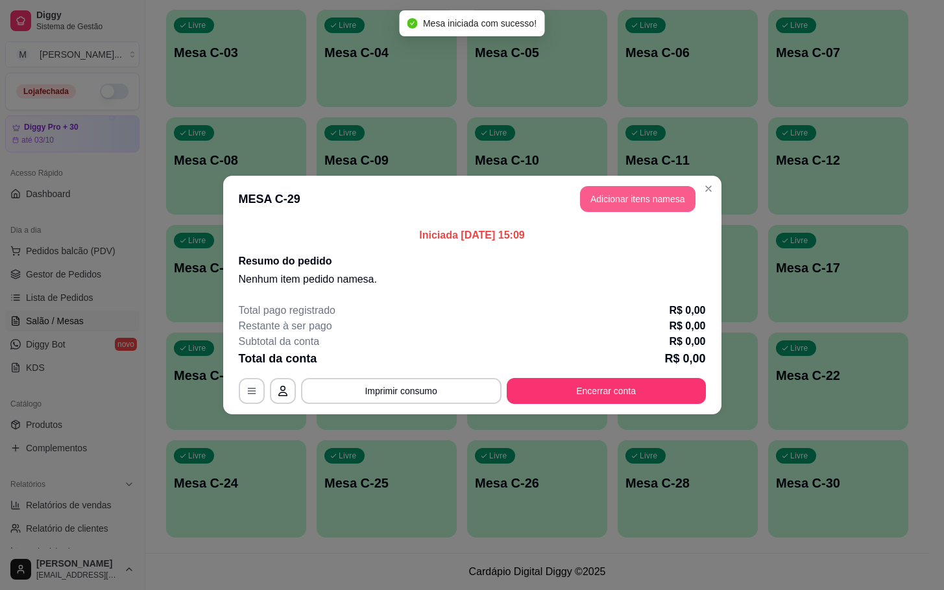
click at [605, 203] on button "Adicionar itens na mesa" at bounding box center [638, 199] width 116 height 26
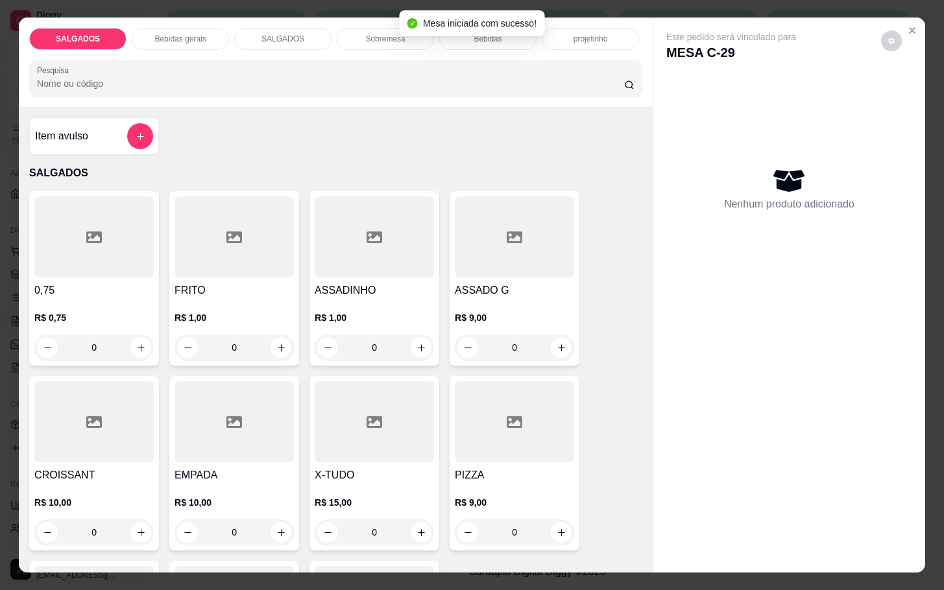
click at [509, 437] on div at bounding box center [514, 422] width 119 height 81
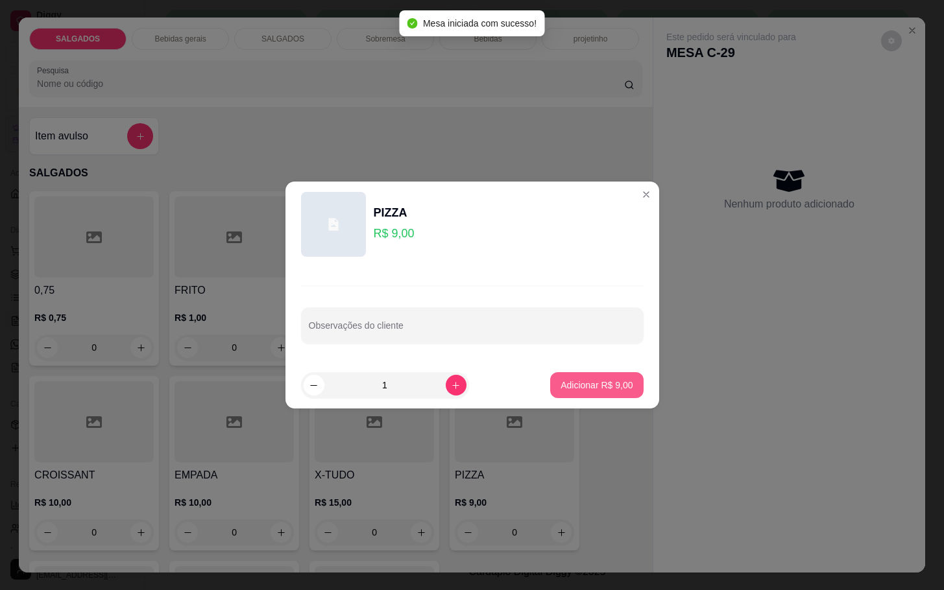
click at [561, 389] on p "Adicionar R$ 9,00" at bounding box center [597, 385] width 72 height 13
type input "1"
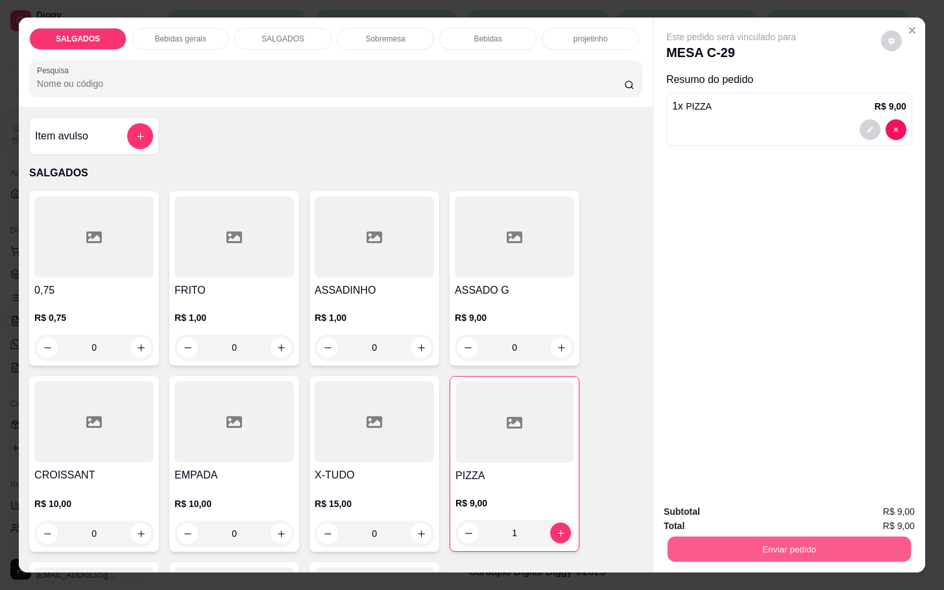
click at [758, 541] on button "Enviar pedido" at bounding box center [789, 549] width 243 height 25
click at [753, 520] on button "Não registrar e enviar pedido" at bounding box center [744, 510] width 135 height 25
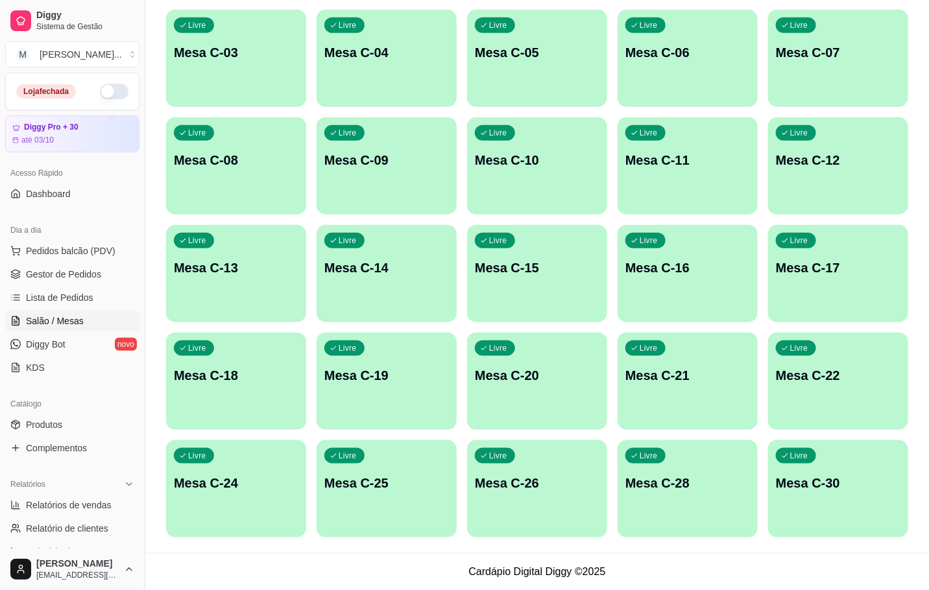
scroll to position [60, 0]
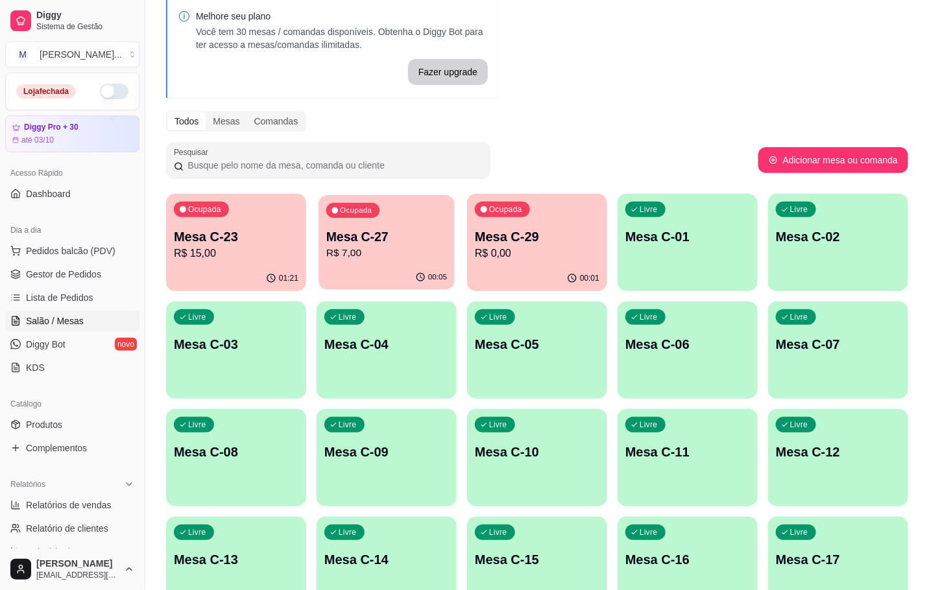
click at [334, 237] on p "Mesa C-27" at bounding box center [386, 237] width 121 height 18
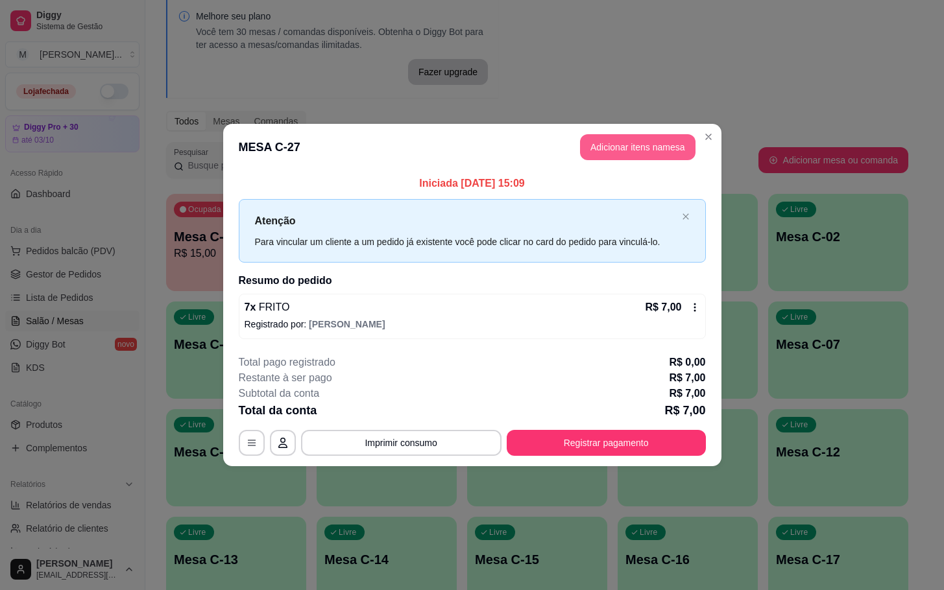
click at [588, 138] on button "Adicionar itens na mesa" at bounding box center [638, 147] width 116 height 26
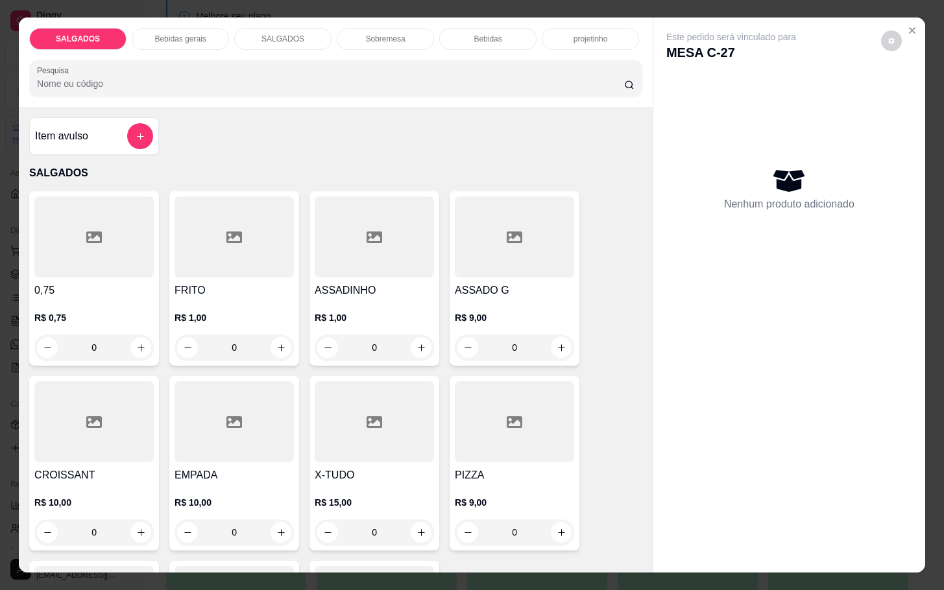
click at [215, 251] on div at bounding box center [234, 237] width 119 height 81
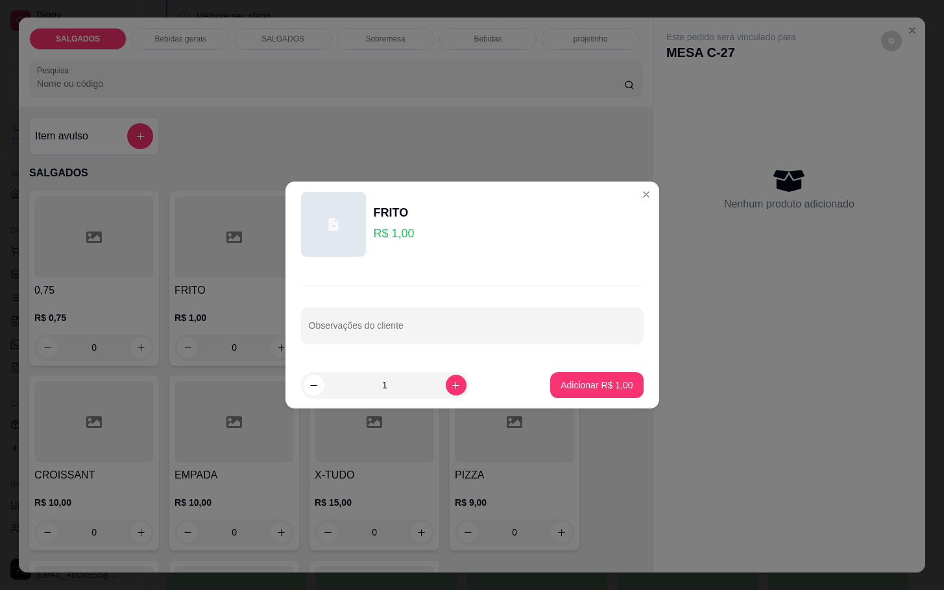
click at [615, 399] on footer "1 Adicionar R$ 1,00" at bounding box center [473, 385] width 374 height 47
click at [604, 396] on button "Adicionar R$ 1,00" at bounding box center [596, 385] width 93 height 26
type input "1"
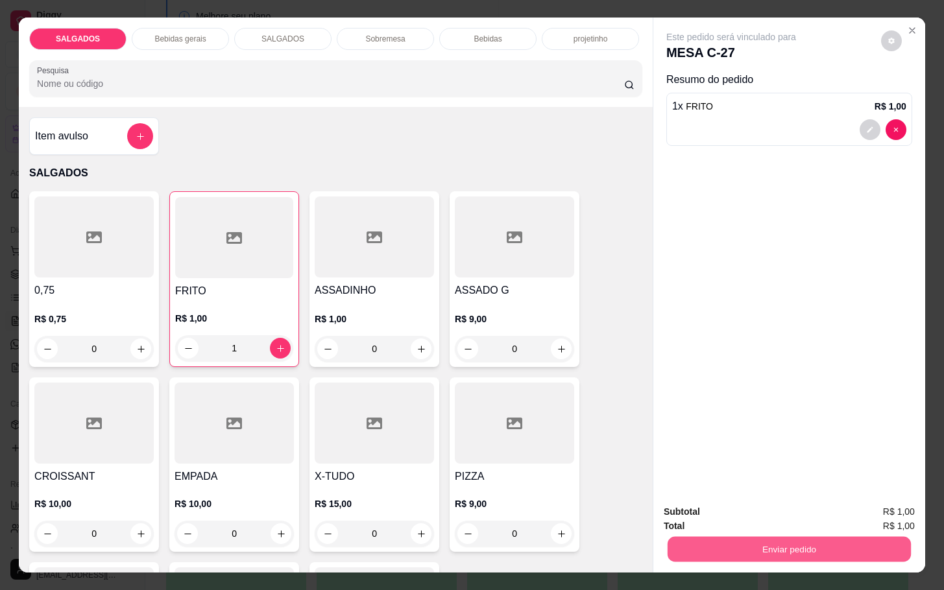
click at [837, 555] on button "Enviar pedido" at bounding box center [789, 549] width 243 height 25
click at [777, 504] on button "Não registrar e enviar pedido" at bounding box center [744, 510] width 135 height 25
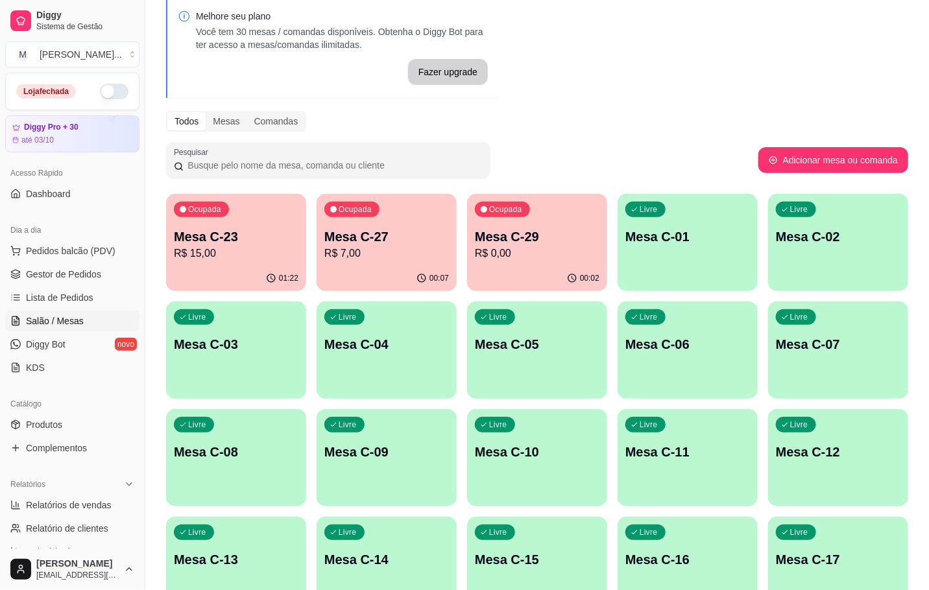
click at [356, 279] on div "00:07" at bounding box center [387, 278] width 140 height 25
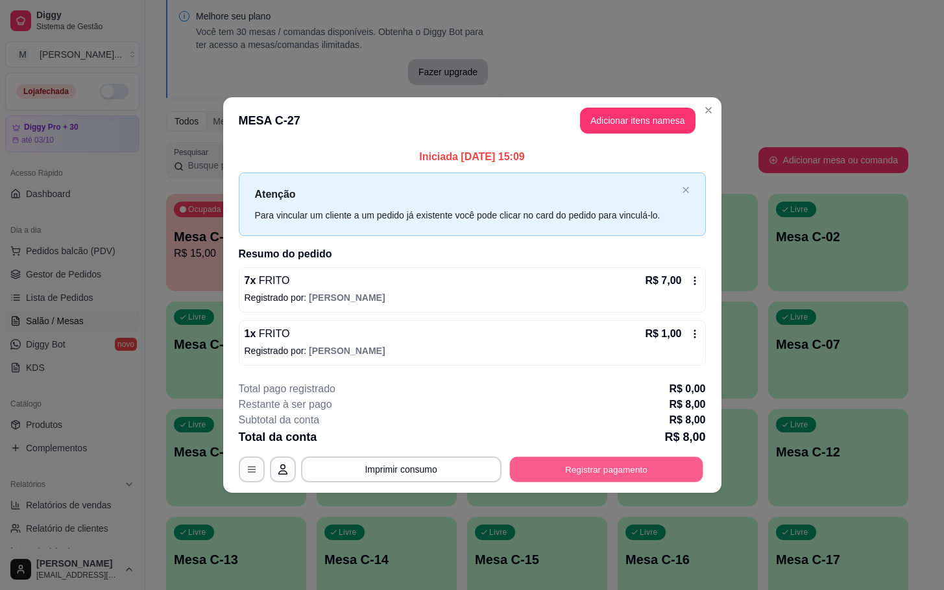
click at [545, 465] on button "Registrar pagamento" at bounding box center [605, 469] width 193 height 25
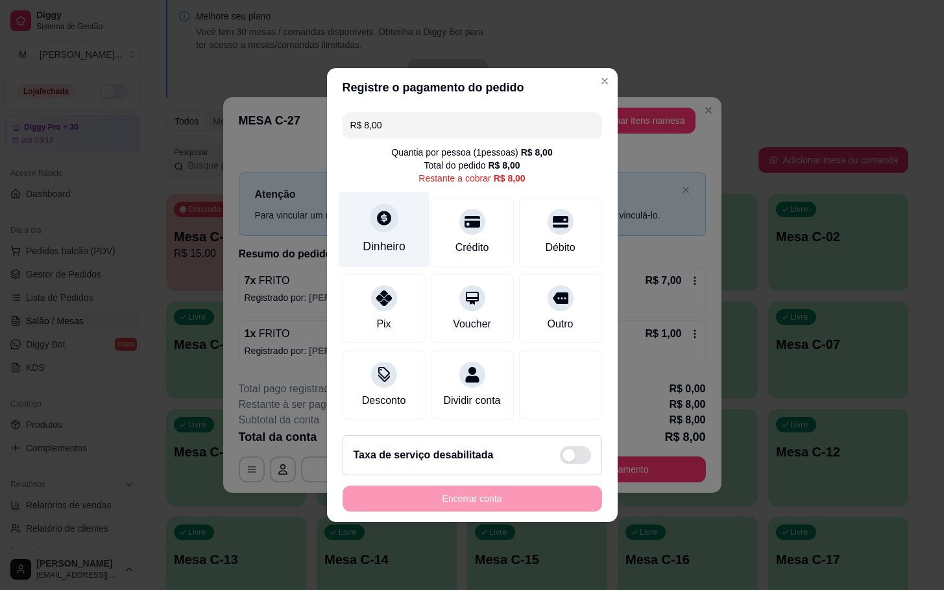
click at [380, 238] on div "Dinheiro" at bounding box center [384, 246] width 43 height 17
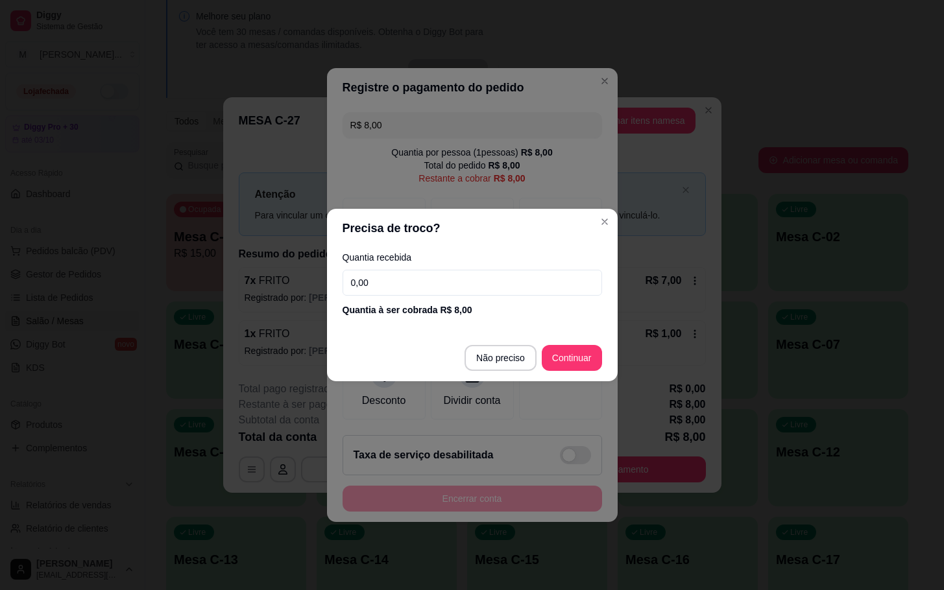
click at [399, 275] on input "0,00" at bounding box center [473, 283] width 260 height 26
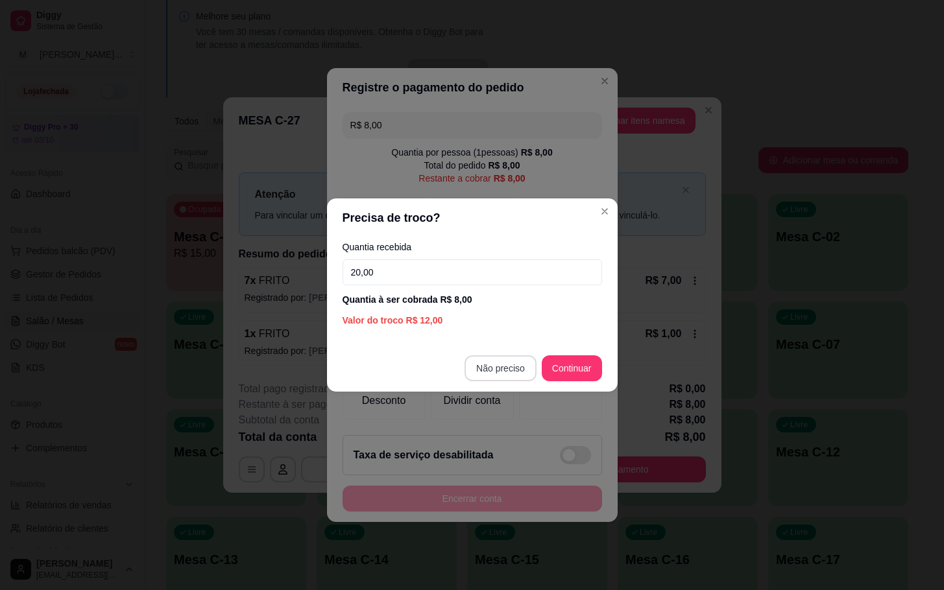
type input "20,00"
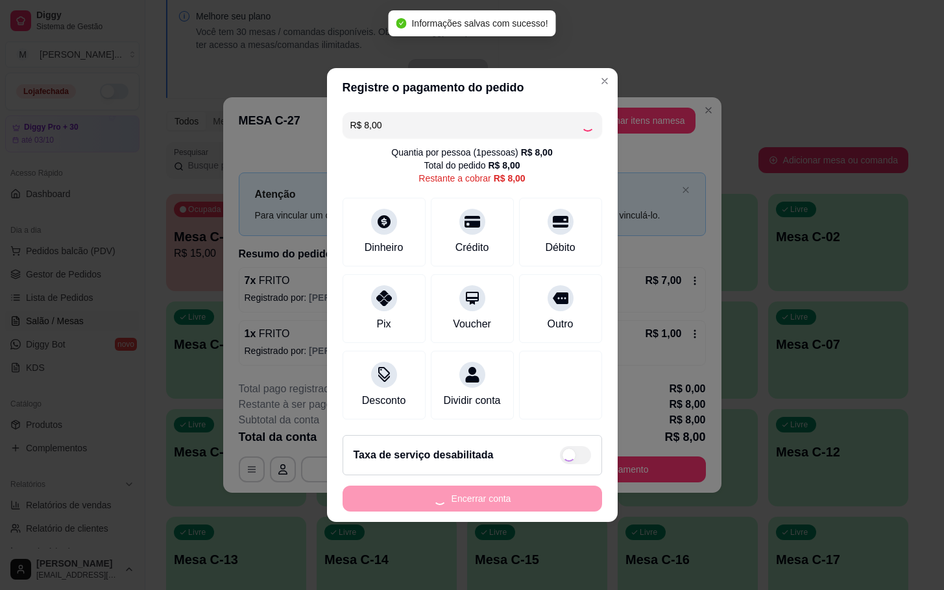
type input "R$ 0,00"
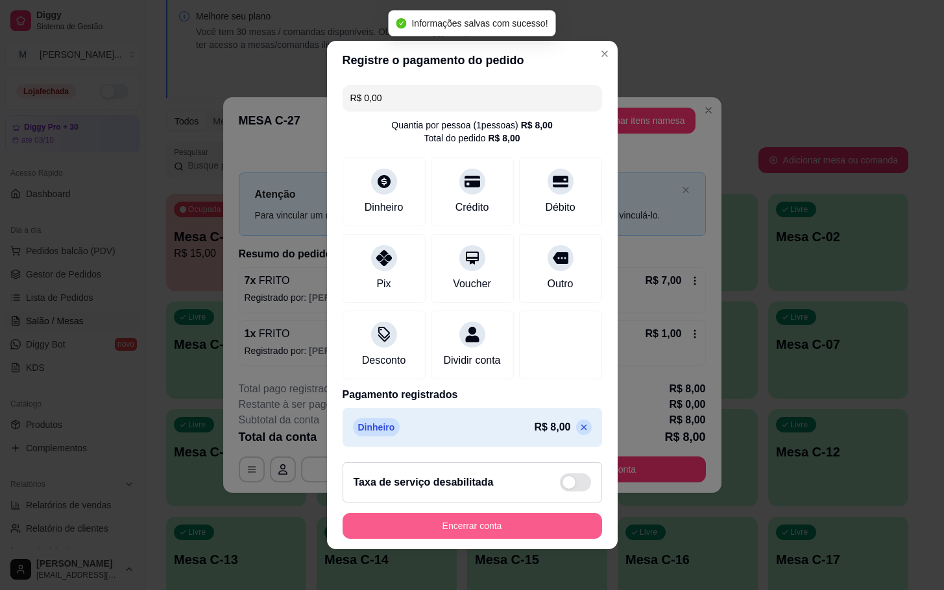
click at [520, 531] on button "Encerrar conta" at bounding box center [473, 526] width 260 height 26
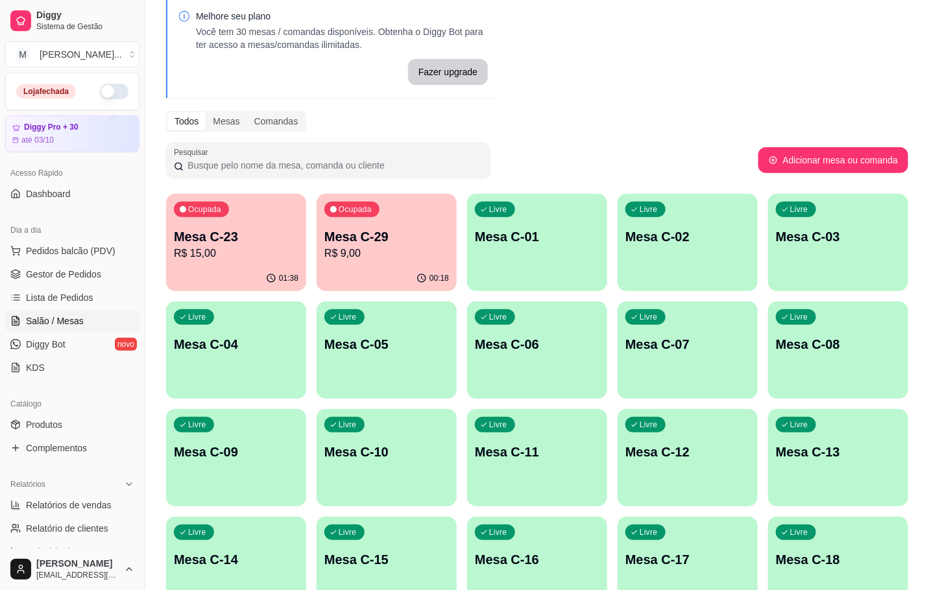
click at [347, 254] on p "R$ 9,00" at bounding box center [386, 254] width 125 height 16
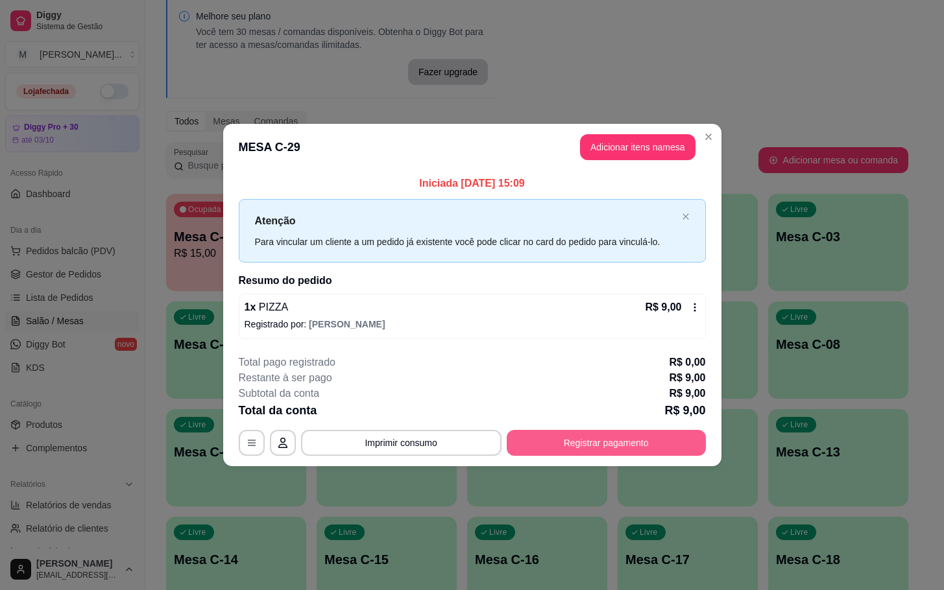
click at [581, 448] on button "Registrar pagamento" at bounding box center [606, 443] width 199 height 26
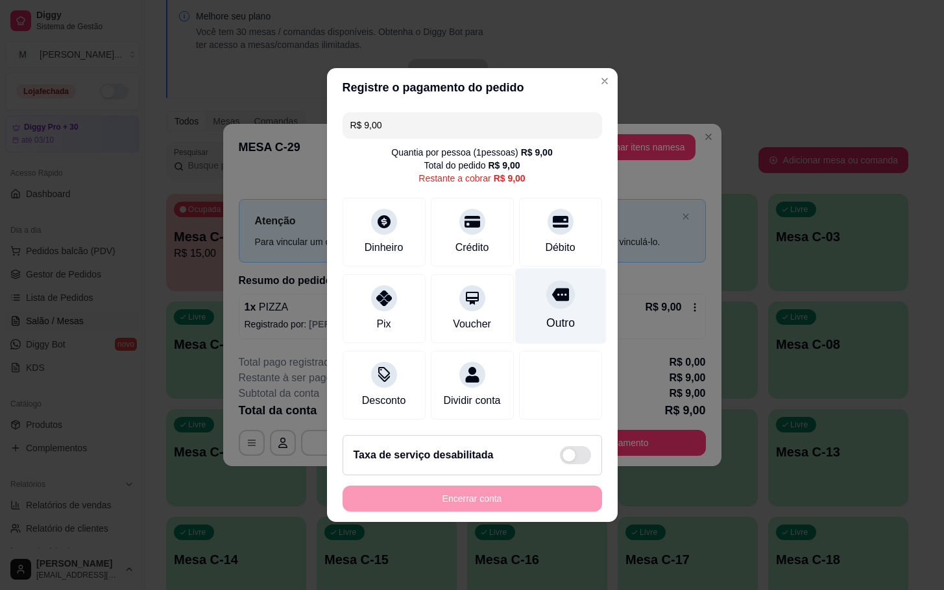
click at [546, 289] on div at bounding box center [560, 294] width 29 height 29
type input "R$ 0,00"
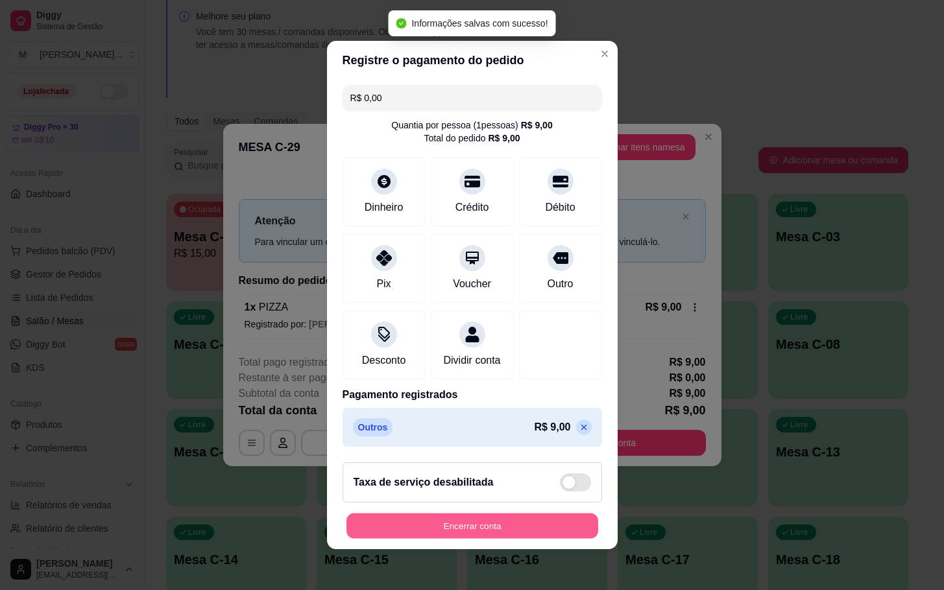
click at [474, 530] on button "Encerrar conta" at bounding box center [473, 526] width 252 height 25
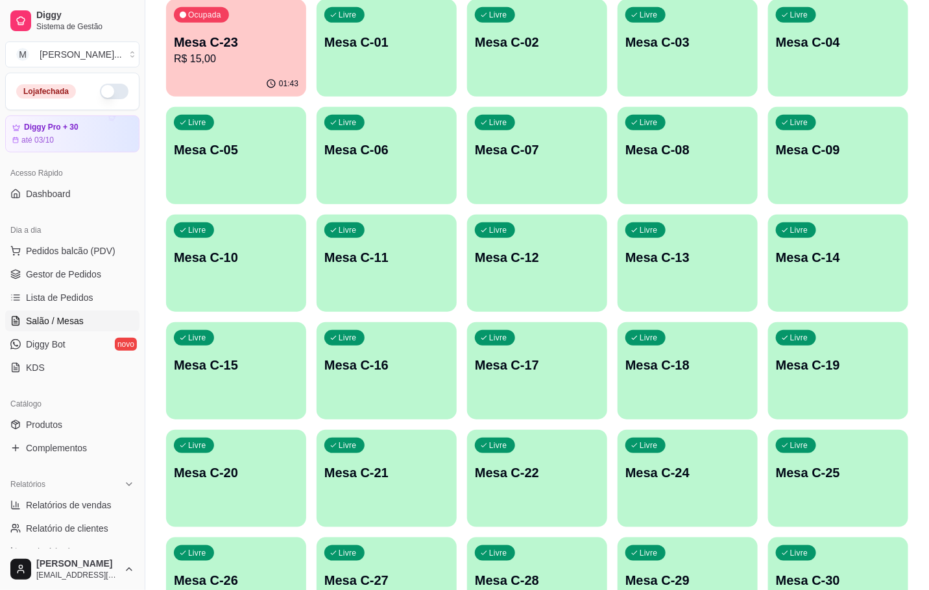
scroll to position [352, 0]
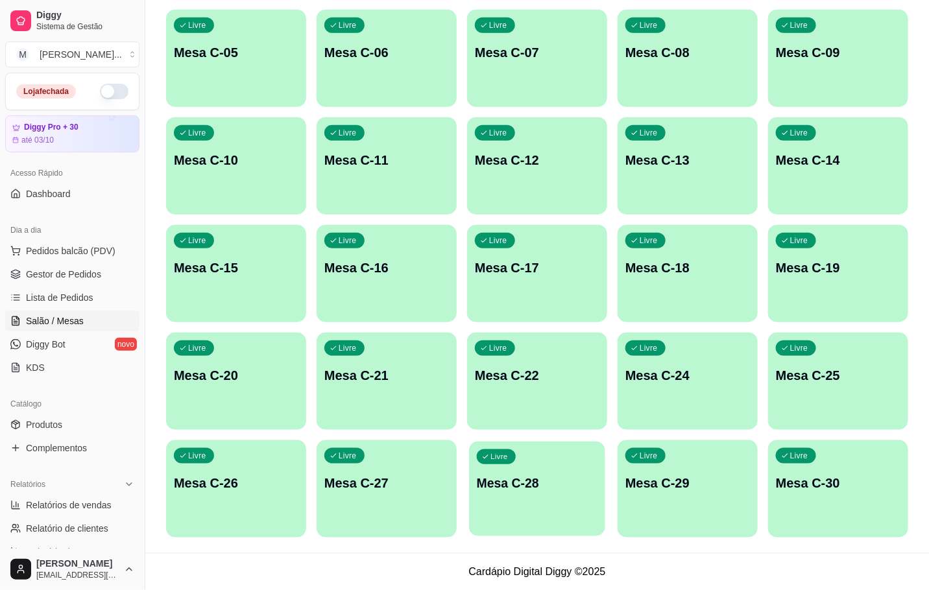
click at [571, 504] on div "Livre Mesa C-28" at bounding box center [537, 481] width 136 height 79
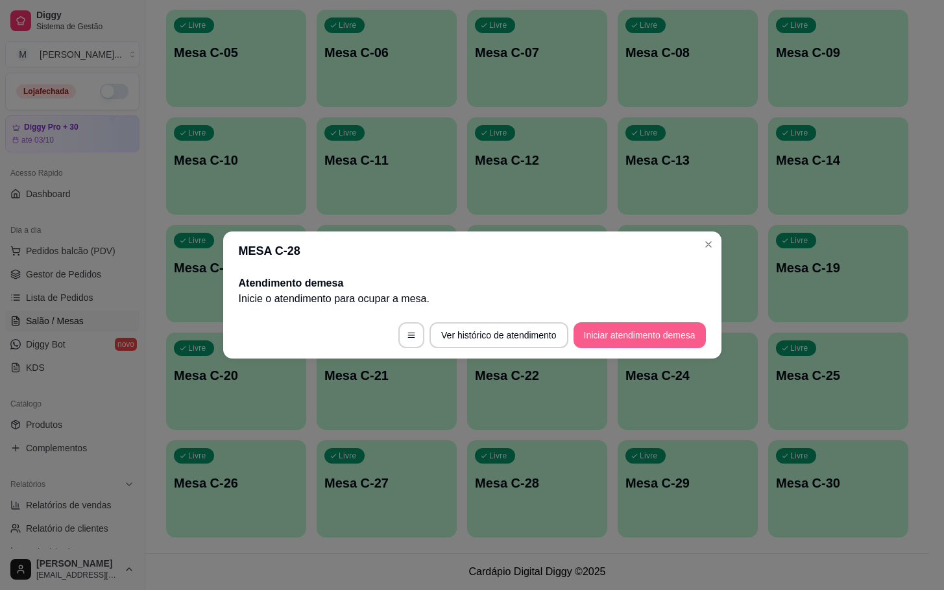
click at [635, 339] on button "Iniciar atendimento de mesa" at bounding box center [640, 336] width 132 height 26
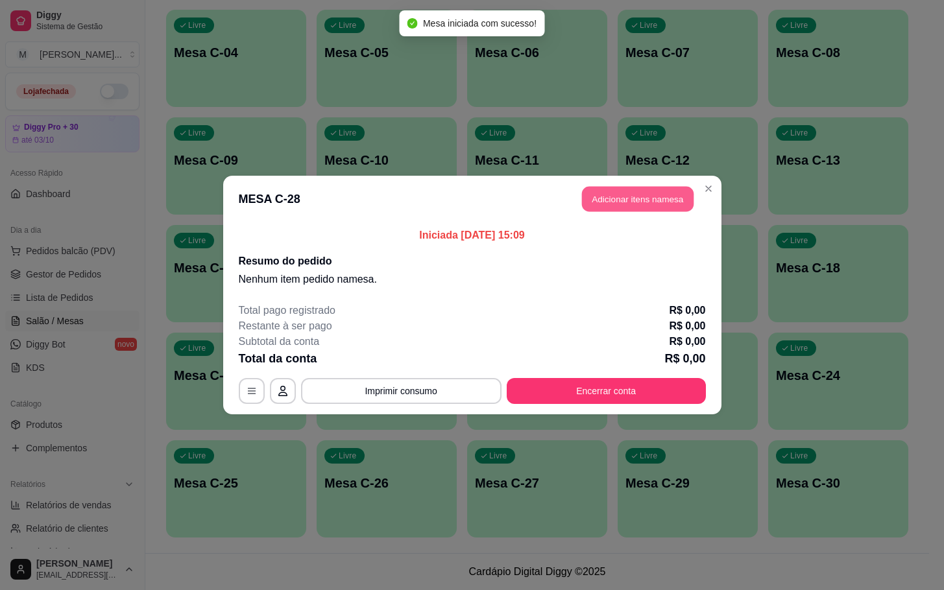
click at [637, 203] on button "Adicionar itens na mesa" at bounding box center [638, 199] width 112 height 25
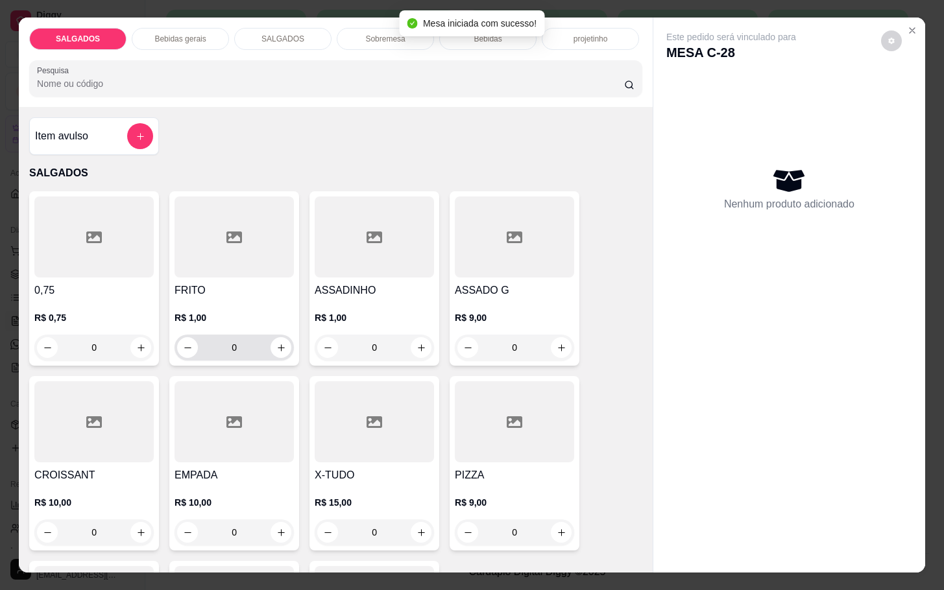
click at [257, 343] on input "0" at bounding box center [234, 348] width 73 height 26
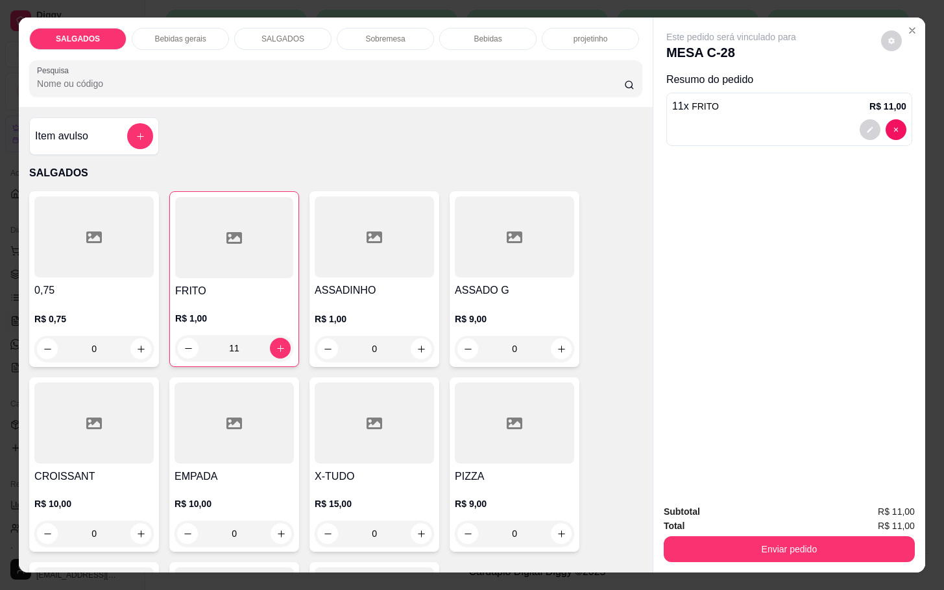
type input "11"
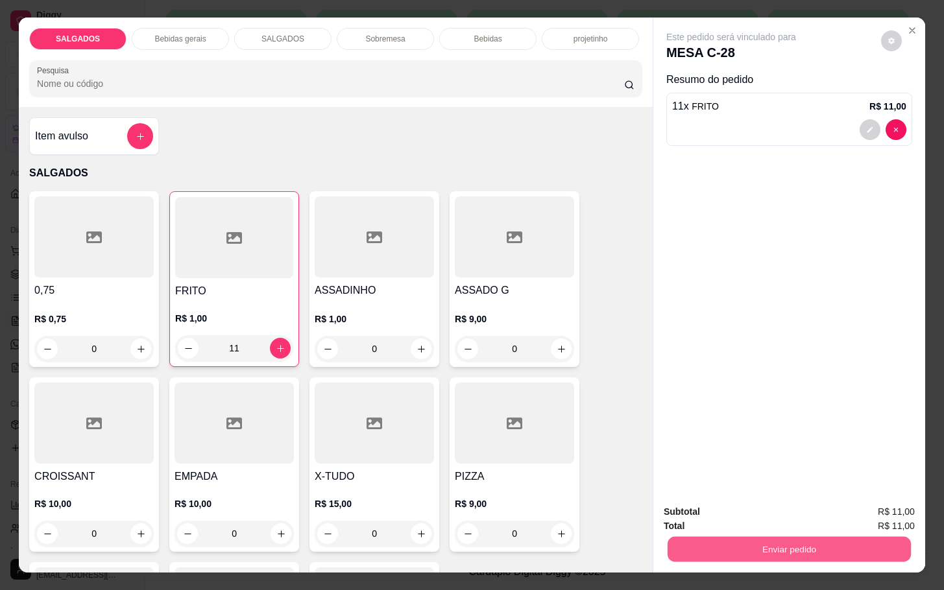
click at [713, 544] on button "Enviar pedido" at bounding box center [789, 549] width 243 height 25
click at [740, 516] on button "Não registrar e enviar pedido" at bounding box center [744, 510] width 131 height 24
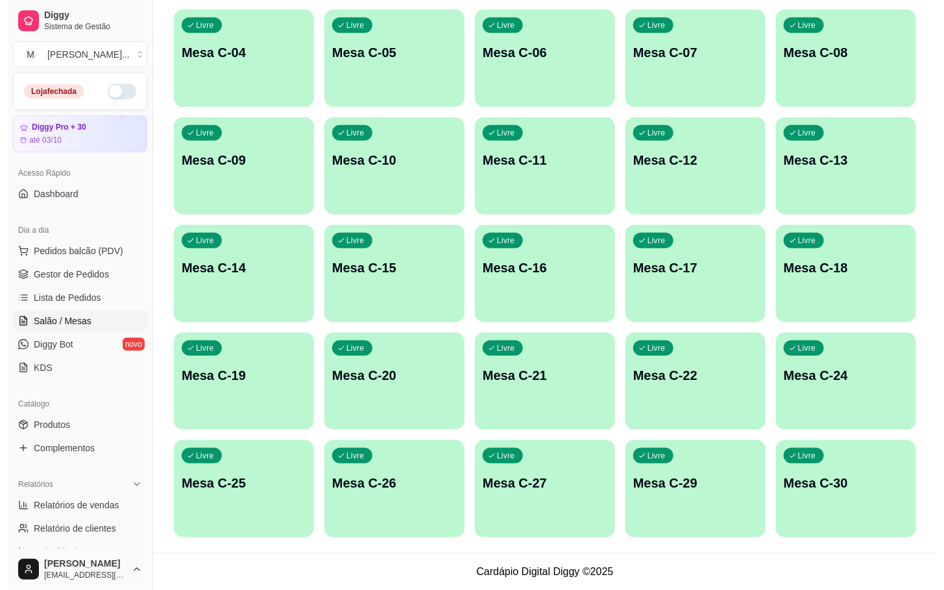
scroll to position [0, 0]
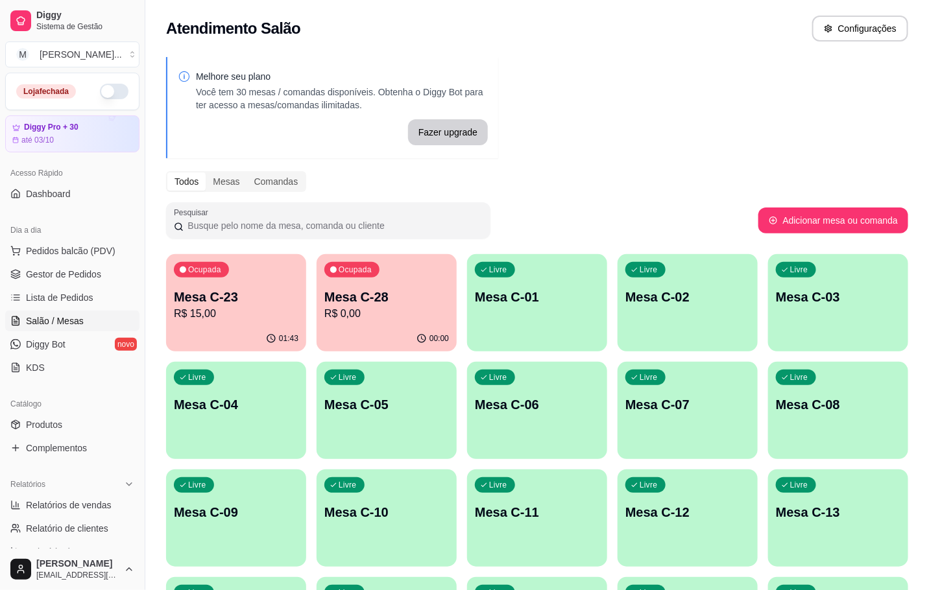
click at [337, 290] on p "Mesa C-28" at bounding box center [386, 297] width 125 height 18
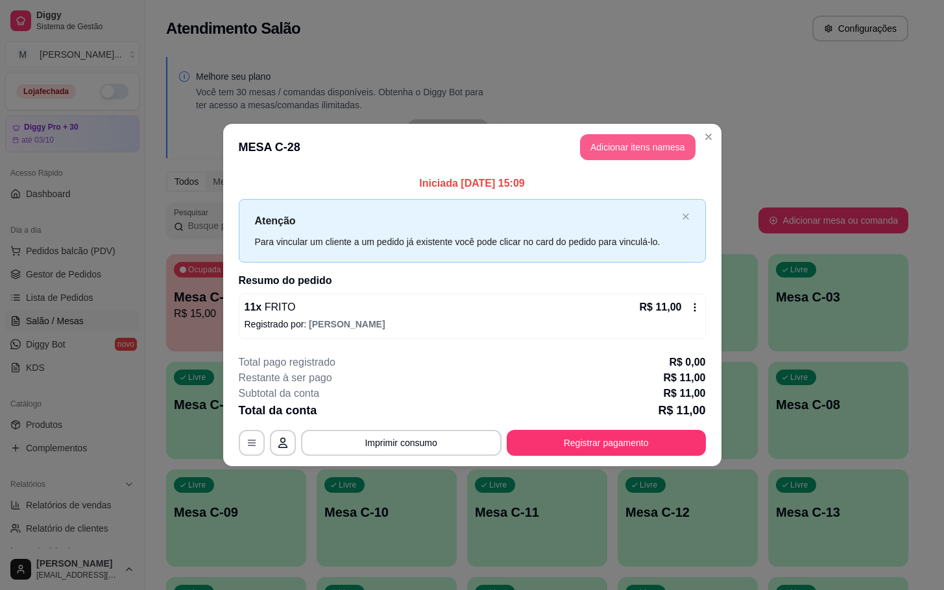
click at [666, 138] on button "Adicionar itens na mesa" at bounding box center [638, 147] width 116 height 26
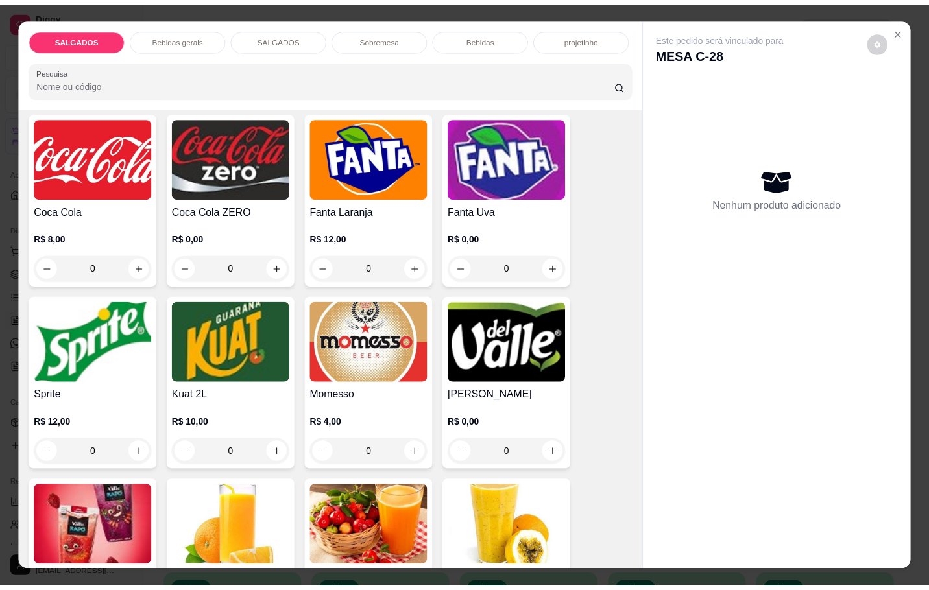
scroll to position [2531, 0]
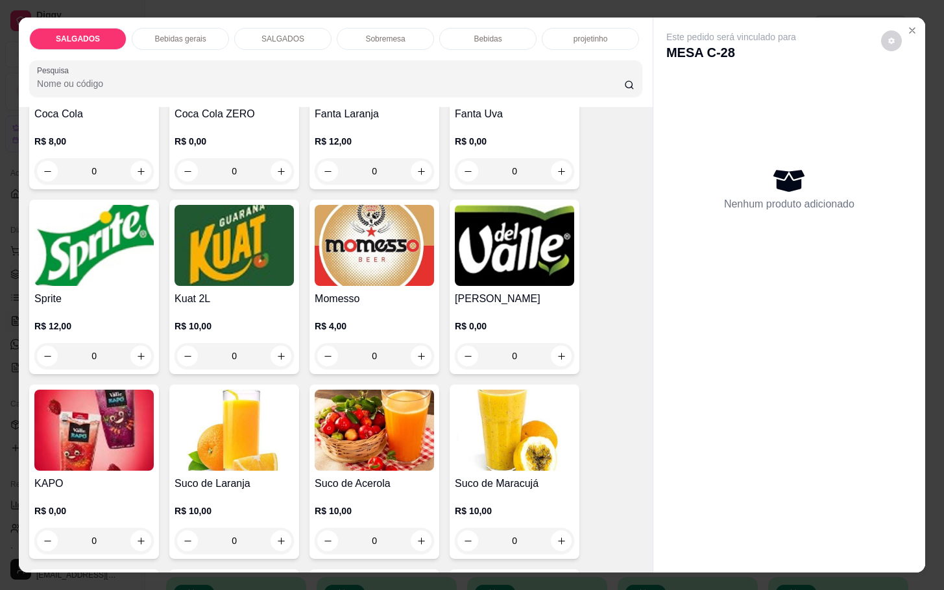
click at [401, 243] on img at bounding box center [374, 245] width 119 height 81
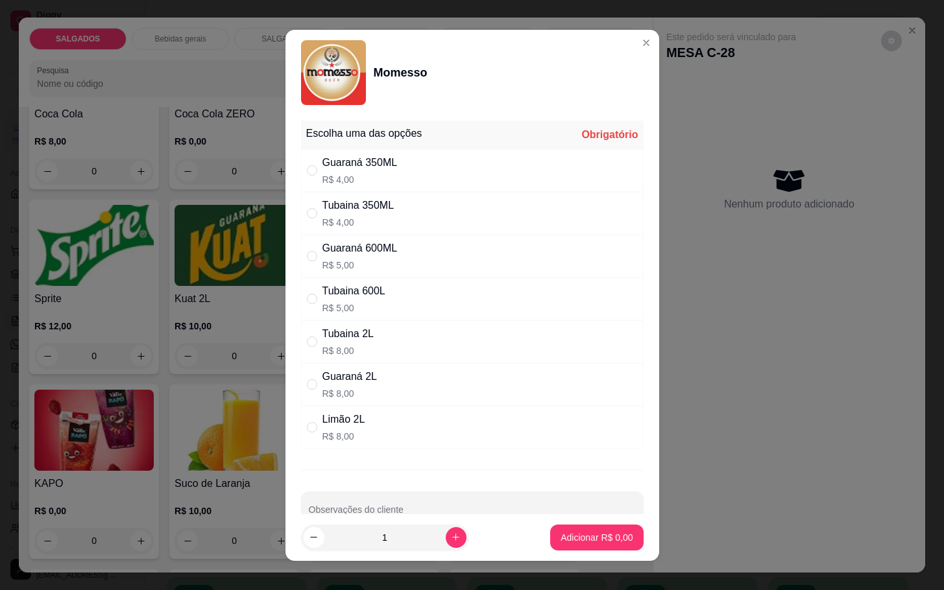
click at [368, 269] on p "R$ 5,00" at bounding box center [360, 265] width 75 height 13
radio input "true"
click at [572, 547] on button "Adicionar R$ 5,00" at bounding box center [596, 538] width 93 height 26
type input "1"
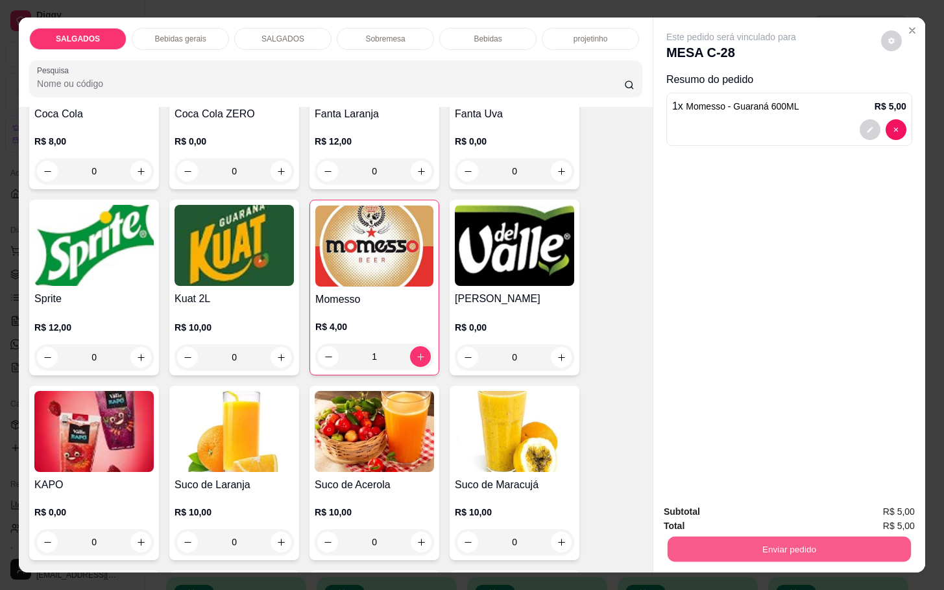
click at [707, 542] on button "Enviar pedido" at bounding box center [789, 549] width 243 height 25
click at [709, 515] on button "Não registrar e enviar pedido" at bounding box center [744, 510] width 131 height 24
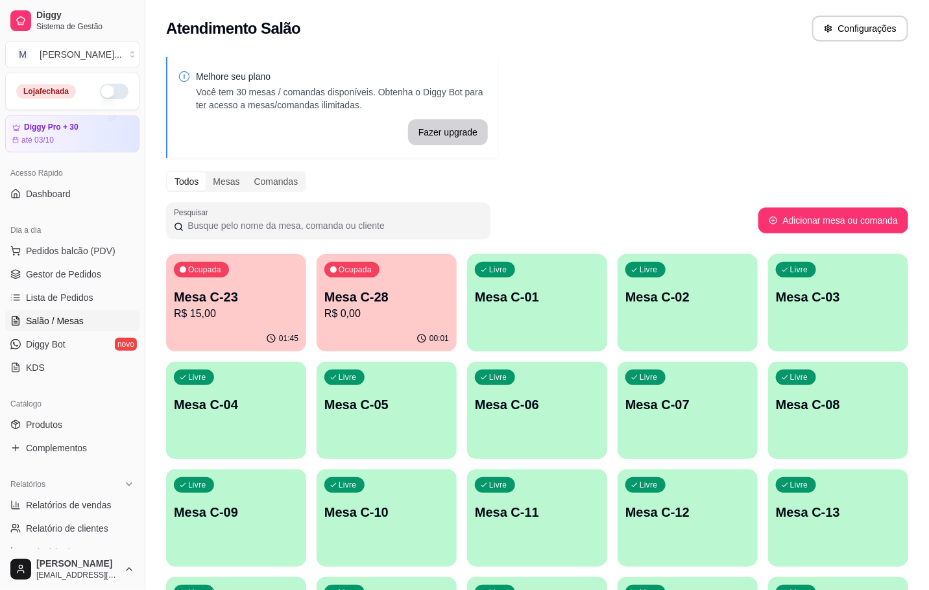
click at [251, 334] on div "01:45" at bounding box center [236, 338] width 140 height 25
click at [392, 276] on div "Ocupada Mesa C-28 R$ 16,00" at bounding box center [387, 290] width 140 height 72
click at [191, 300] on p "Mesa C-23" at bounding box center [236, 297] width 125 height 18
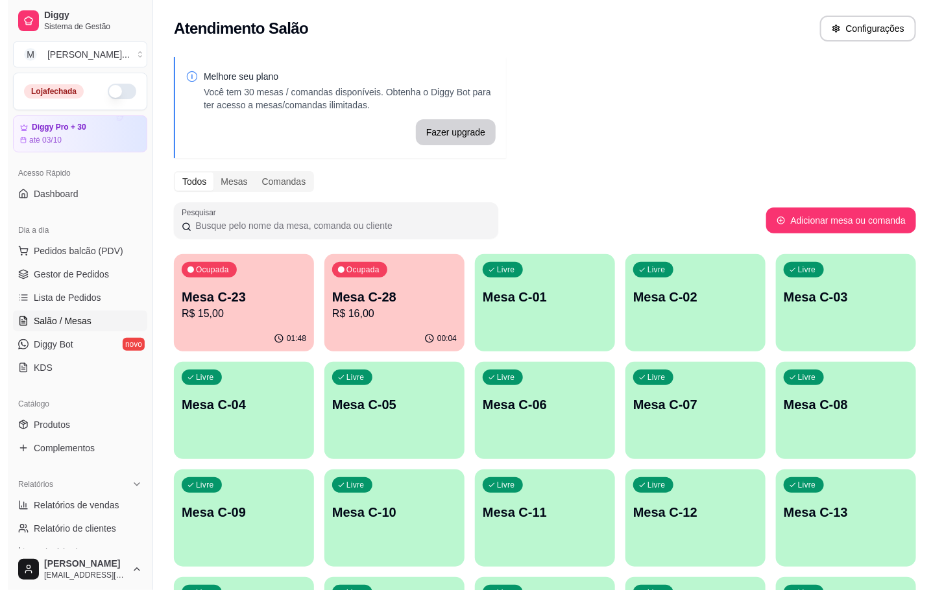
scroll to position [352, 0]
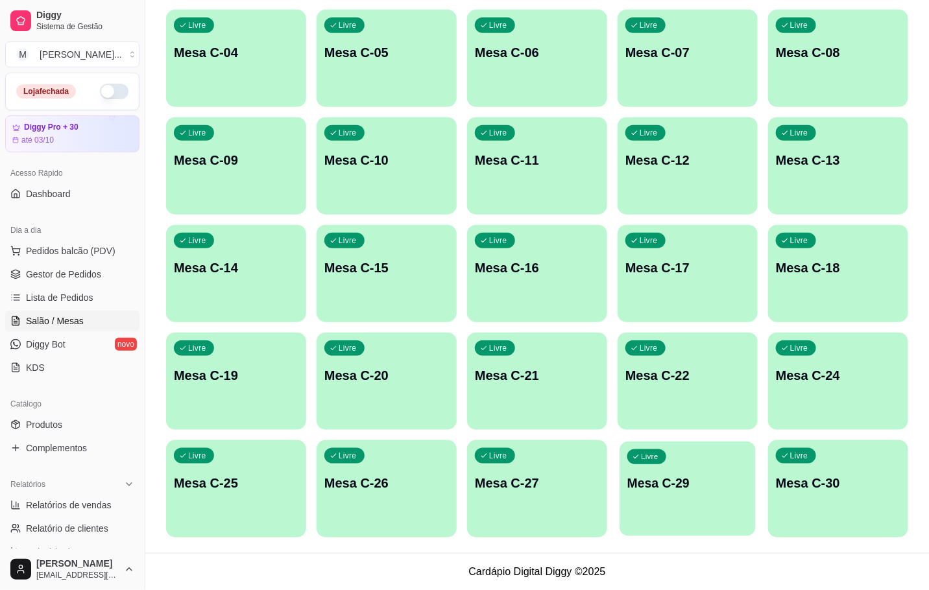
click at [686, 467] on div "Livre Mesa C-29" at bounding box center [688, 481] width 136 height 79
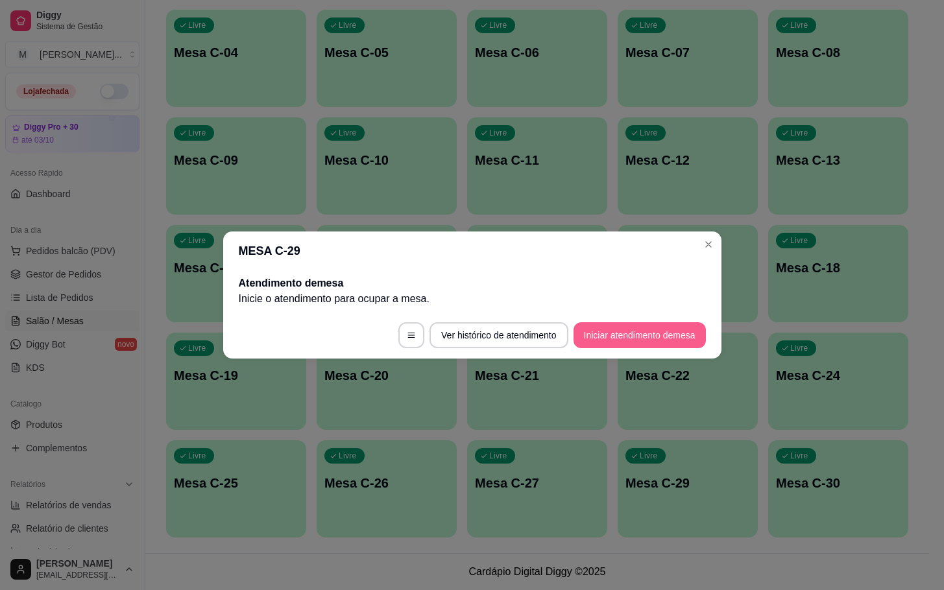
click at [648, 337] on button "Iniciar atendimento de mesa" at bounding box center [640, 336] width 132 height 26
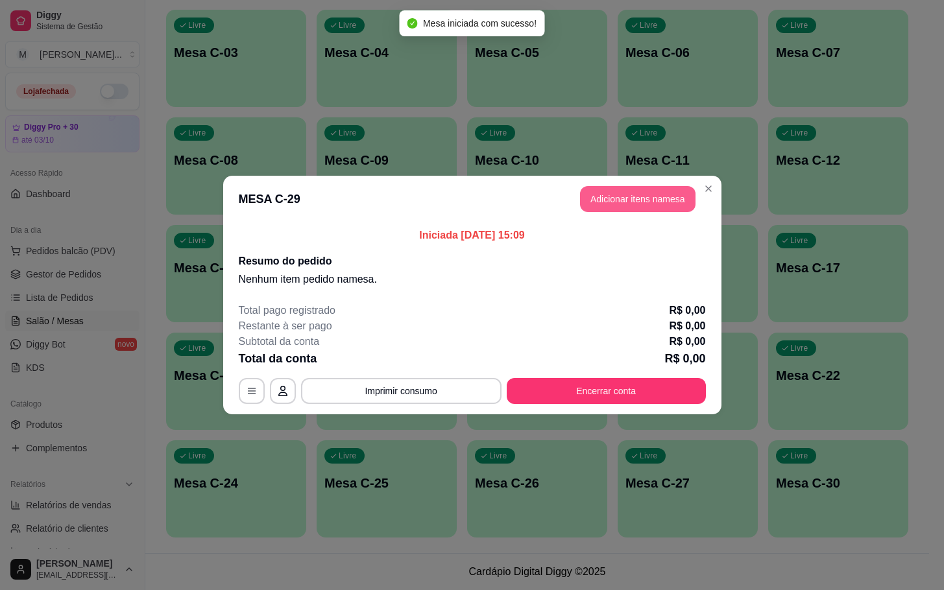
click at [612, 197] on button "Adicionar itens na mesa" at bounding box center [638, 199] width 116 height 26
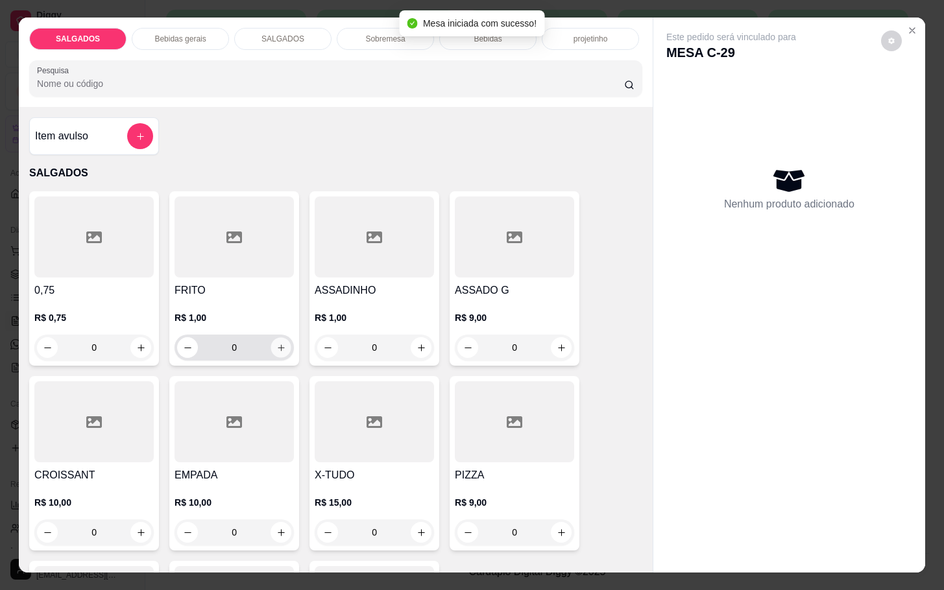
click at [281, 343] on button "increase-product-quantity" at bounding box center [281, 348] width 20 height 20
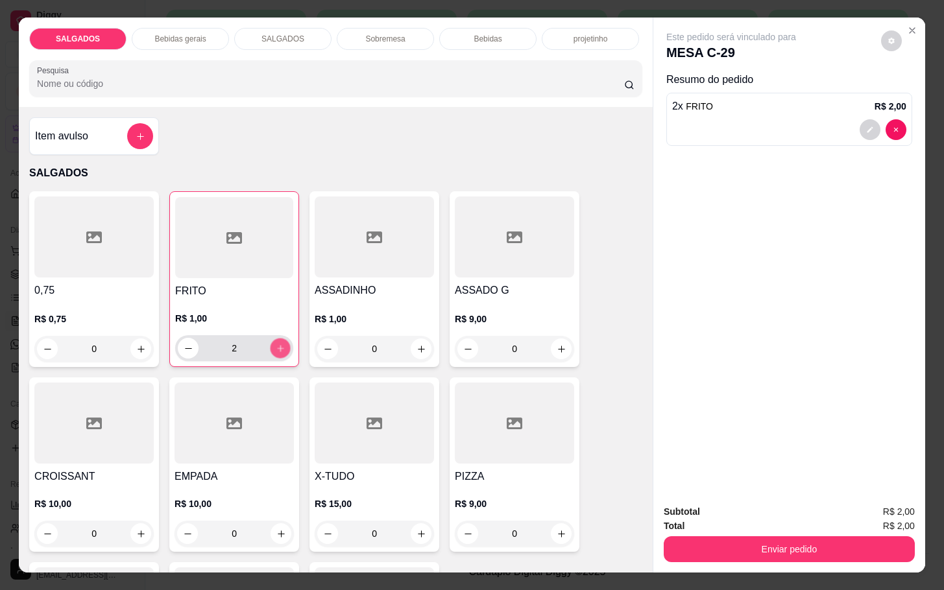
click at [281, 343] on button "increase-product-quantity" at bounding box center [281, 349] width 20 height 20
click at [281, 343] on button "increase-product-quantity" at bounding box center [280, 348] width 21 height 21
click at [281, 343] on button "increase-product-quantity" at bounding box center [281, 349] width 20 height 20
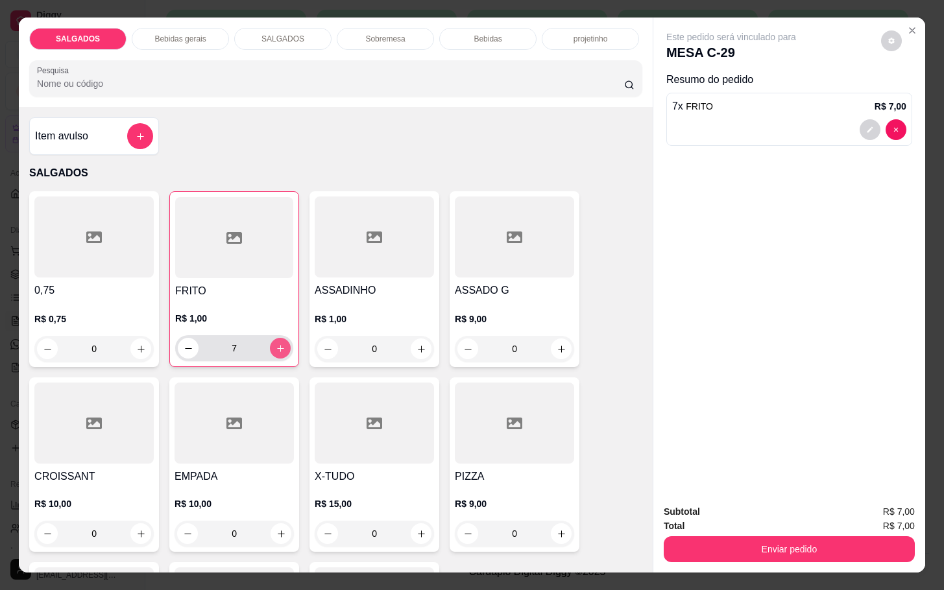
click at [281, 343] on button "increase-product-quantity" at bounding box center [280, 348] width 21 height 21
click at [189, 339] on button "decrease-product-quantity" at bounding box center [188, 348] width 21 height 21
type input "8"
click at [552, 339] on button "increase-product-quantity" at bounding box center [561, 349] width 21 height 21
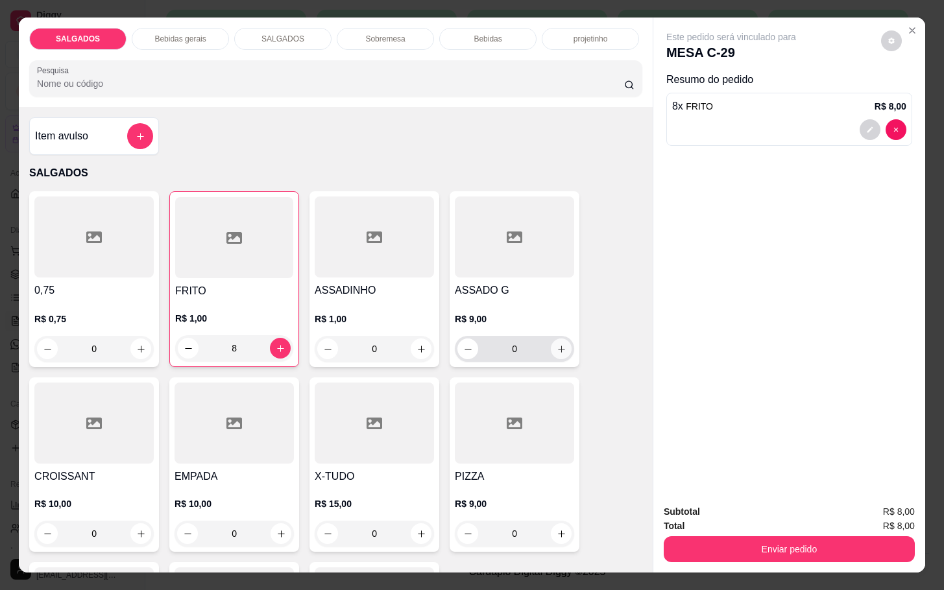
type input "1"
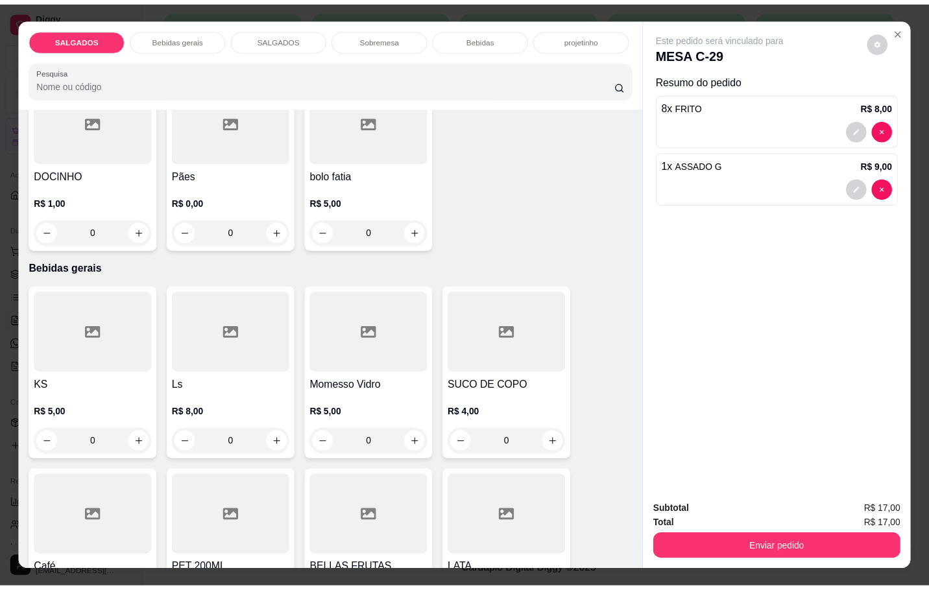
scroll to position [681, 0]
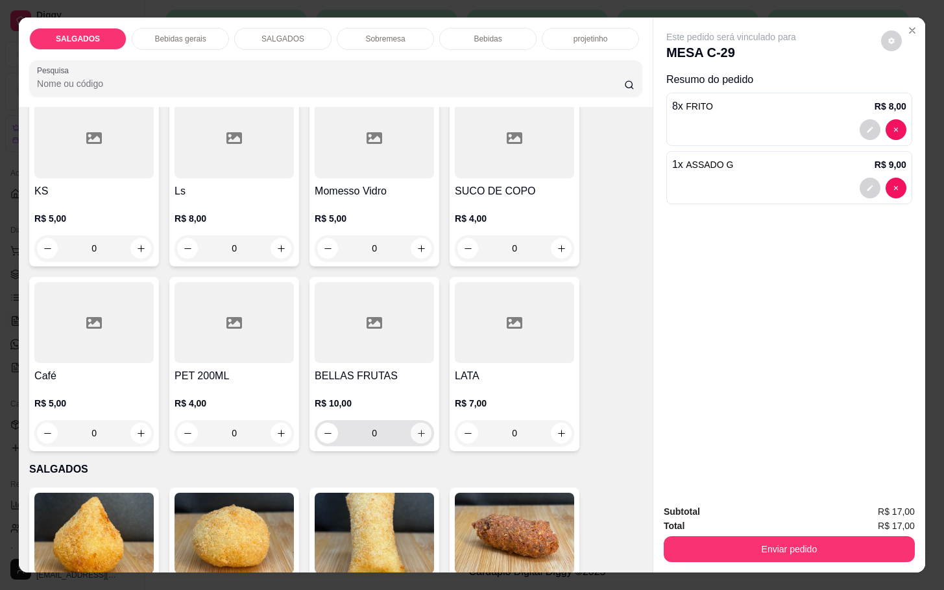
click at [417, 431] on icon "increase-product-quantity" at bounding box center [422, 434] width 10 height 10
type input "1"
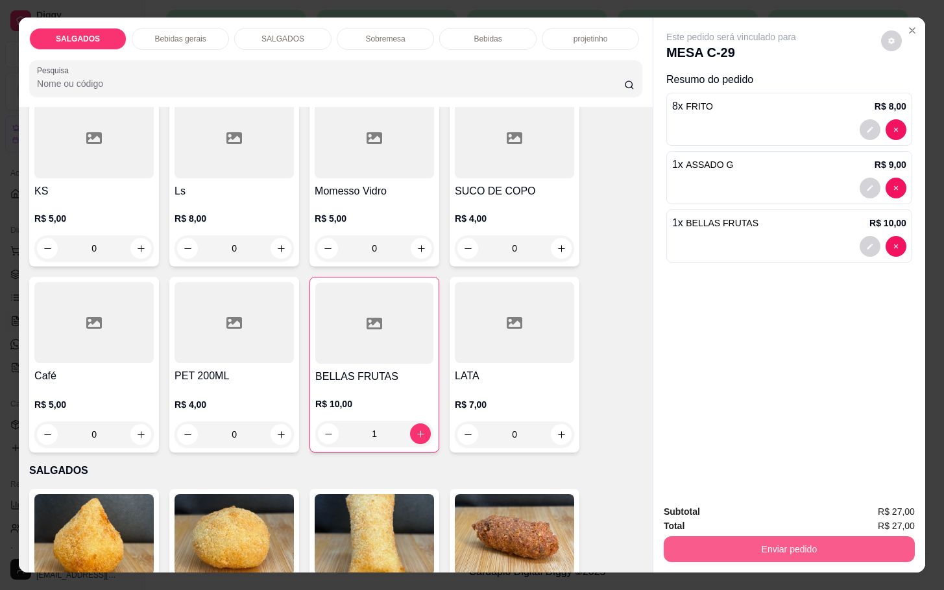
click at [759, 545] on button "Enviar pedido" at bounding box center [789, 550] width 251 height 26
click at [759, 515] on button "Não registrar e enviar pedido" at bounding box center [744, 510] width 131 height 24
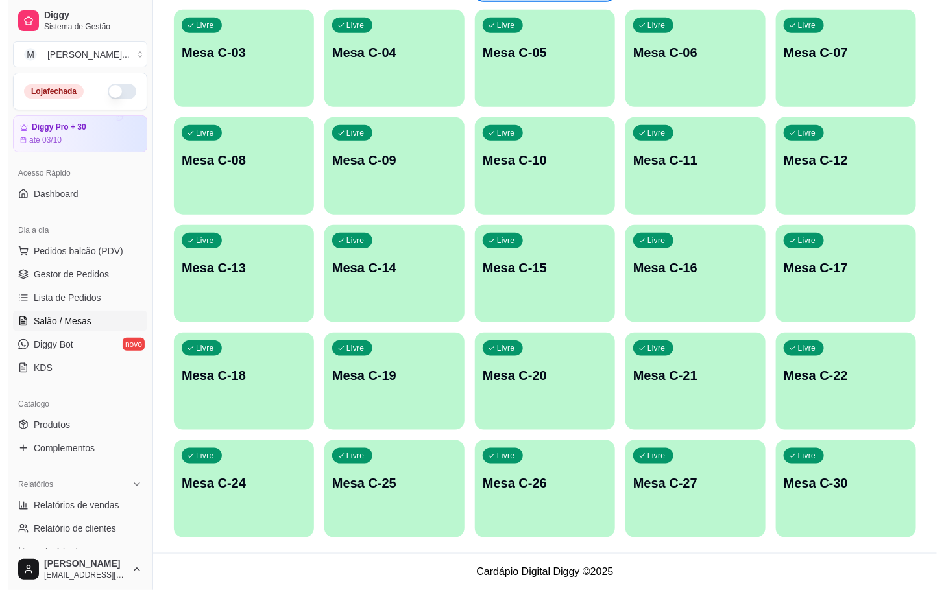
scroll to position [60, 0]
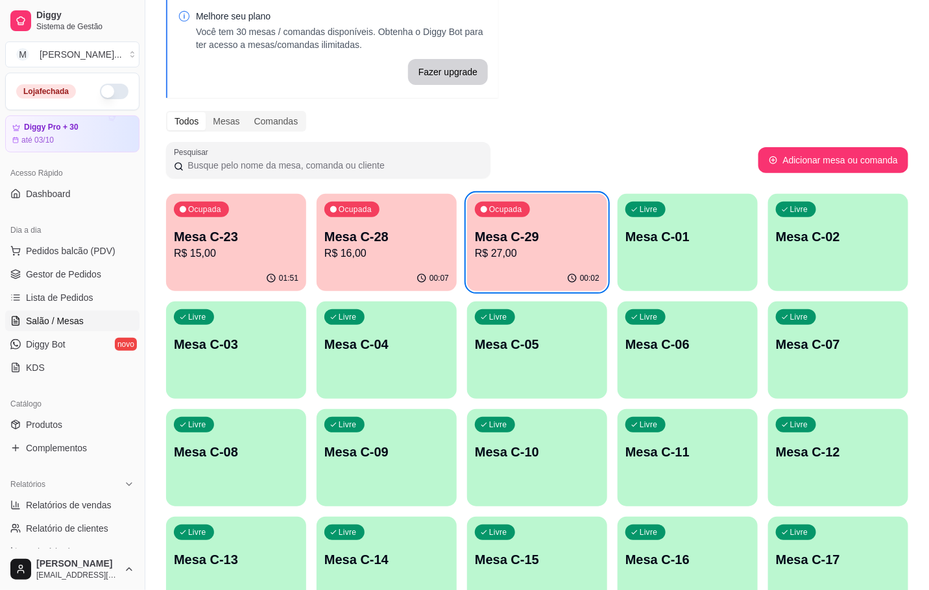
click at [508, 274] on div "00:02" at bounding box center [537, 278] width 140 height 25
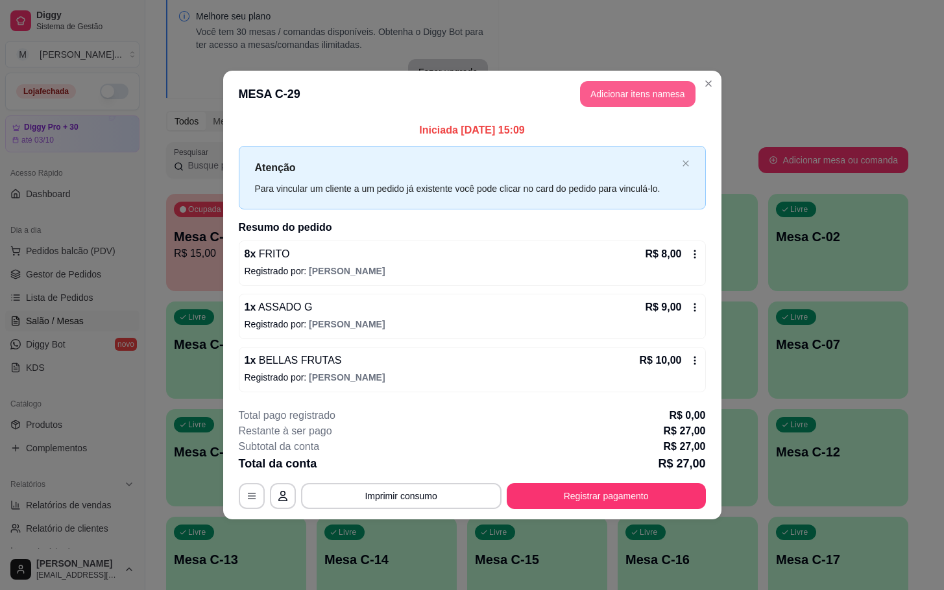
click at [627, 99] on button "Adicionar itens na mesa" at bounding box center [638, 94] width 116 height 26
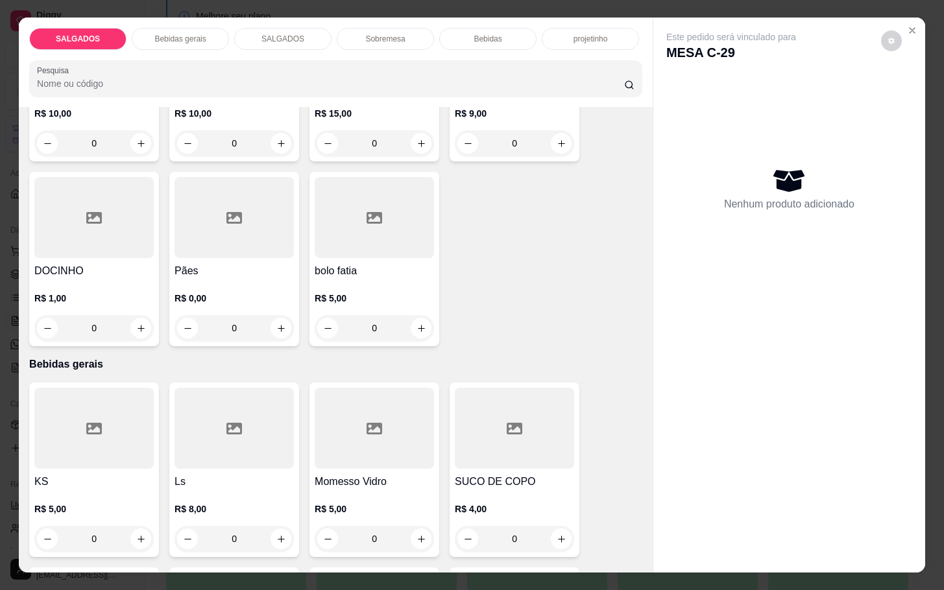
scroll to position [487, 0]
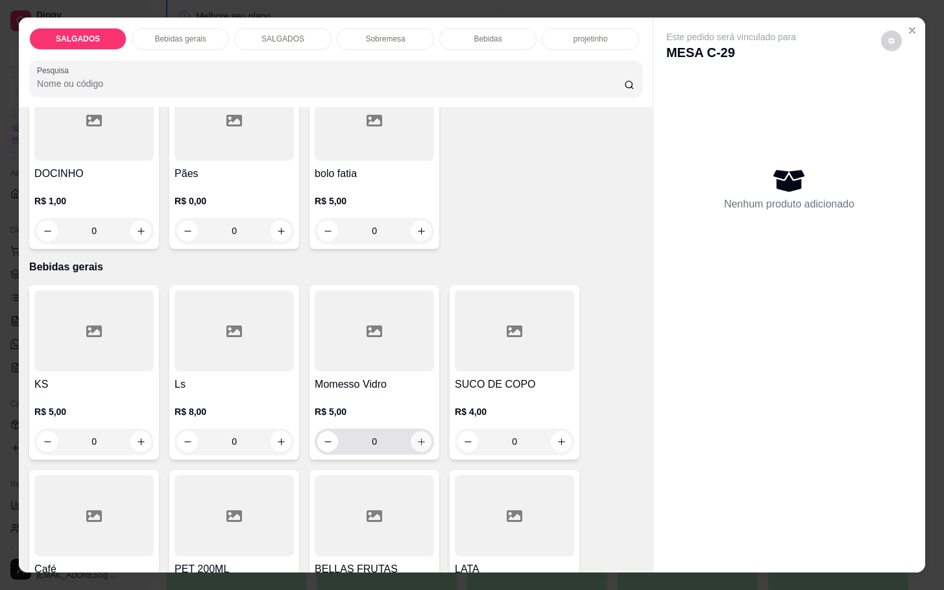
click at [417, 440] on icon "increase-product-quantity" at bounding box center [422, 442] width 10 height 10
type input "1"
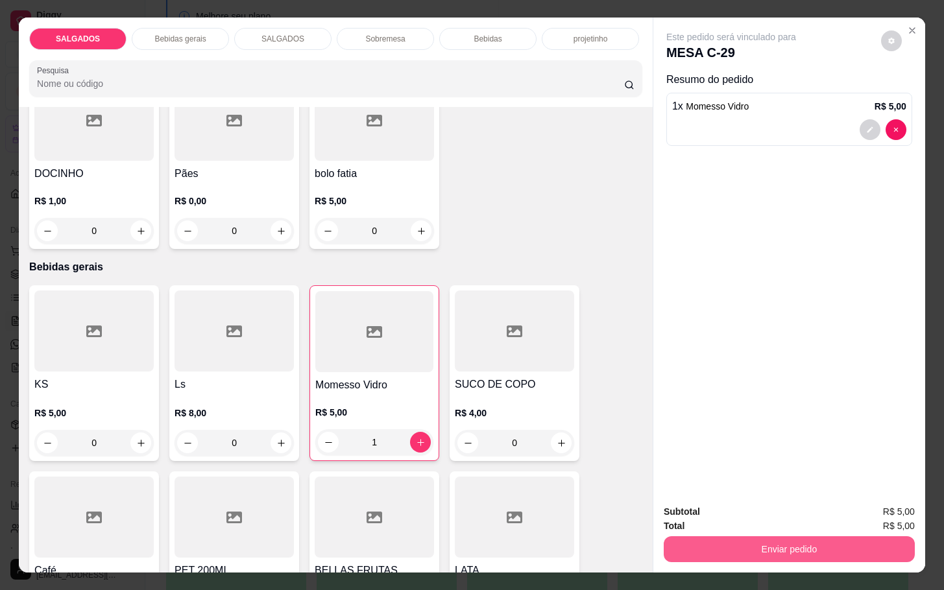
click at [691, 544] on button "Enviar pedido" at bounding box center [789, 550] width 251 height 26
click at [694, 501] on button "Não registrar e enviar pedido" at bounding box center [744, 510] width 131 height 24
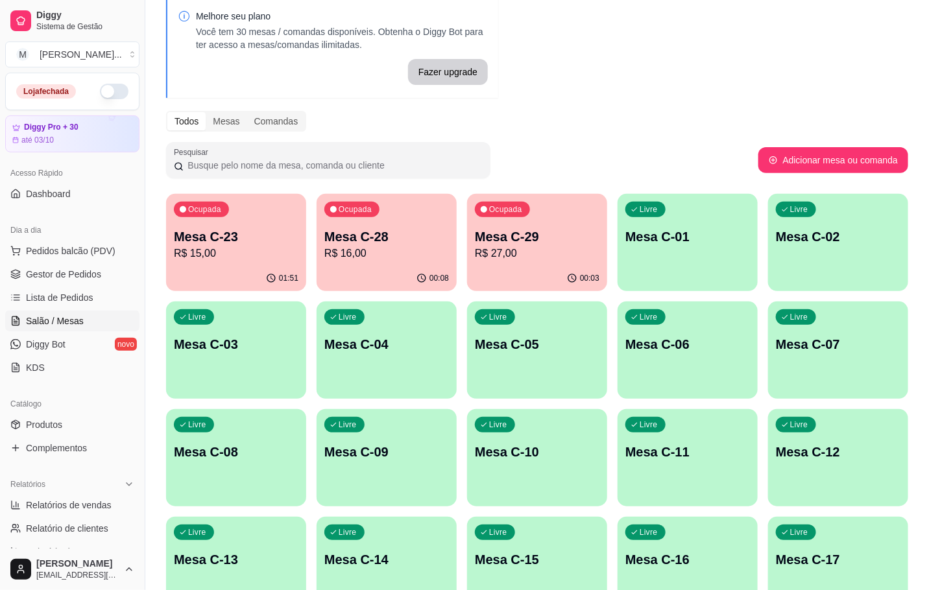
click at [369, 236] on p "Mesa C-28" at bounding box center [386, 237] width 125 height 18
click at [365, 248] on p "R$ 16,00" at bounding box center [386, 254] width 125 height 16
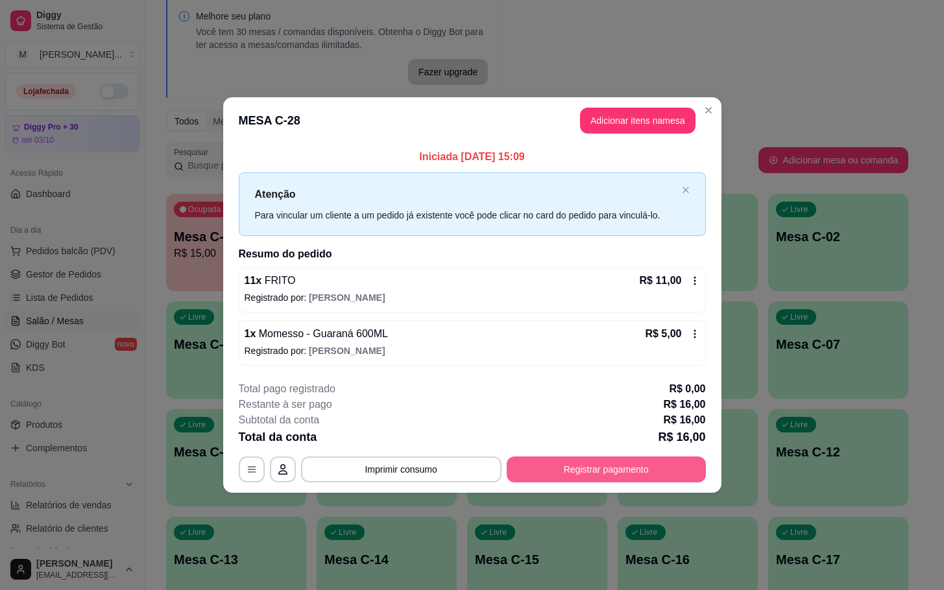
click at [574, 481] on button "Registrar pagamento" at bounding box center [606, 470] width 199 height 26
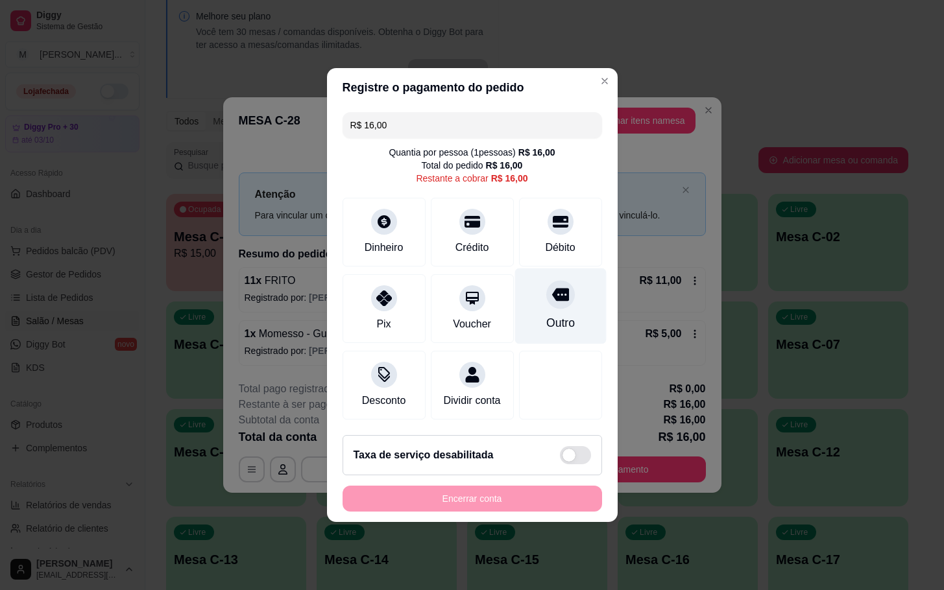
click at [552, 304] on div "Outro" at bounding box center [560, 307] width 91 height 76
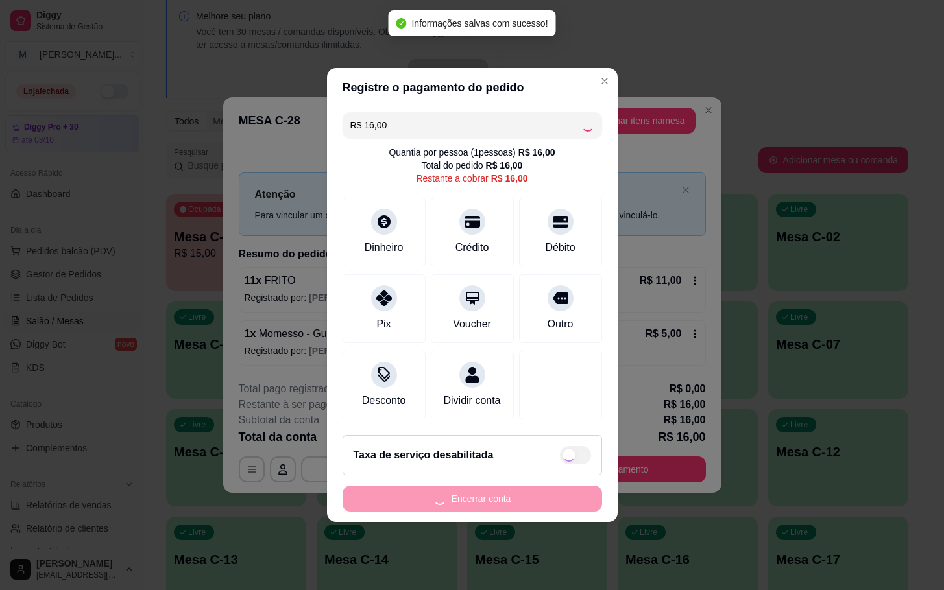
type input "R$ 0,00"
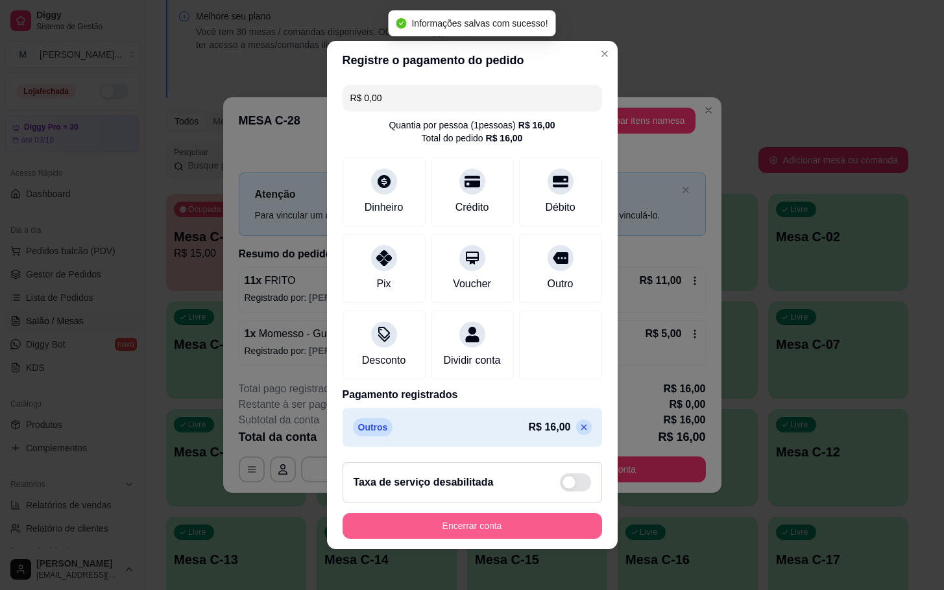
click at [505, 534] on button "Encerrar conta" at bounding box center [473, 526] width 260 height 26
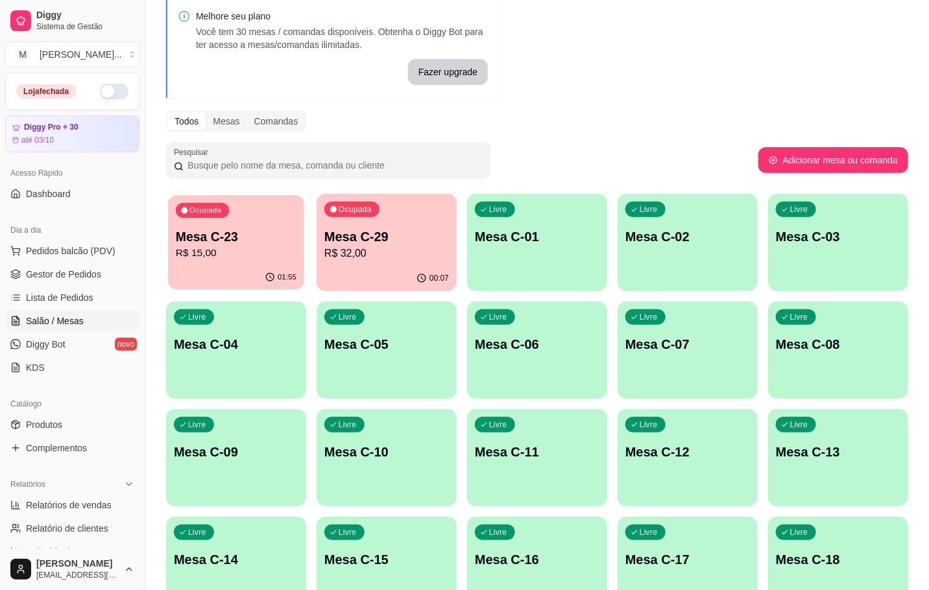
click at [281, 258] on p "R$ 15,00" at bounding box center [236, 253] width 121 height 15
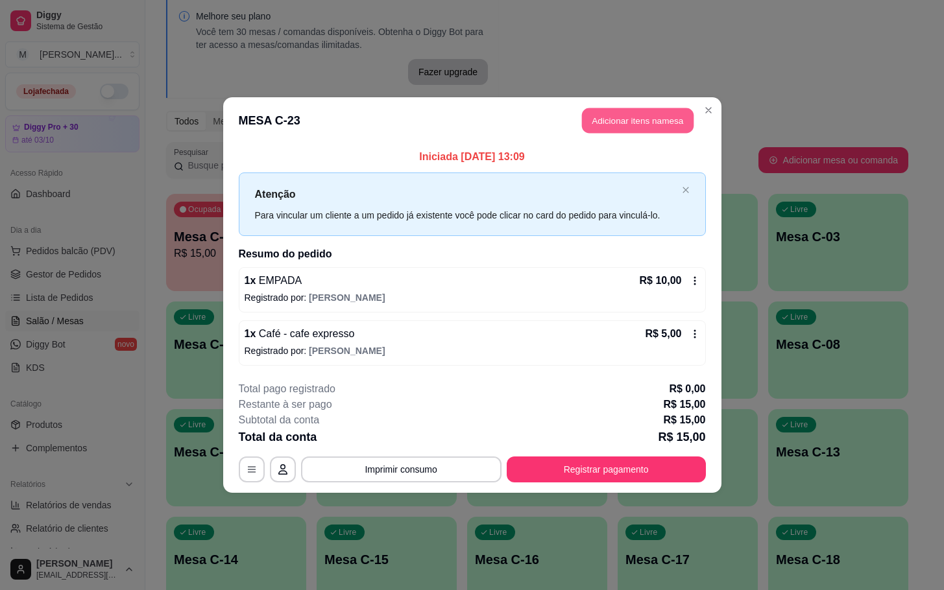
click at [631, 128] on button "Adicionar itens na mesa" at bounding box center [638, 120] width 112 height 25
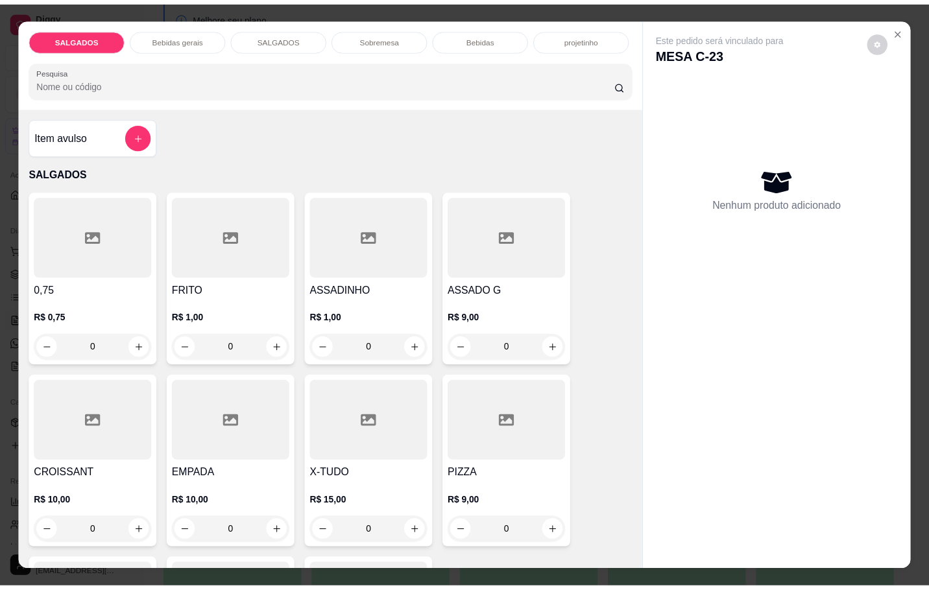
scroll to position [292, 0]
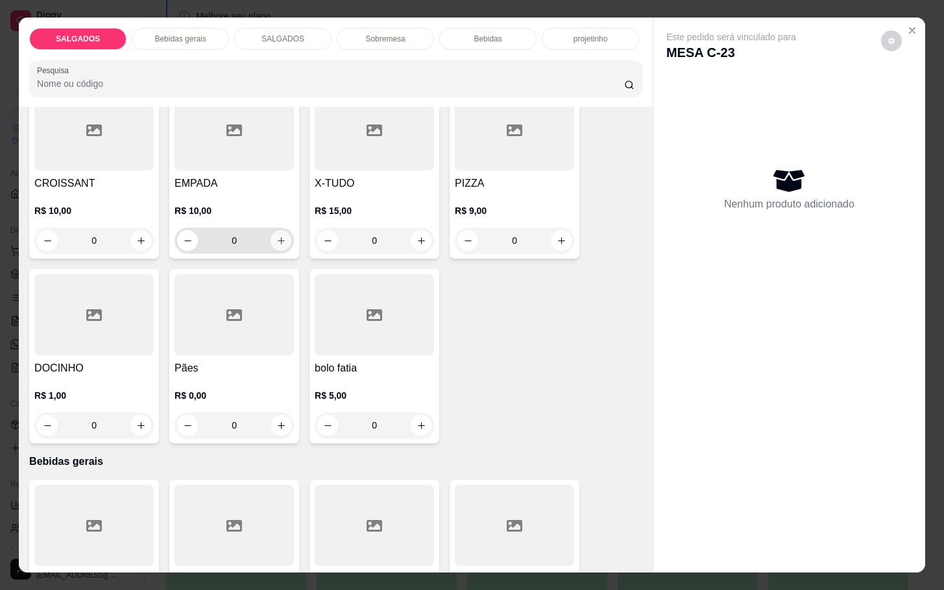
click at [271, 241] on button "increase-product-quantity" at bounding box center [281, 240] width 21 height 21
type input "1"
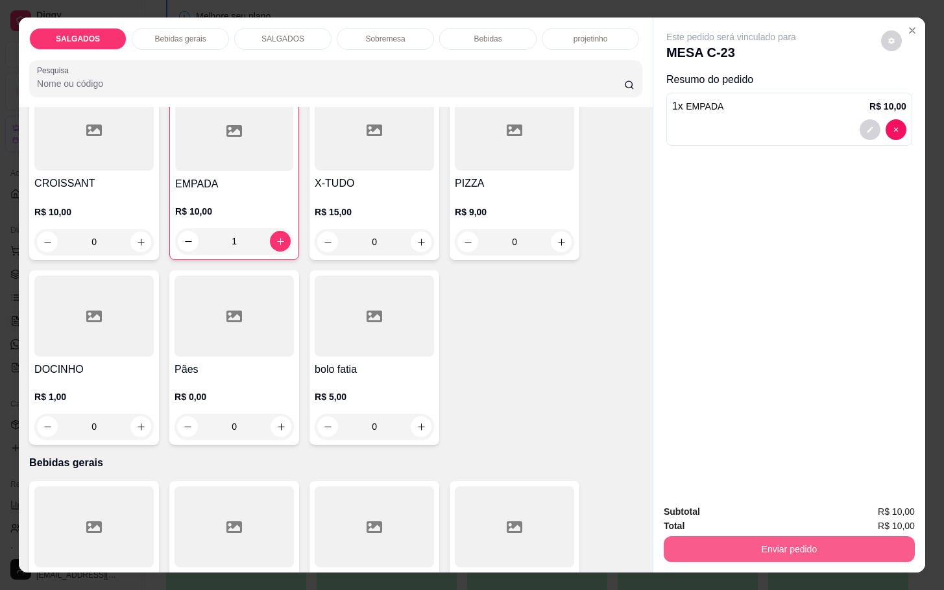
click at [723, 542] on button "Enviar pedido" at bounding box center [789, 550] width 251 height 26
click at [735, 511] on button "Não registrar e enviar pedido" at bounding box center [744, 510] width 131 height 24
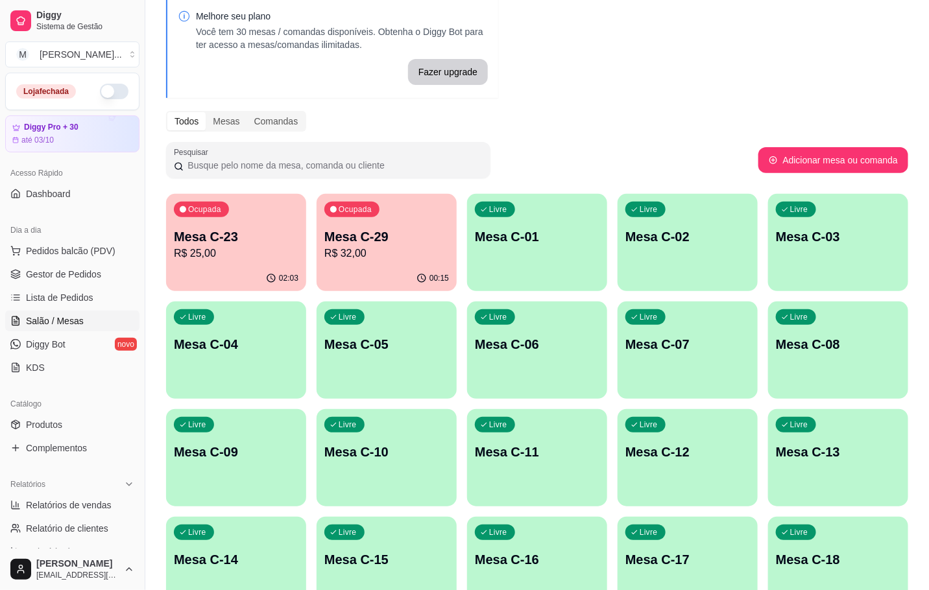
click at [395, 258] on p "R$ 32,00" at bounding box center [386, 254] width 125 height 16
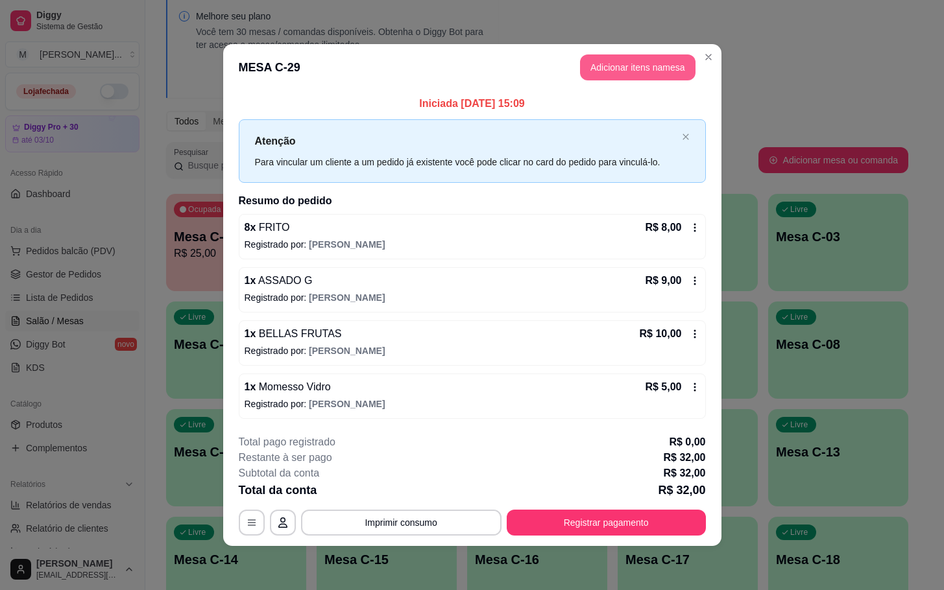
click at [639, 63] on button "Adicionar itens na mesa" at bounding box center [638, 68] width 116 height 26
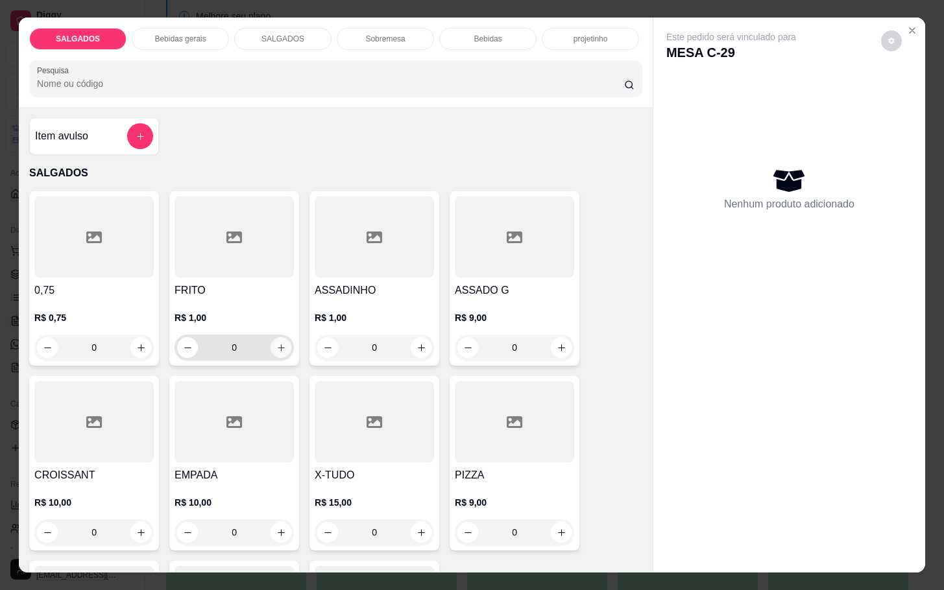
click at [276, 345] on icon "increase-product-quantity" at bounding box center [281, 348] width 10 height 10
type input "1"
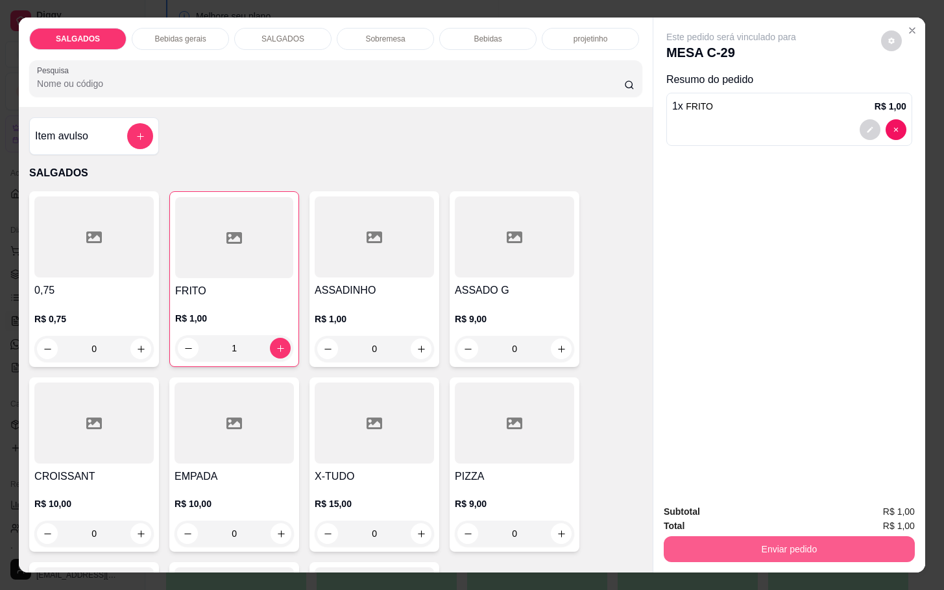
click at [794, 538] on button "Enviar pedido" at bounding box center [789, 550] width 251 height 26
click at [775, 513] on button "Não registrar e enviar pedido" at bounding box center [744, 510] width 131 height 24
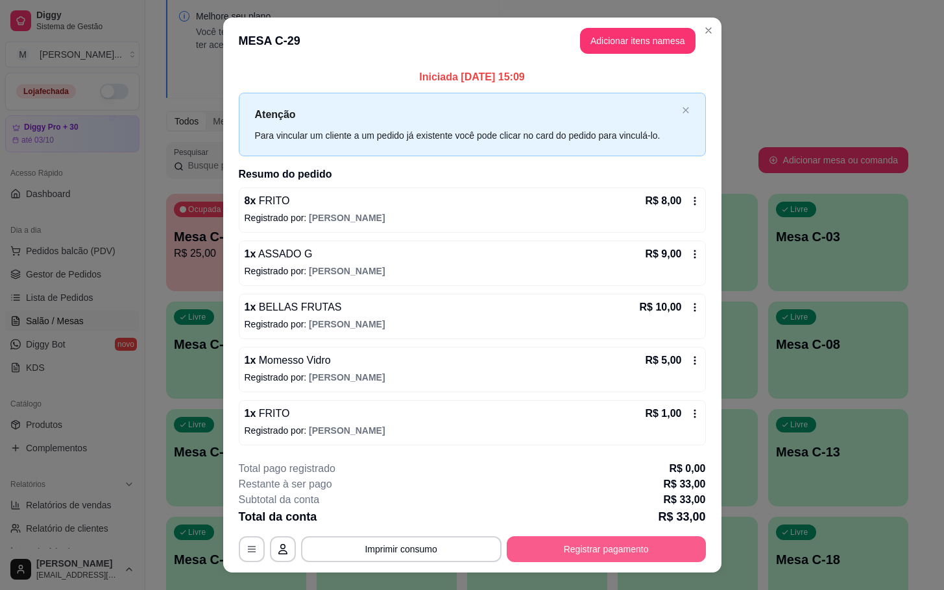
click at [605, 540] on button "Registrar pagamento" at bounding box center [606, 550] width 199 height 26
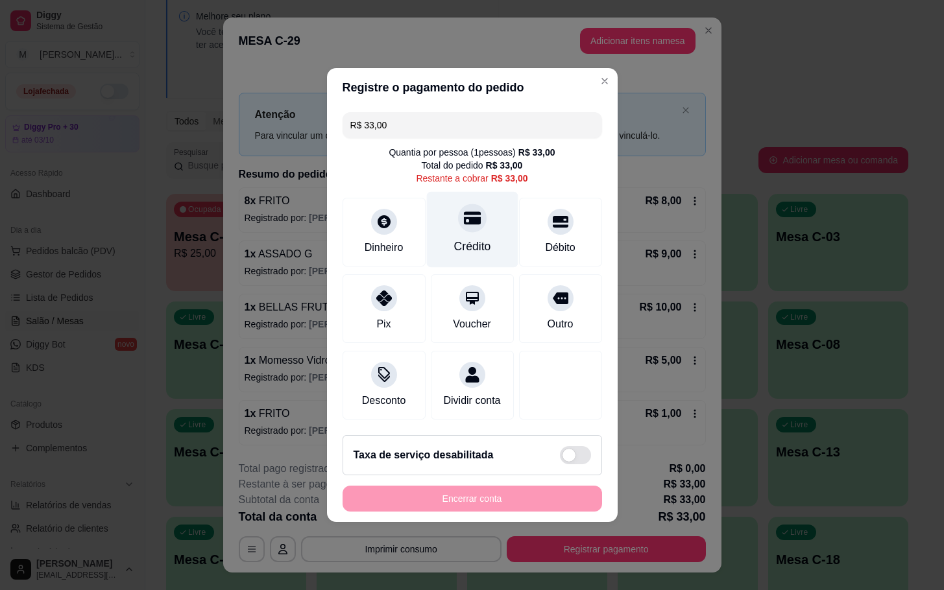
click at [491, 250] on div "Crédito" at bounding box center [471, 230] width 91 height 76
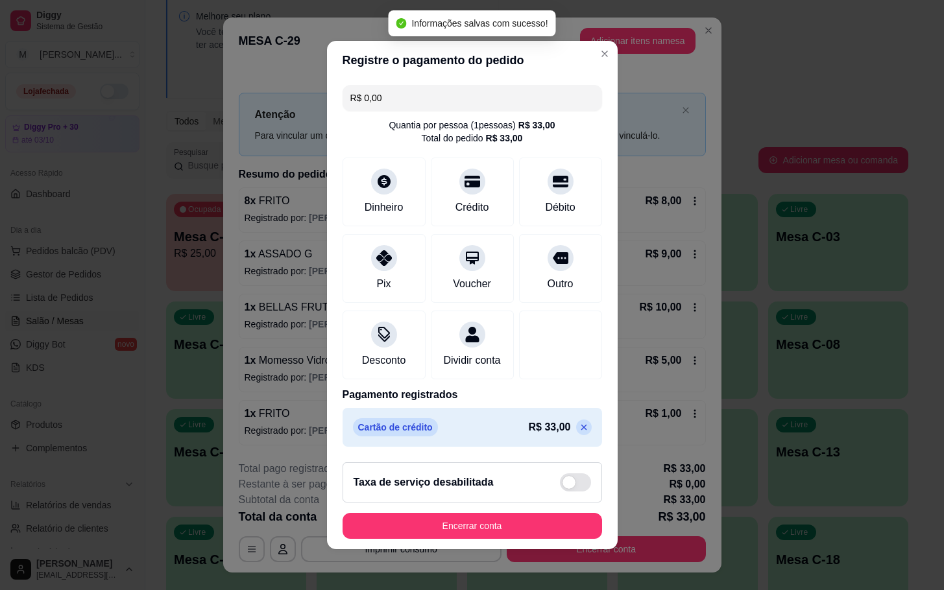
click at [579, 433] on icon at bounding box center [584, 427] width 10 height 10
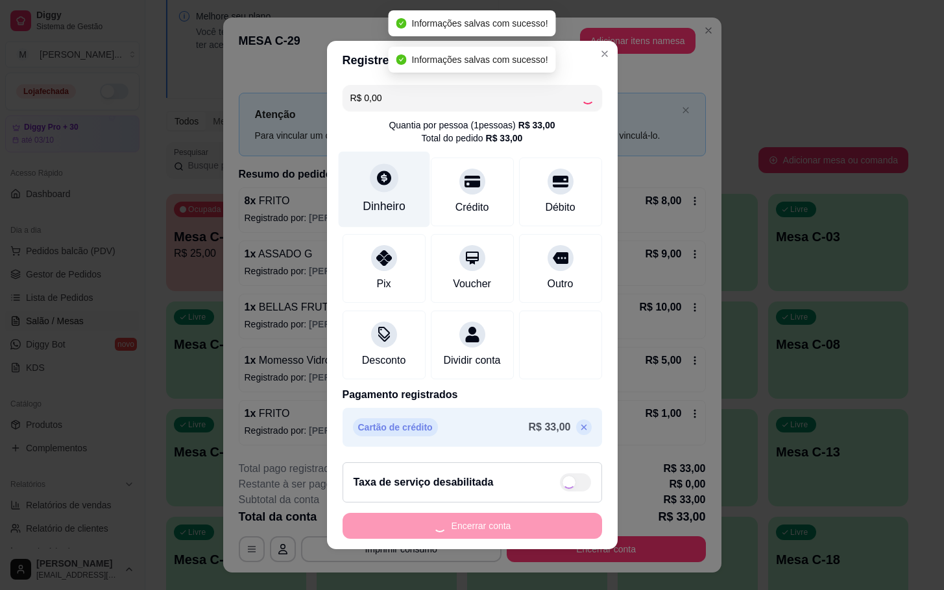
type input "R$ 33,00"
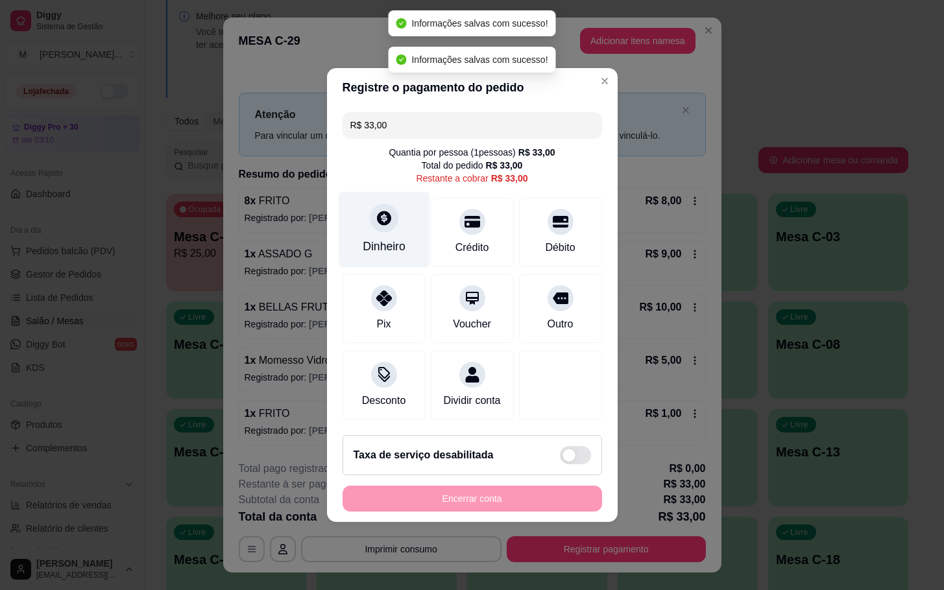
click at [389, 210] on icon at bounding box center [383, 218] width 17 height 17
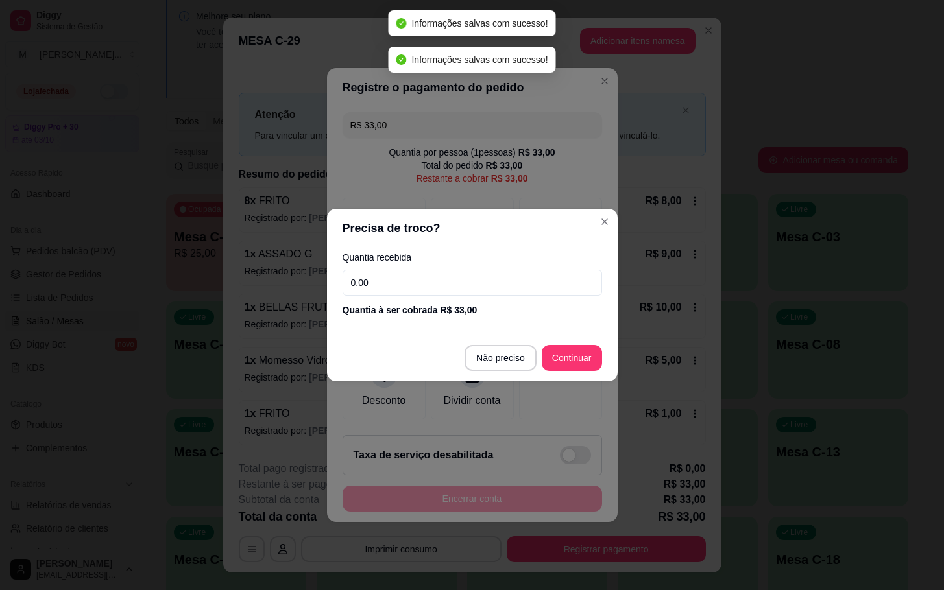
click at [518, 294] on input "0,00" at bounding box center [473, 283] width 260 height 26
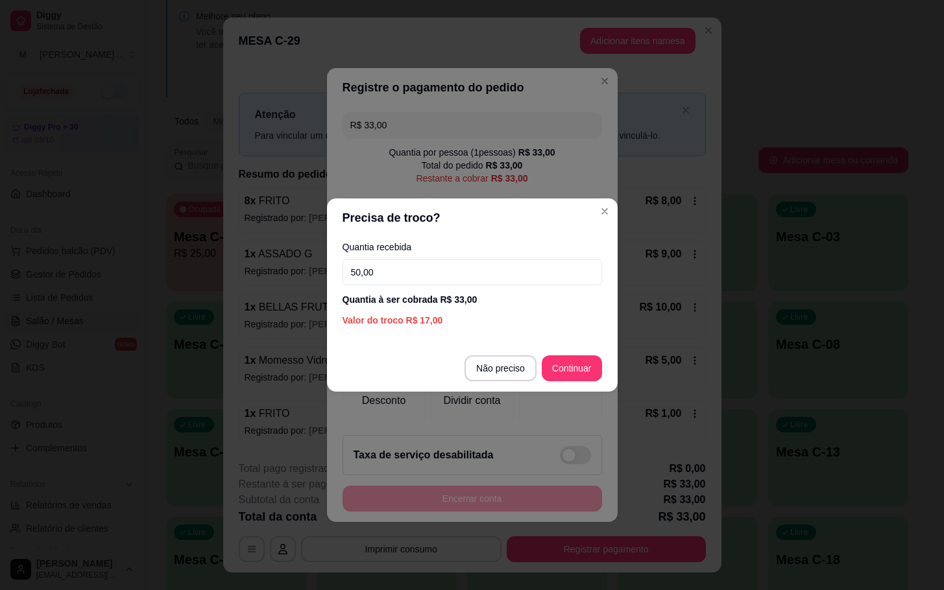
type input "50,00"
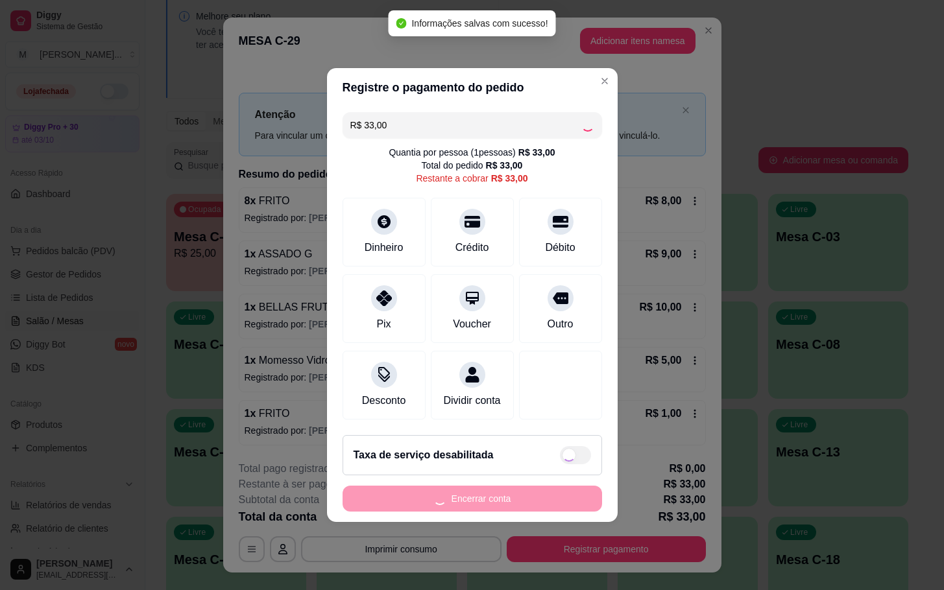
type input "R$ 0,00"
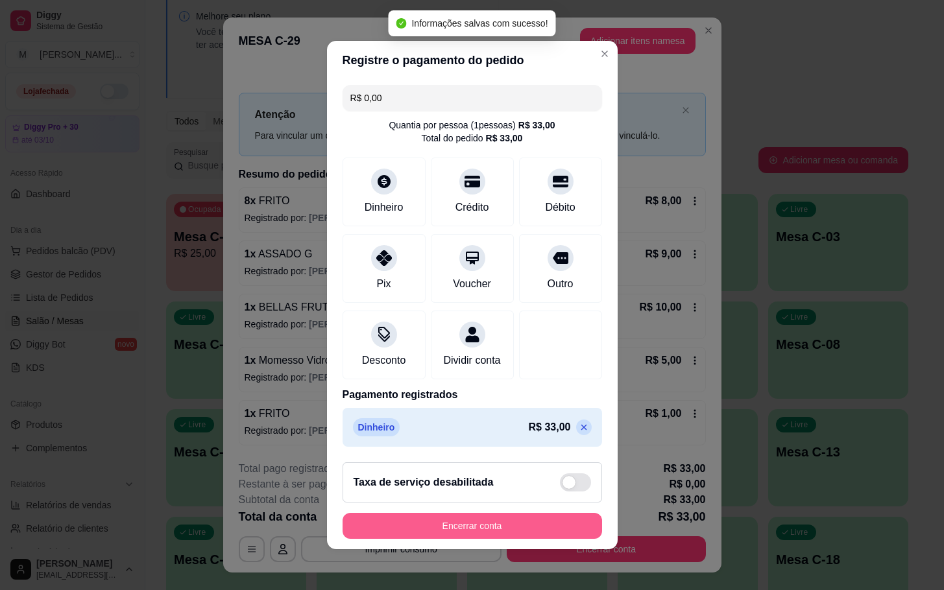
click at [467, 536] on button "Encerrar conta" at bounding box center [473, 526] width 260 height 26
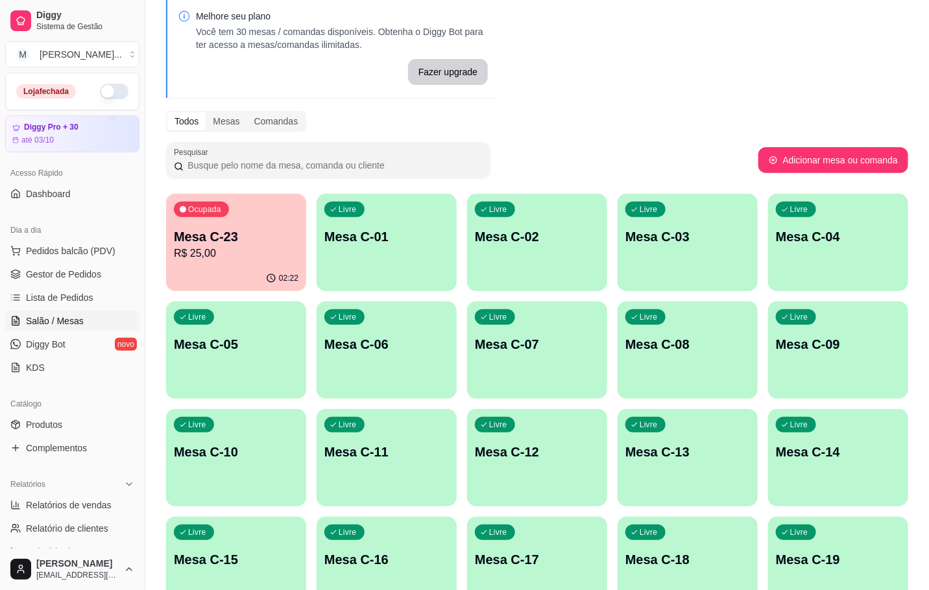
click at [182, 289] on div "02:22" at bounding box center [236, 278] width 140 height 25
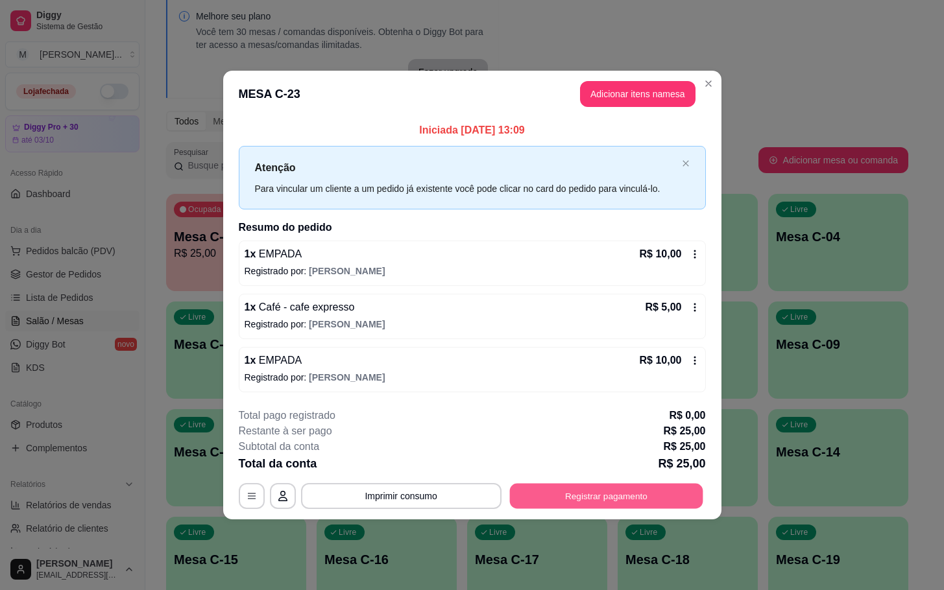
click at [579, 500] on button "Registrar pagamento" at bounding box center [605, 495] width 193 height 25
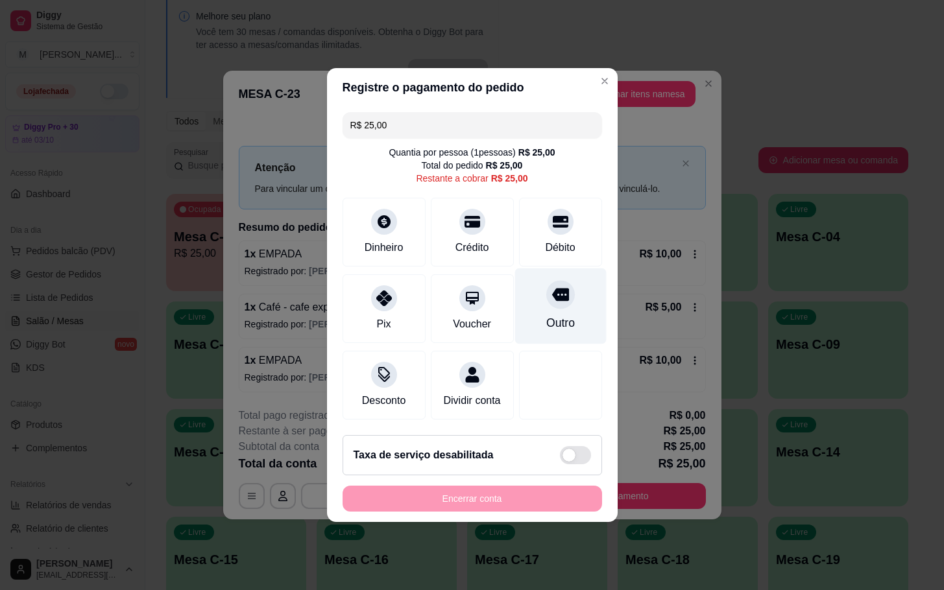
click at [551, 315] on div "Outro" at bounding box center [560, 323] width 29 height 17
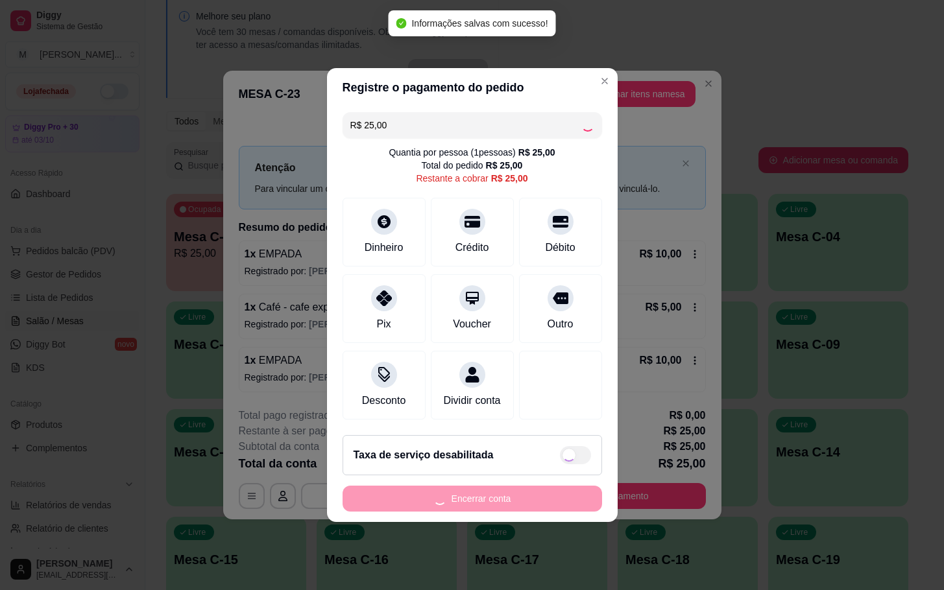
type input "R$ 0,00"
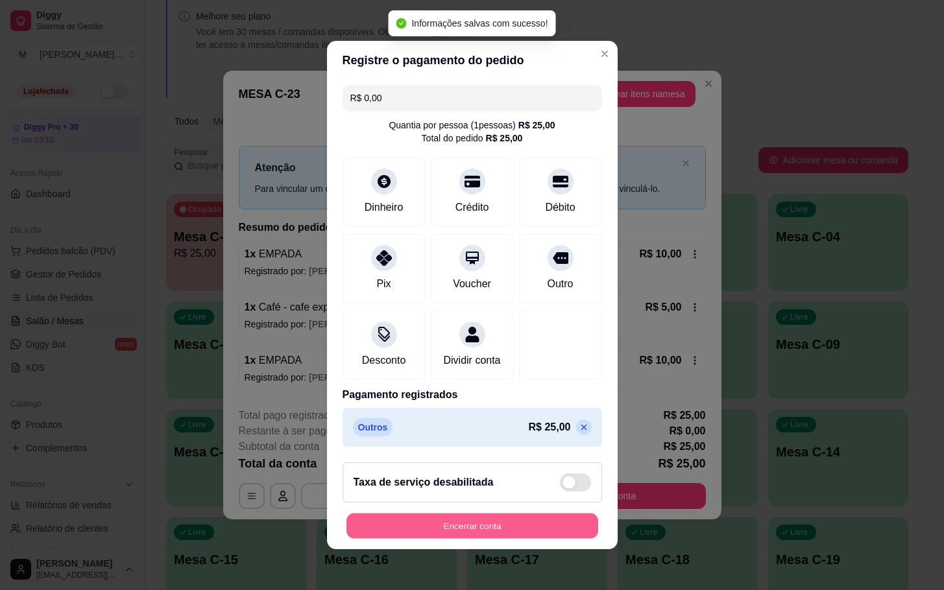
click at [526, 535] on button "Encerrar conta" at bounding box center [473, 526] width 252 height 25
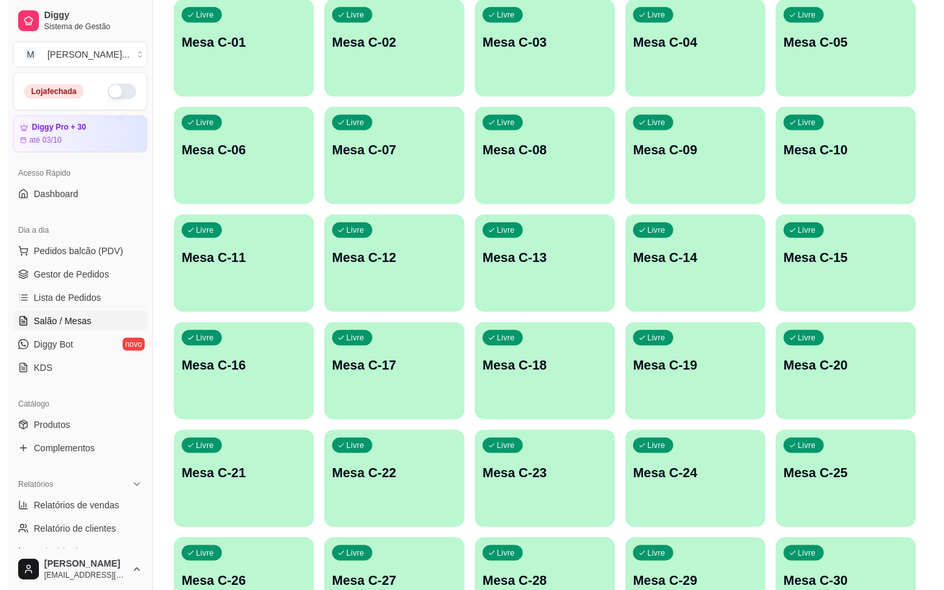
scroll to position [352, 0]
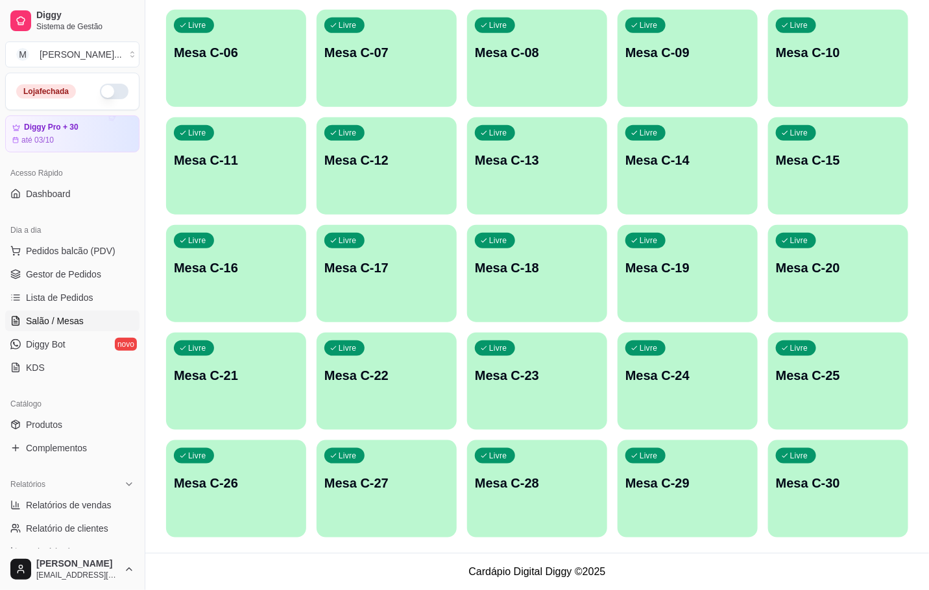
click at [552, 388] on div "Livre Mesa C-23" at bounding box center [537, 374] width 140 height 82
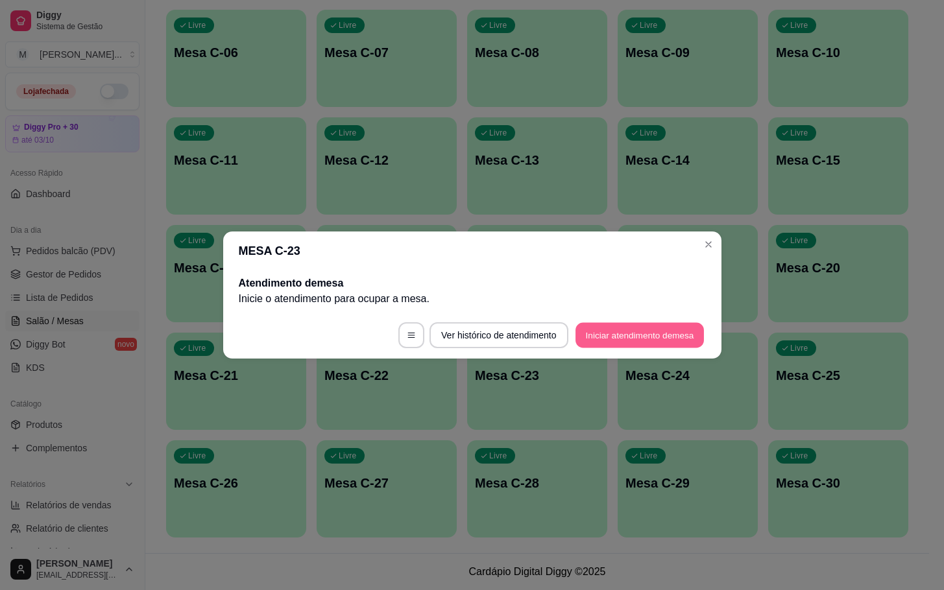
click at [635, 330] on button "Iniciar atendimento de mesa" at bounding box center [640, 335] width 128 height 25
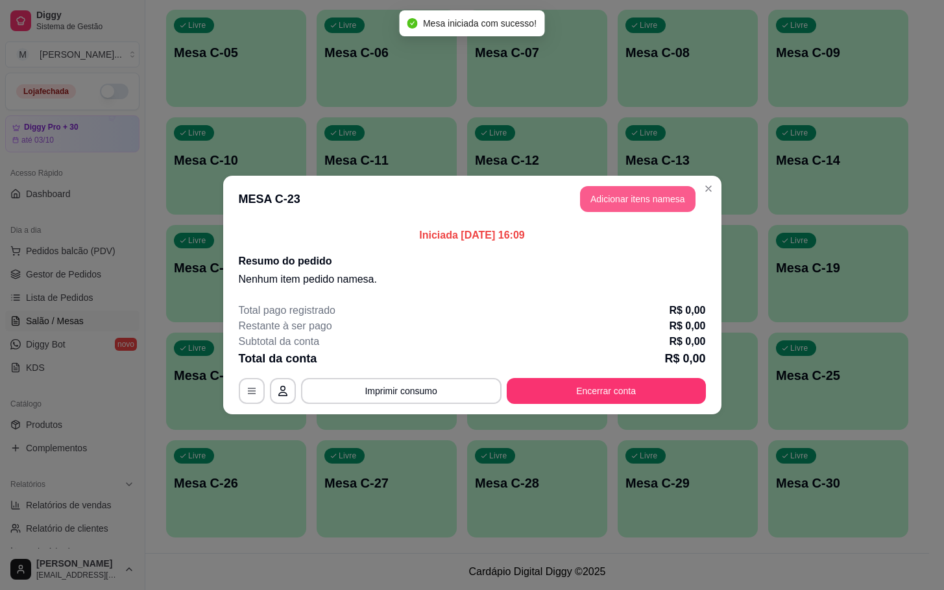
click at [620, 202] on button "Adicionar itens na mesa" at bounding box center [638, 199] width 116 height 26
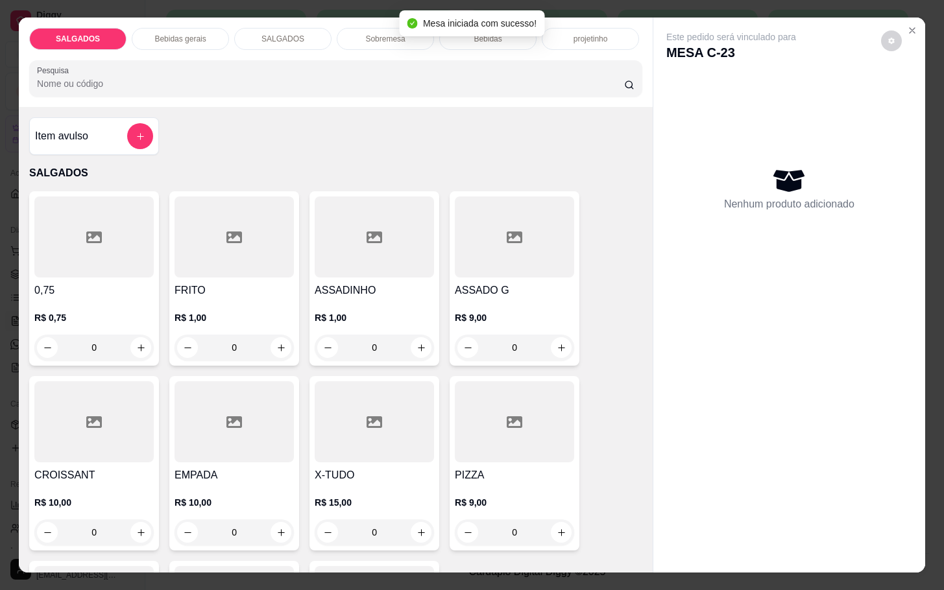
click at [259, 337] on input "0" at bounding box center [234, 348] width 73 height 26
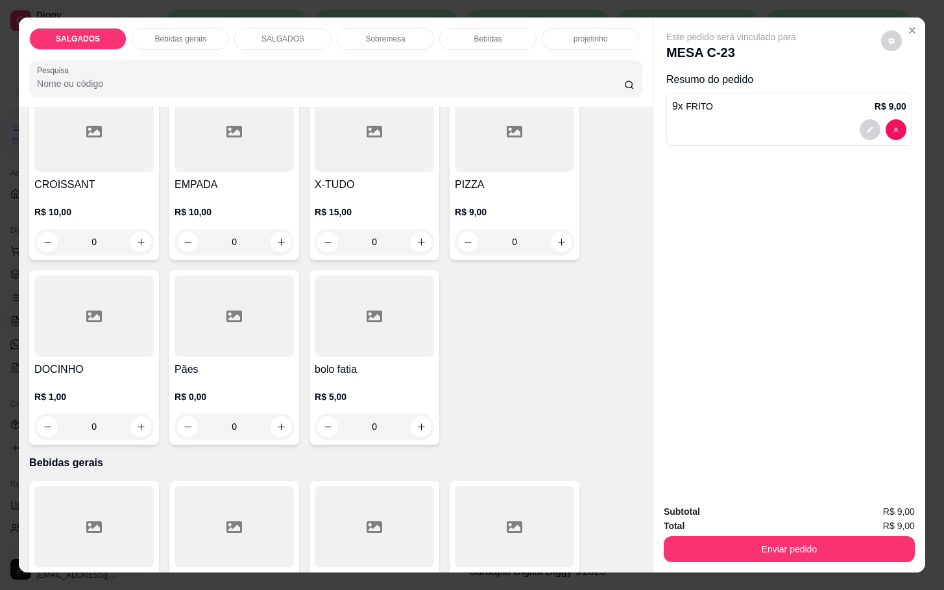
scroll to position [487, 0]
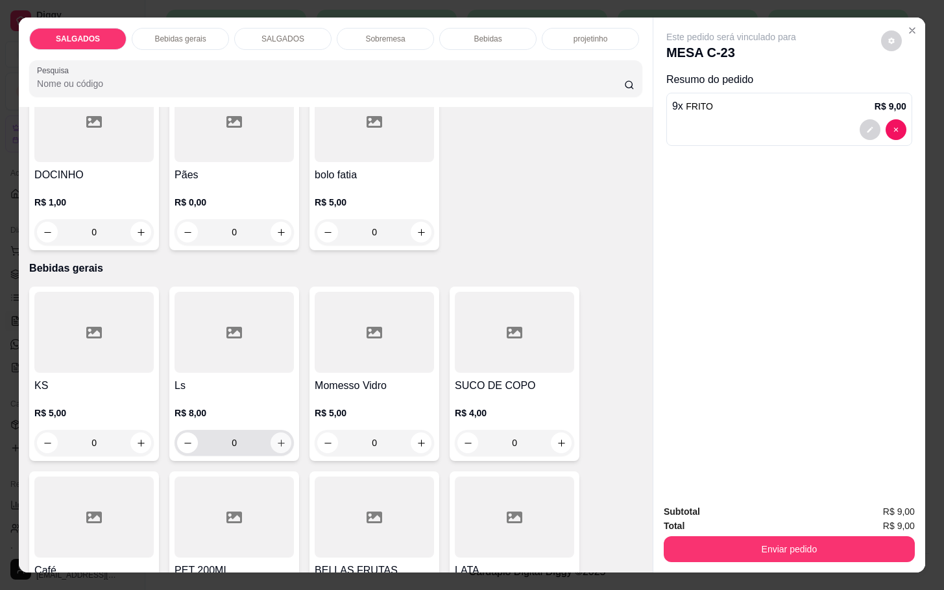
type input "9"
click at [274, 433] on button "increase-product-quantity" at bounding box center [281, 443] width 21 height 21
type input "1"
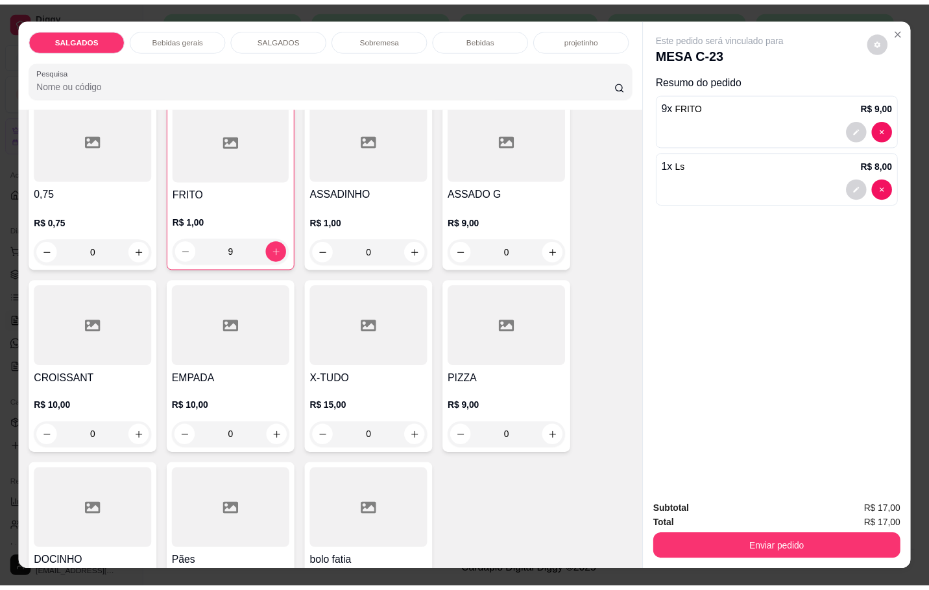
scroll to position [0, 0]
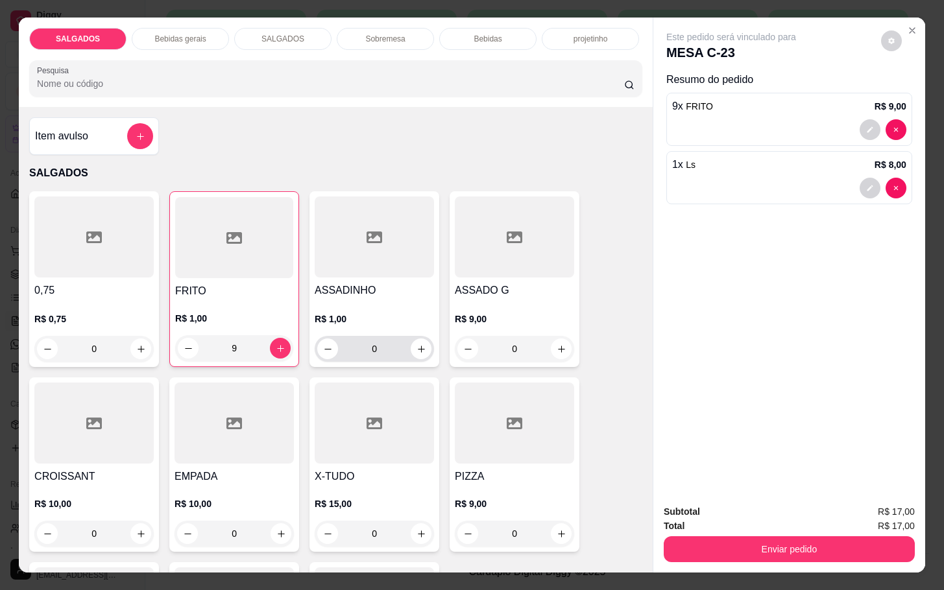
click at [378, 345] on input "0" at bounding box center [374, 349] width 73 height 26
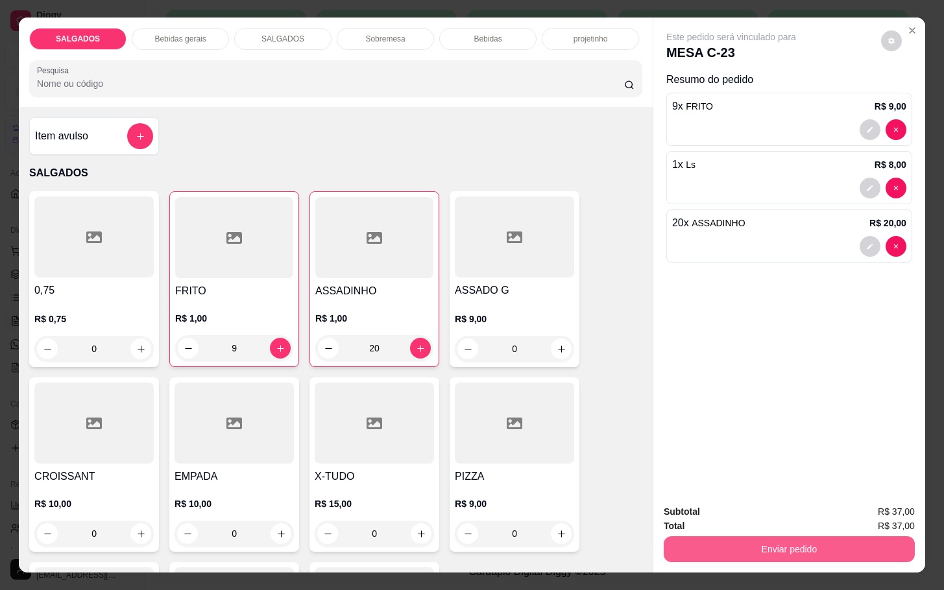
type input "20"
click at [788, 551] on button "Enviar pedido" at bounding box center [789, 550] width 251 height 26
click at [779, 503] on button "Não registrar e enviar pedido" at bounding box center [744, 510] width 131 height 24
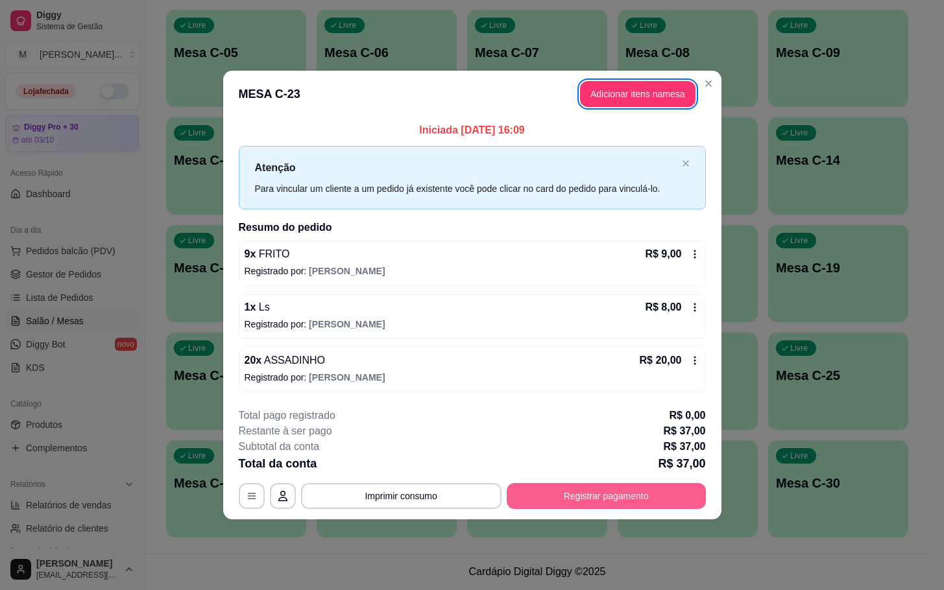
click at [689, 493] on button "Registrar pagamento" at bounding box center [606, 496] width 199 height 26
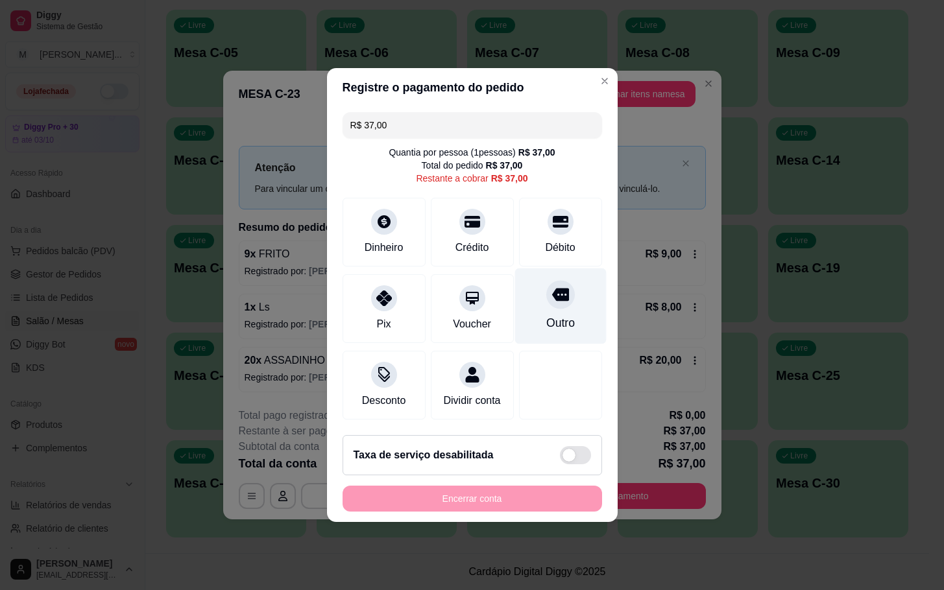
click at [554, 293] on icon at bounding box center [560, 295] width 17 height 13
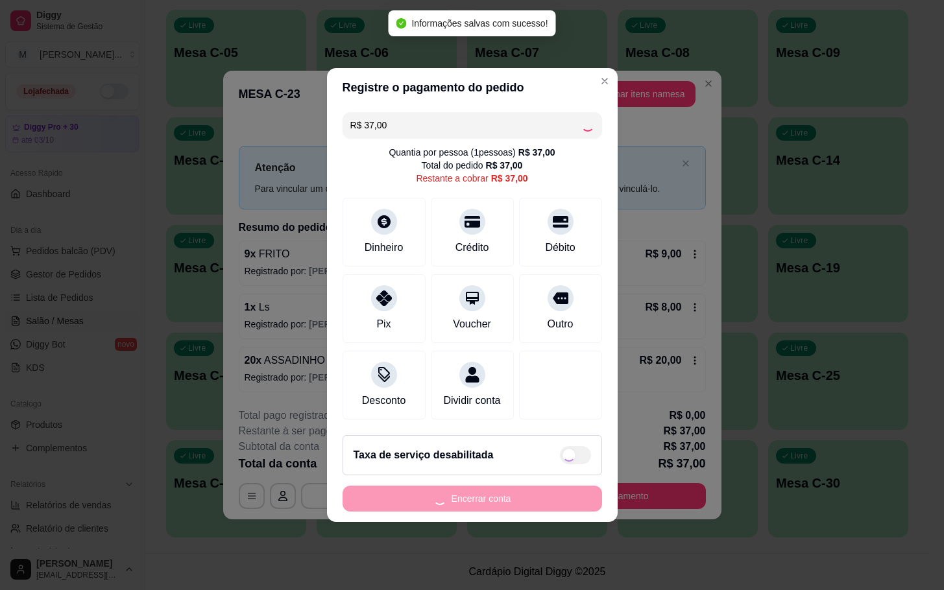
type input "R$ 0,00"
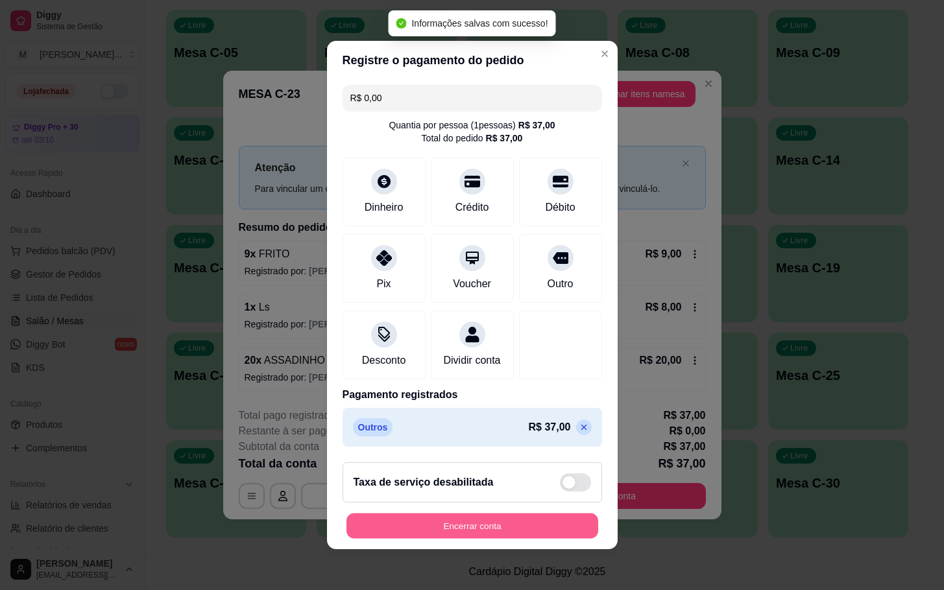
click at [496, 536] on button "Encerrar conta" at bounding box center [473, 526] width 252 height 25
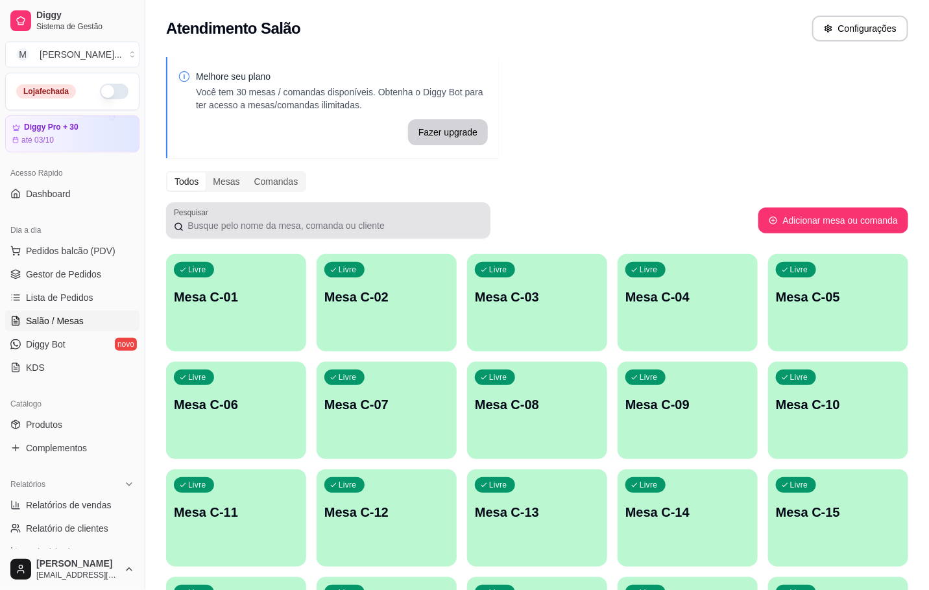
click at [322, 213] on div "Pesquisar" at bounding box center [328, 220] width 324 height 36
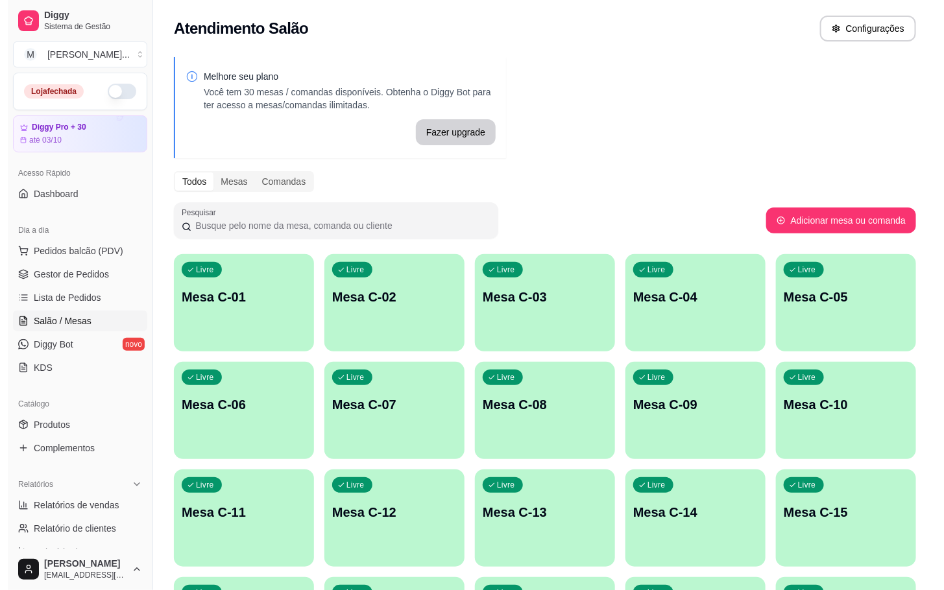
scroll to position [352, 0]
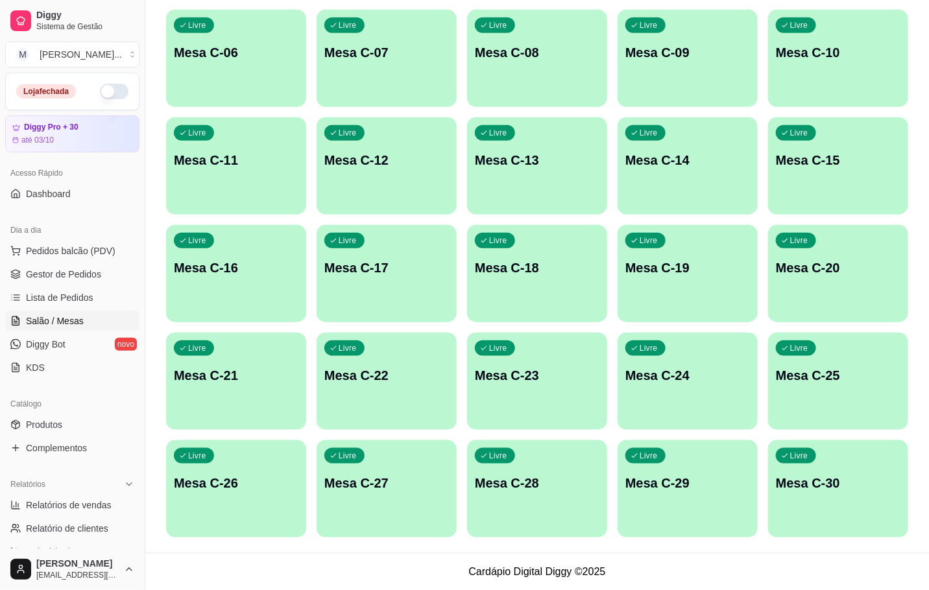
click at [694, 452] on div "Livre Mesa C-29" at bounding box center [688, 482] width 140 height 82
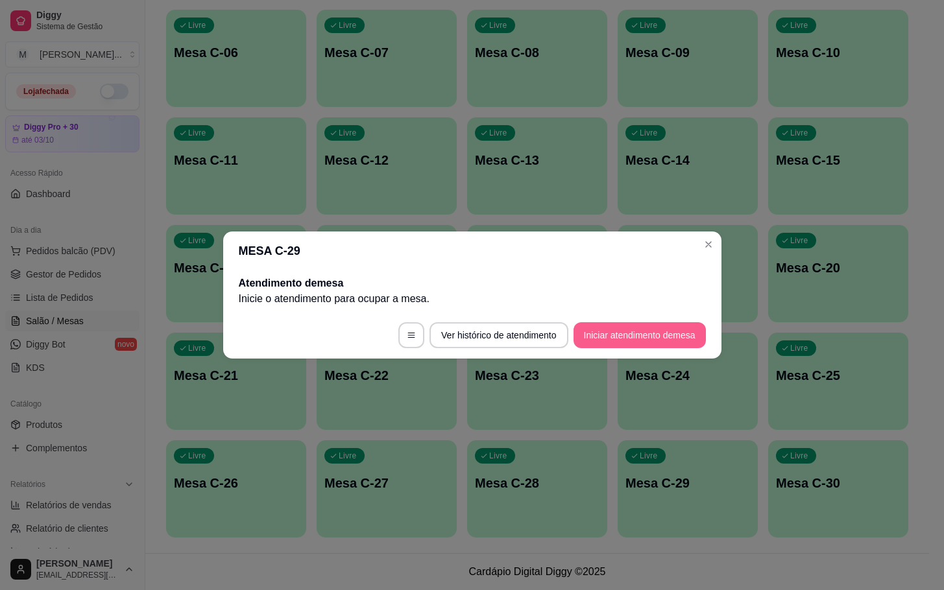
click at [645, 329] on button "Iniciar atendimento de mesa" at bounding box center [640, 336] width 132 height 26
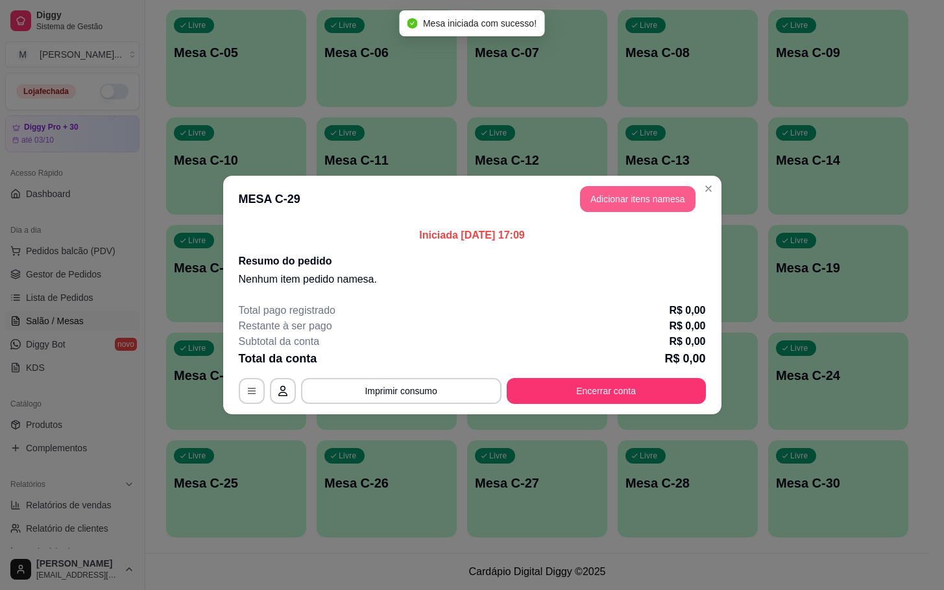
click at [629, 201] on button "Adicionar itens na mesa" at bounding box center [638, 199] width 116 height 26
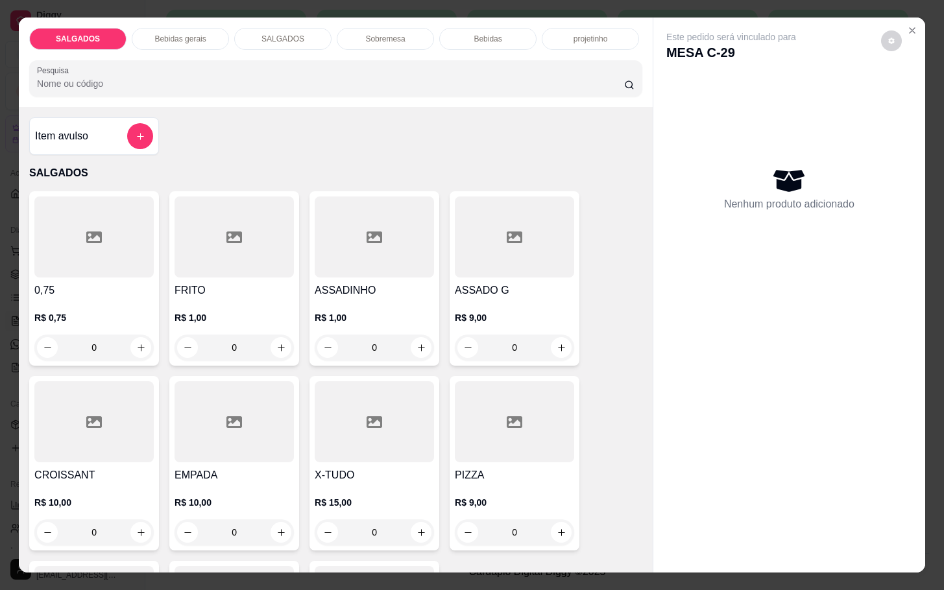
click at [234, 341] on input "0" at bounding box center [234, 348] width 73 height 26
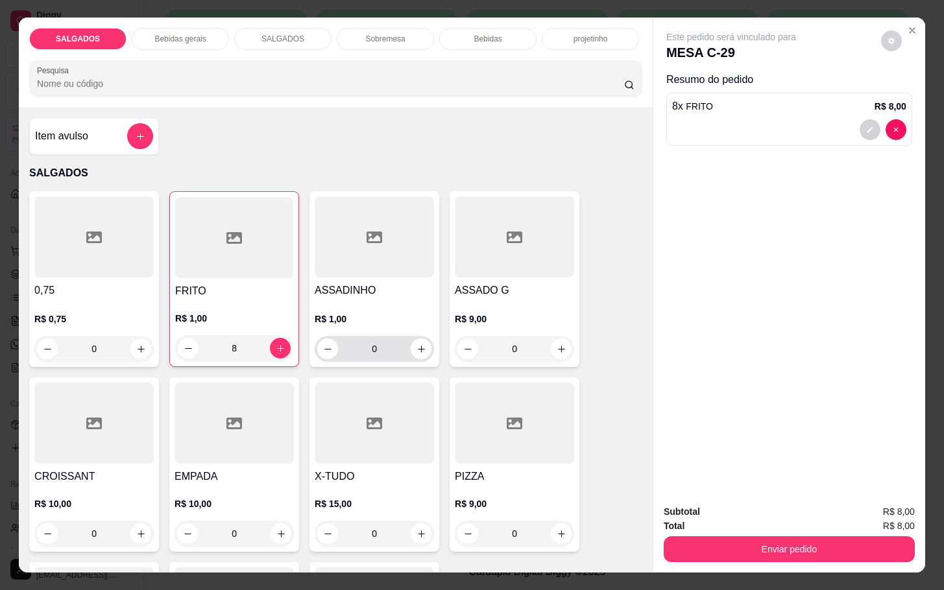
type input "8"
click at [374, 345] on input "0" at bounding box center [374, 349] width 73 height 26
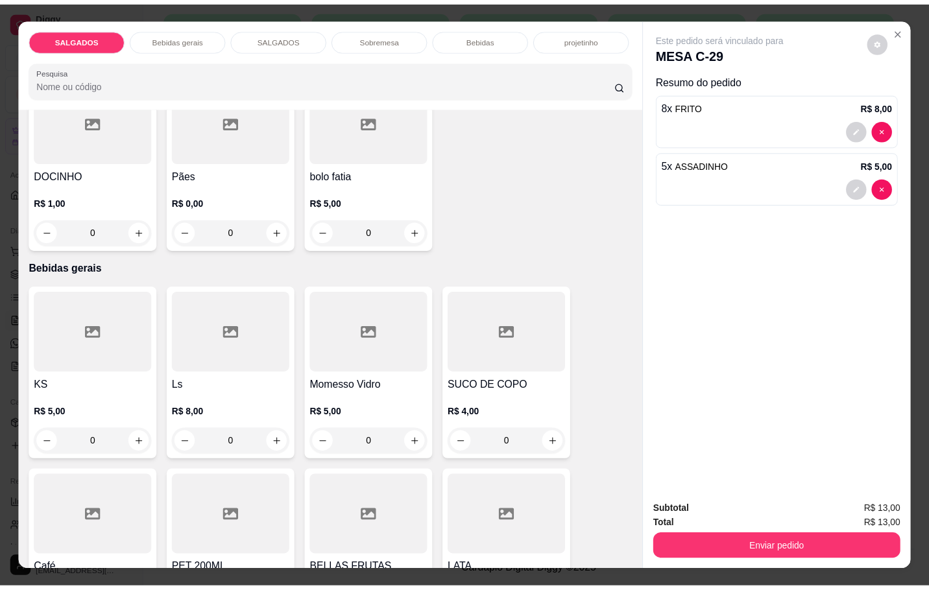
scroll to position [584, 0]
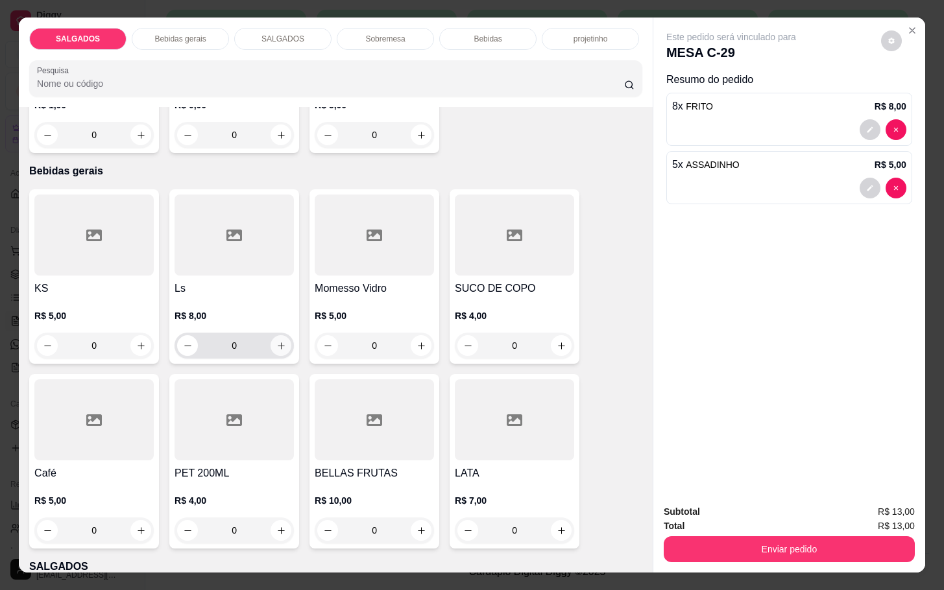
type input "5"
click at [276, 345] on icon "increase-product-quantity" at bounding box center [281, 346] width 10 height 10
type input "1"
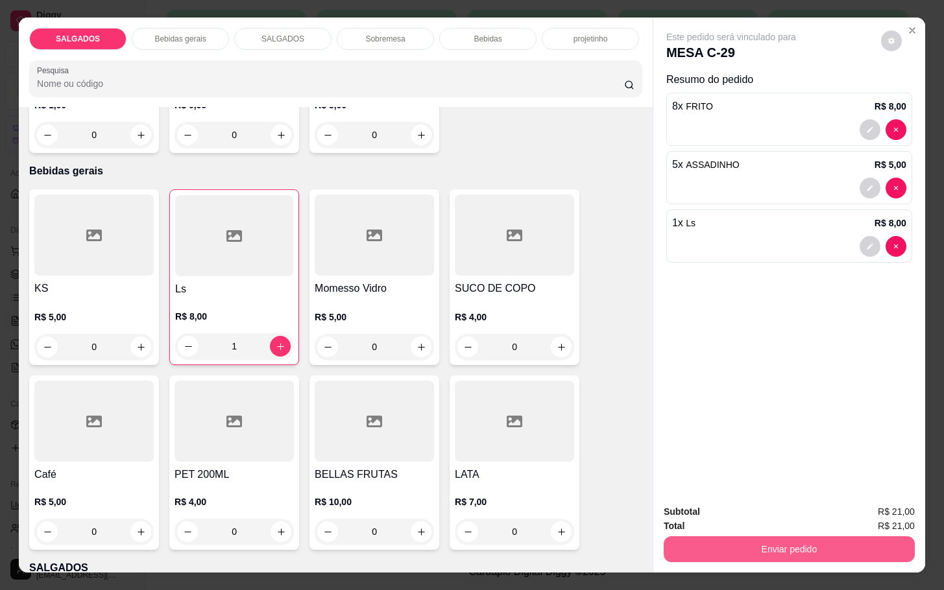
click at [700, 537] on button "Enviar pedido" at bounding box center [789, 550] width 251 height 26
click at [711, 537] on button "Enviar pedido" at bounding box center [789, 550] width 251 height 26
click at [705, 499] on button "Não registrar e enviar pedido" at bounding box center [744, 510] width 131 height 24
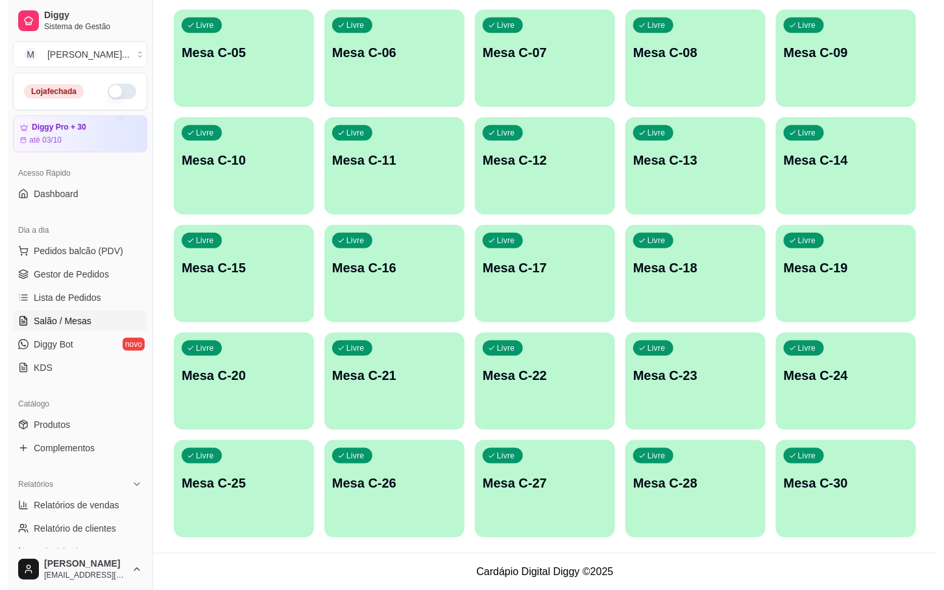
scroll to position [60, 0]
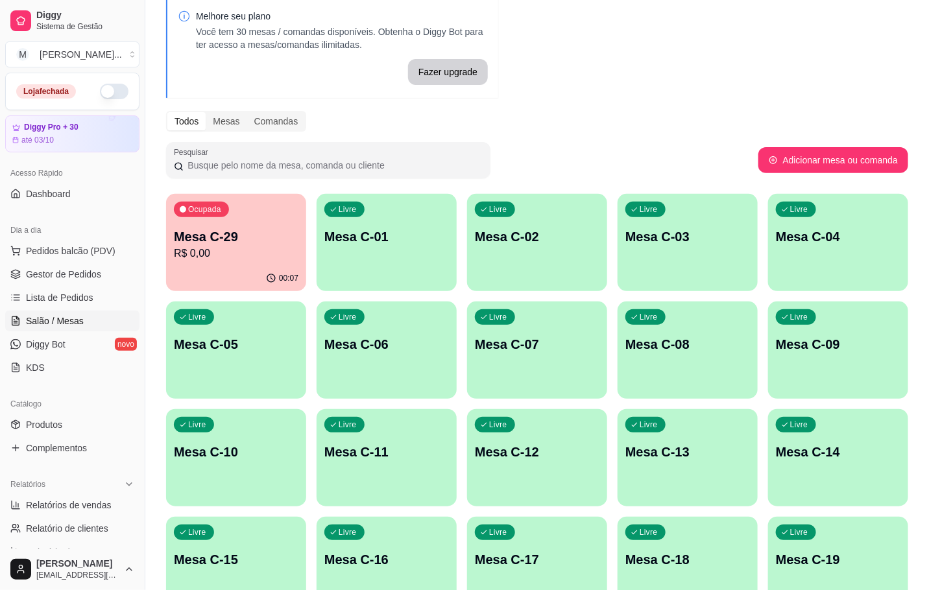
click at [228, 250] on p "R$ 0,00" at bounding box center [236, 254] width 125 height 16
click at [232, 262] on div "Ocupada Mesa C-29 R$ 0,00" at bounding box center [236, 230] width 136 height 70
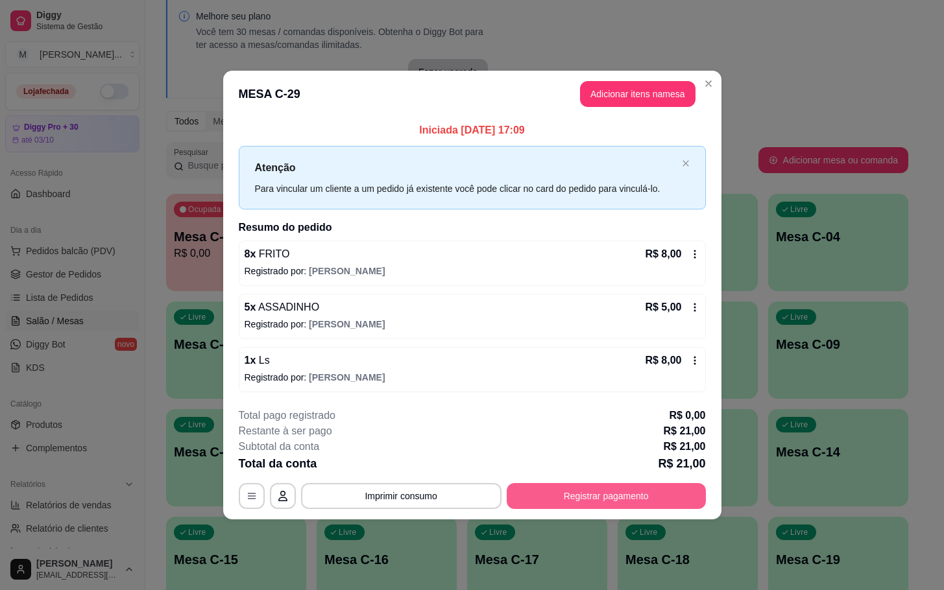
click at [600, 483] on div "**********" at bounding box center [472, 496] width 467 height 26
click at [623, 487] on button "Registrar pagamento" at bounding box center [605, 495] width 193 height 25
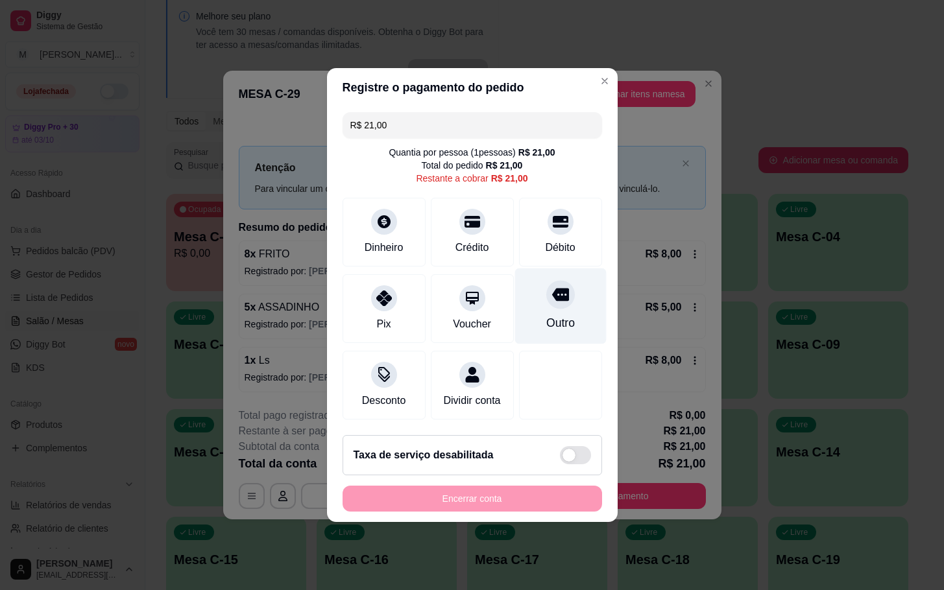
click at [543, 304] on div "Outro" at bounding box center [560, 307] width 91 height 76
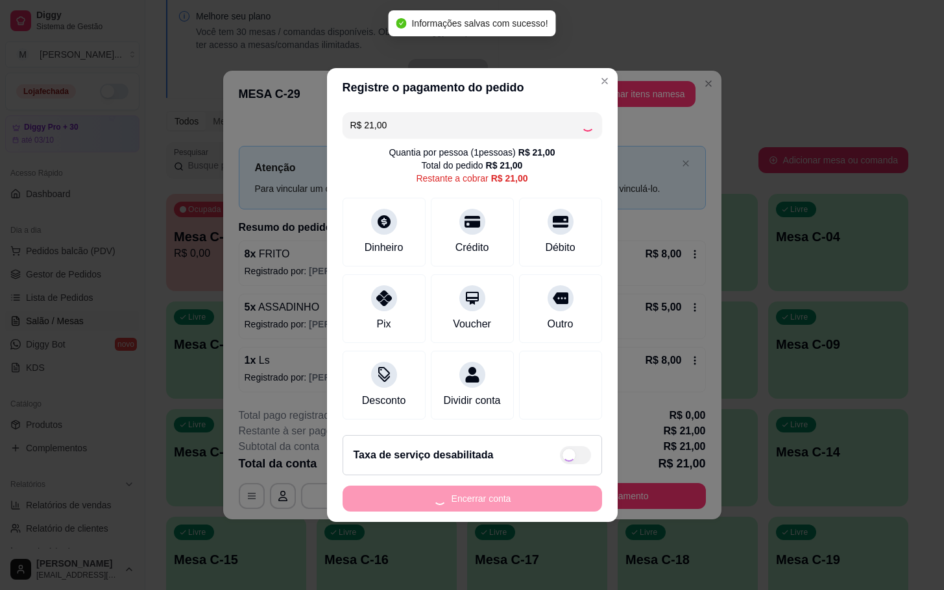
type input "R$ 0,00"
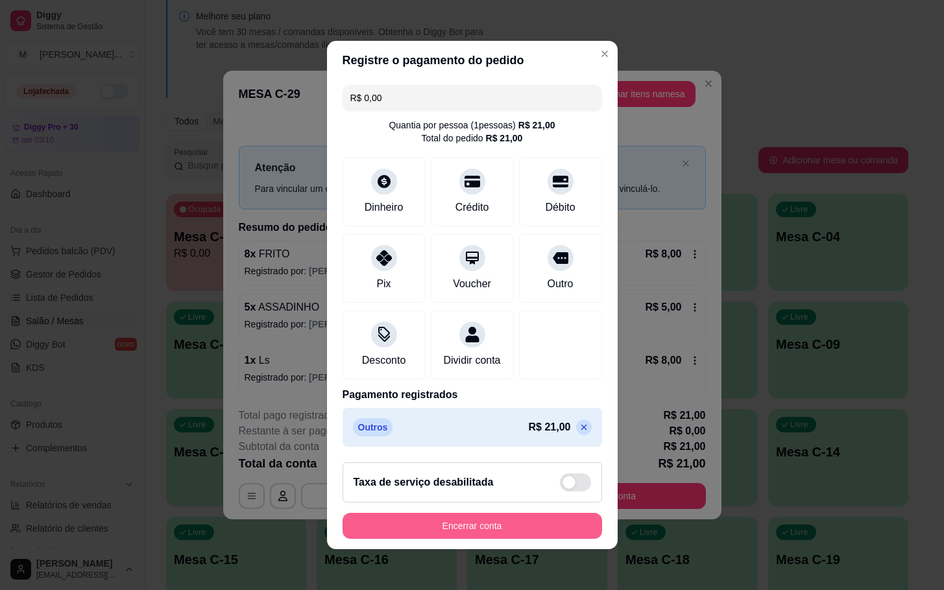
click at [493, 539] on button "Encerrar conta" at bounding box center [473, 526] width 260 height 26
